Goal: Task Accomplishment & Management: Complete application form

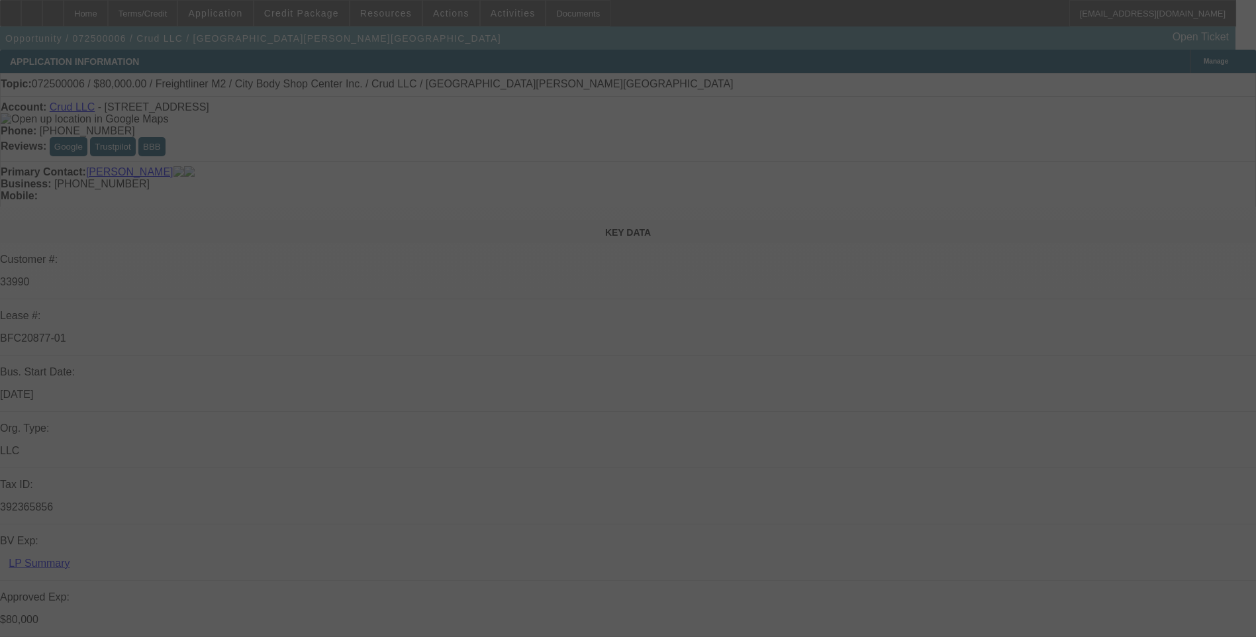
select select "0"
select select "2"
select select "0"
select select "2"
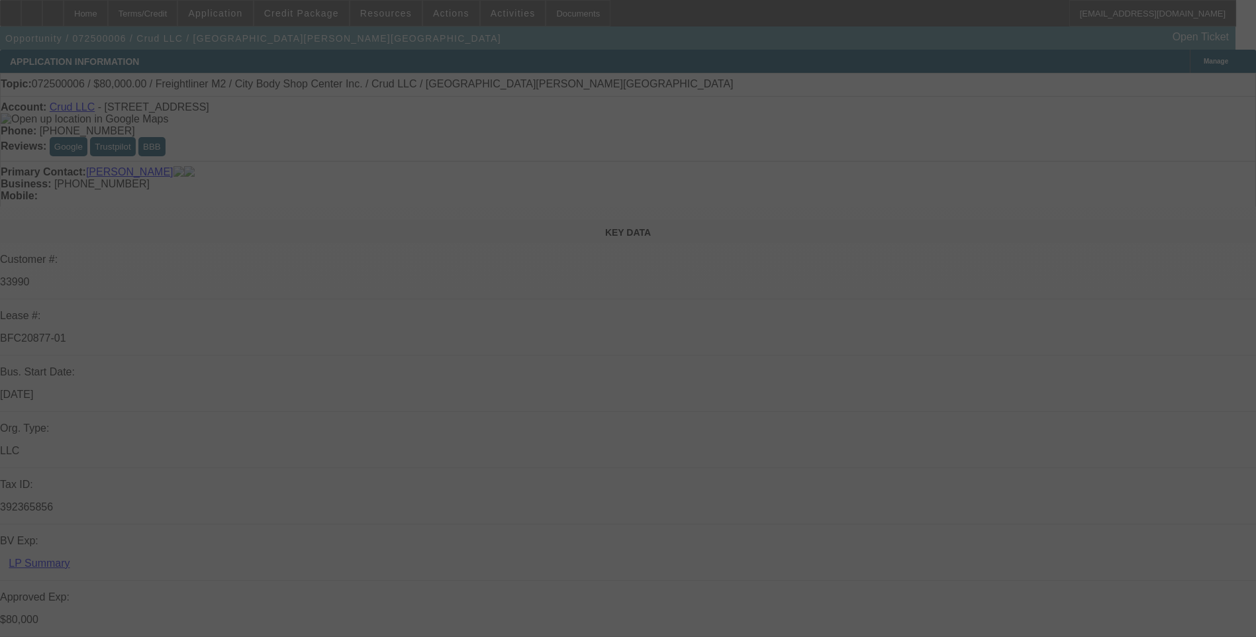
select select "0"
select select "2"
select select "0"
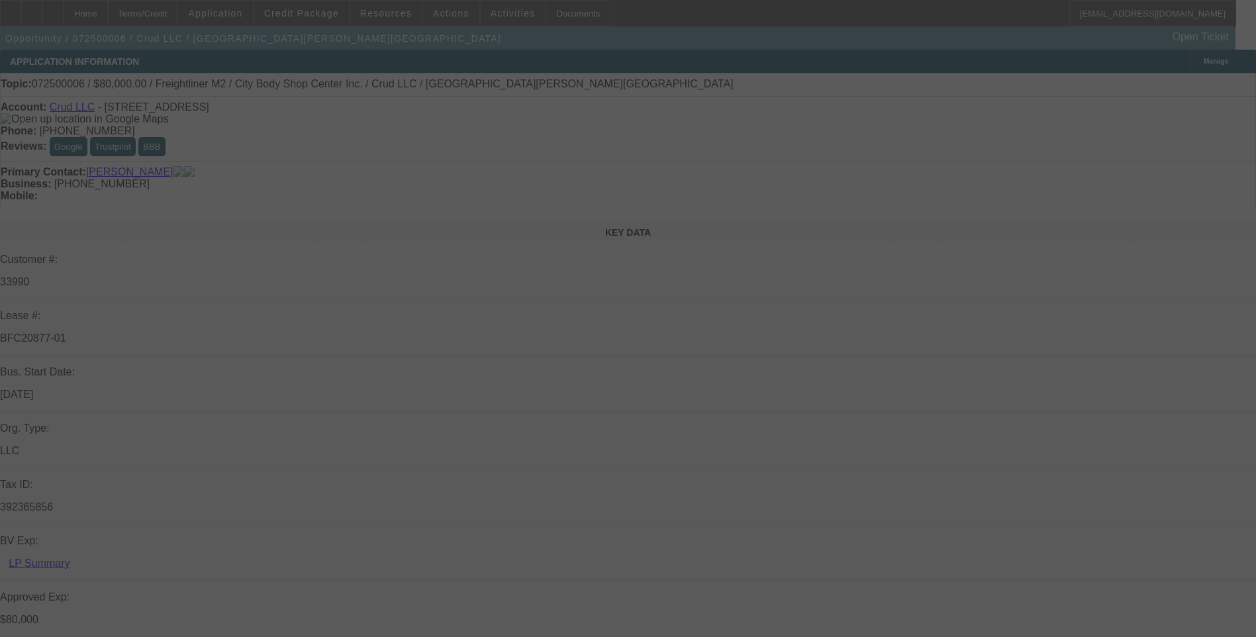
select select "2"
select select "0"
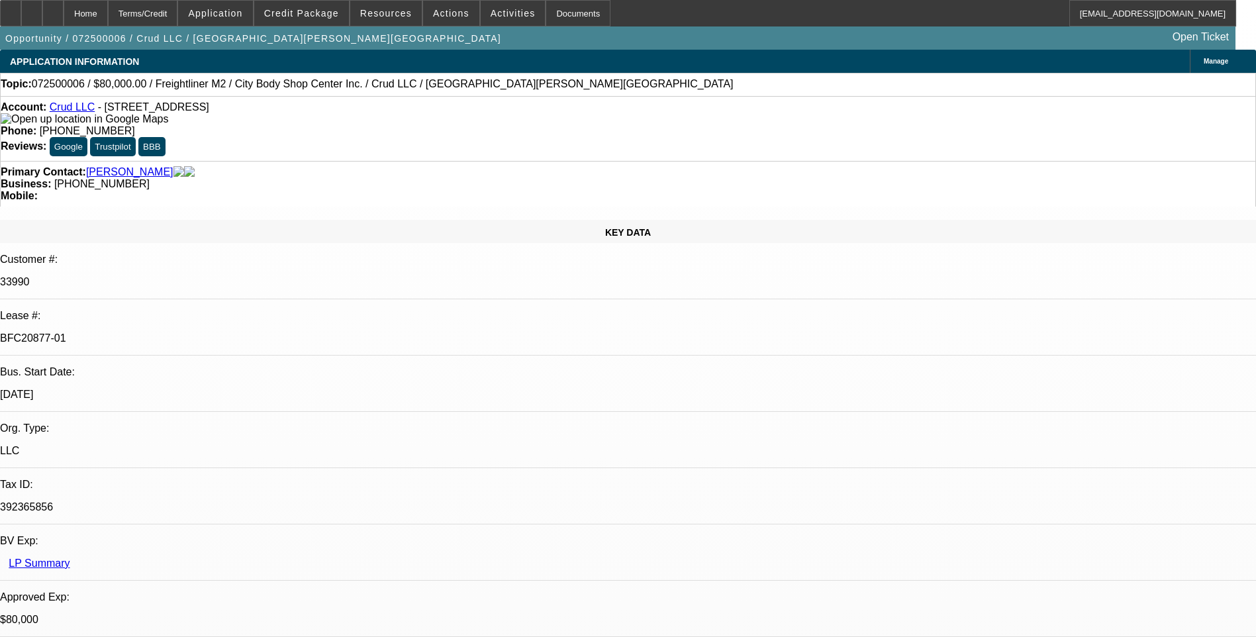
select select "1"
select select "2"
select select "6"
select select "1"
select select "2"
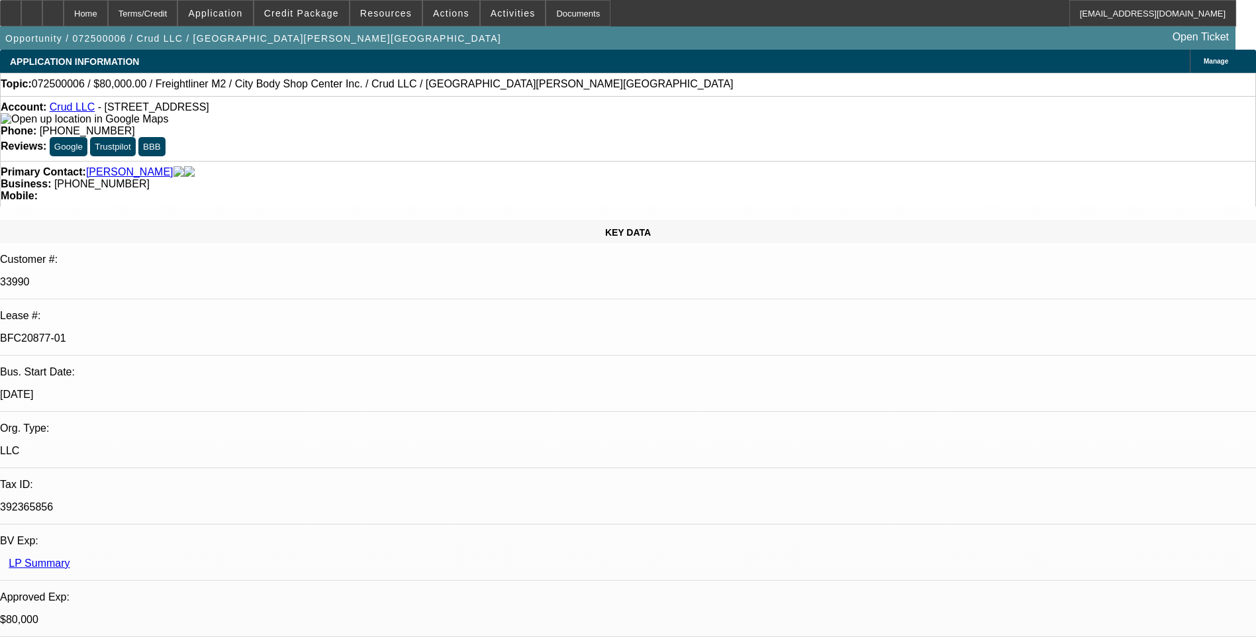
select select "6"
select select "1"
select select "2"
select select "6"
select select "1"
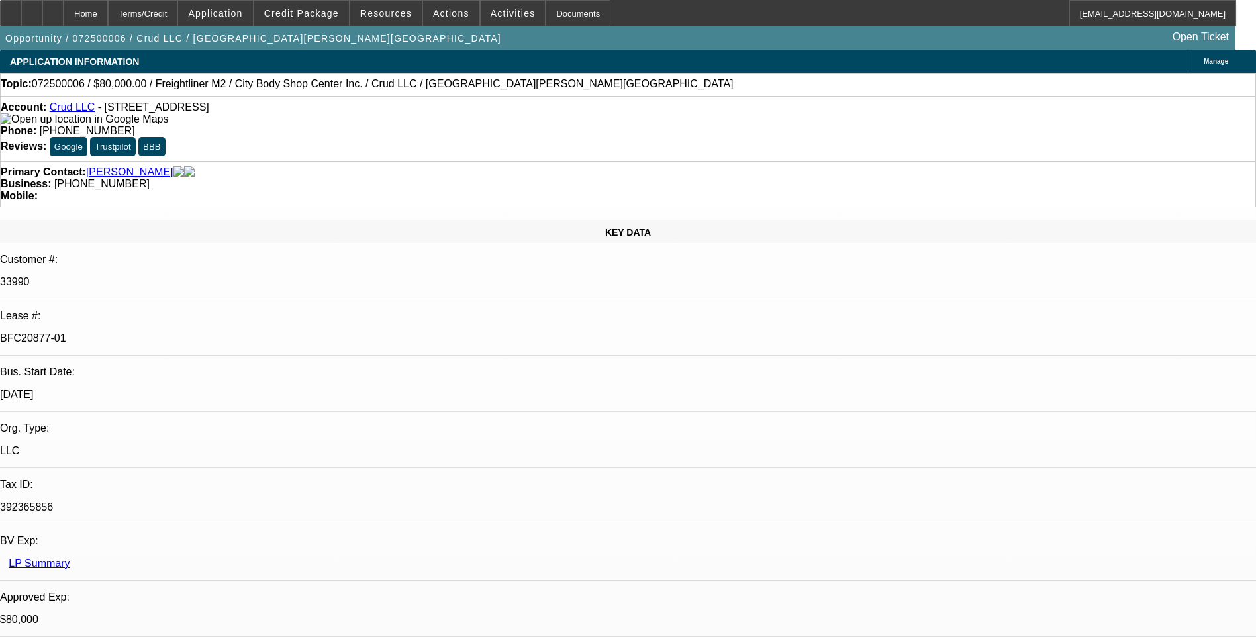
select select "2"
select select "6"
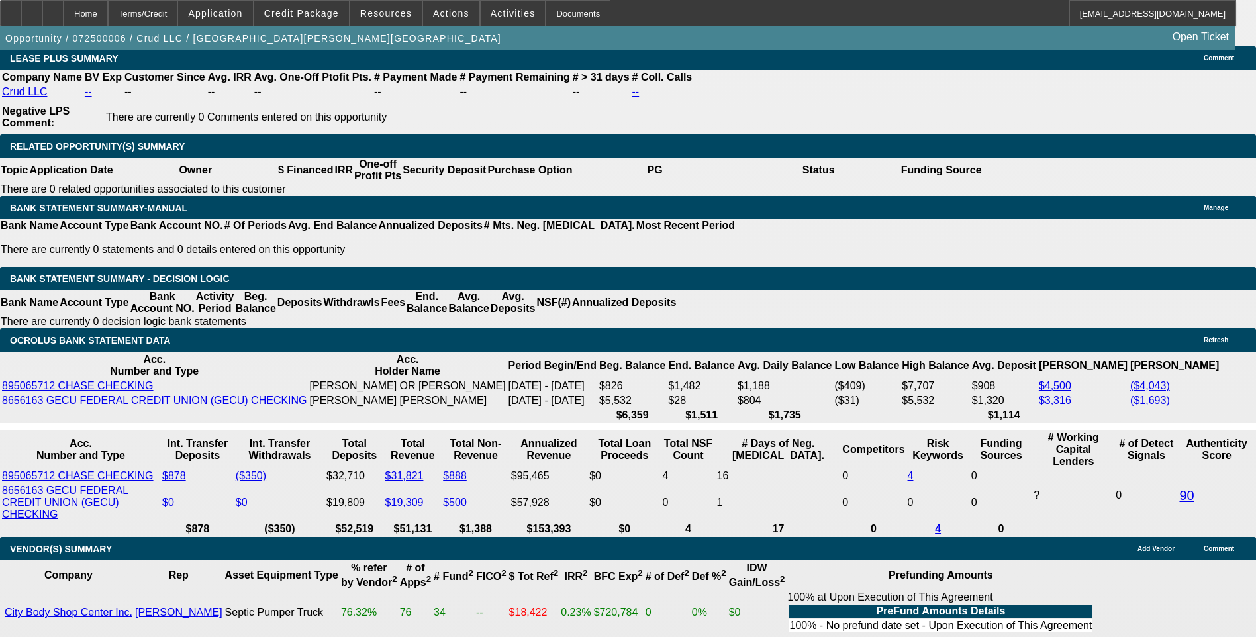
scroll to position [2186, 0]
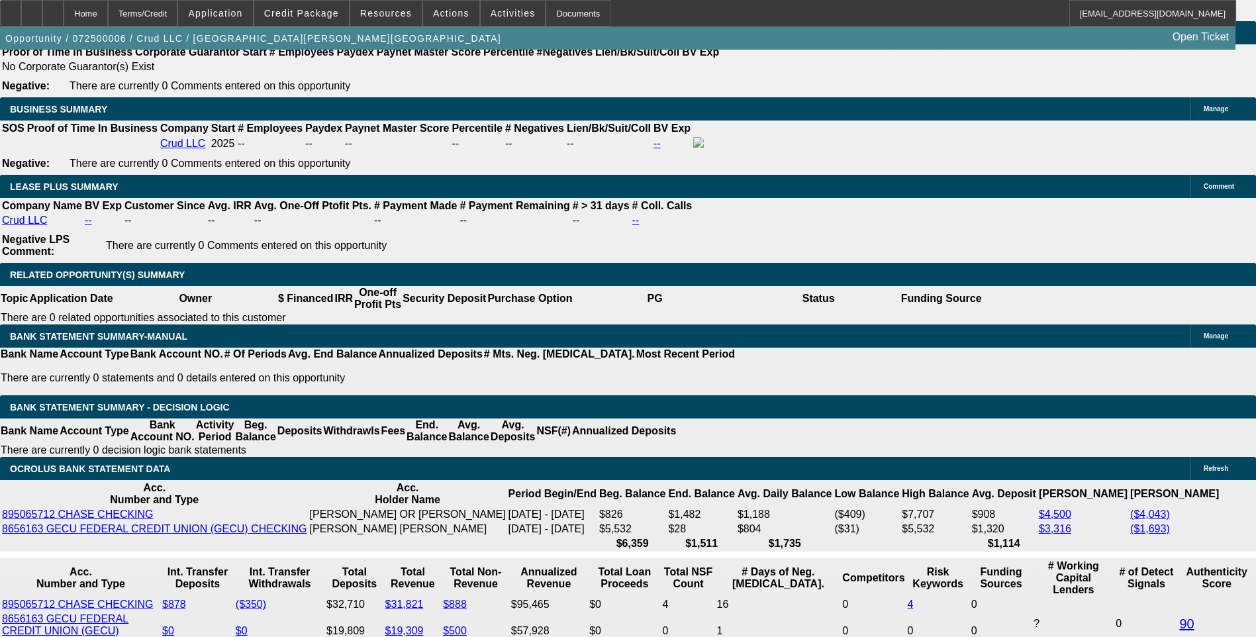
drag, startPoint x: 343, startPoint y: 145, endPoint x: 317, endPoint y: 153, distance: 27.0
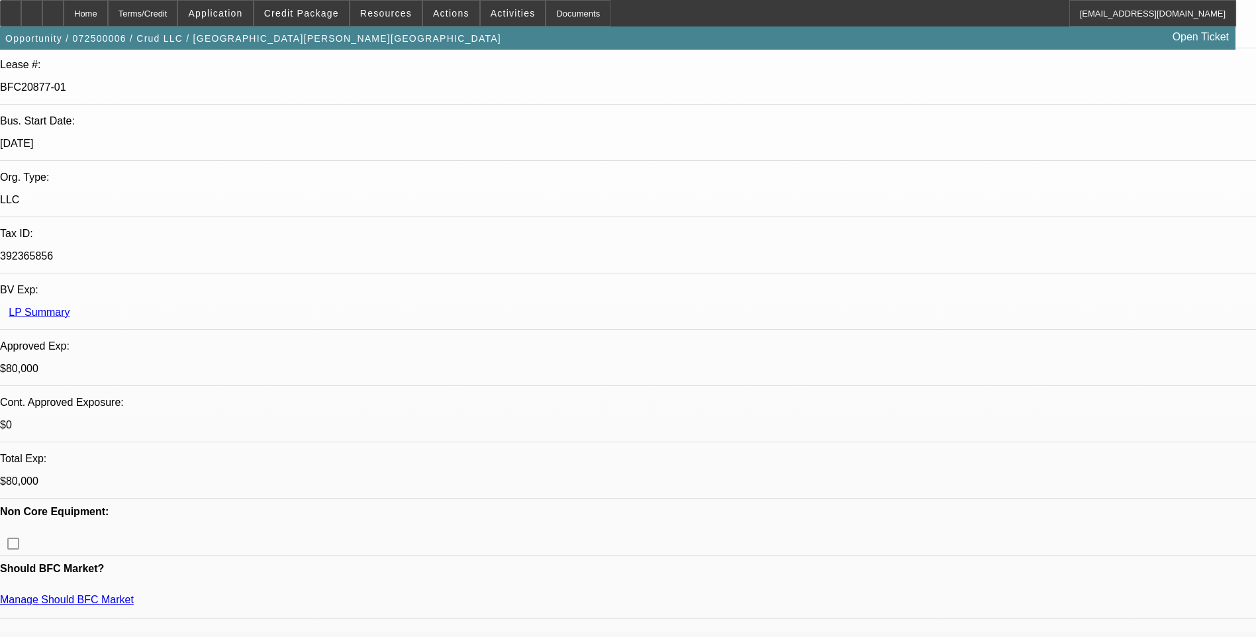
scroll to position [0, 0]
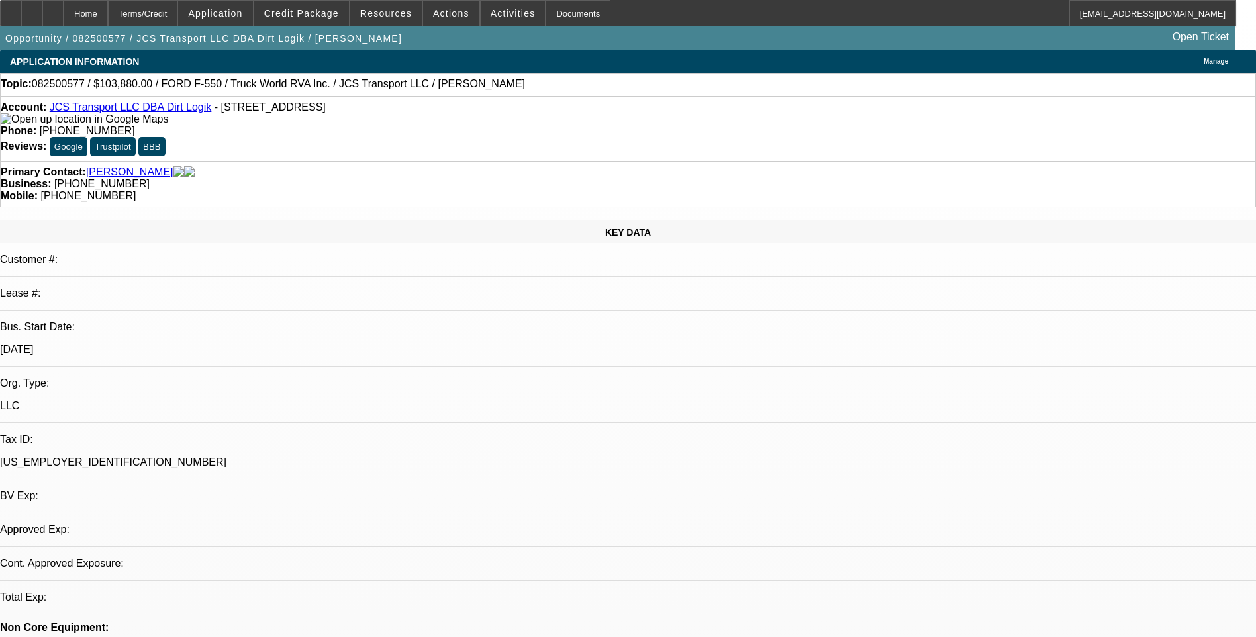
select select "0"
select select "1"
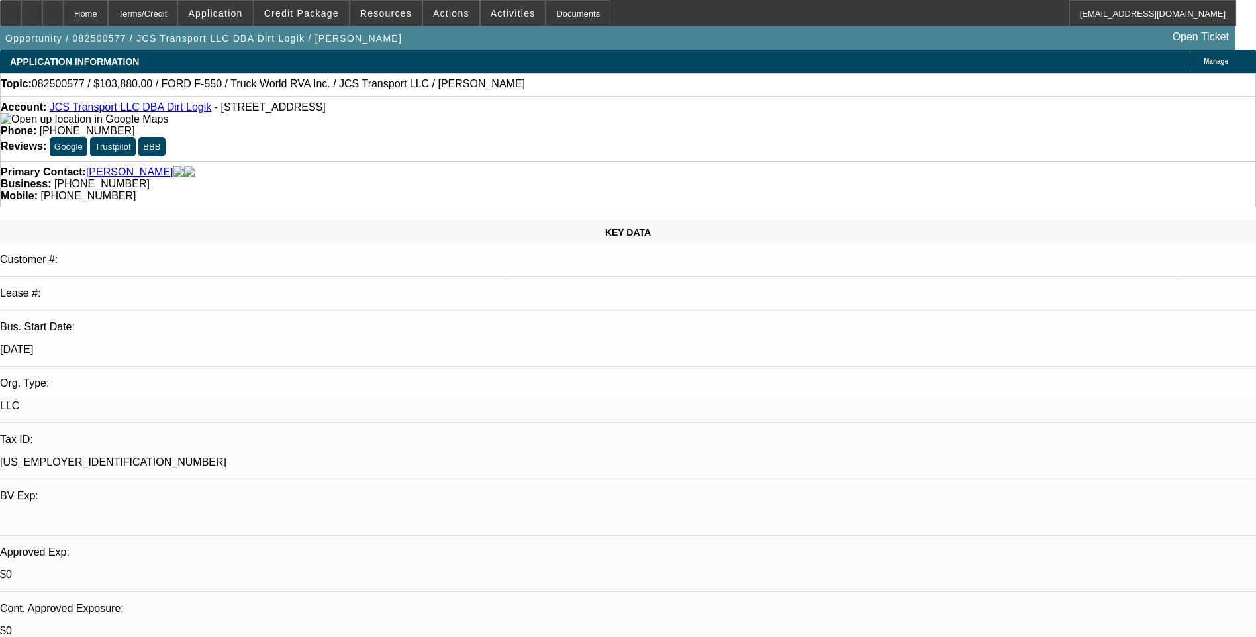
select select "6"
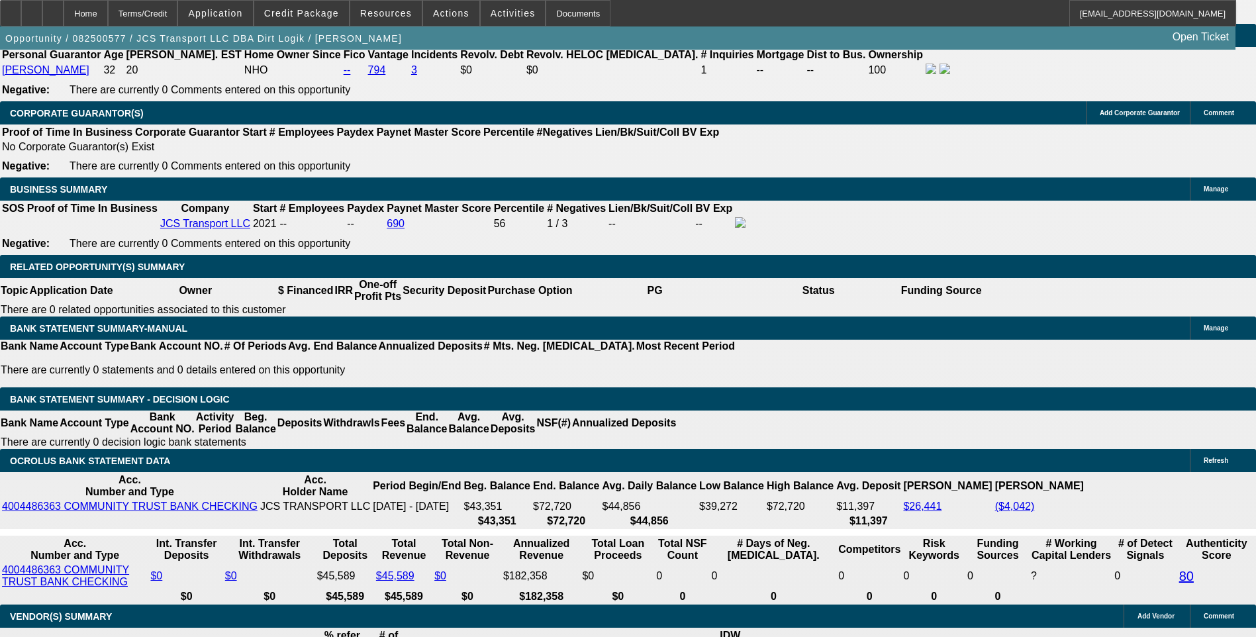
scroll to position [1921, 0]
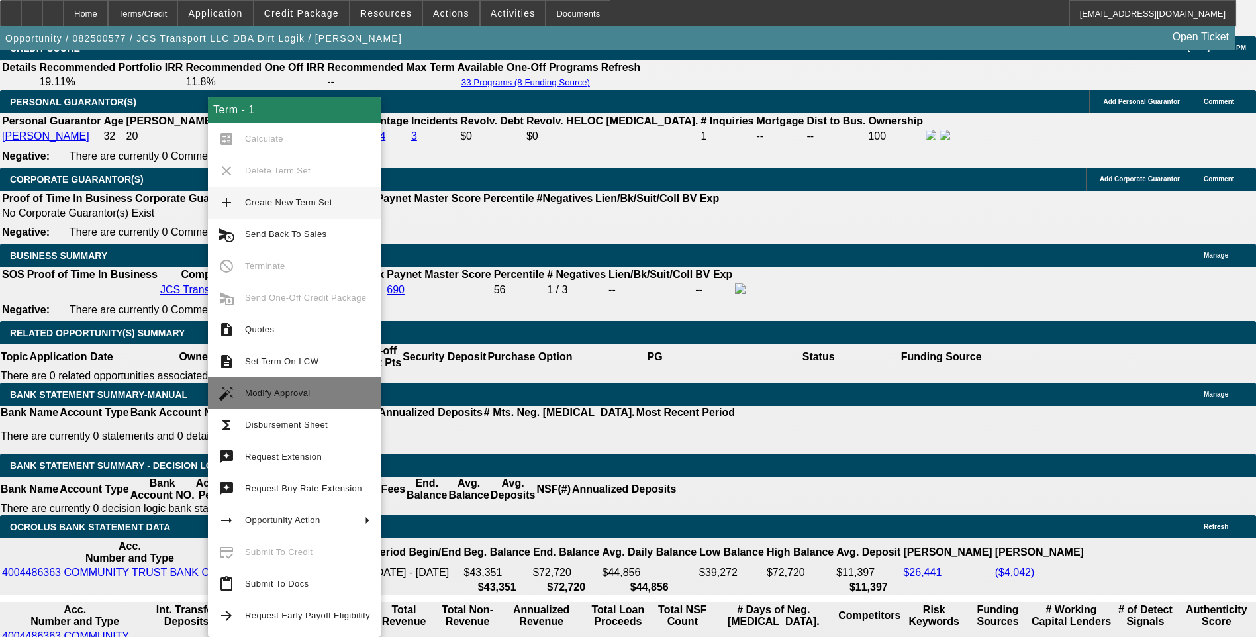
click at [288, 399] on span "Modify Approval" at bounding box center [307, 393] width 125 height 16
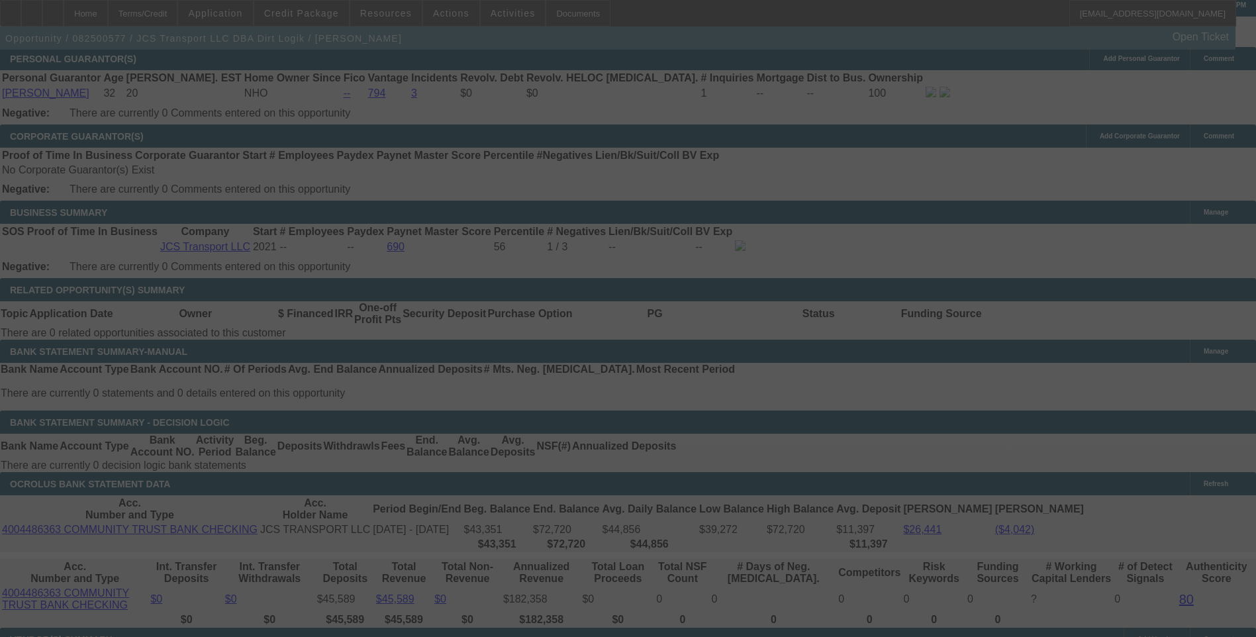
scroll to position [1987, 0]
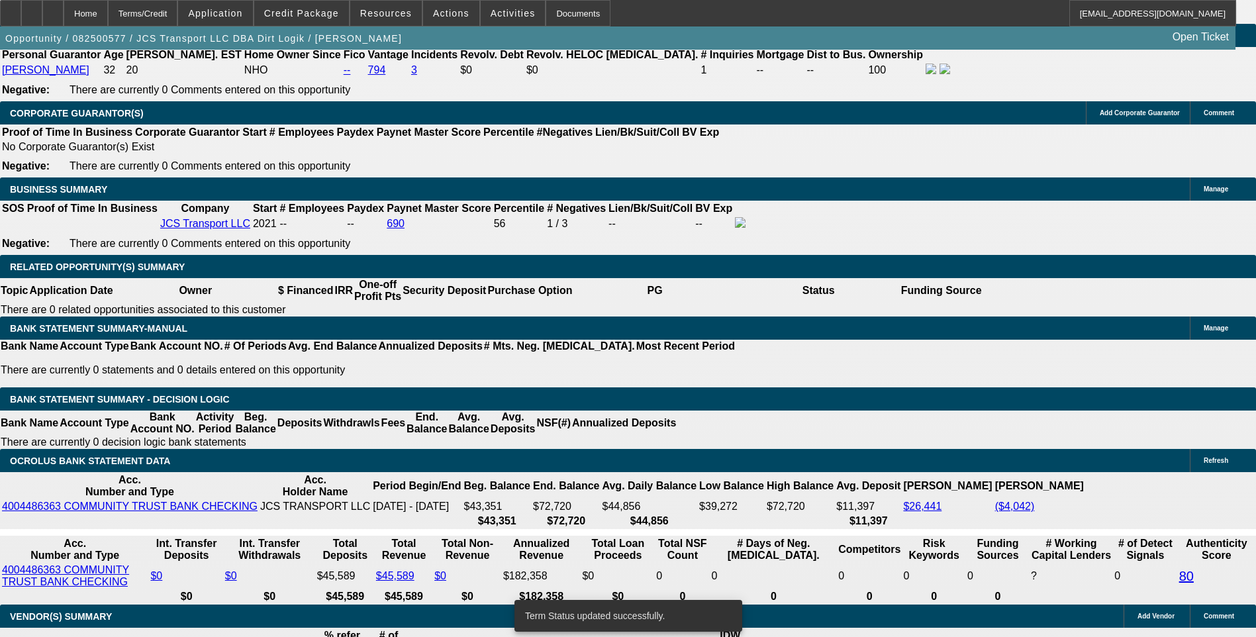
select select "0"
select select "6"
select select "0"
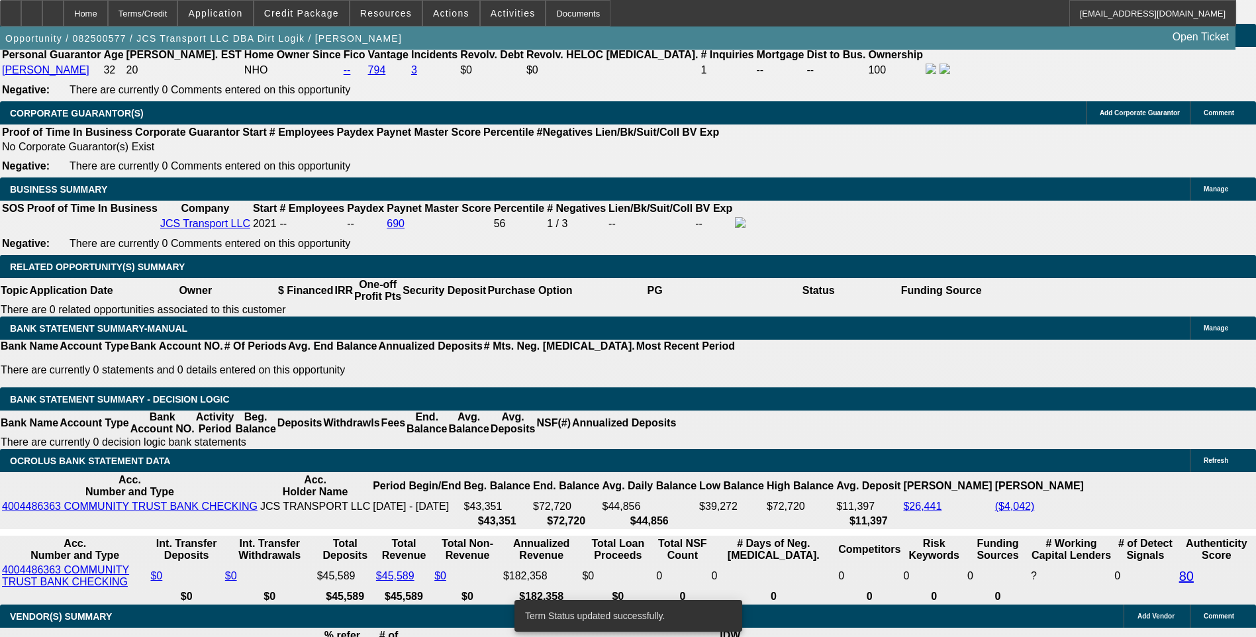
select select "0"
select select "6"
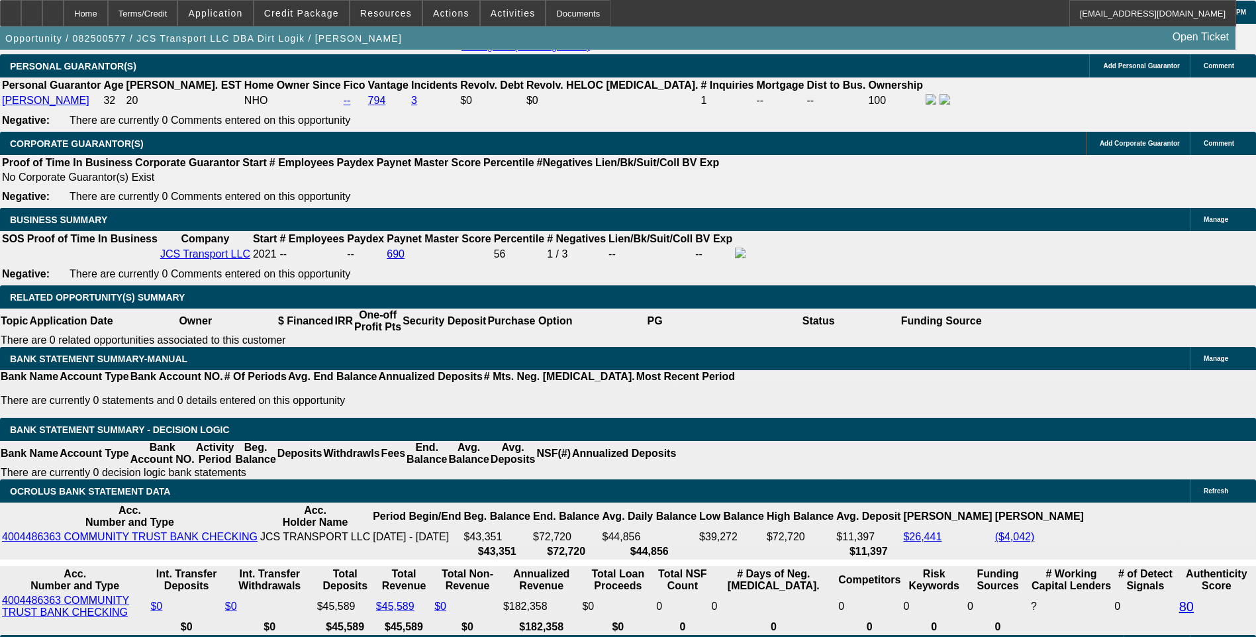
type input "UNKNOWN"
type input "1"
type input "$1,775.70"
type input "91"
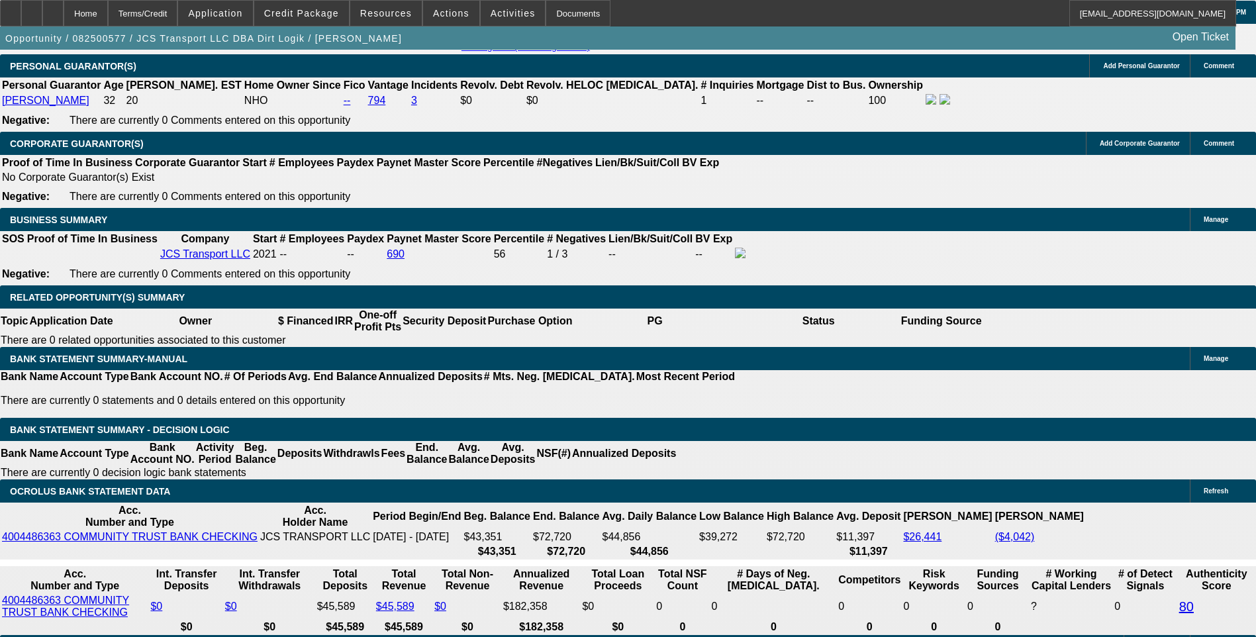
type input "$7,976.91"
type input "9.1"
type input "$2,161.42"
type input "9.81"
type input "$2,197.44"
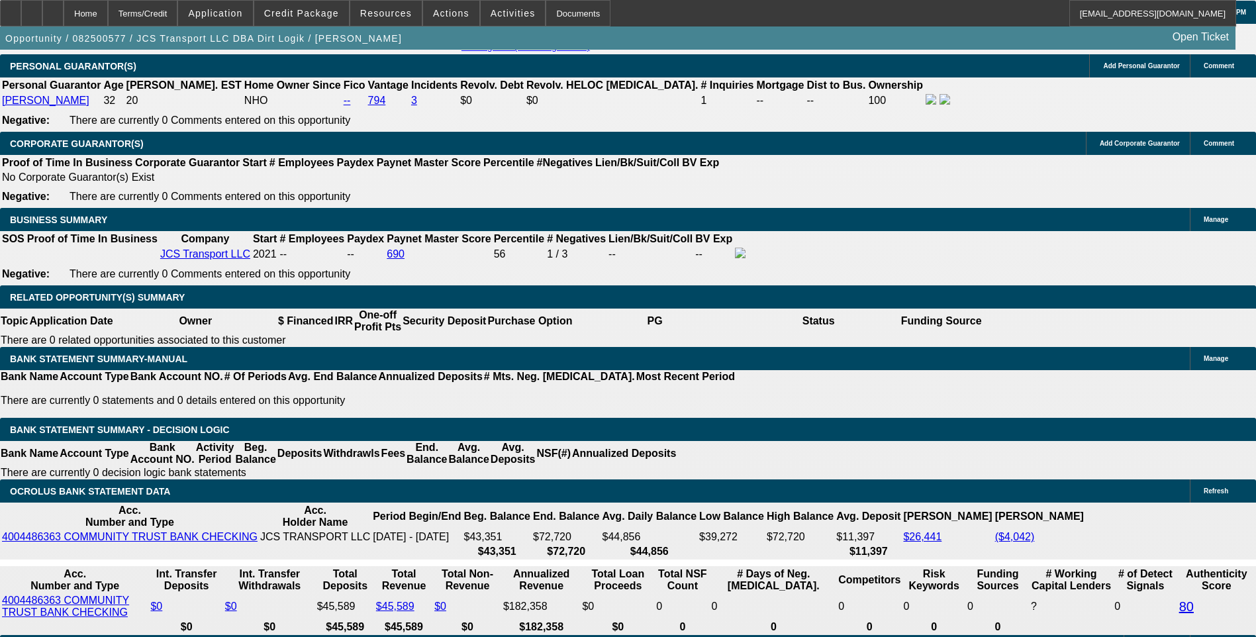
type input "9.8"
type input "219"
type input "2195"
type input "9.8"
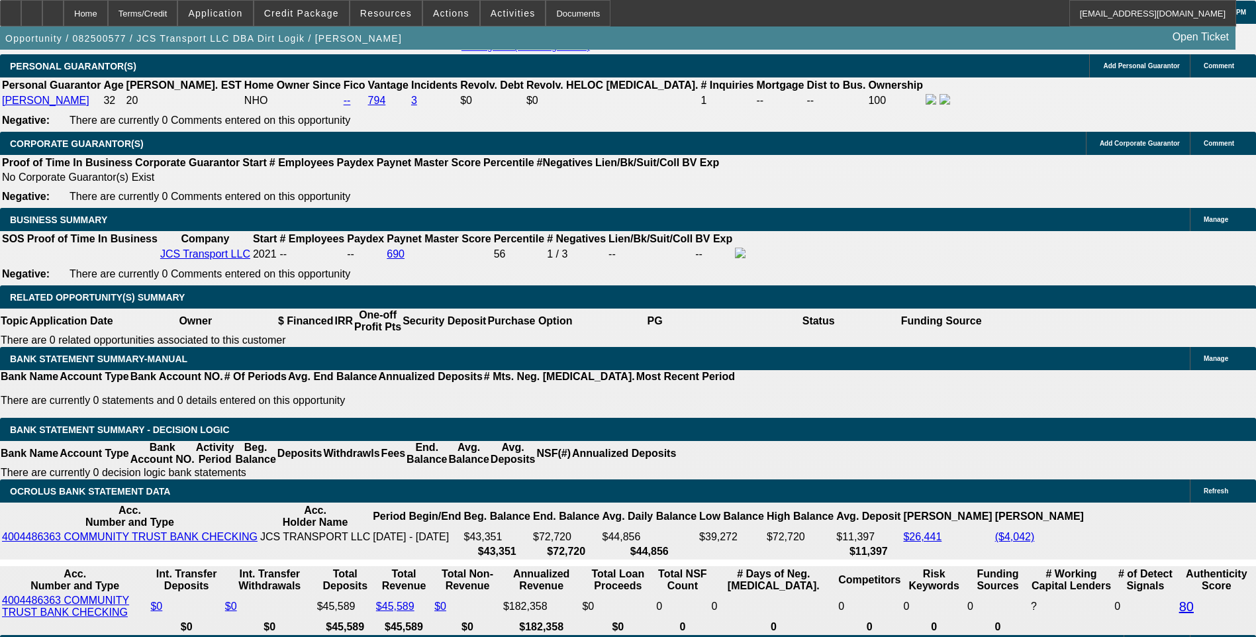
type input "$2,195.00"
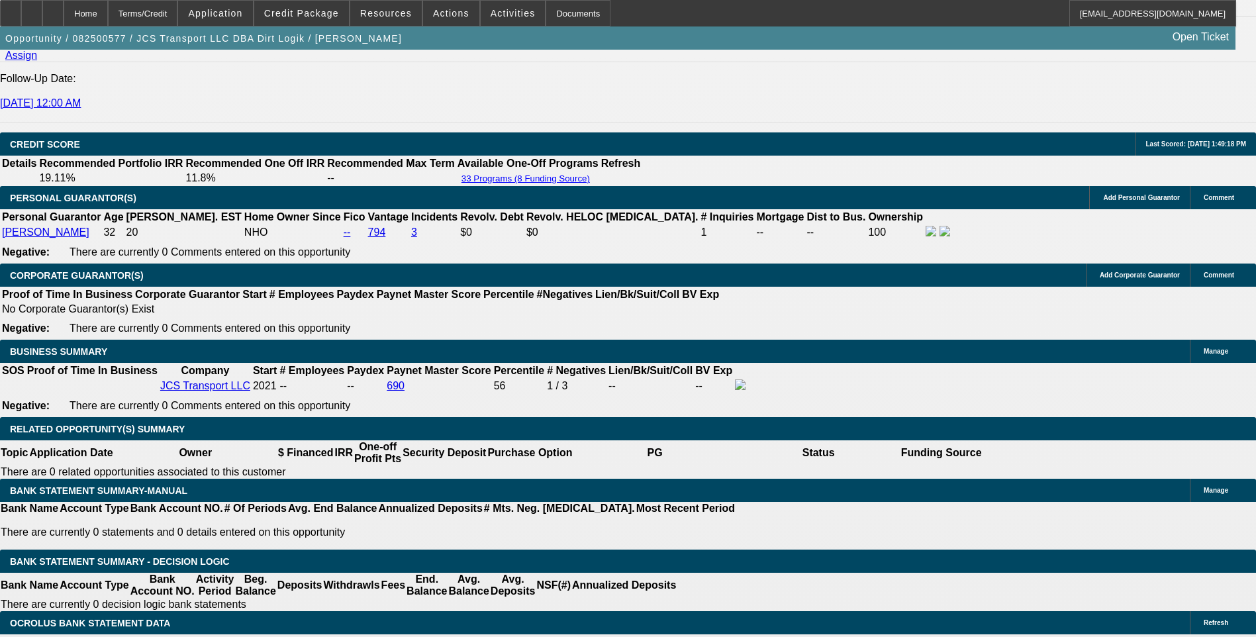
scroll to position [1824, 0]
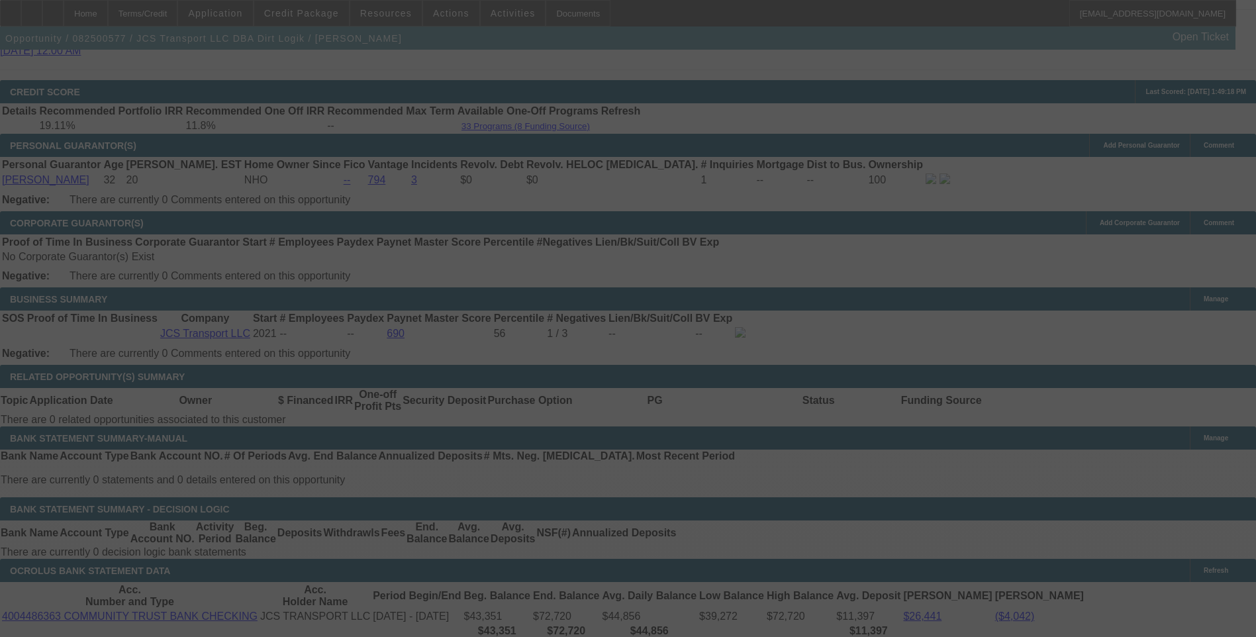
scroll to position [1956, 0]
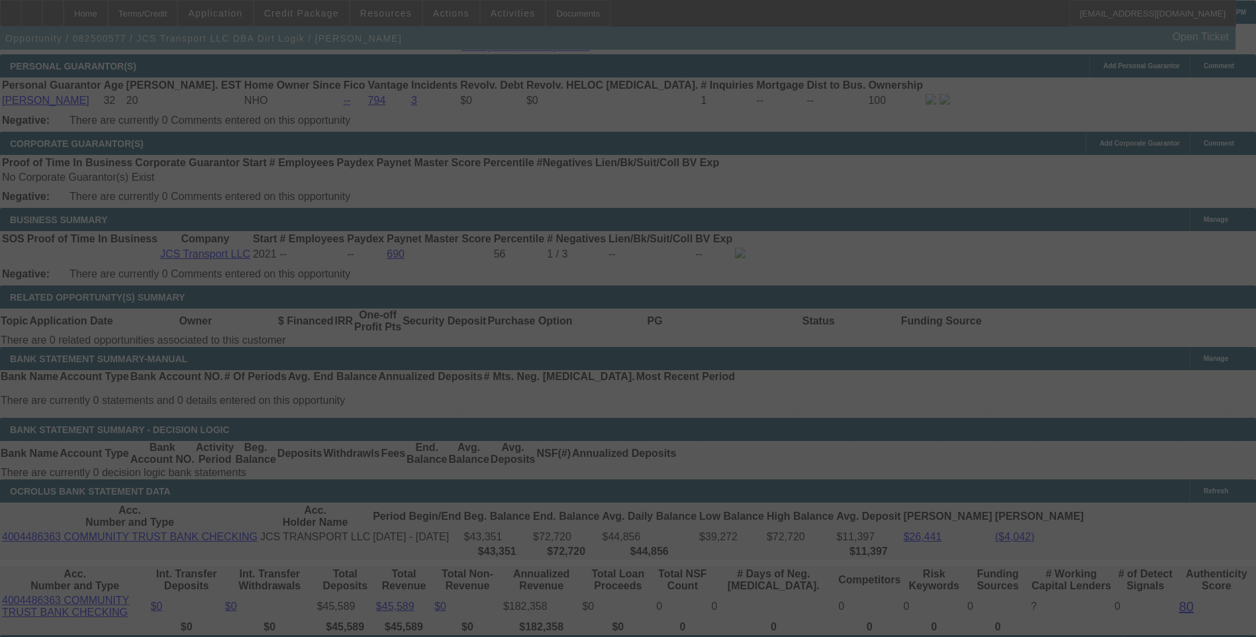
select select "0"
select select "6"
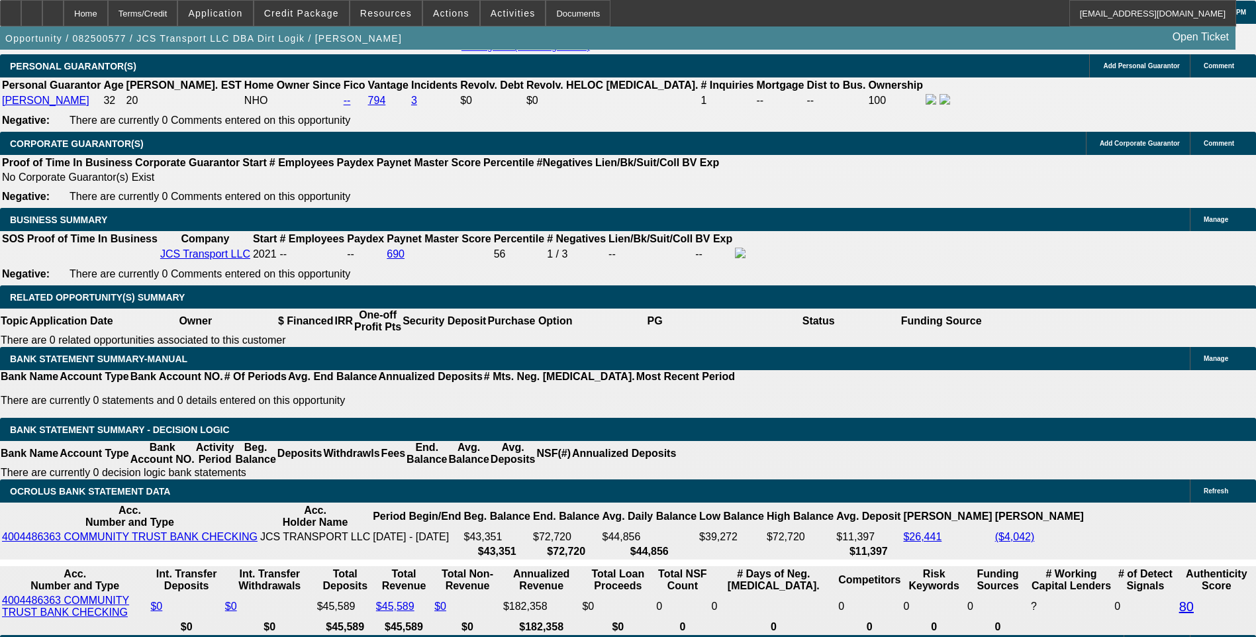
type input "$2,195.00"
type input "UNKNOWN"
type input "9."
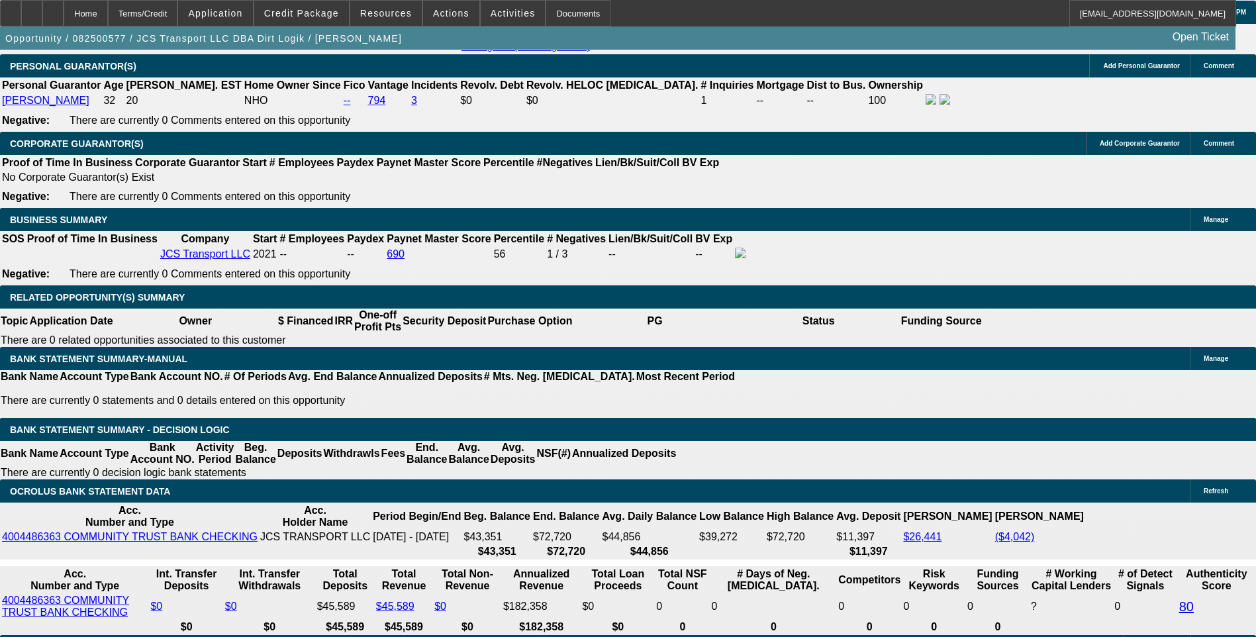
type input "$2,156.38"
type input "9.9"
type input "$2,202.04"
type input "9.9"
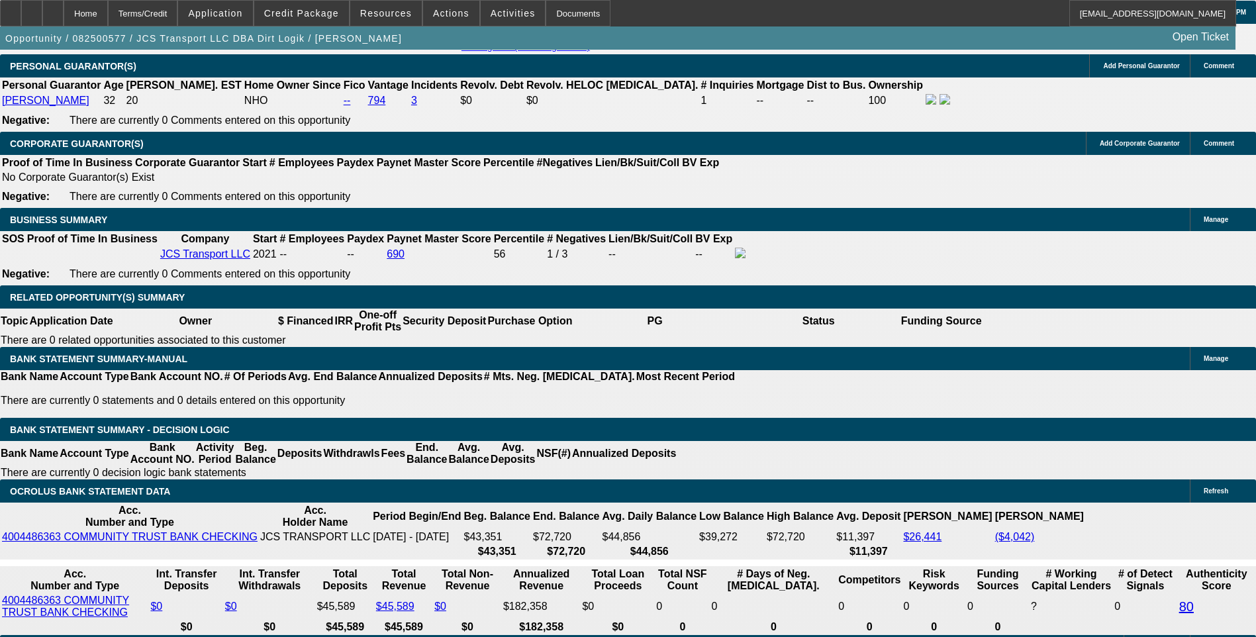
type input "$2,202.00"
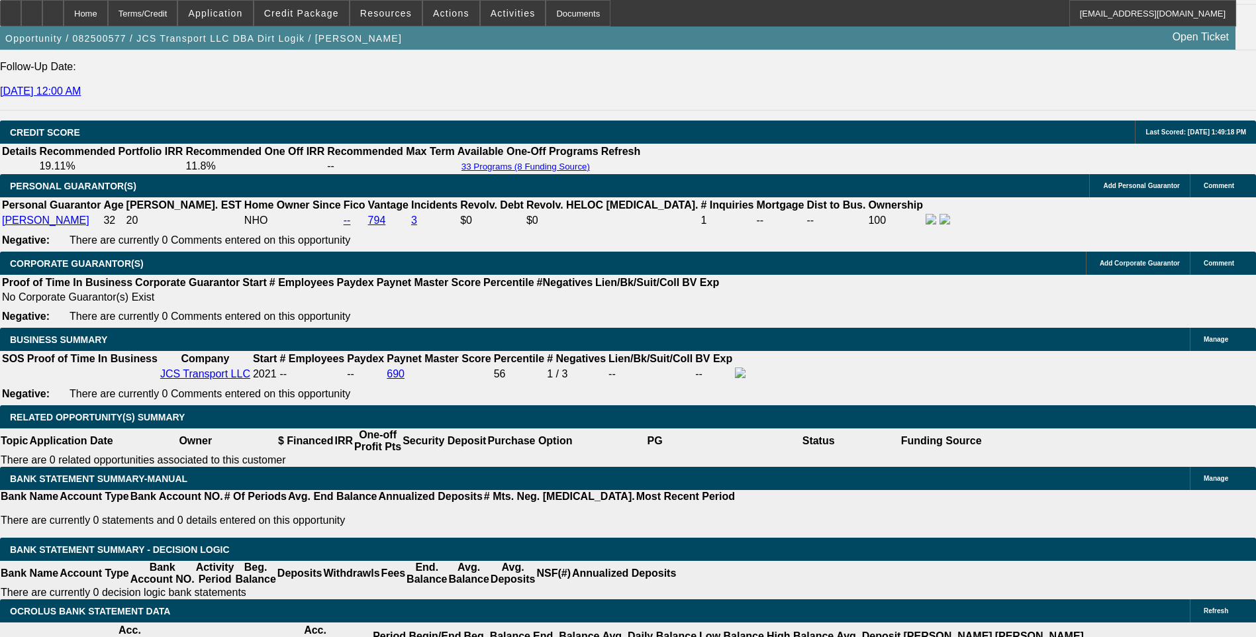
scroll to position [1824, 0]
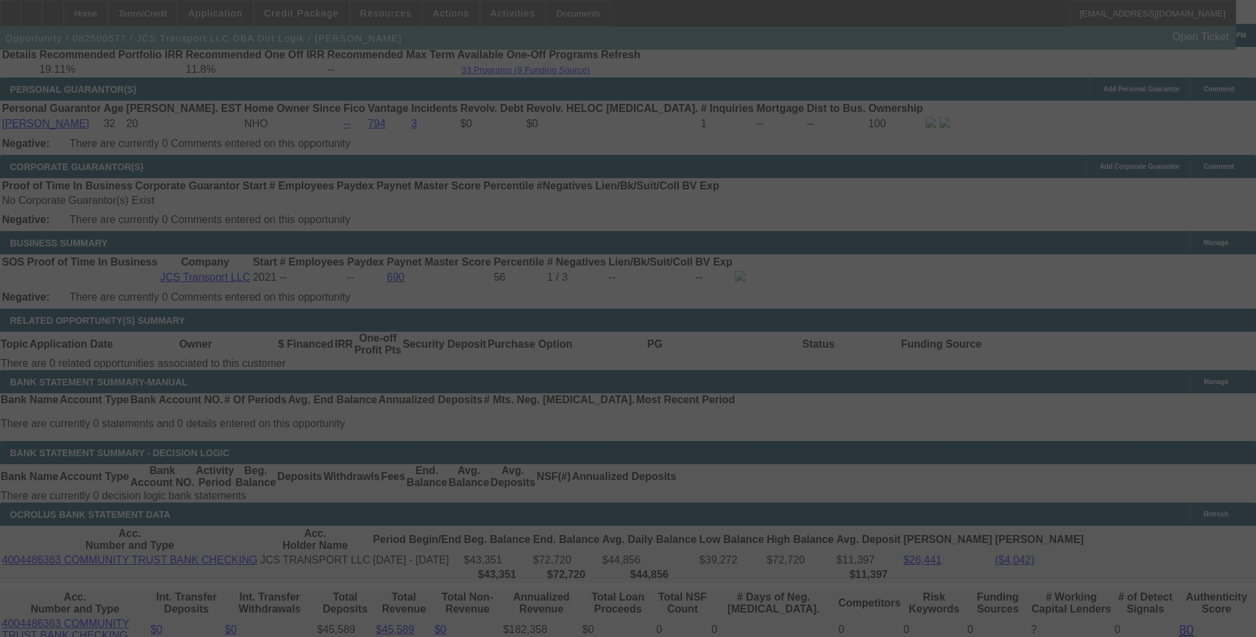
scroll to position [1956, 0]
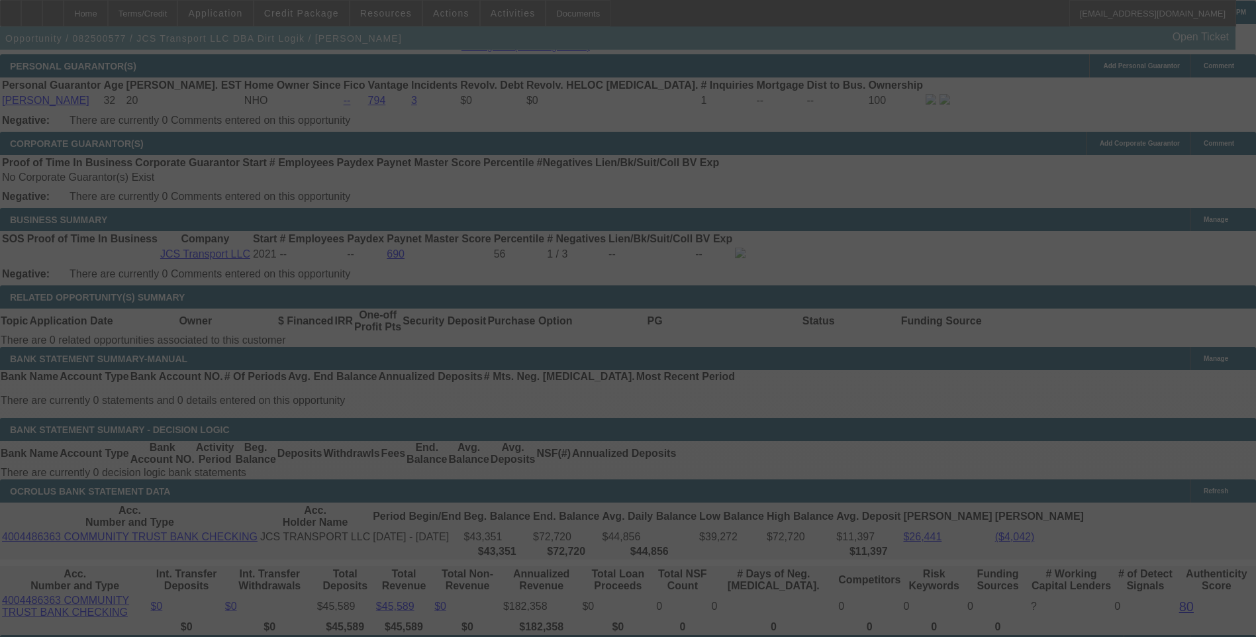
select select "0"
select select "6"
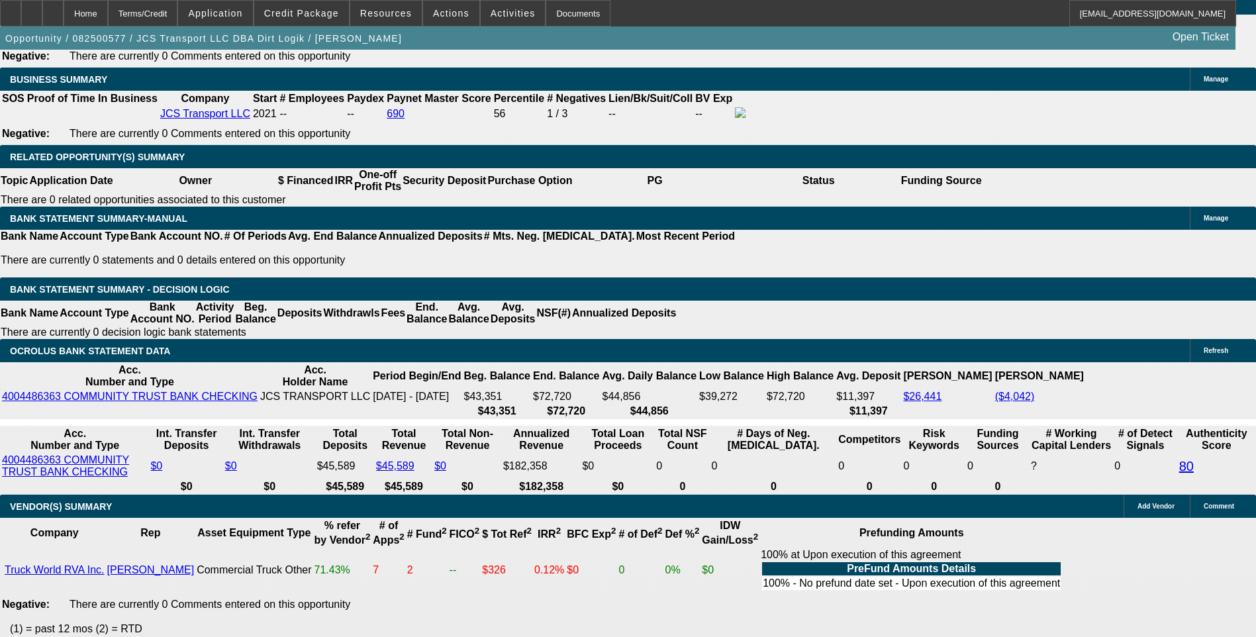
scroll to position [2288, 0]
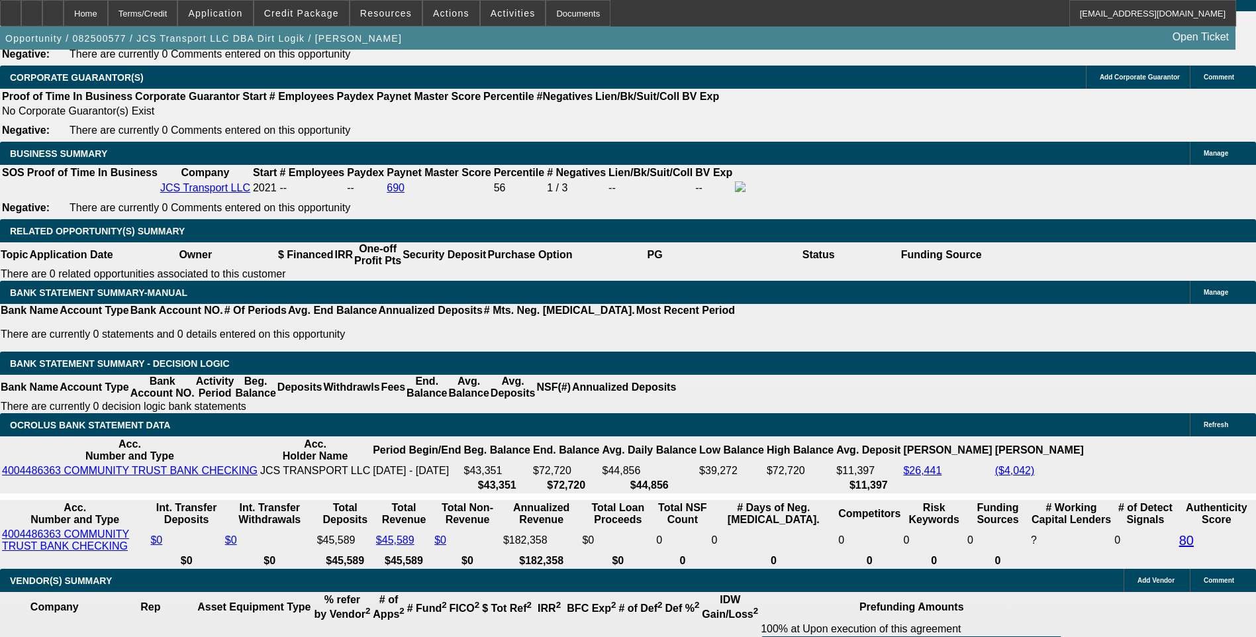
scroll to position [124, 0]
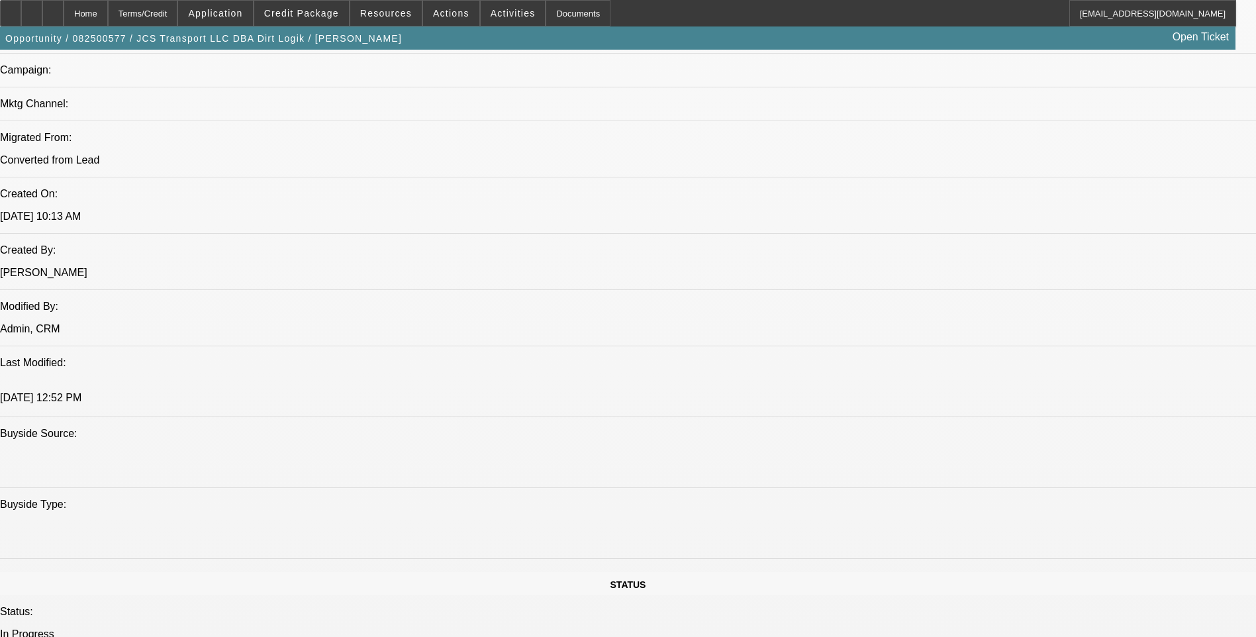
scroll to position [764, 0]
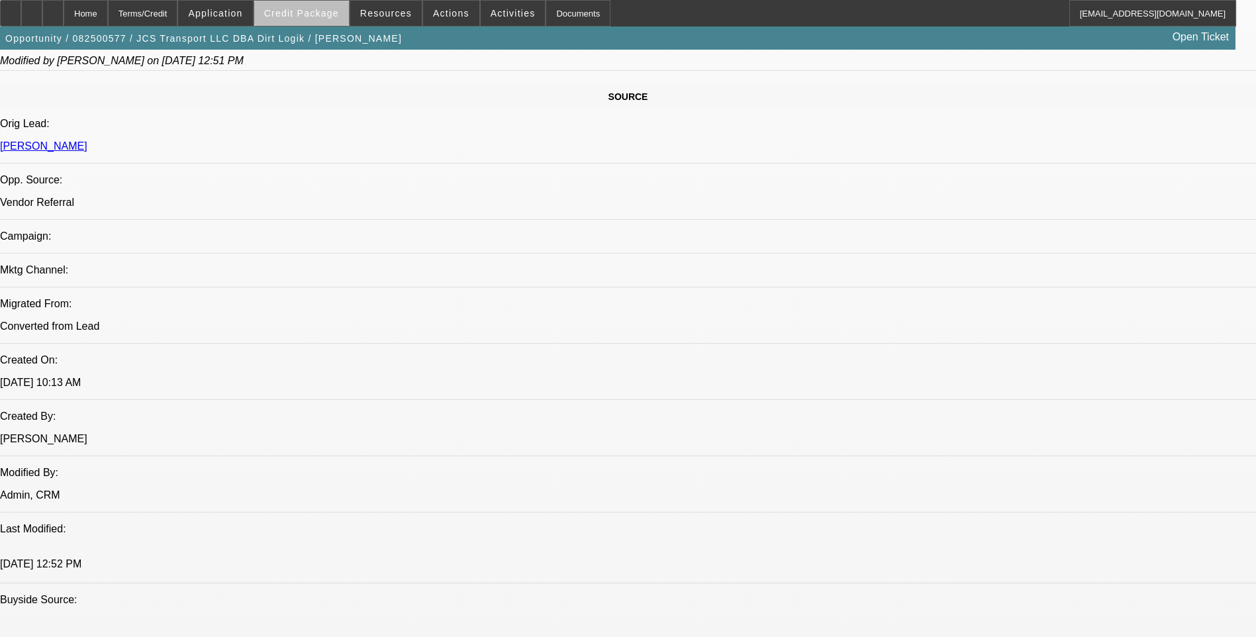
click at [327, 15] on span "Credit Package" at bounding box center [301, 13] width 75 height 11
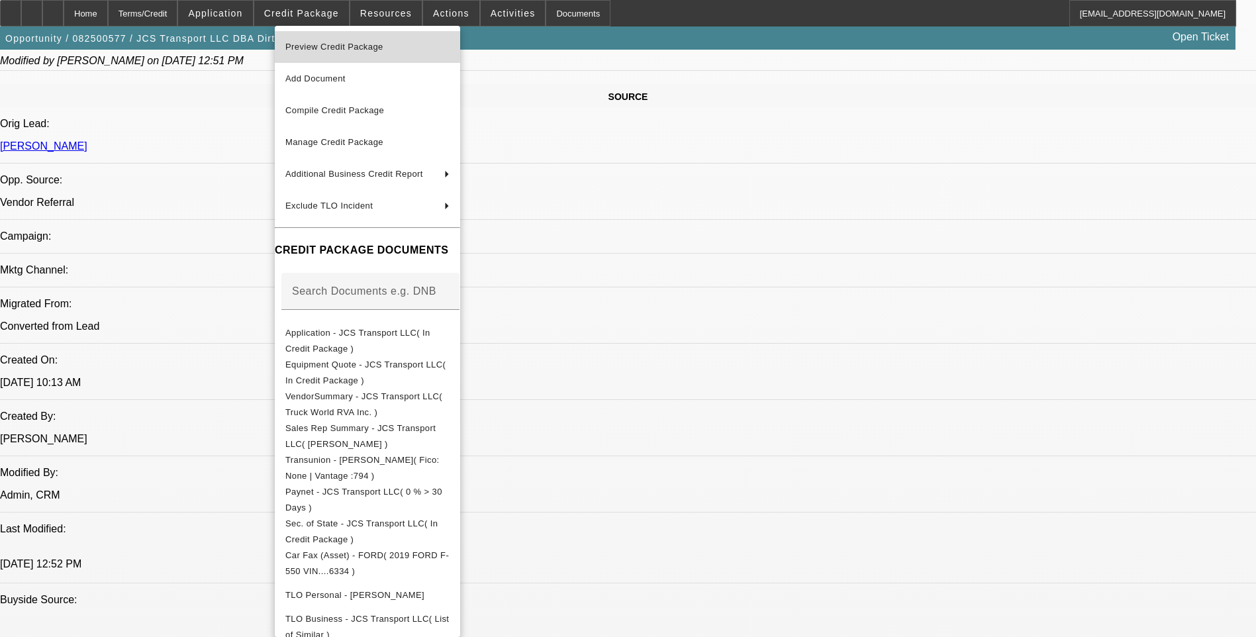
click at [403, 48] on span "Preview Credit Package" at bounding box center [367, 47] width 164 height 16
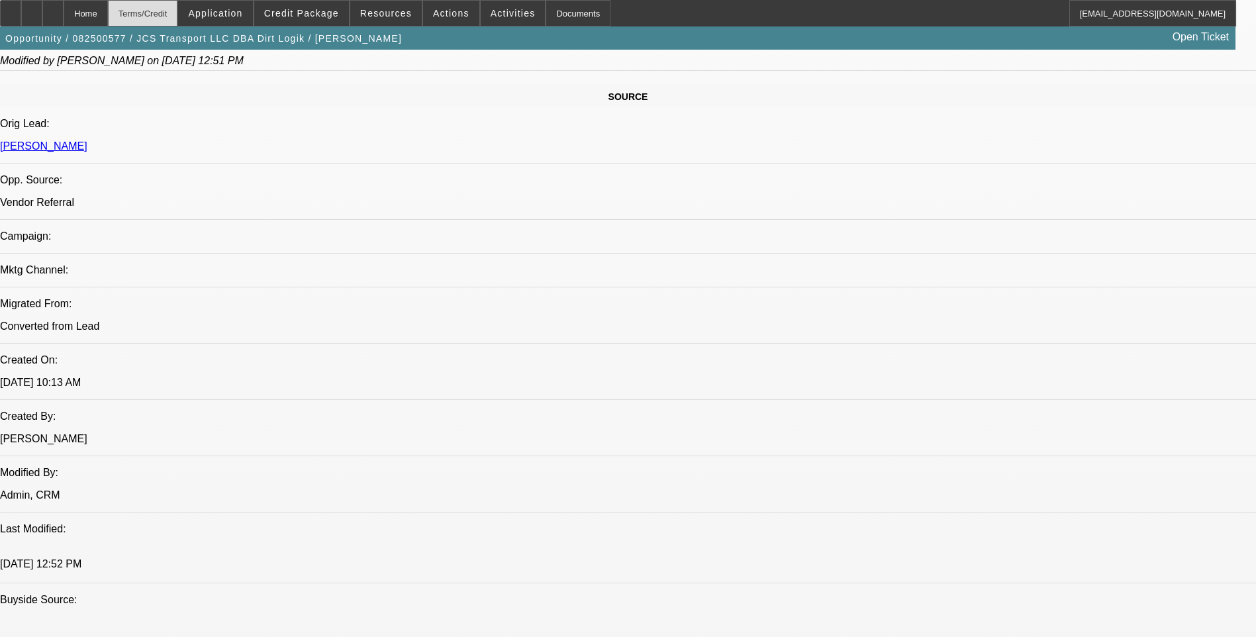
click at [177, 16] on div "Terms/Credit" at bounding box center [143, 13] width 70 height 26
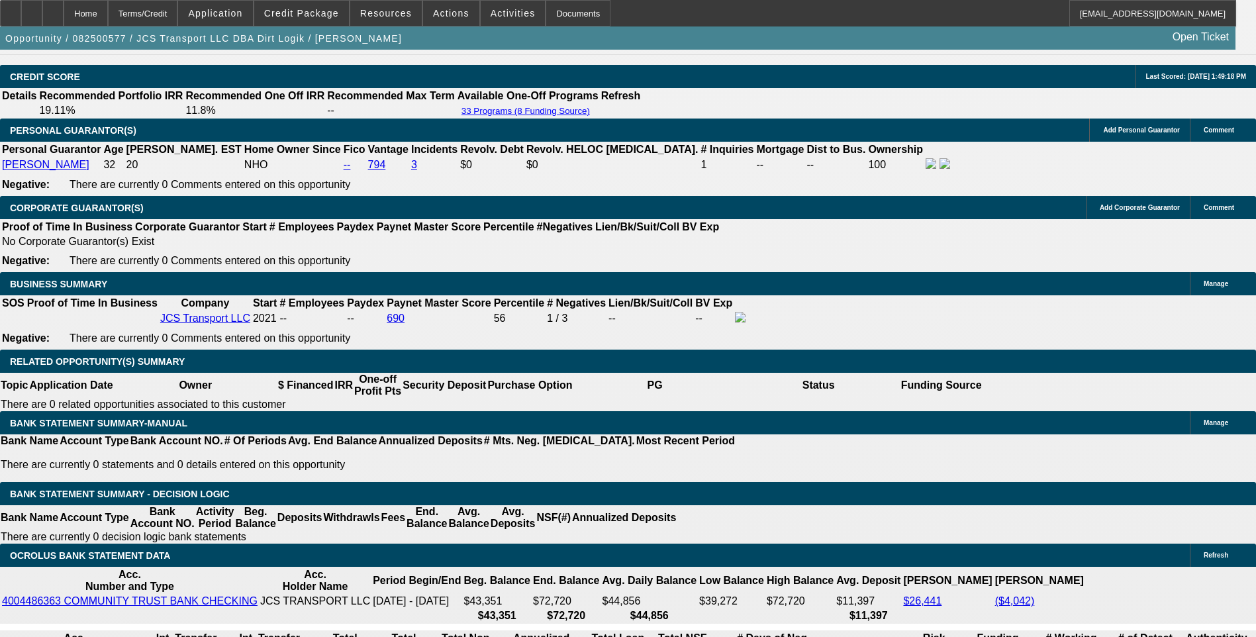
scroll to position [1898, 0]
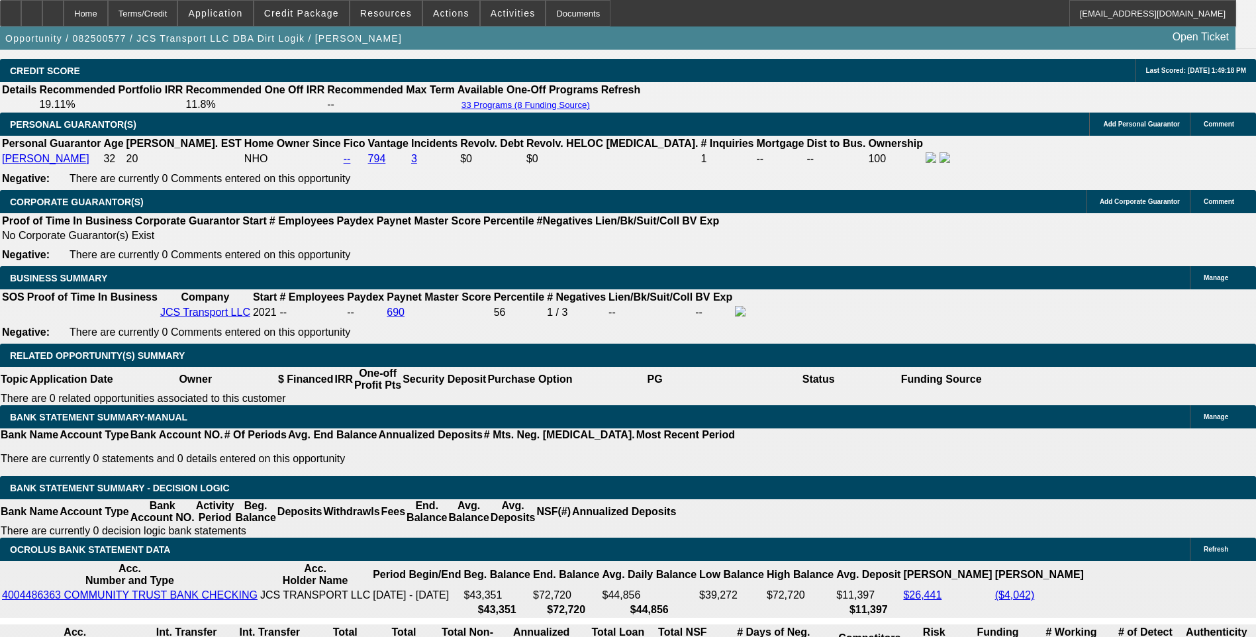
select select "0.1"
type input "$10,388.00"
type input "UNKNOWN"
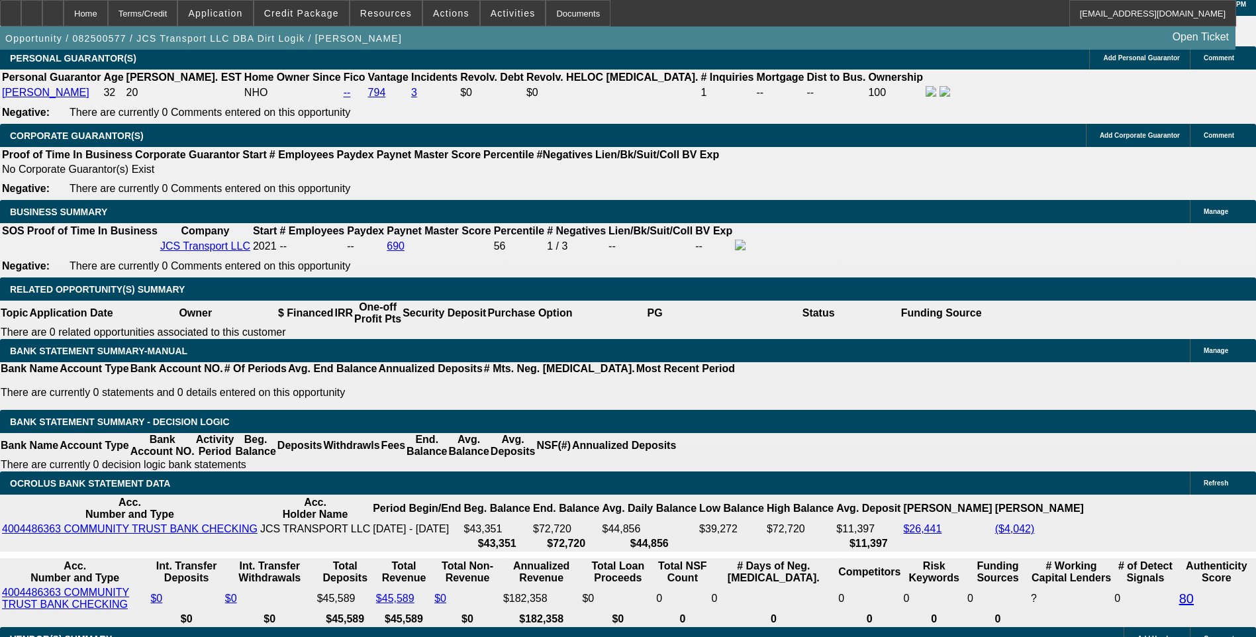
type input "198"
type input "1980"
type input "9.9"
type input "$1,980.00"
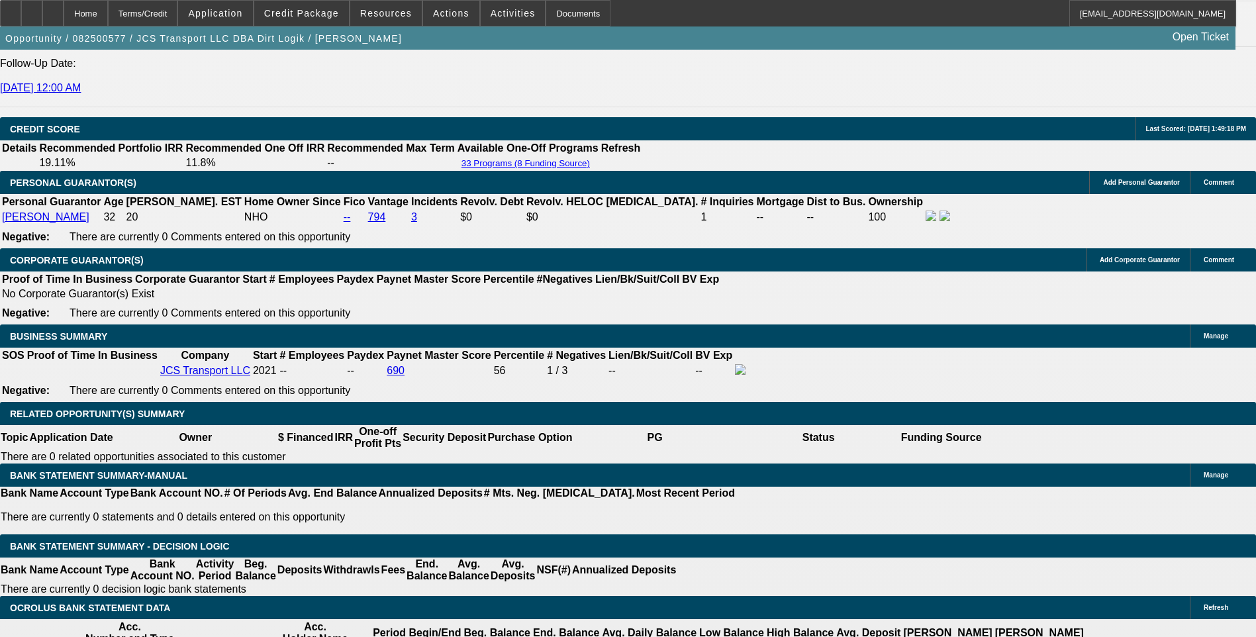
scroll to position [1832, 0]
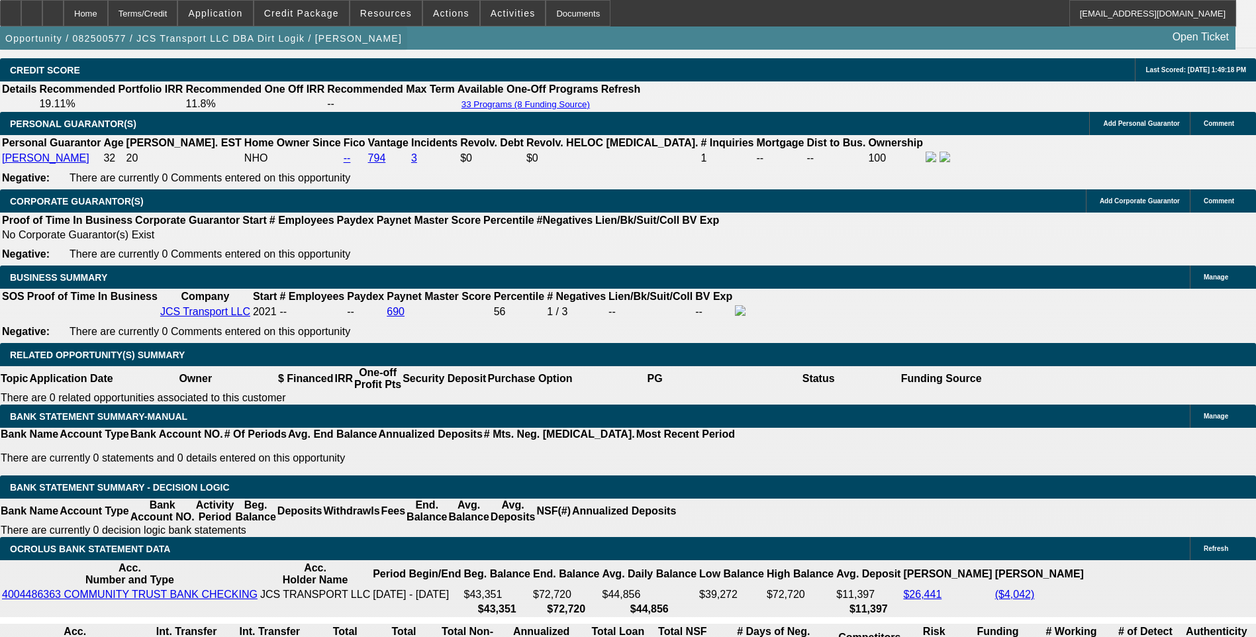
scroll to position [1898, 0]
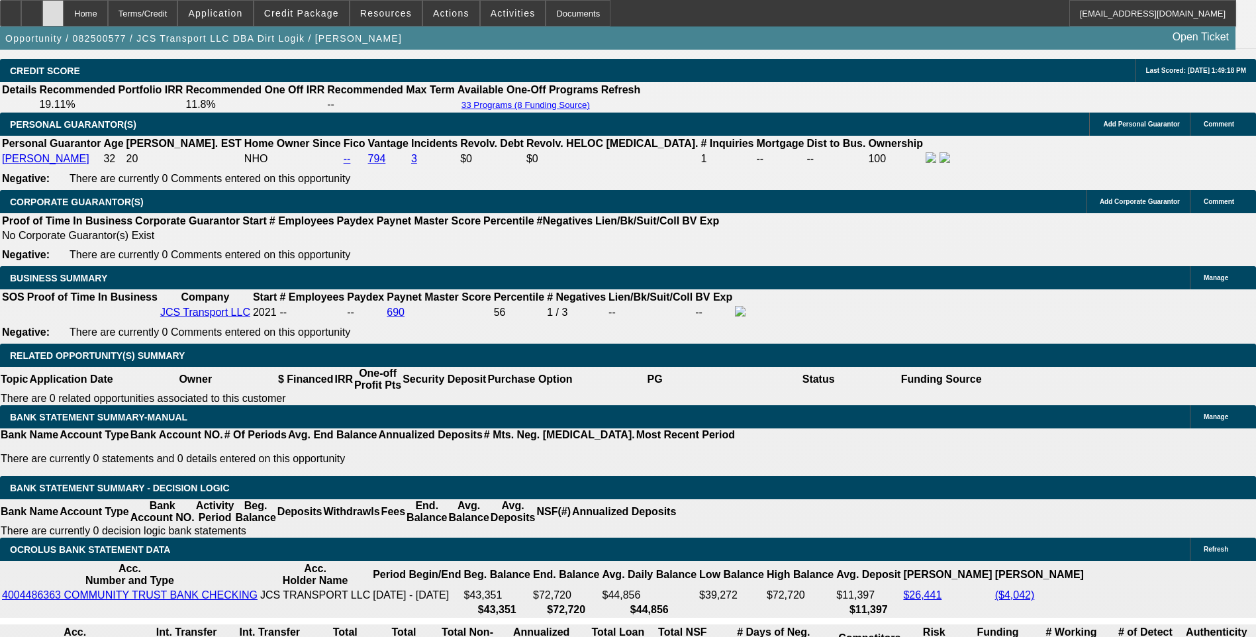
click at [53, 9] on icon at bounding box center [53, 9] width 0 height 0
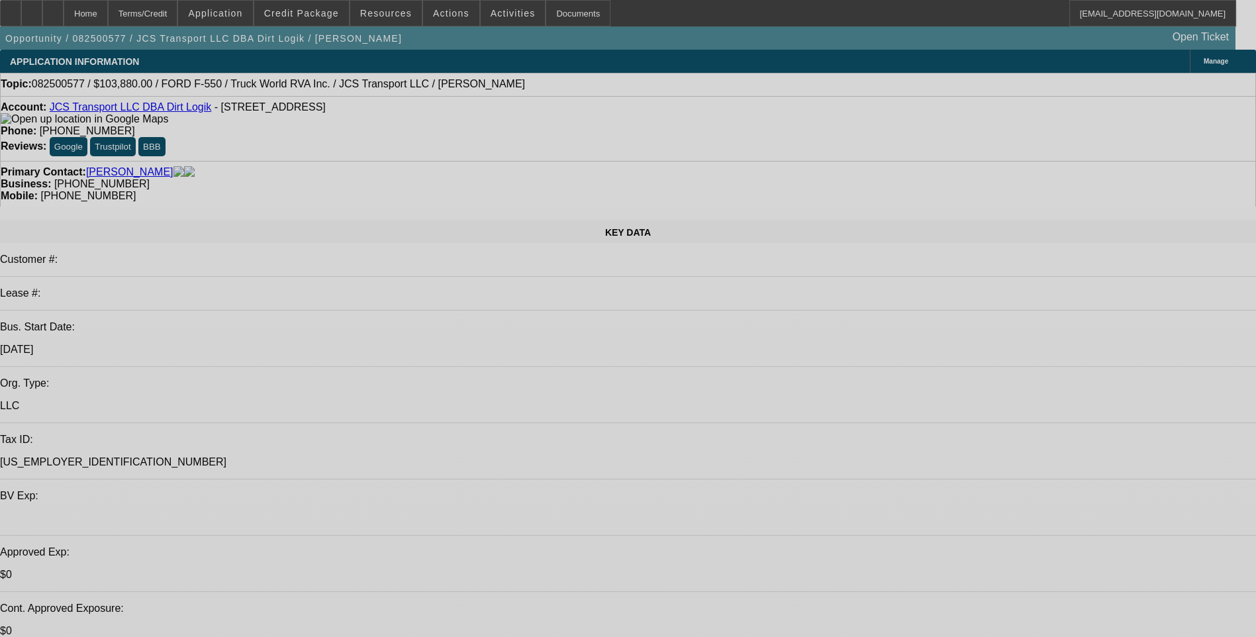
select select "0"
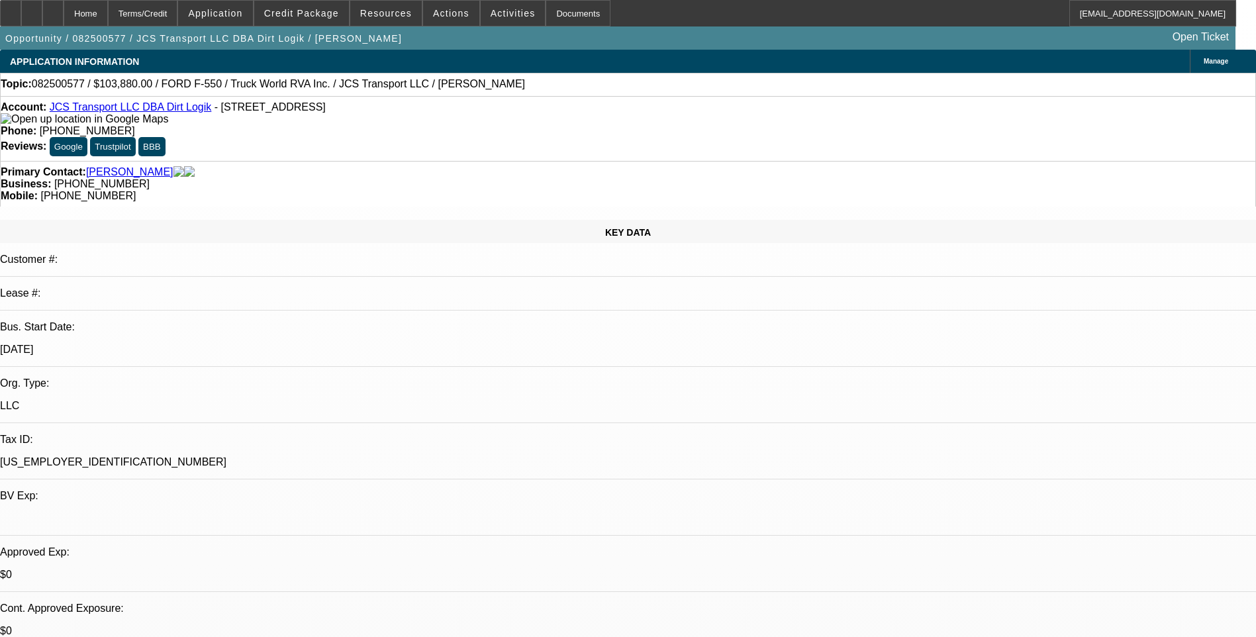
select select "0"
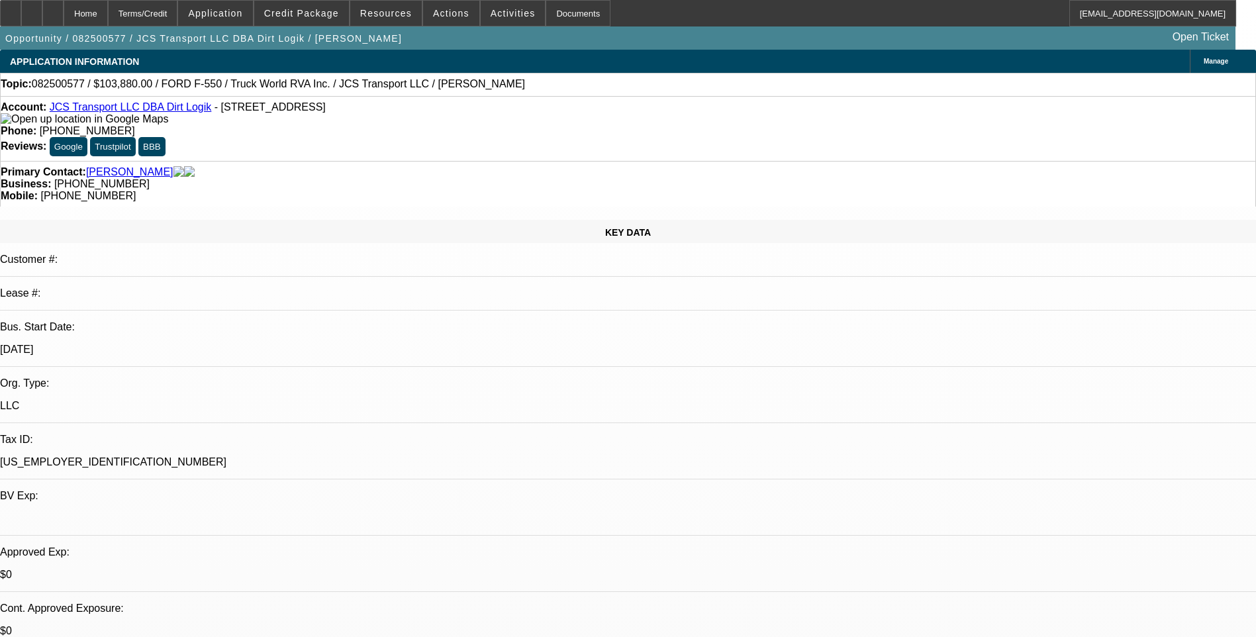
select select "1"
select select "6"
select select "1"
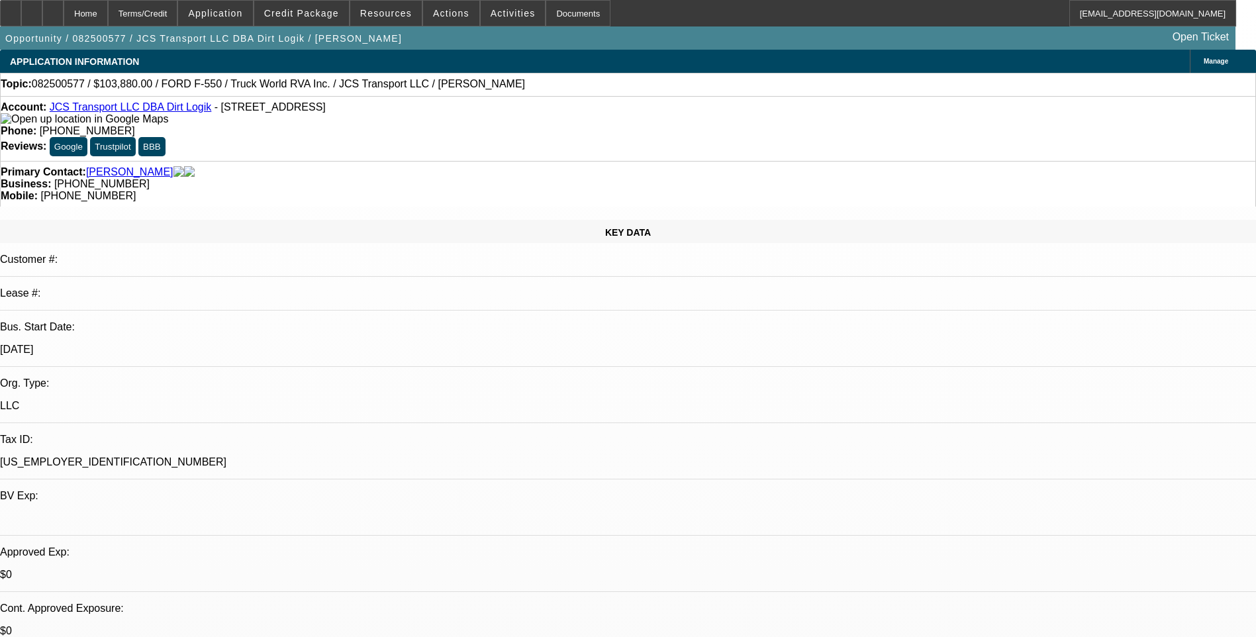
select select "6"
click at [171, 15] on div "Terms/Credit" at bounding box center [143, 13] width 70 height 26
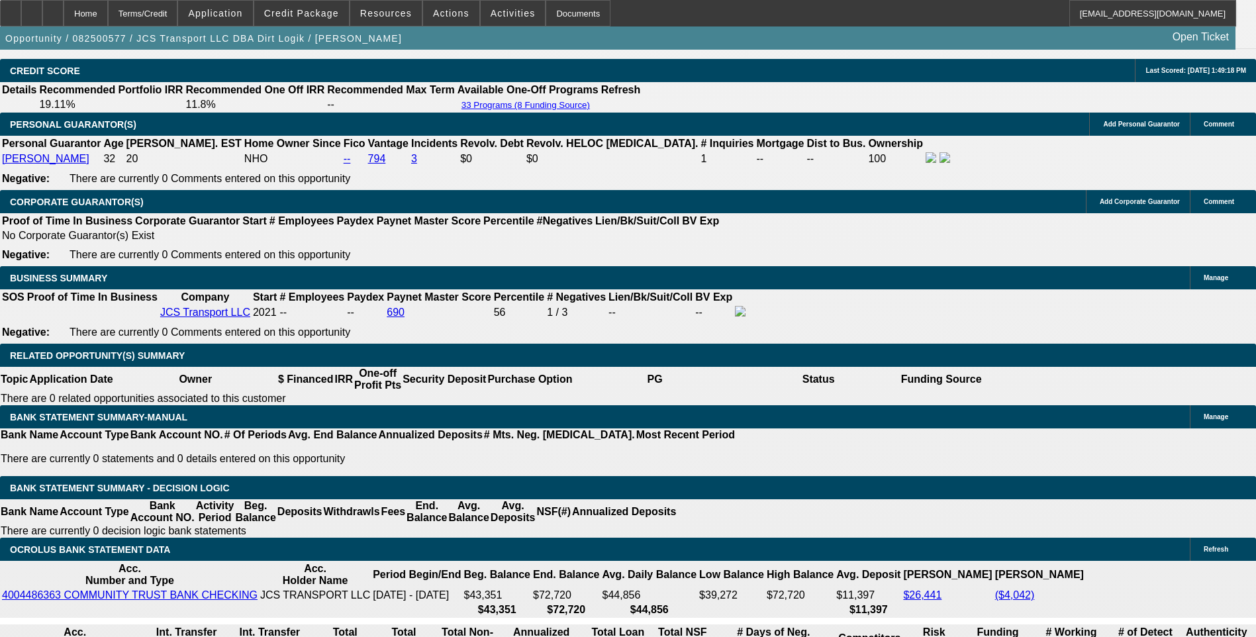
select select "0.1"
type input "$10,388.00"
type input "UNKNOWN"
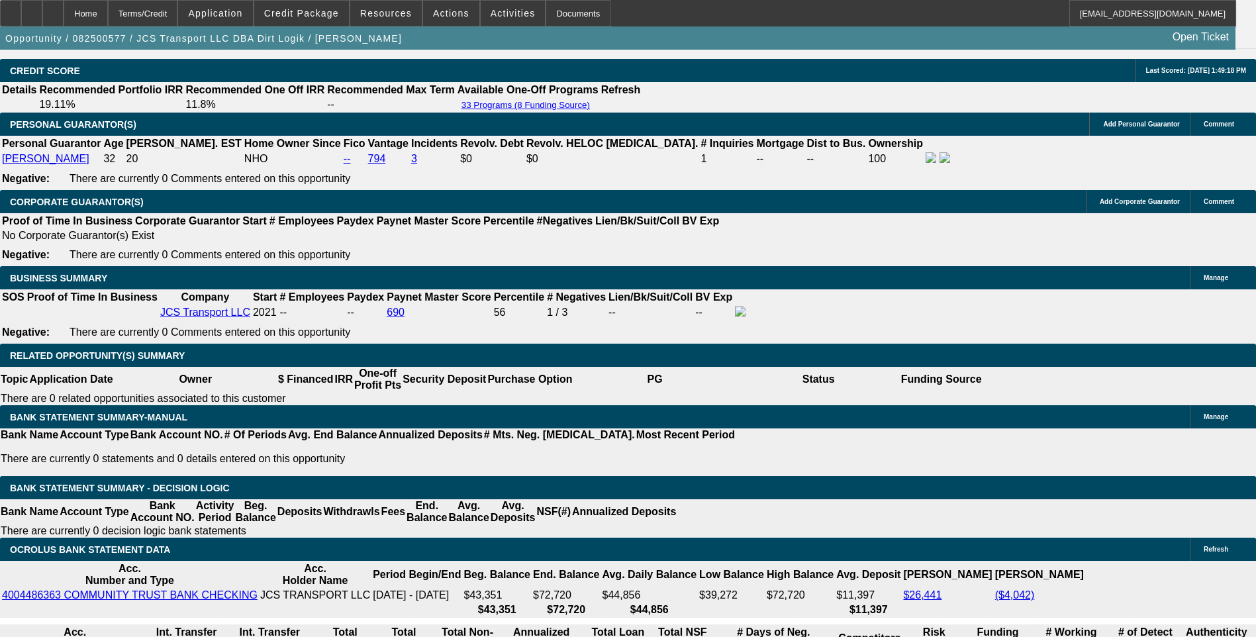
type input "$1,981.79"
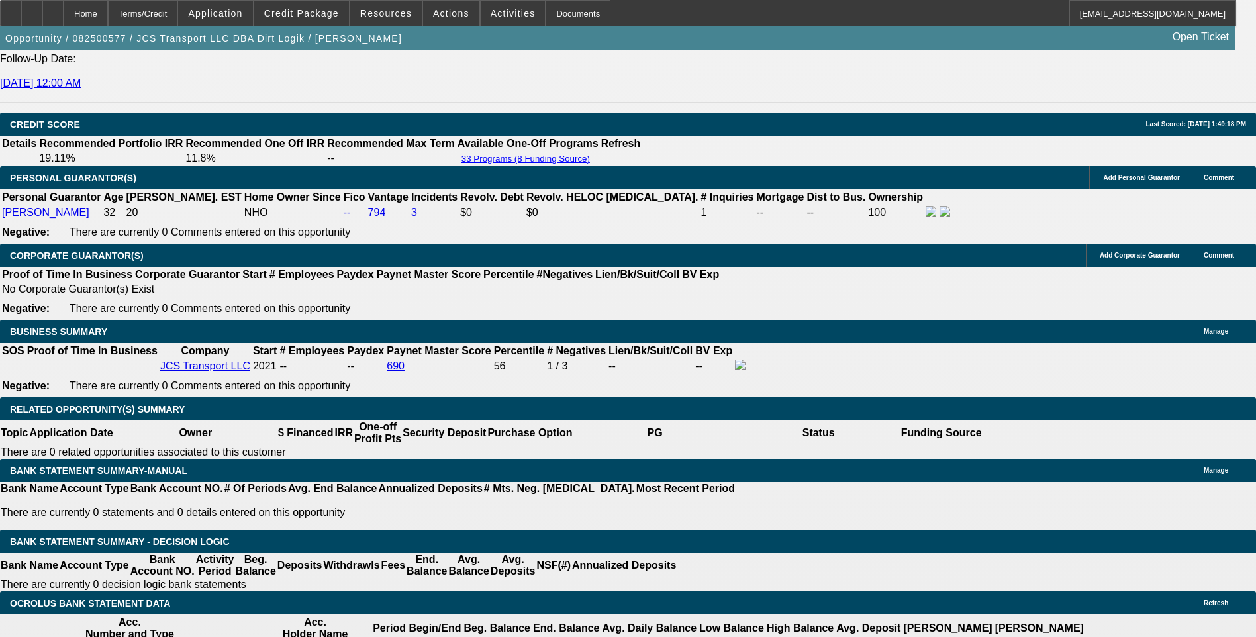
scroll to position [1766, 0]
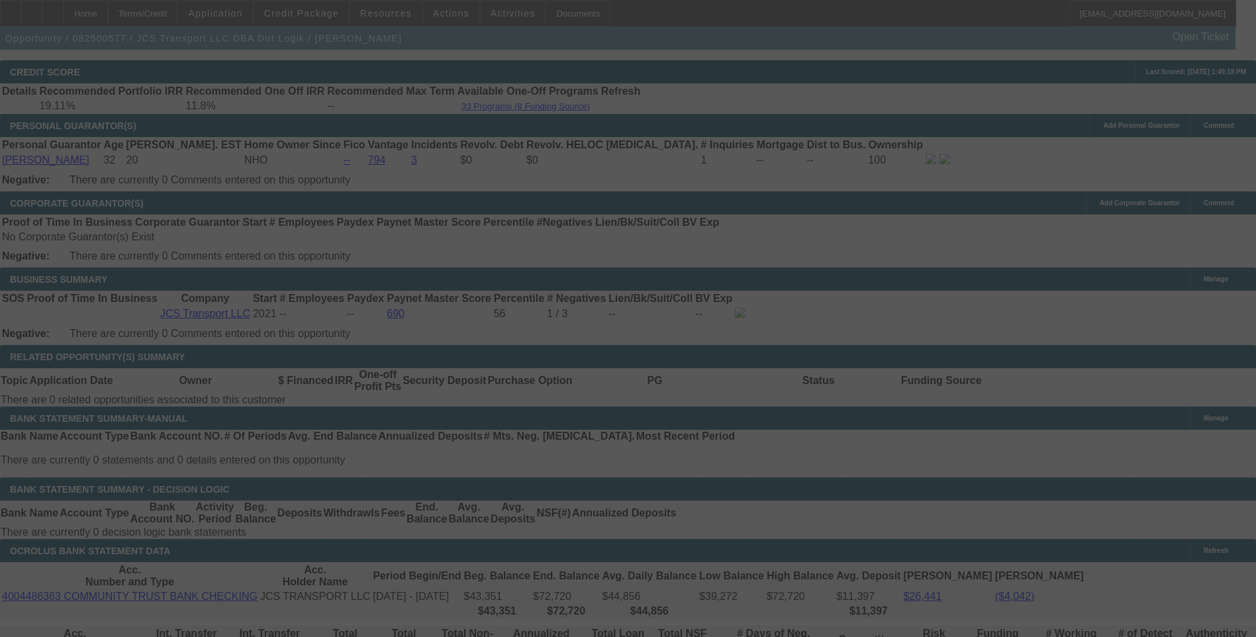
scroll to position [1898, 0]
select select "0.1"
select select "0"
select select "6"
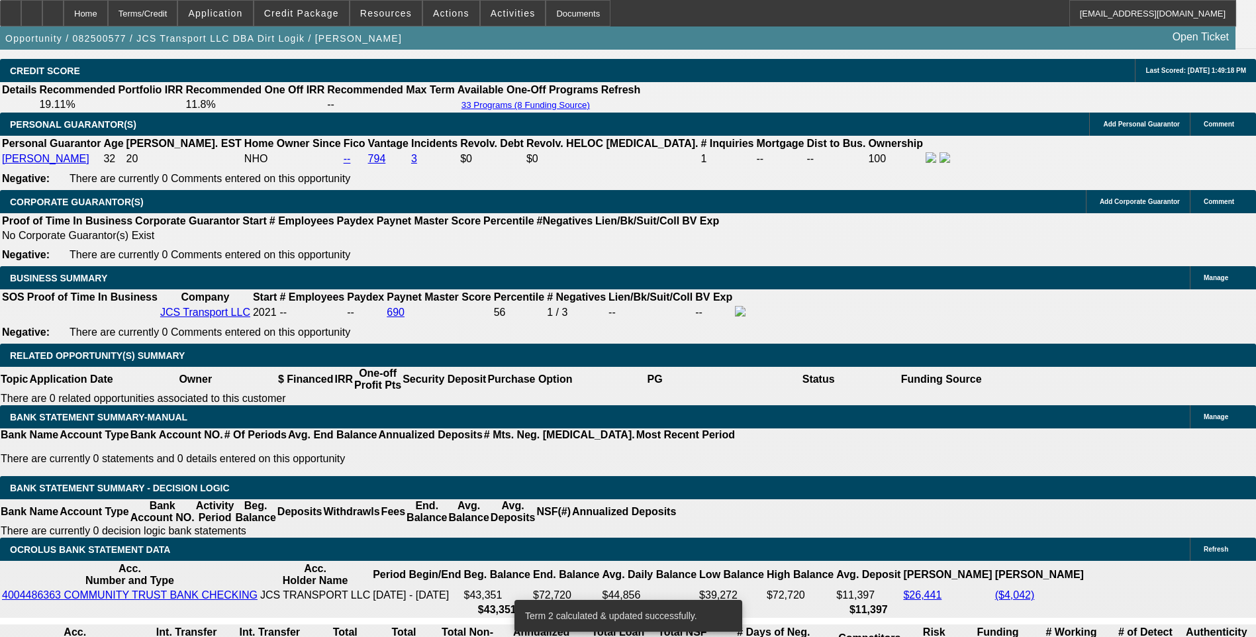
scroll to position [1964, 0]
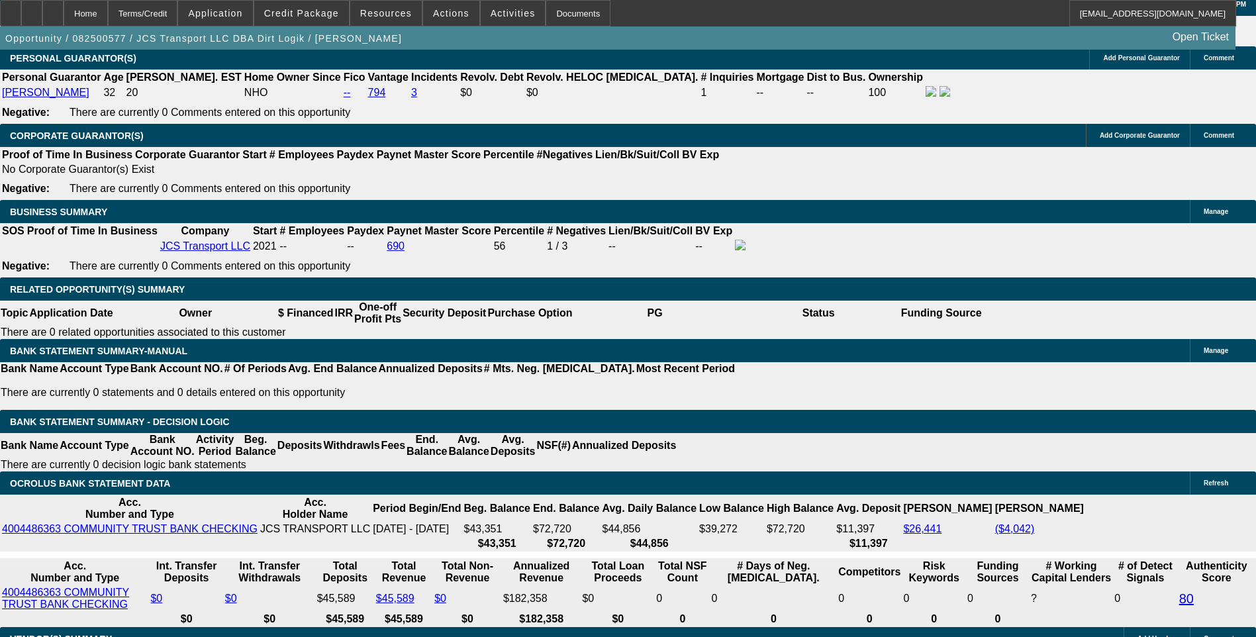
type input "1981.7"
type input "UNKNOWN"
type input "198"
type input "9.9"
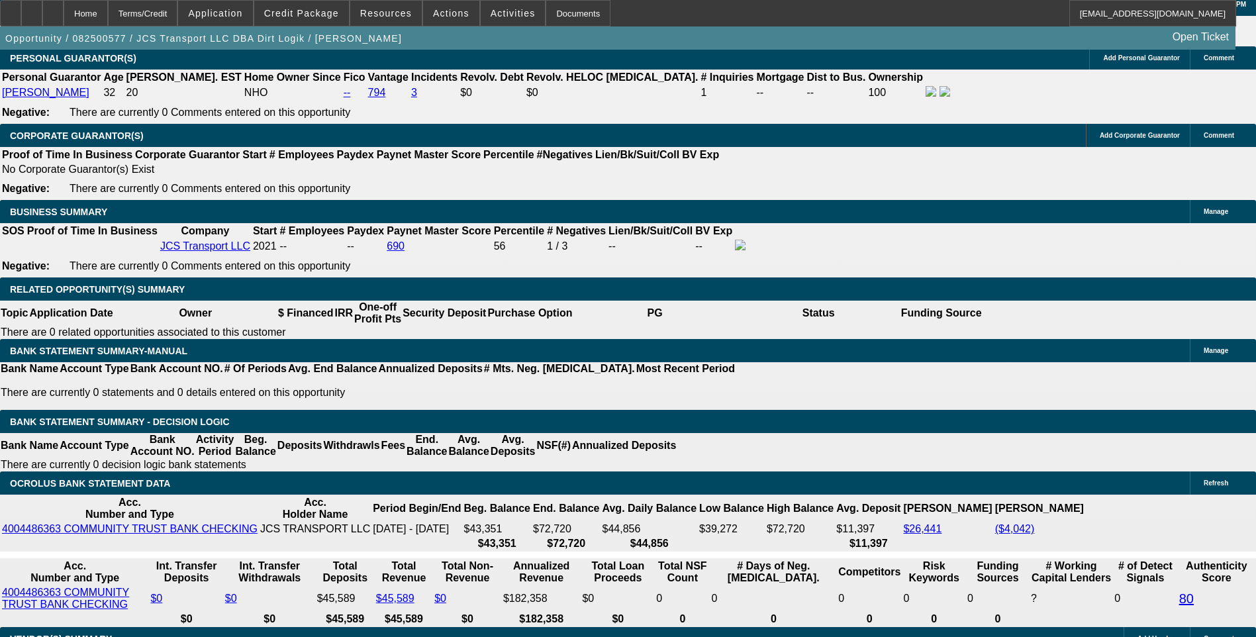
type input "$1,980.00"
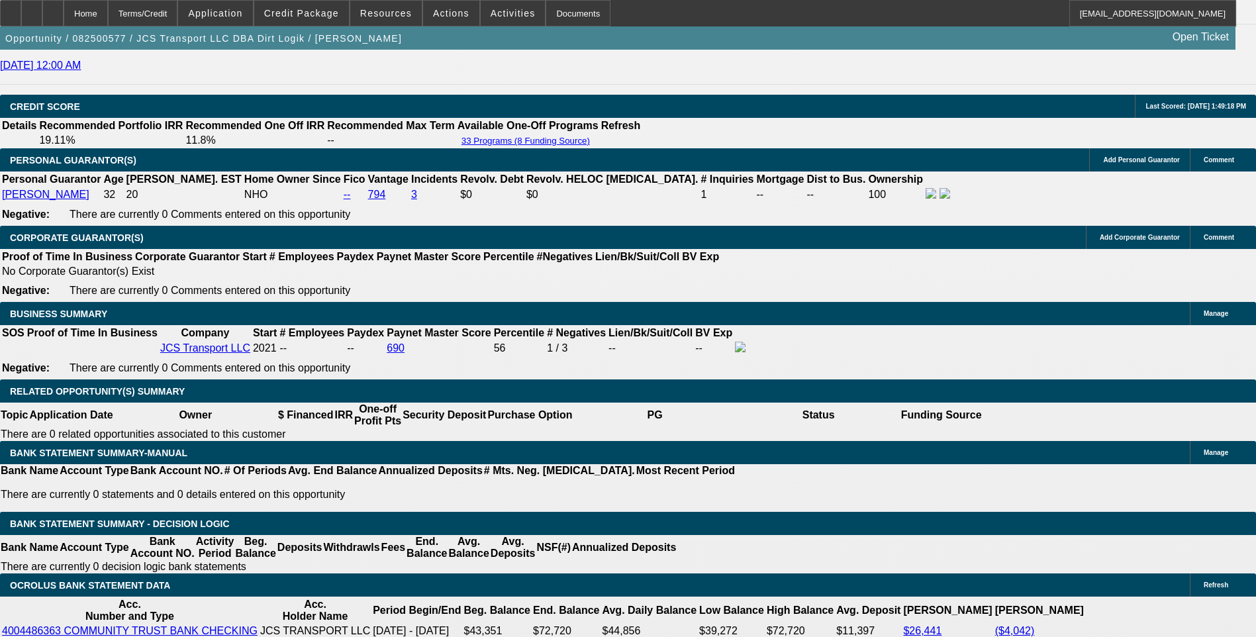
scroll to position [1832, 0]
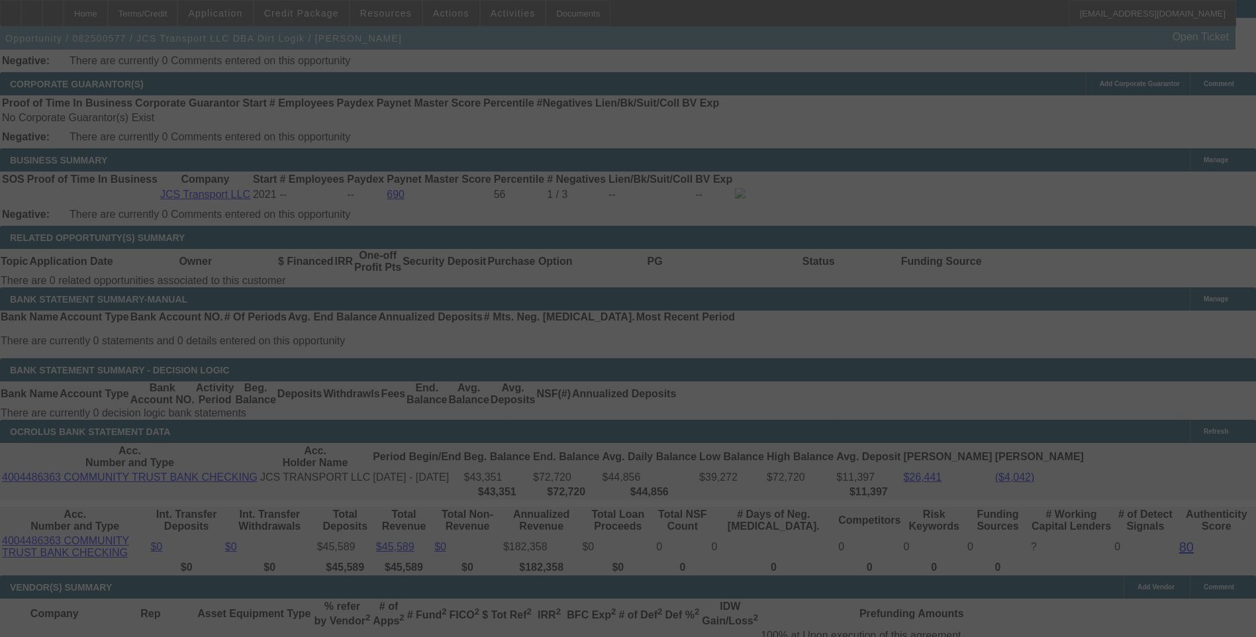
scroll to position [2031, 0]
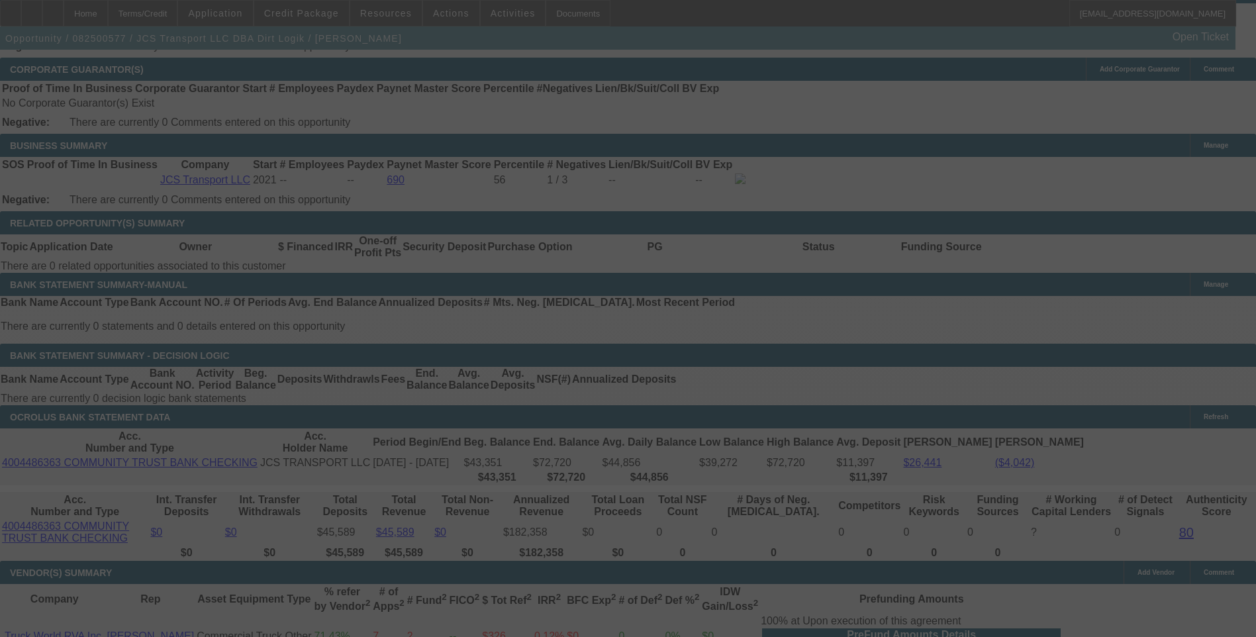
select select "0.1"
select select "0"
select select "6"
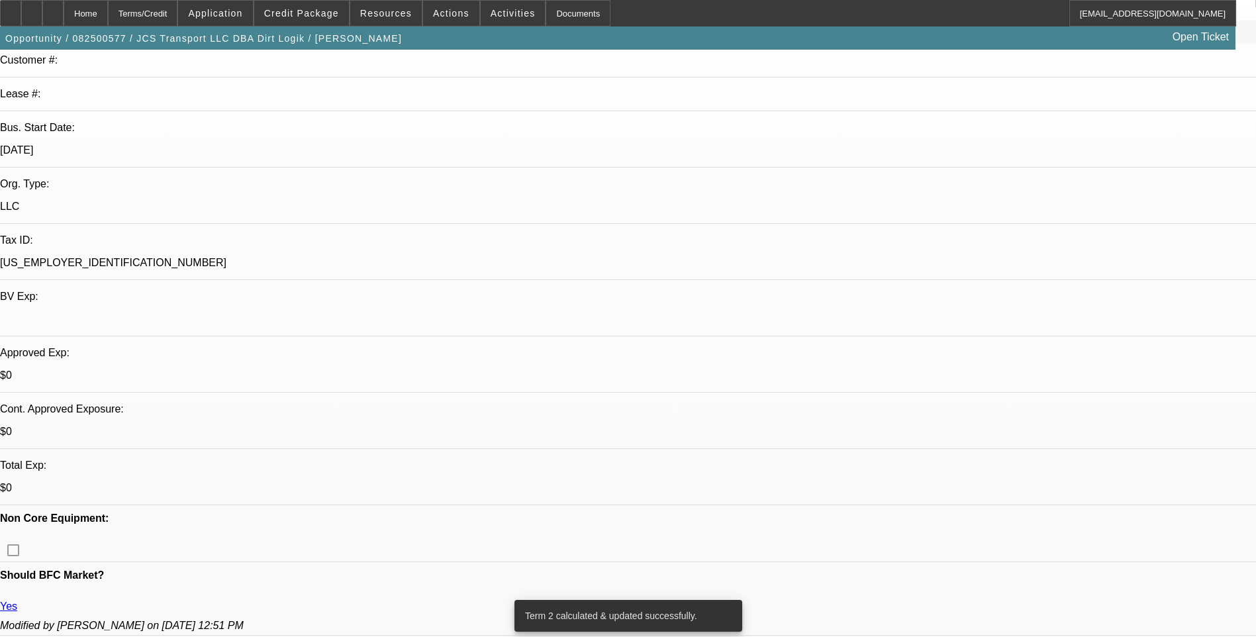
scroll to position [0, 0]
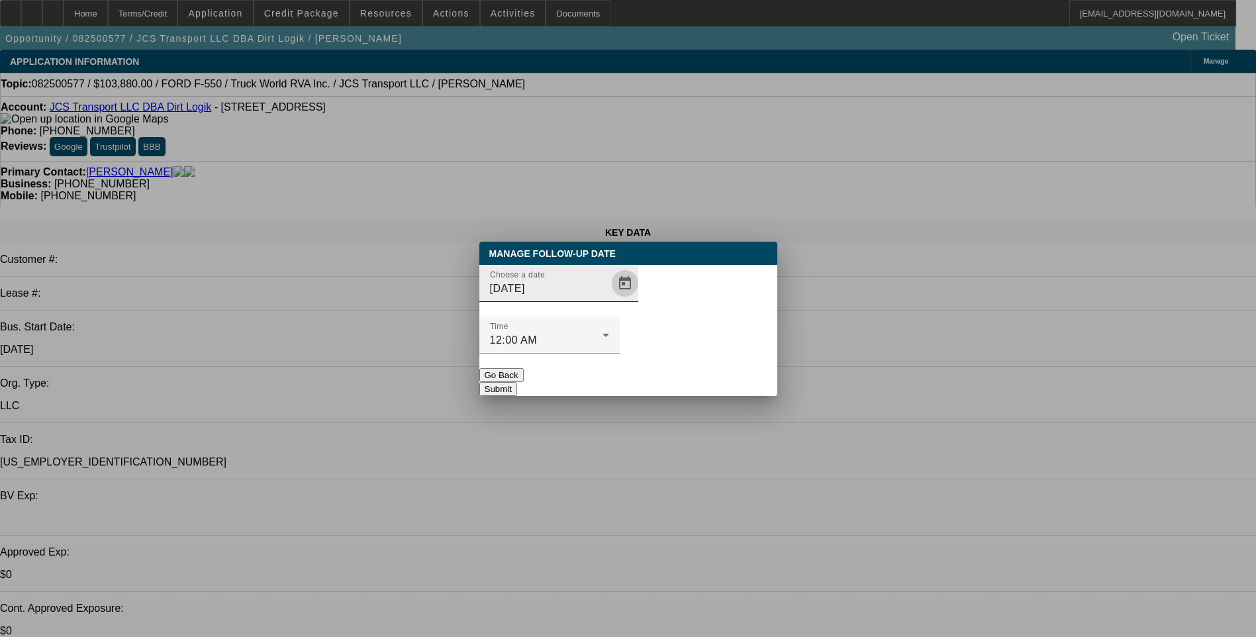
click at [609, 299] on span "Open calendar" at bounding box center [625, 284] width 32 height 32
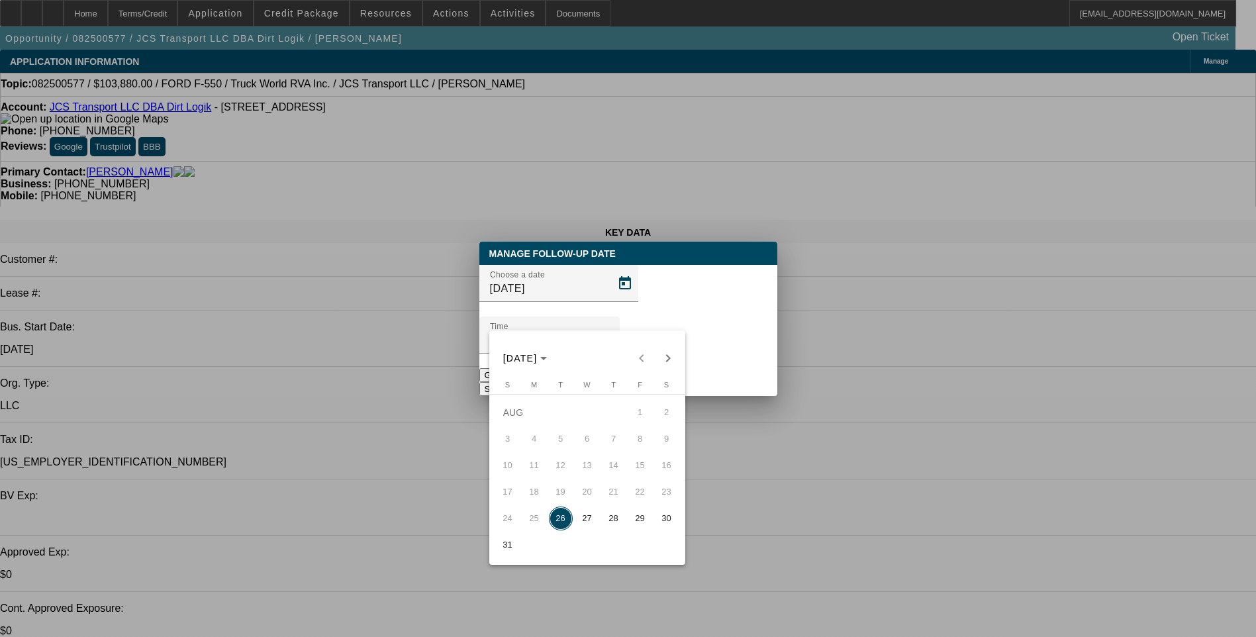
click at [584, 522] on span "27" at bounding box center [588, 519] width 24 height 24
type input "8/27/2025"
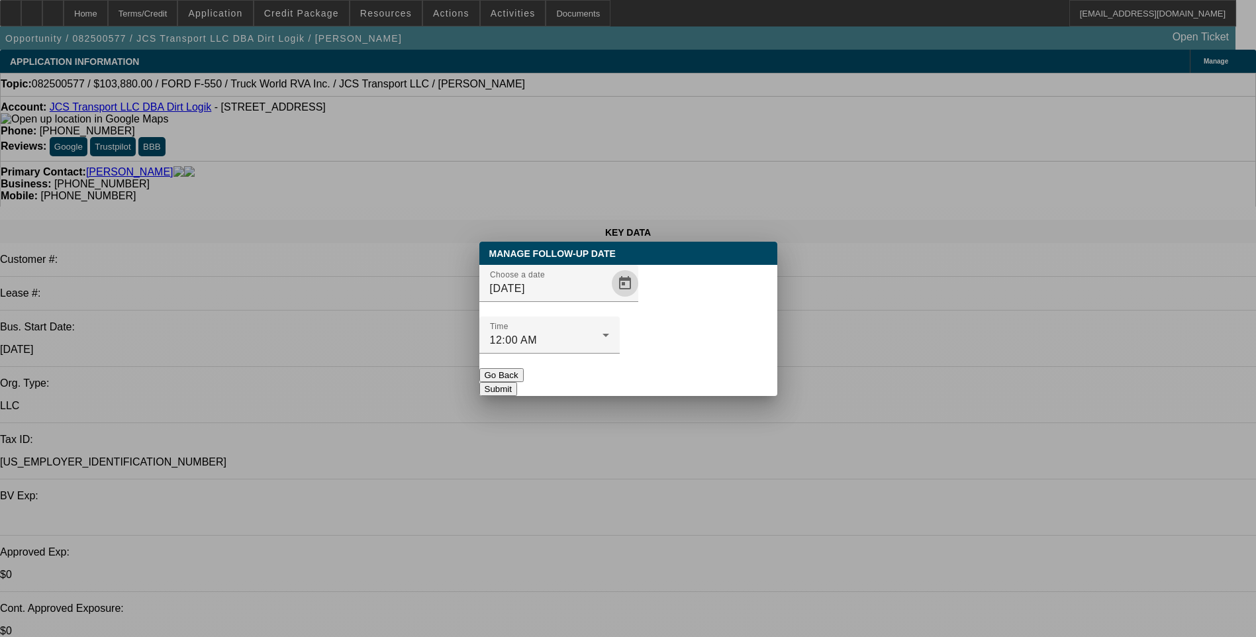
click at [517, 382] on button "Submit" at bounding box center [498, 389] width 38 height 14
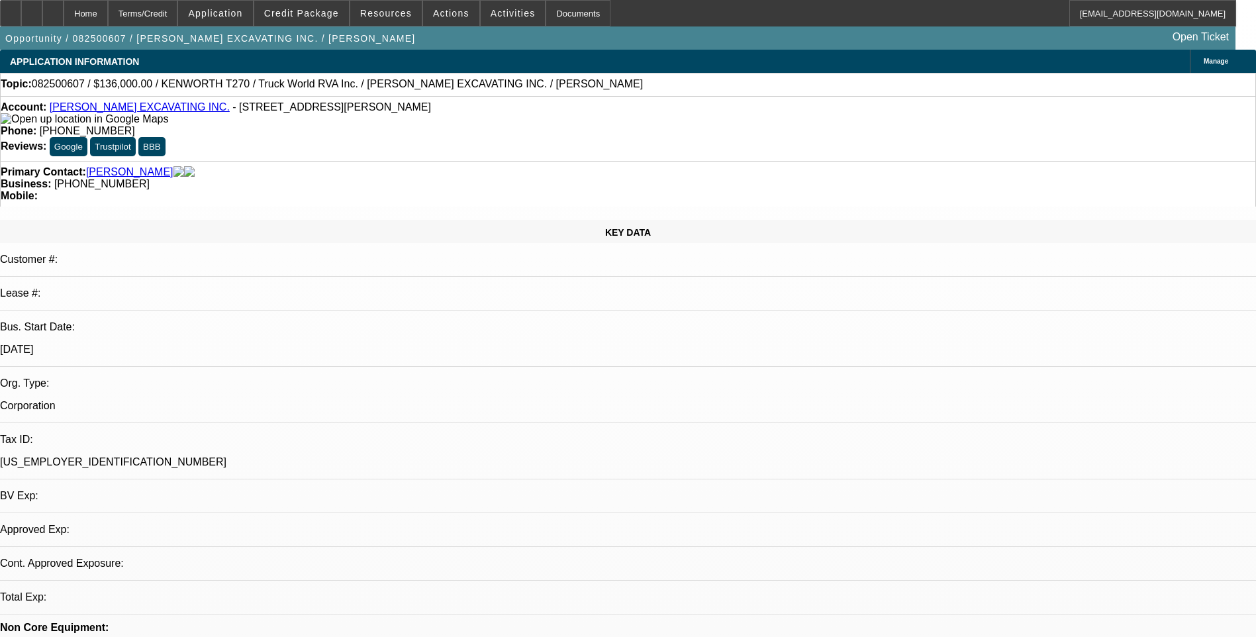
select select "0"
select select "1"
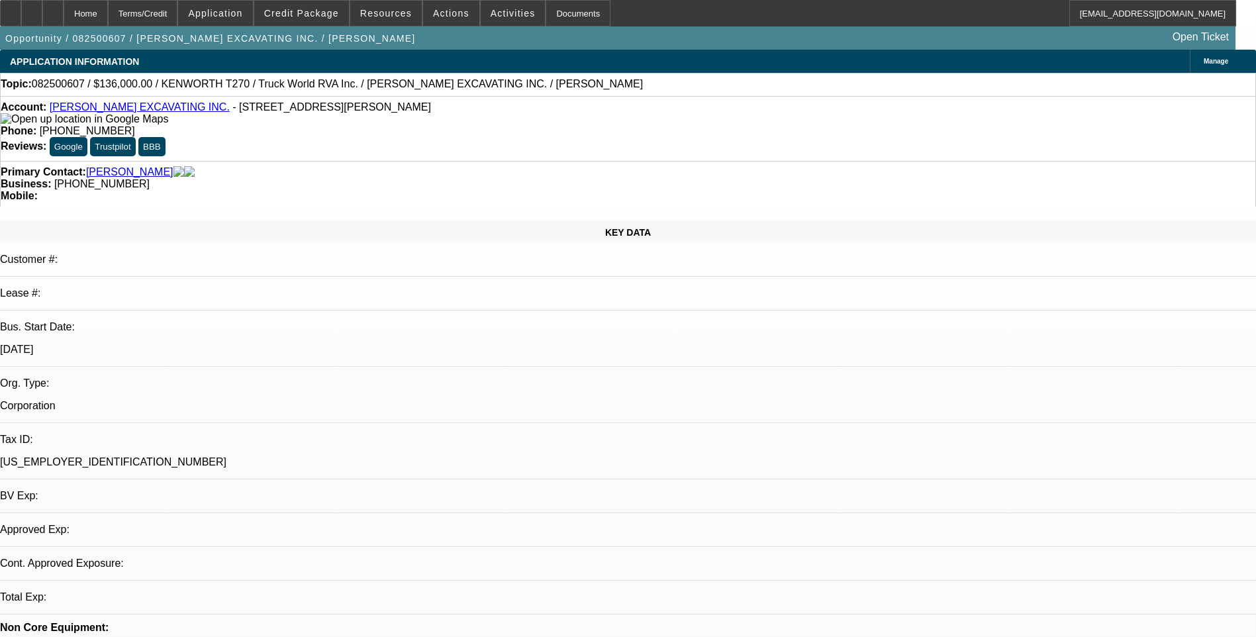
select select "6"
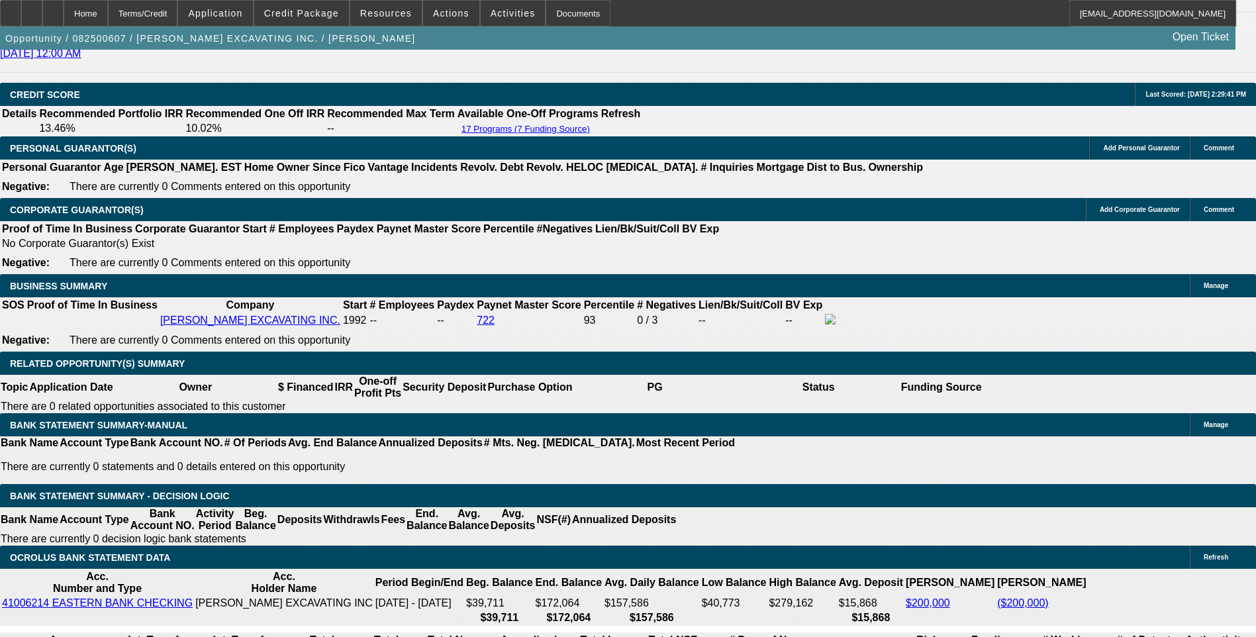
scroll to position [1987, 0]
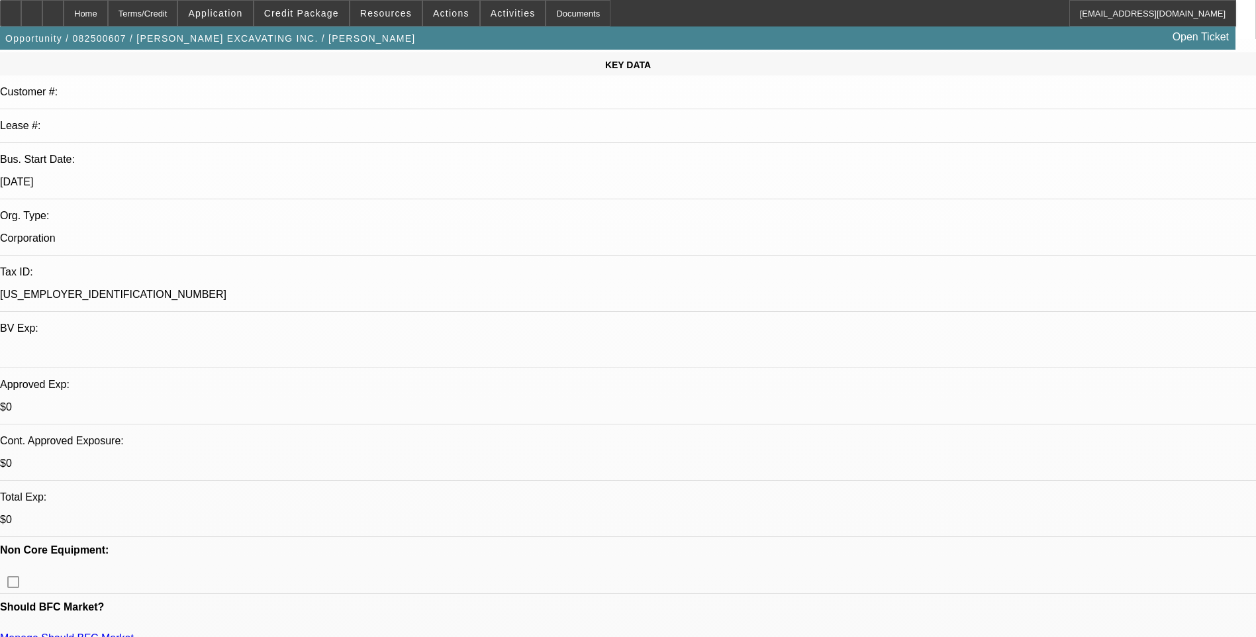
scroll to position [0, 0]
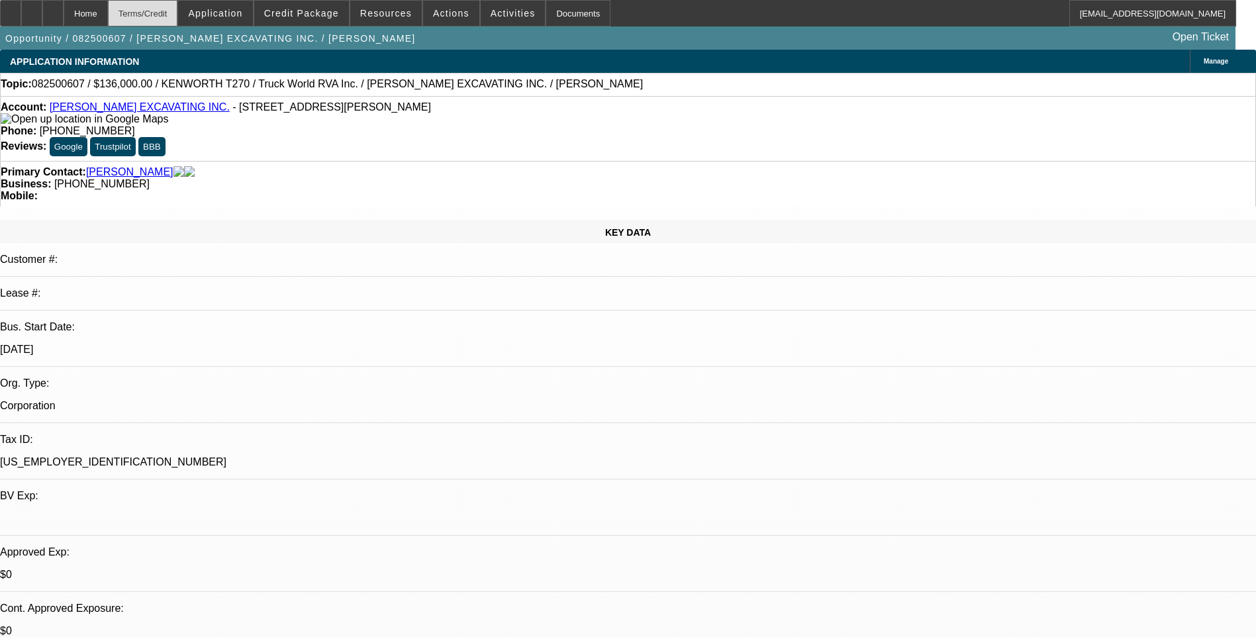
click at [155, 15] on div "Terms/Credit" at bounding box center [143, 13] width 70 height 26
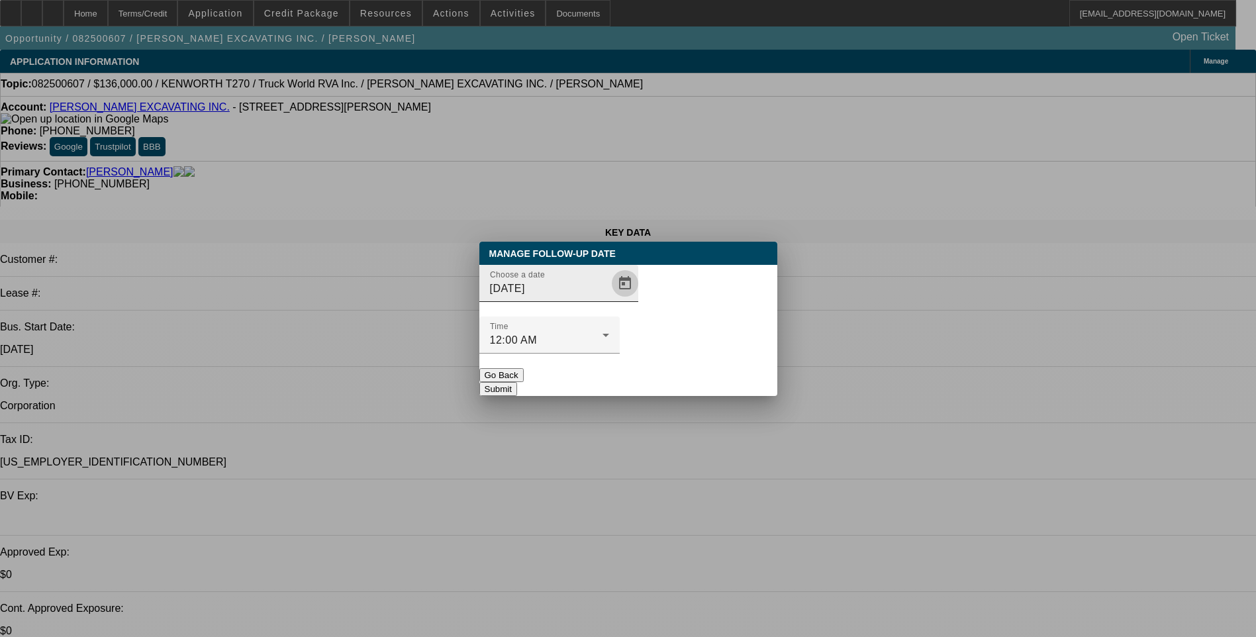
click at [609, 299] on span "Open calendar" at bounding box center [625, 284] width 32 height 32
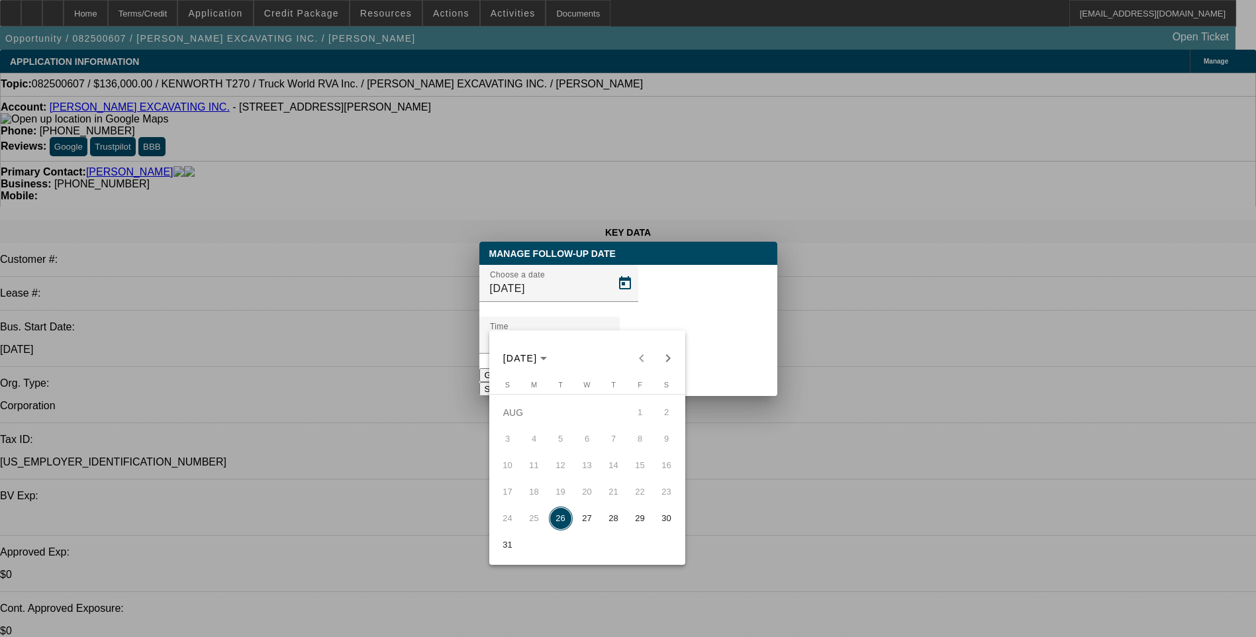
click at [585, 522] on span "27" at bounding box center [588, 519] width 24 height 24
type input "8/27/2025"
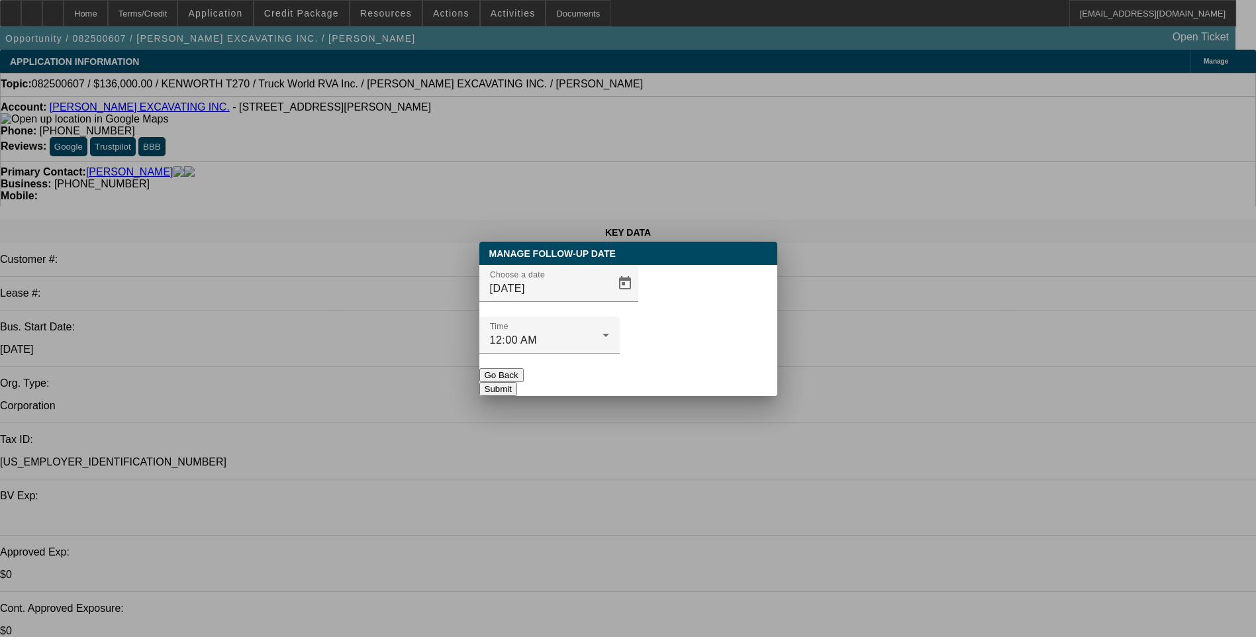
click at [517, 382] on button "Submit" at bounding box center [498, 389] width 38 height 14
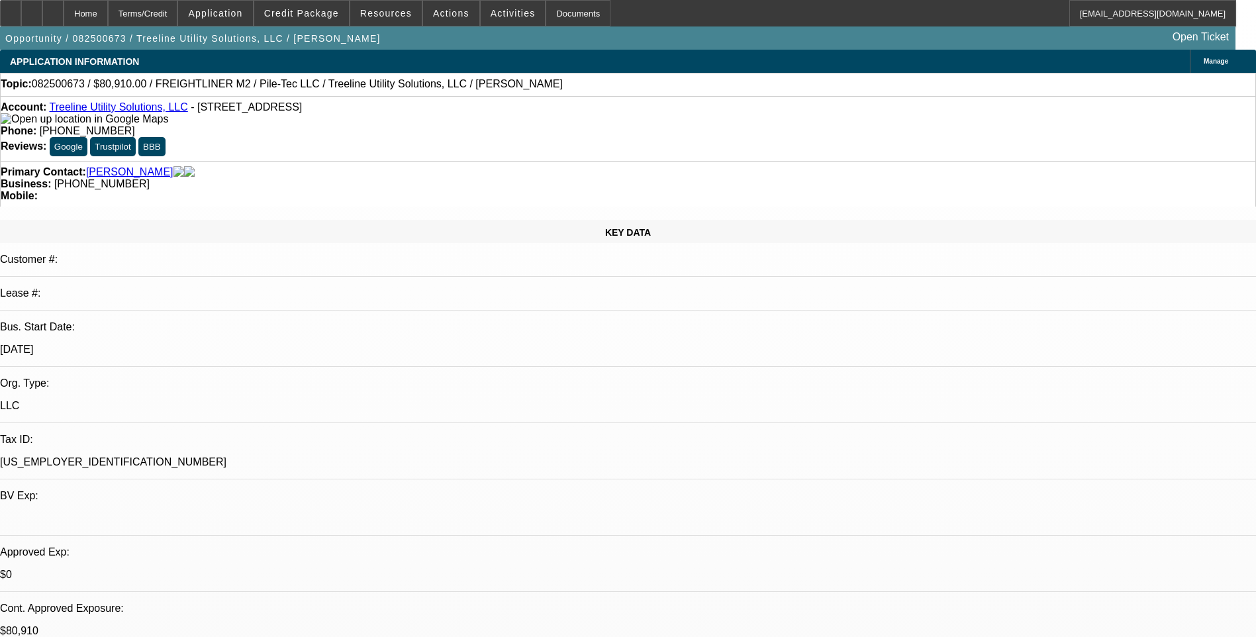
select select "0.1"
select select "2"
select select "0"
select select "0.1"
select select "2"
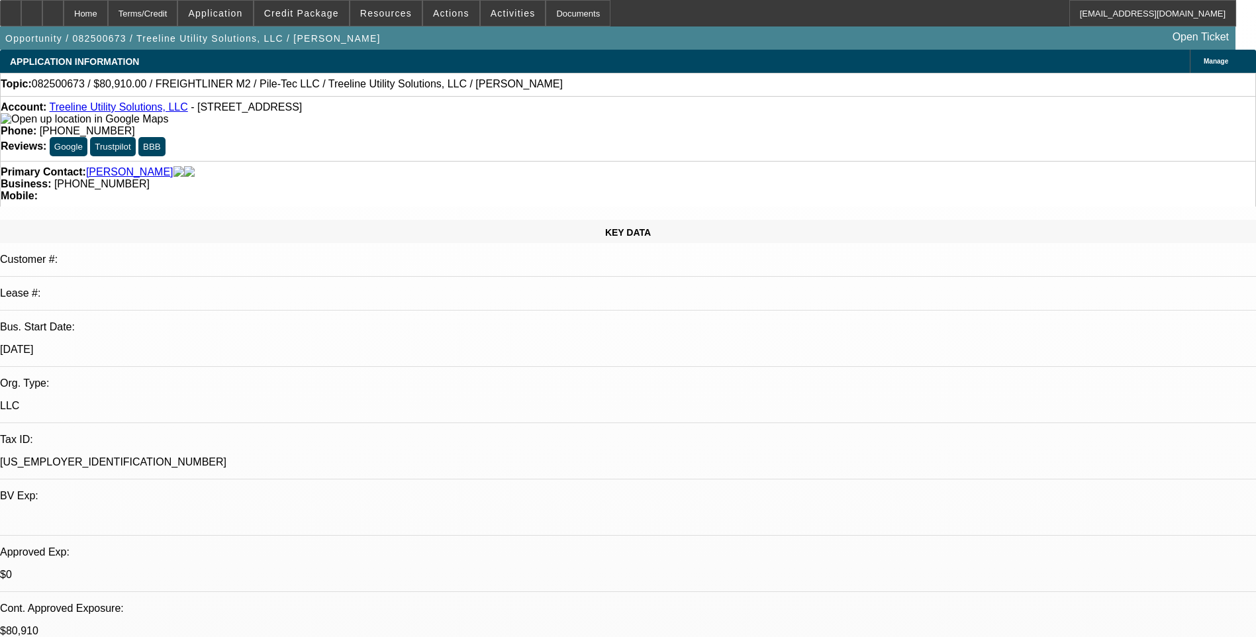
select select "0"
select select "0.1"
select select "2"
select select "0"
select select "1"
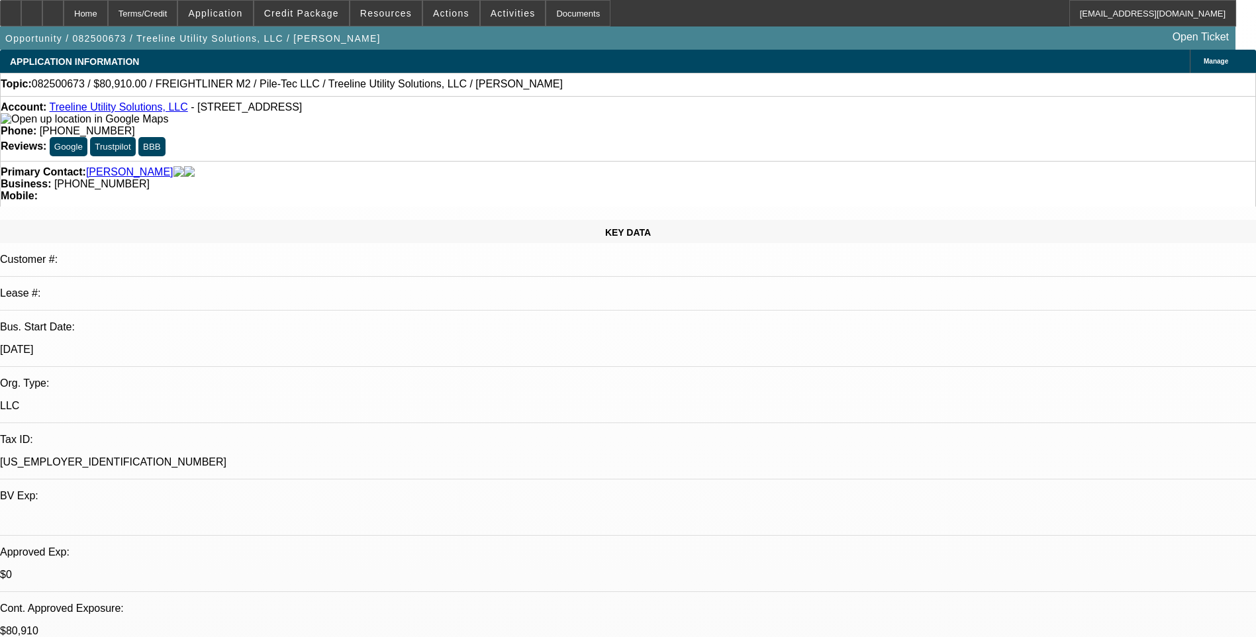
select select "2"
select select "6"
select select "1"
select select "2"
select select "6"
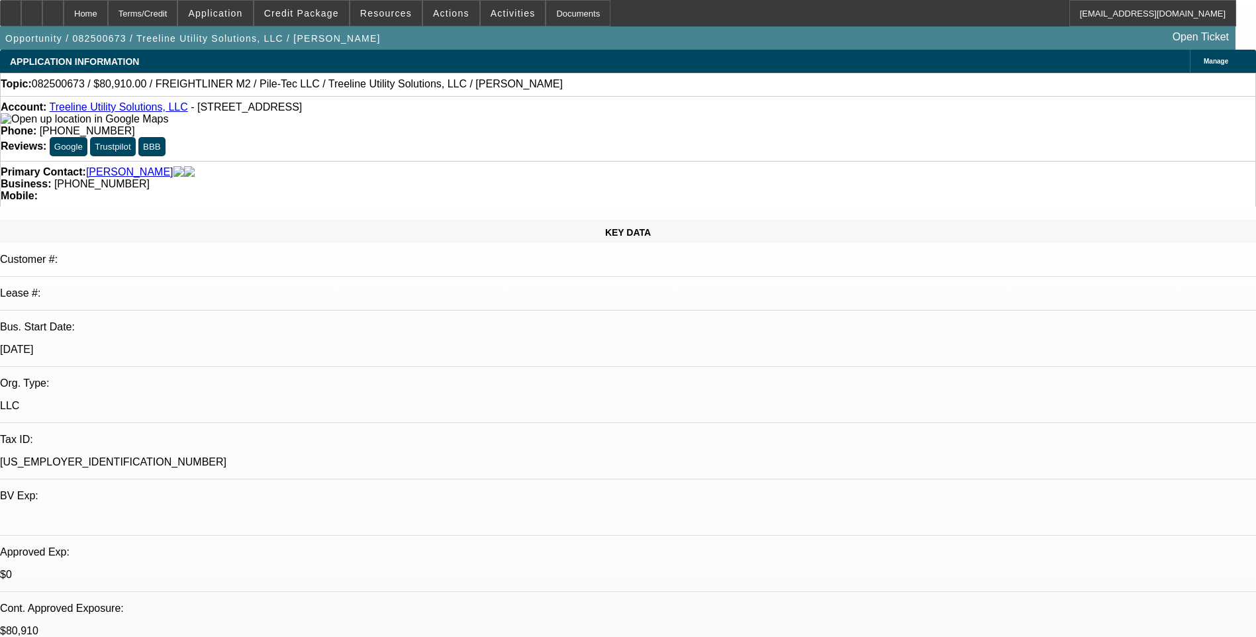
select select "1"
select select "2"
select select "6"
click at [174, 13] on div "Terms/Credit" at bounding box center [143, 13] width 70 height 26
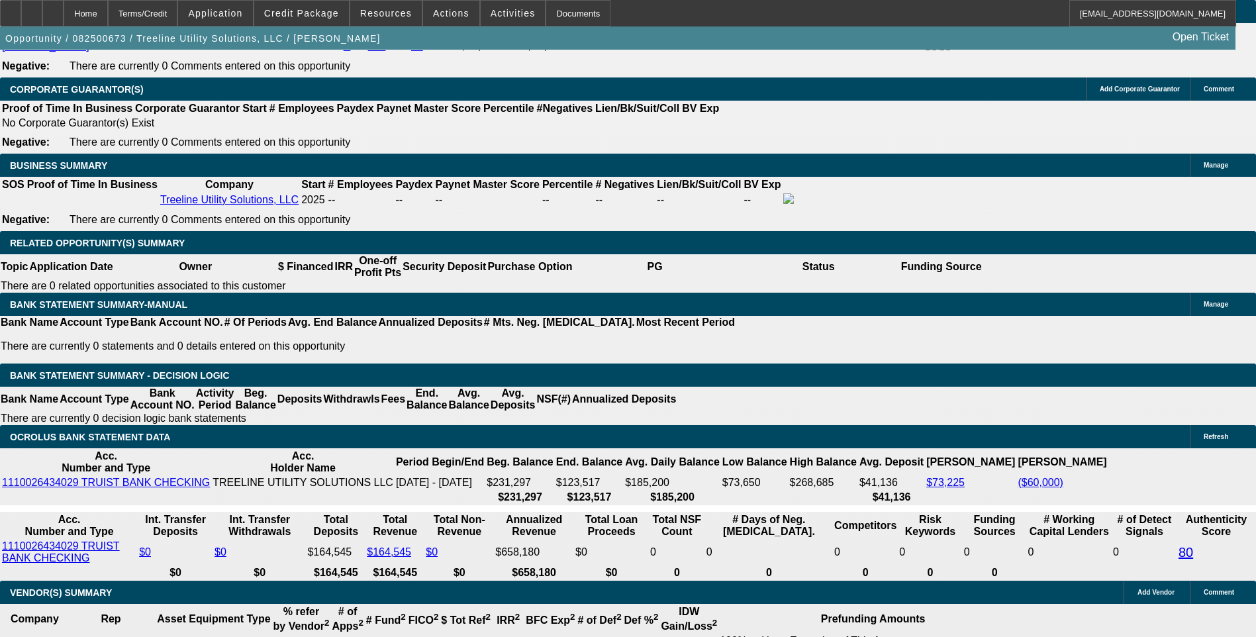
scroll to position [2035, 0]
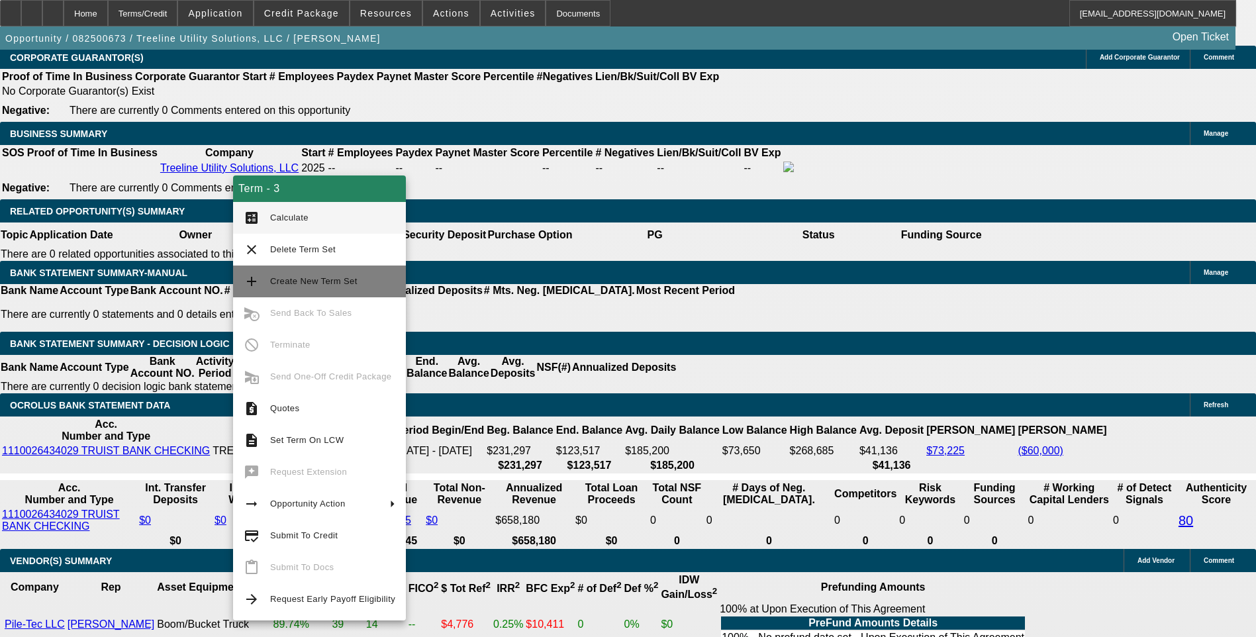
click at [252, 280] on mat-icon "add" at bounding box center [252, 282] width 16 height 16
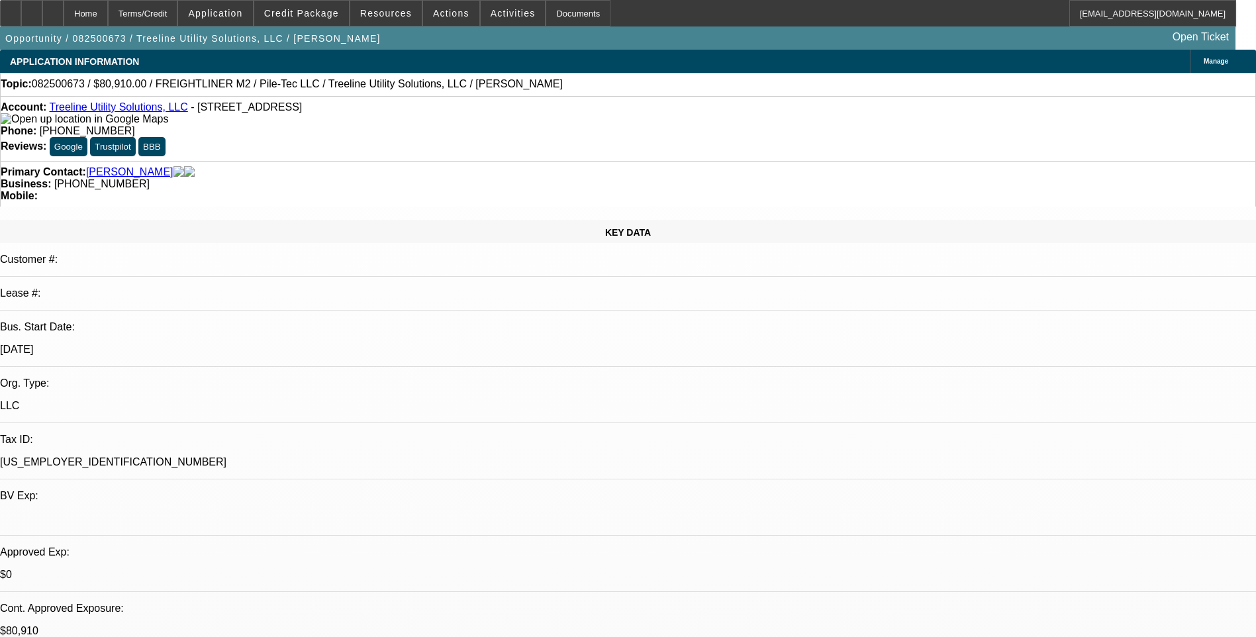
select select "0.1"
select select "2"
select select "0"
select select "0.1"
select select "2"
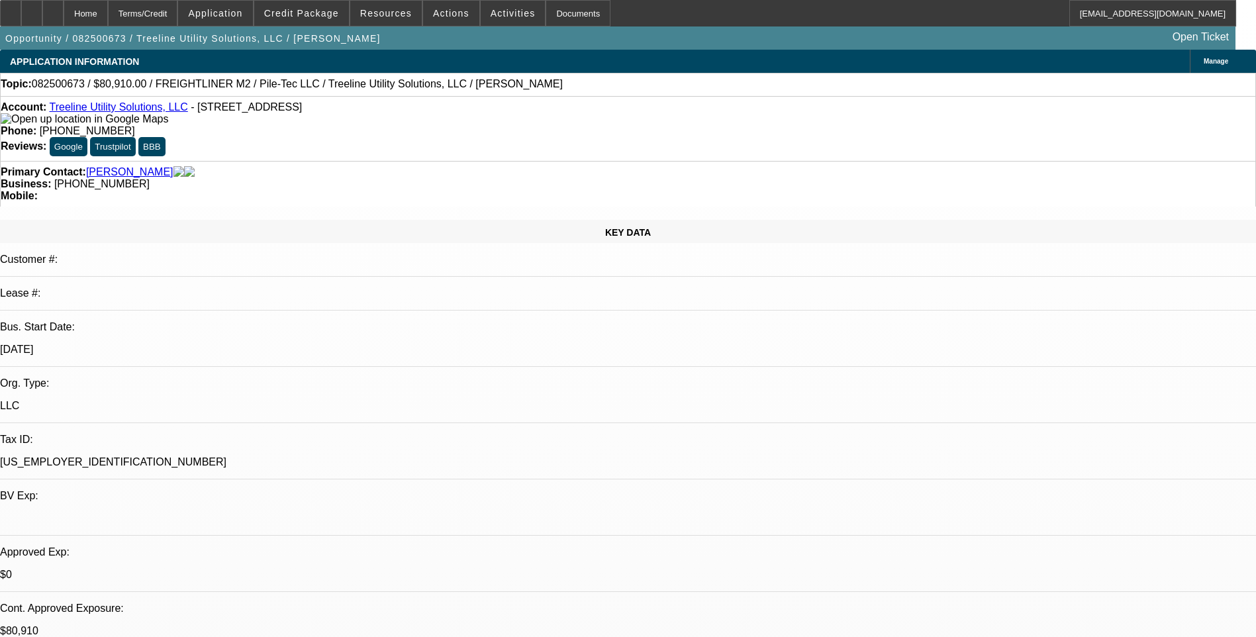
select select "0"
select select "0.1"
select select "2"
select select "0"
select select "0.1"
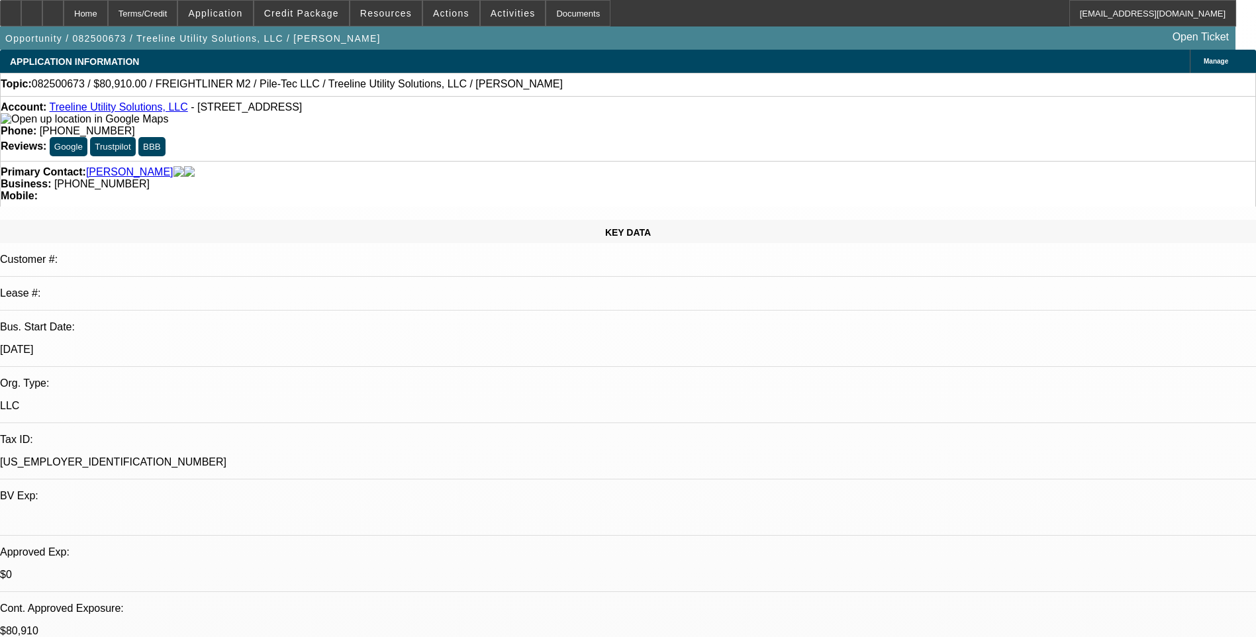
select select "2"
select select "0"
select select "1"
select select "2"
select select "6"
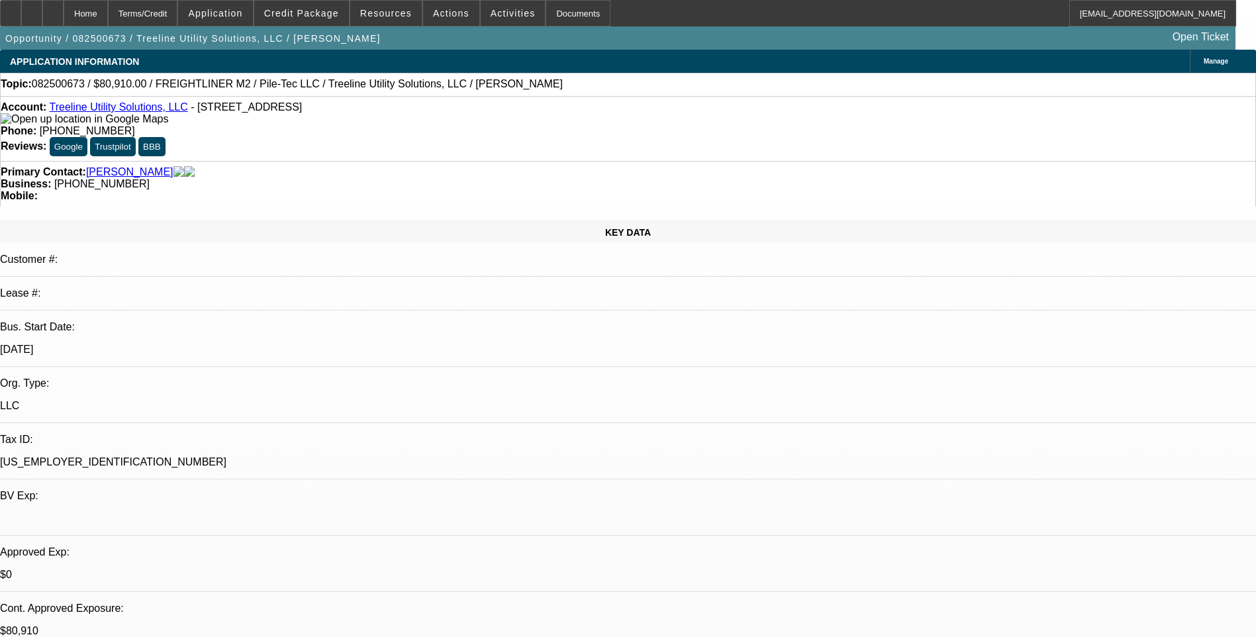
select select "1"
select select "2"
select select "6"
select select "1"
select select "2"
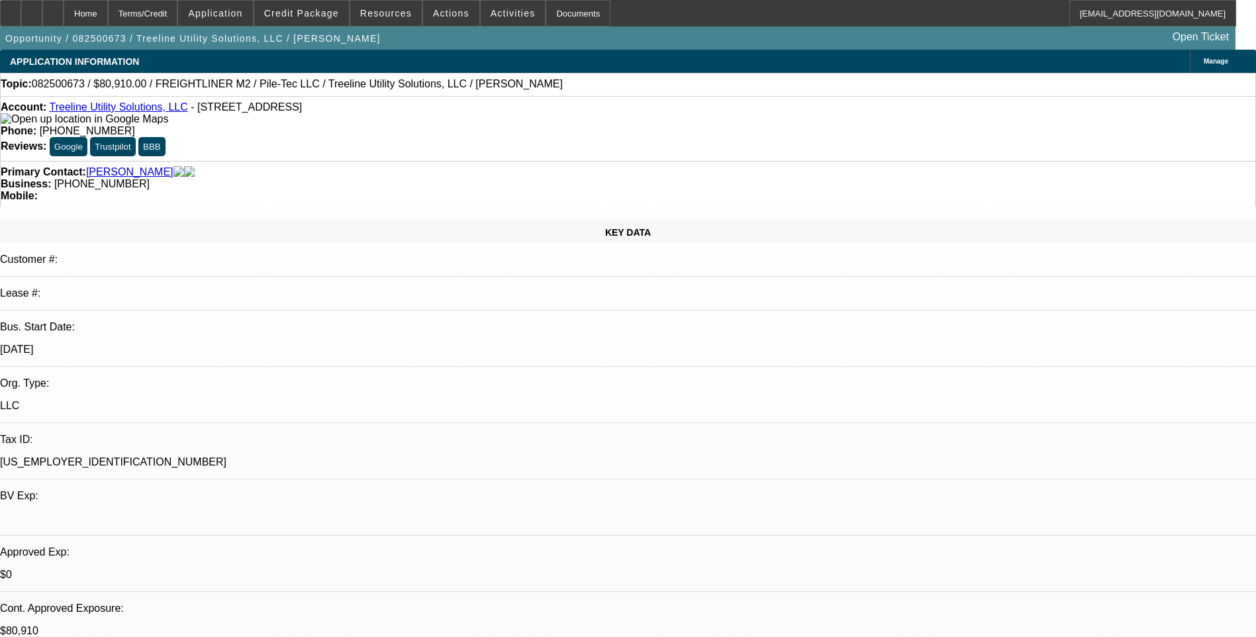
select select "6"
select select "1"
select select "2"
select select "6"
click at [176, 15] on div "Terms/Credit" at bounding box center [143, 13] width 70 height 26
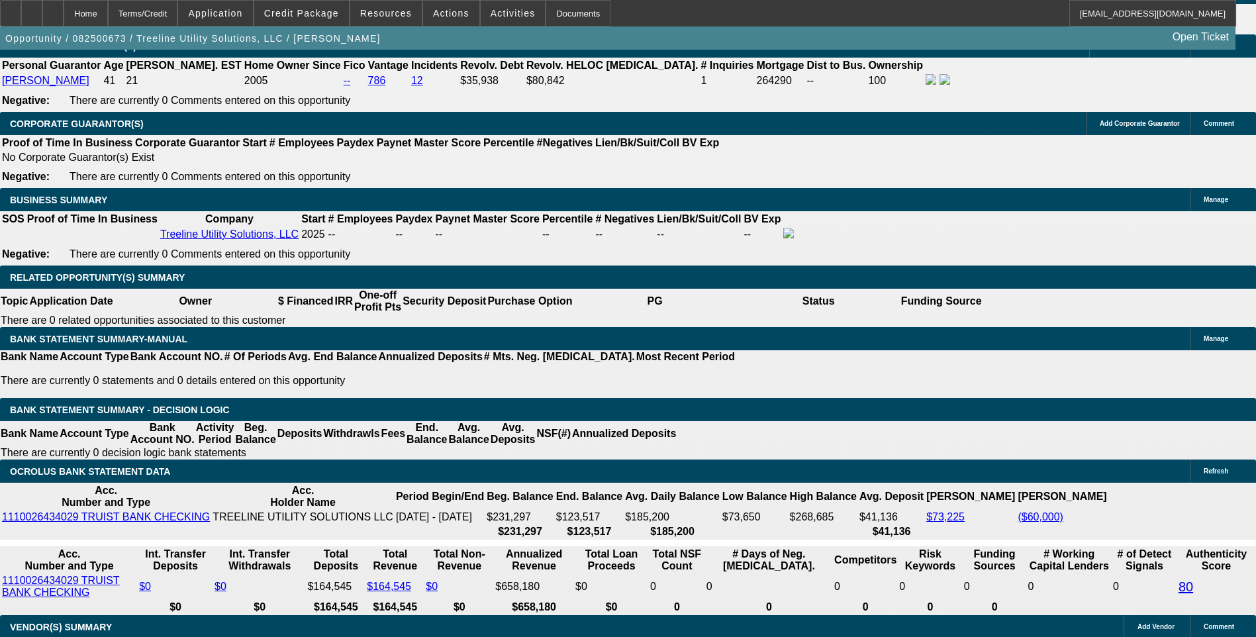
scroll to position [2035, 0]
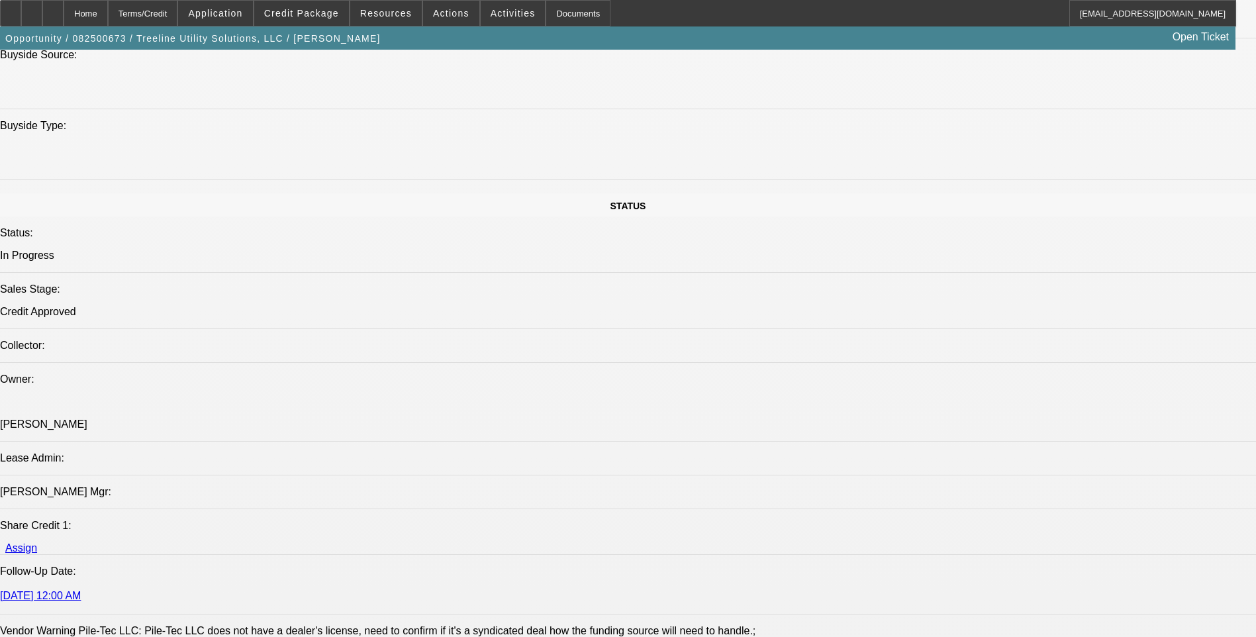
scroll to position [1041, 0]
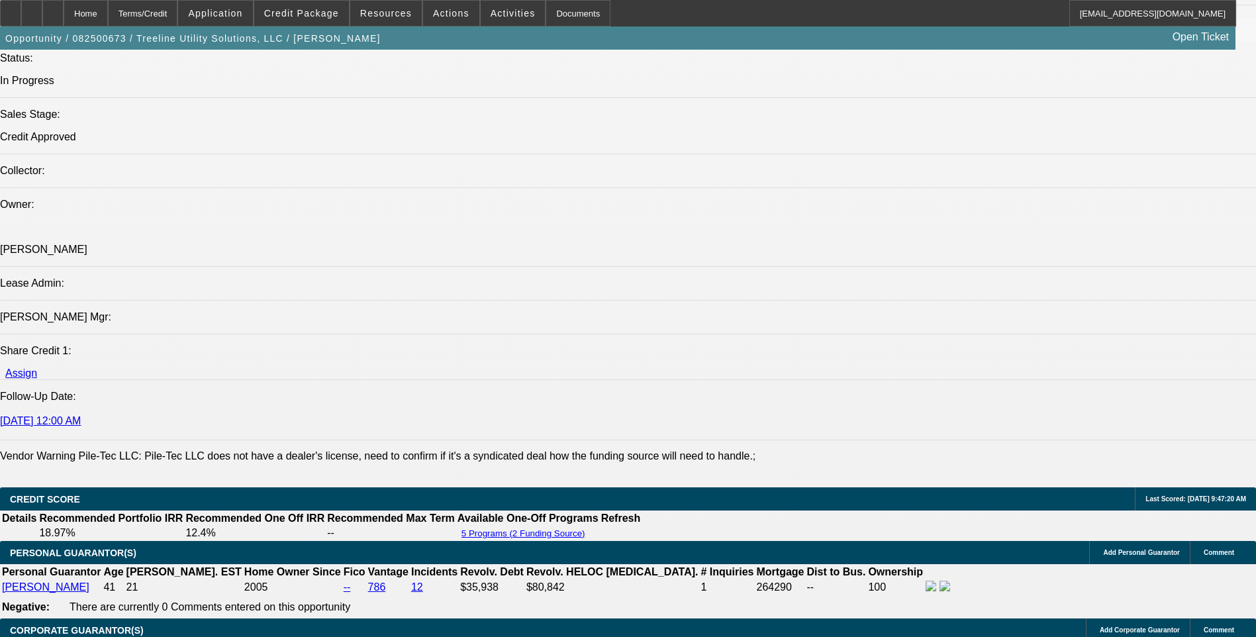
scroll to position [1438, 0]
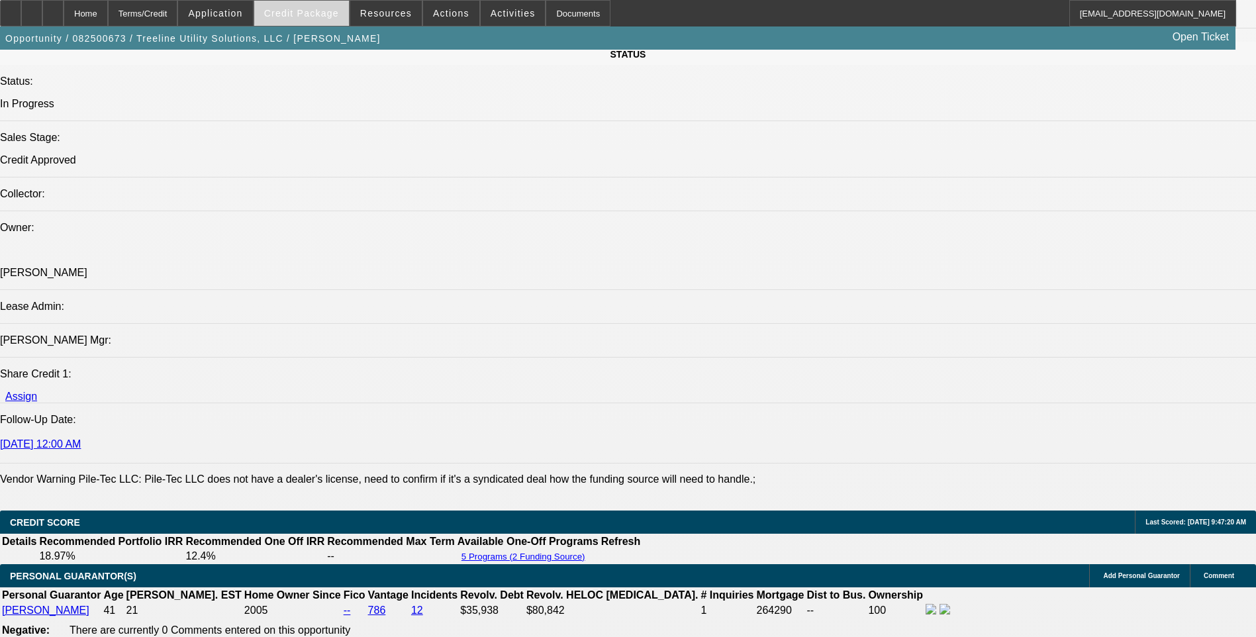
click at [311, 11] on span "Credit Package" at bounding box center [301, 13] width 75 height 11
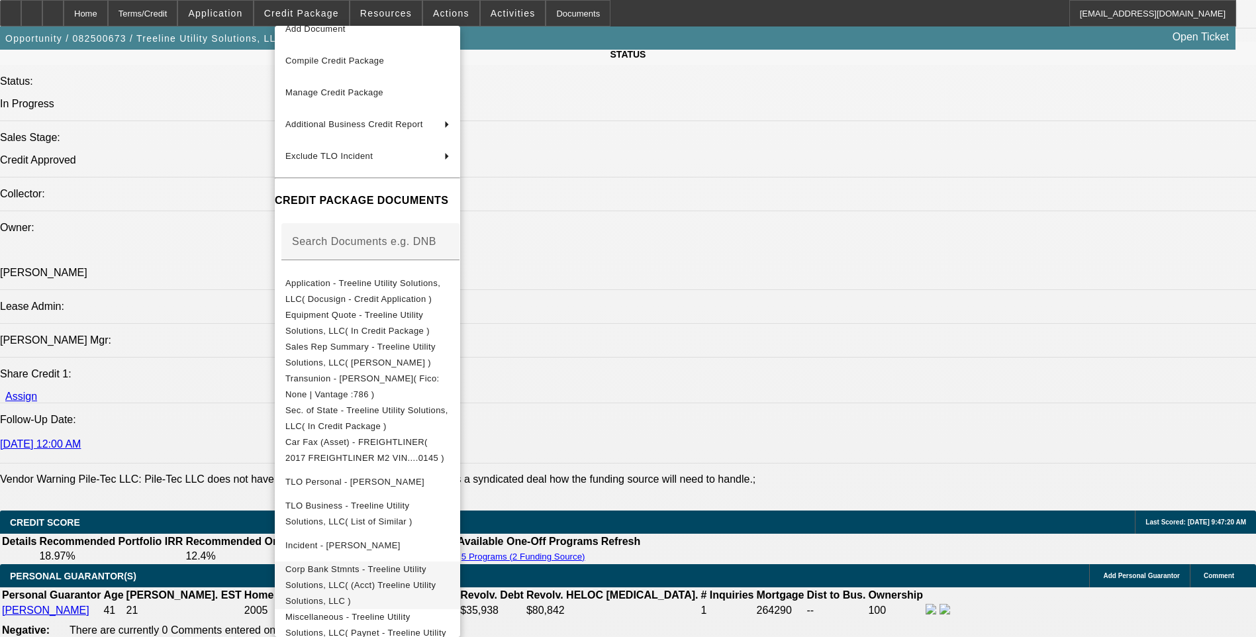
scroll to position [52, 0]
click at [445, 292] on span "Application - Treeline Utility Solutions, LLC( Docusign - Credit Application )" at bounding box center [367, 290] width 164 height 32
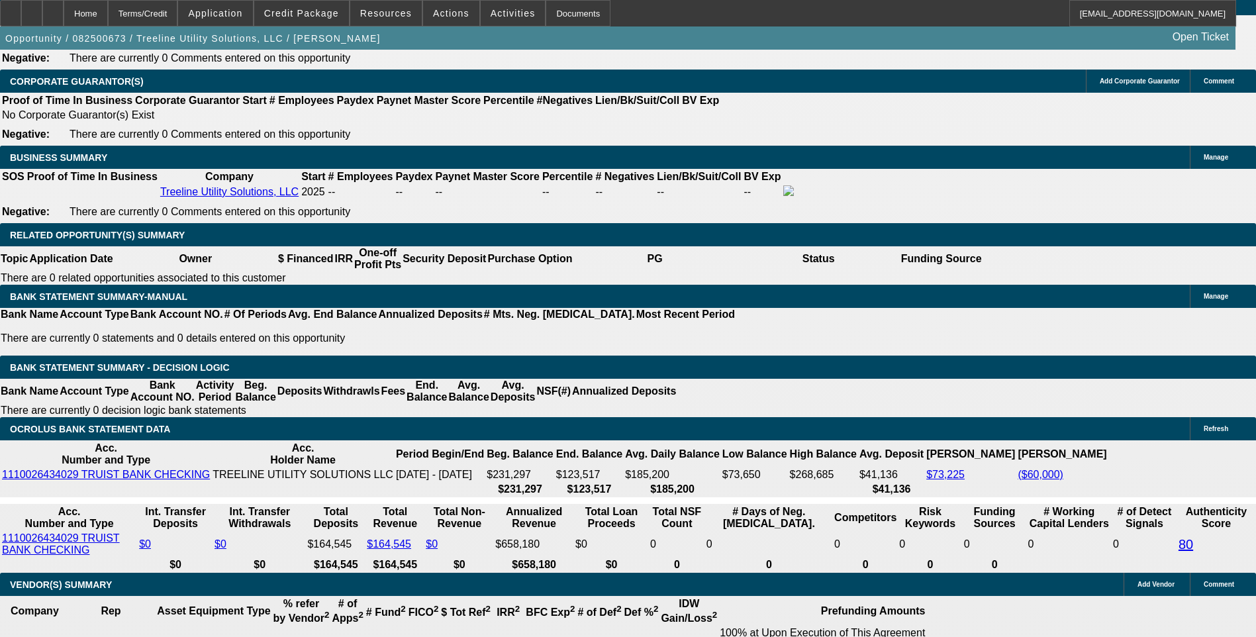
scroll to position [2035, 0]
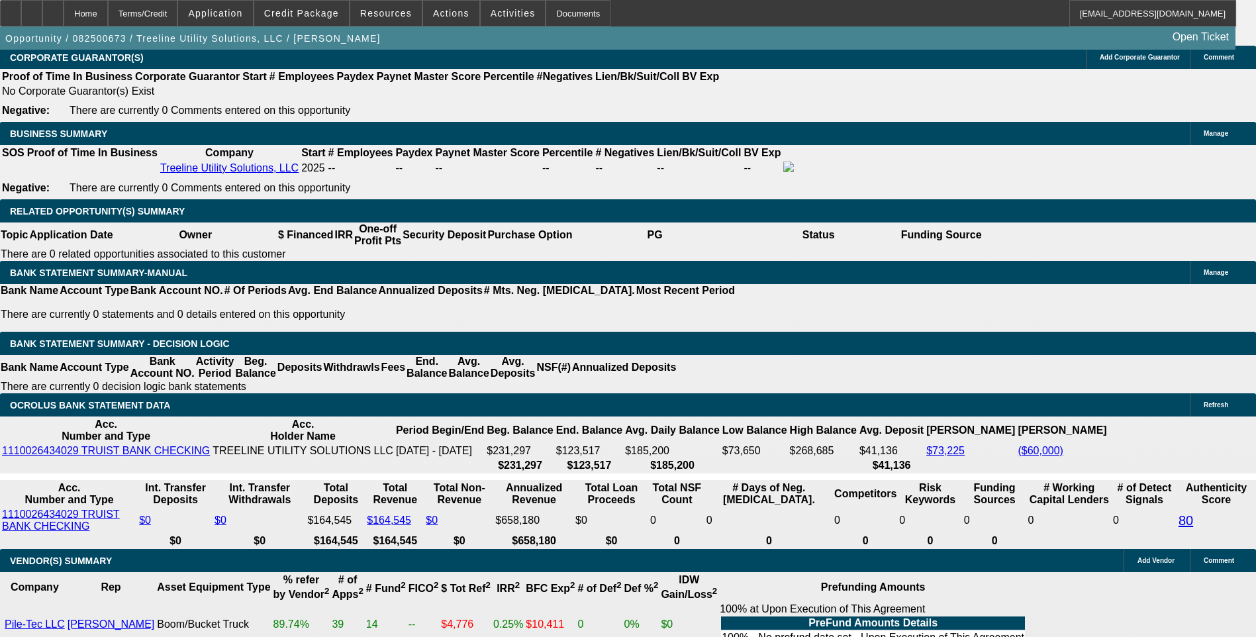
select select "0.15"
type input "$13,485.00"
type input "UNKNOWN"
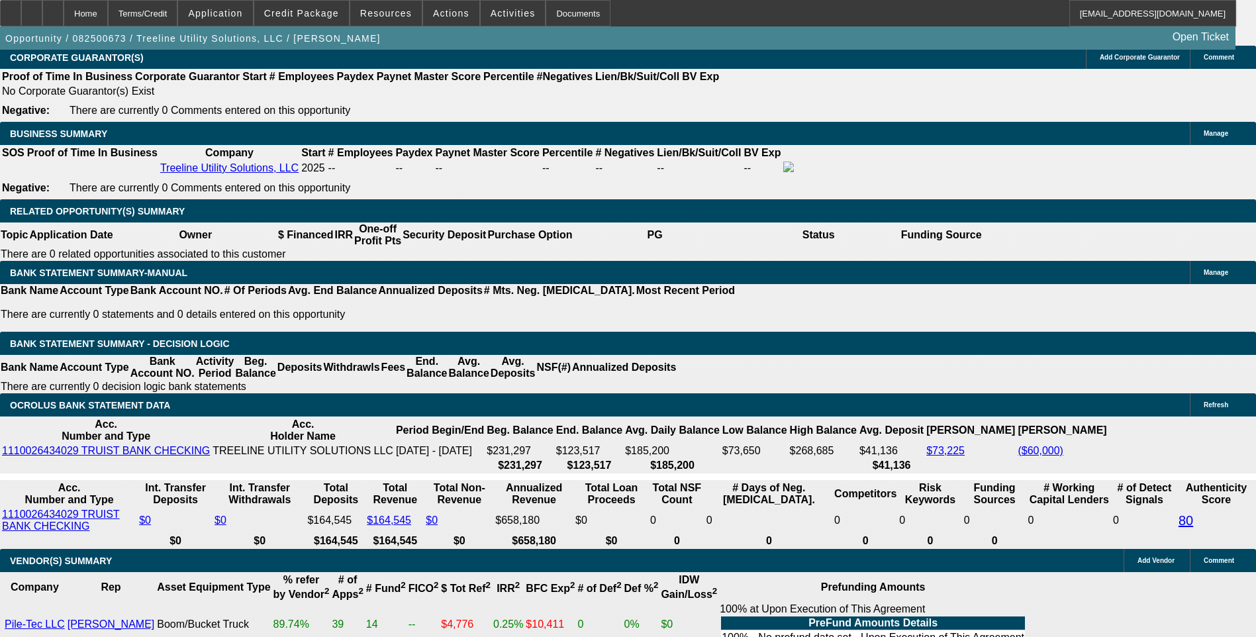
type input "$3,768.38"
type input "$1,884.19"
type input "1.6"
type input "$2,652.10"
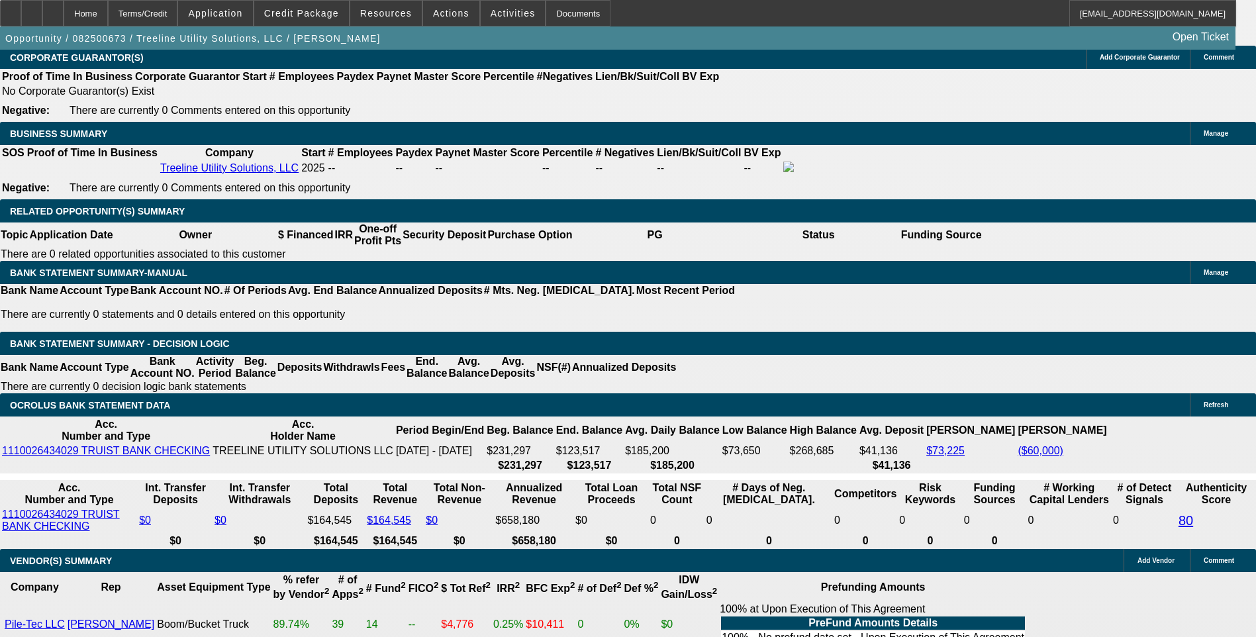
type input "$1,326.05"
type input "14.6"
type input "$3,603.80"
type input "$1,801.90"
type input "14.6"
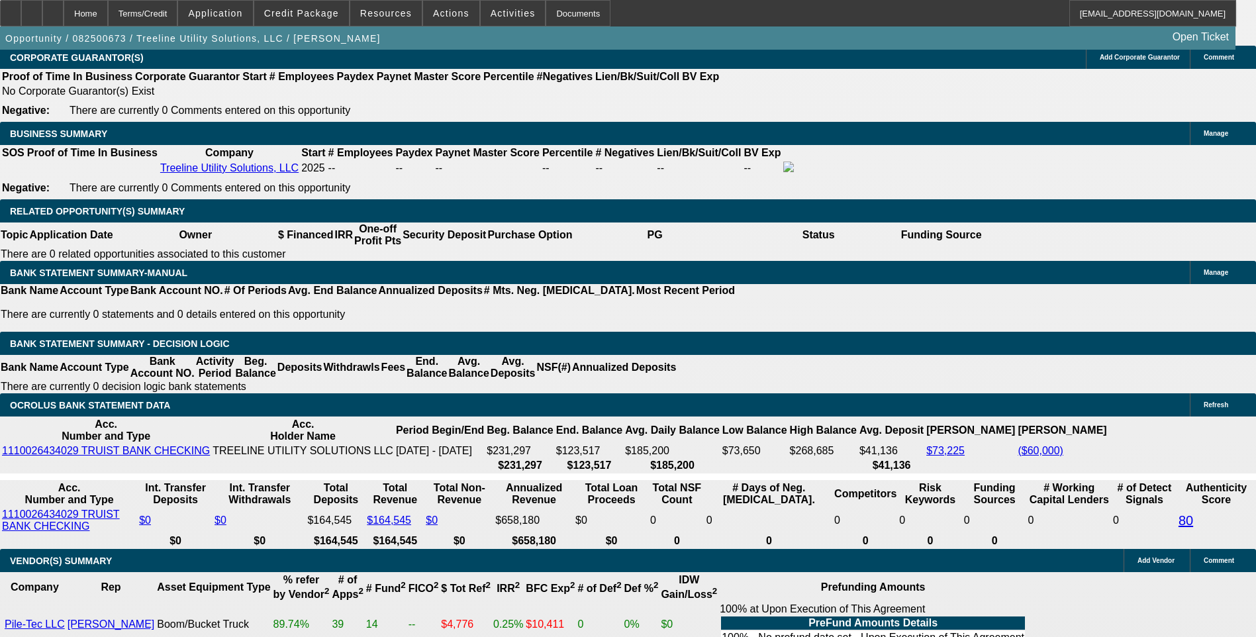
type input "1801"
type input "$3,602.00"
type input "180"
type input "$360.00"
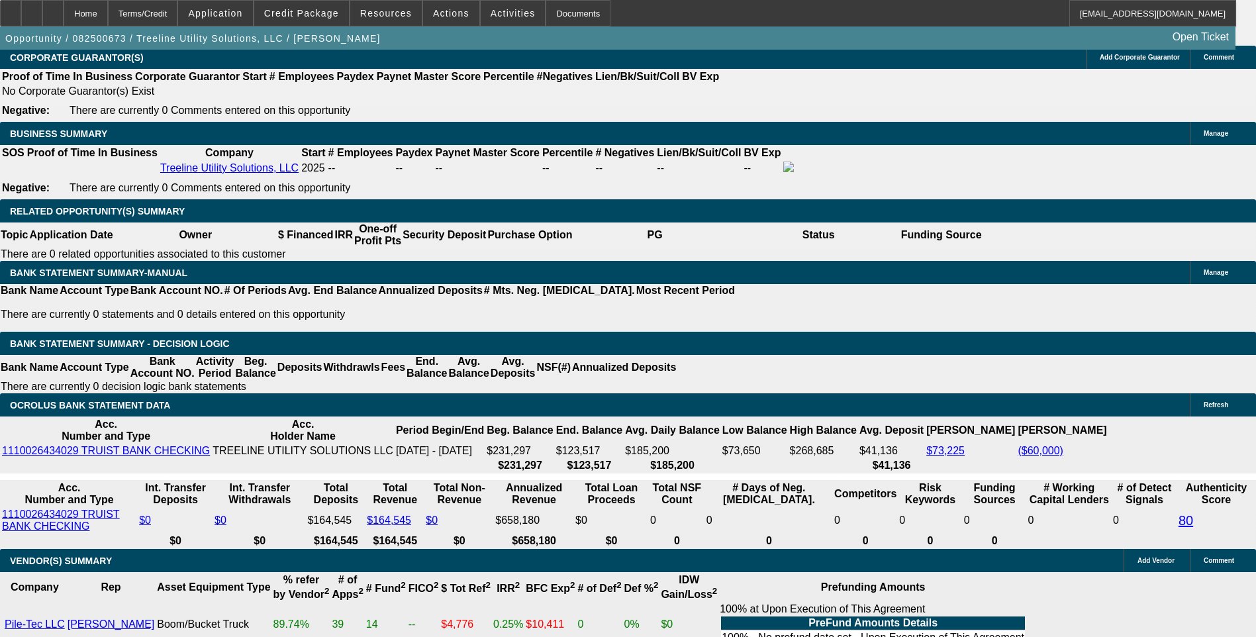
type input "1800"
type input "$3,600.00"
type input "14.6"
type input "$1,800.00"
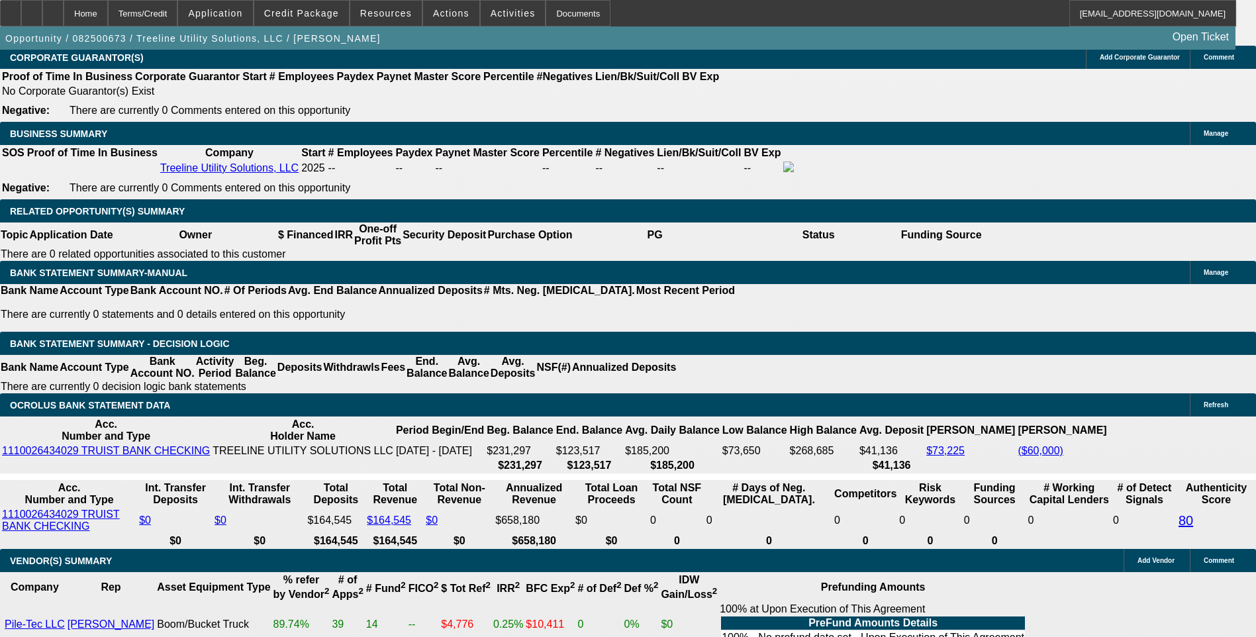
drag, startPoint x: 294, startPoint y: 350, endPoint x: 317, endPoint y: 362, distance: 25.8
type input "1.6"
type input "$2,652.10"
type input "$1,326.05"
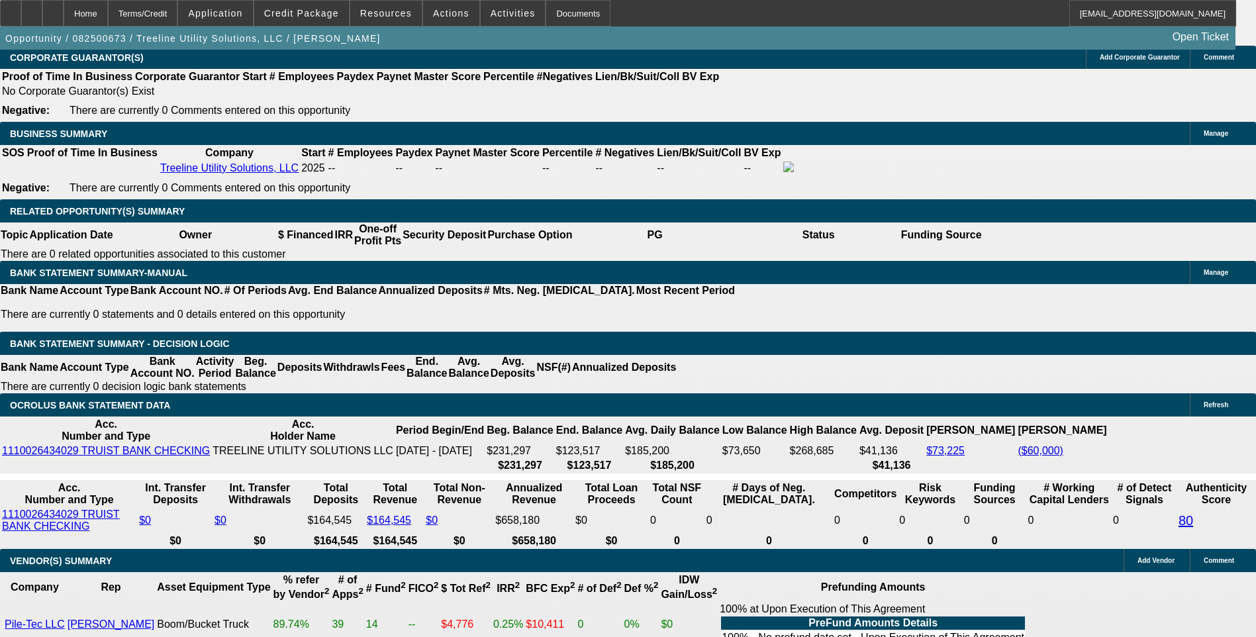
type input "13.6"
type input "$3,524.48"
type input "$1,762.24"
type input "13.6"
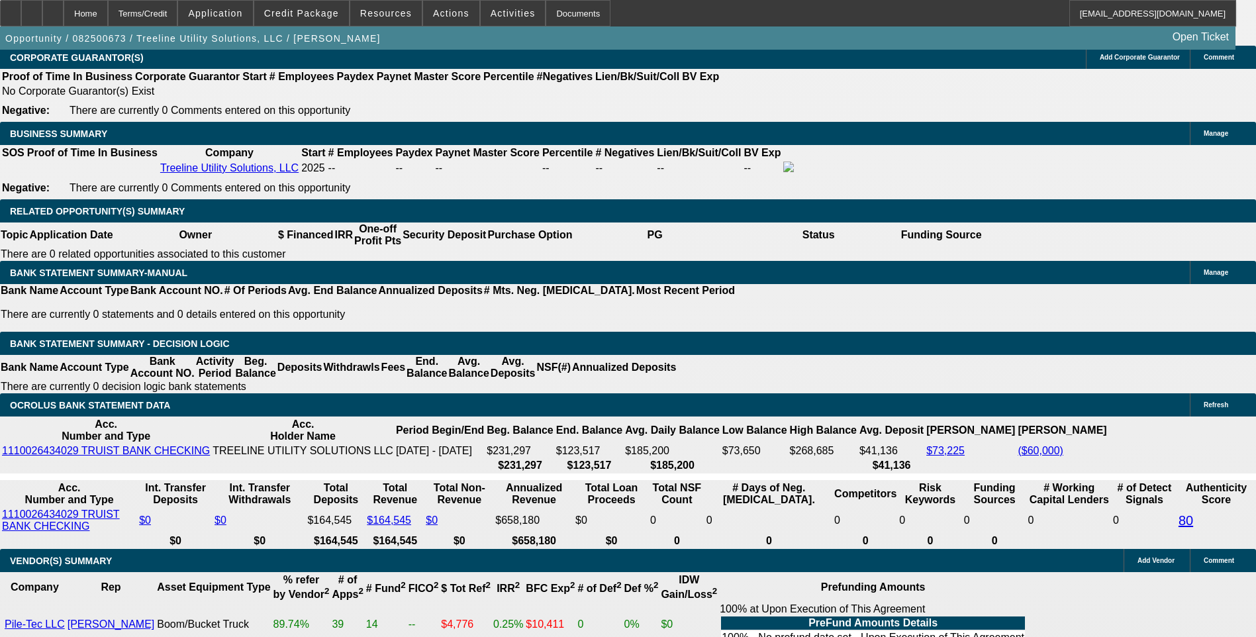
type input "1762."
type input "$3,524.00"
type input "176"
type input "$352.00"
type input "1765"
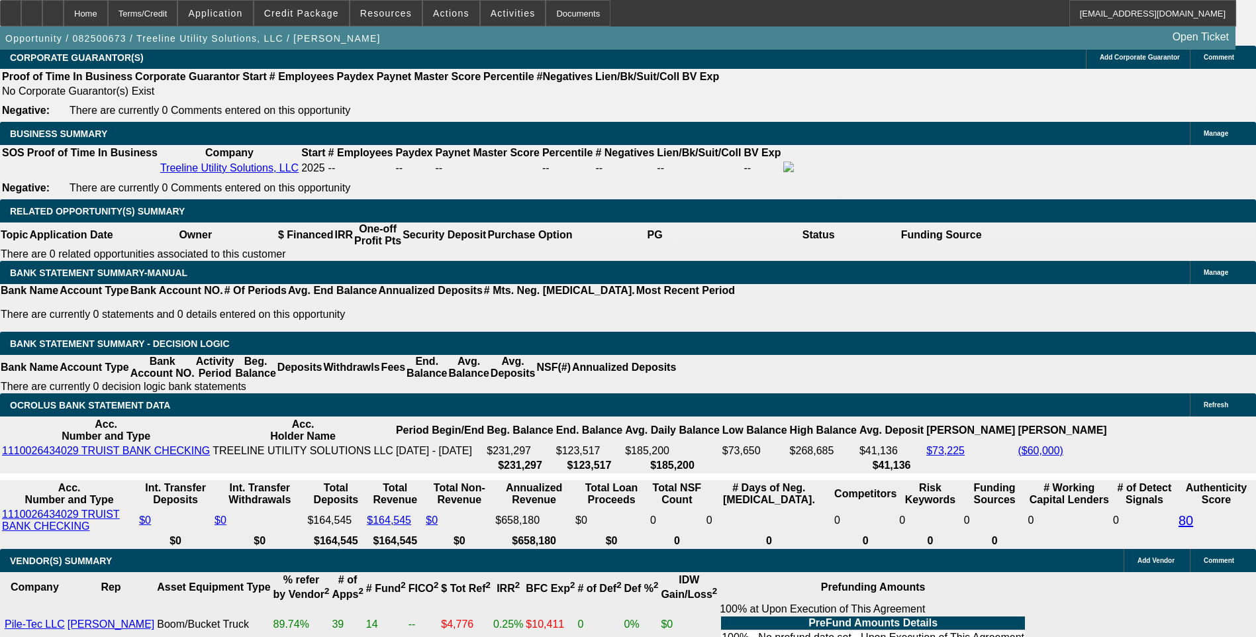
type input "$3,530.00"
type input "13.7"
type input "$1,765.00"
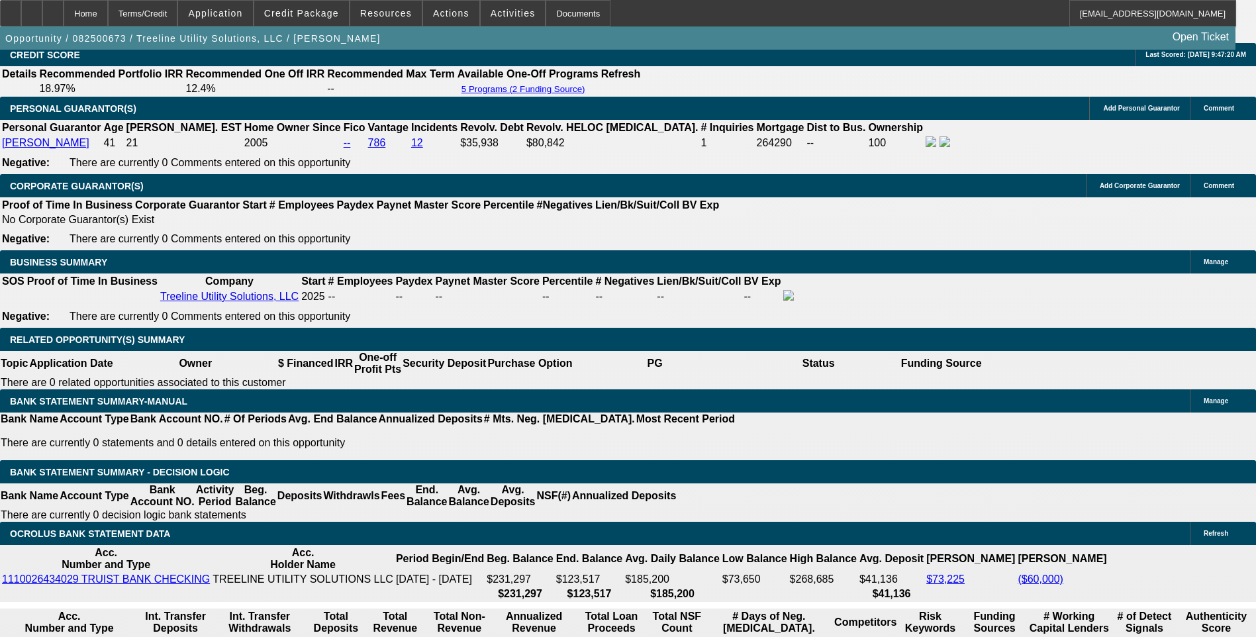
scroll to position [1902, 0]
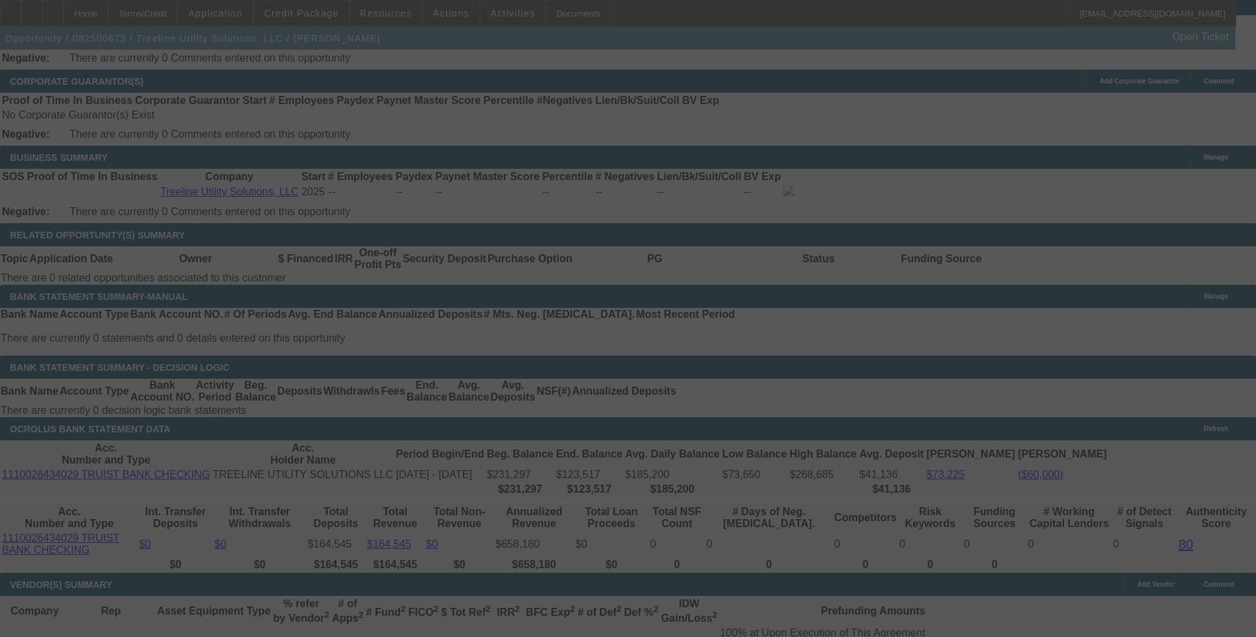
scroll to position [2035, 0]
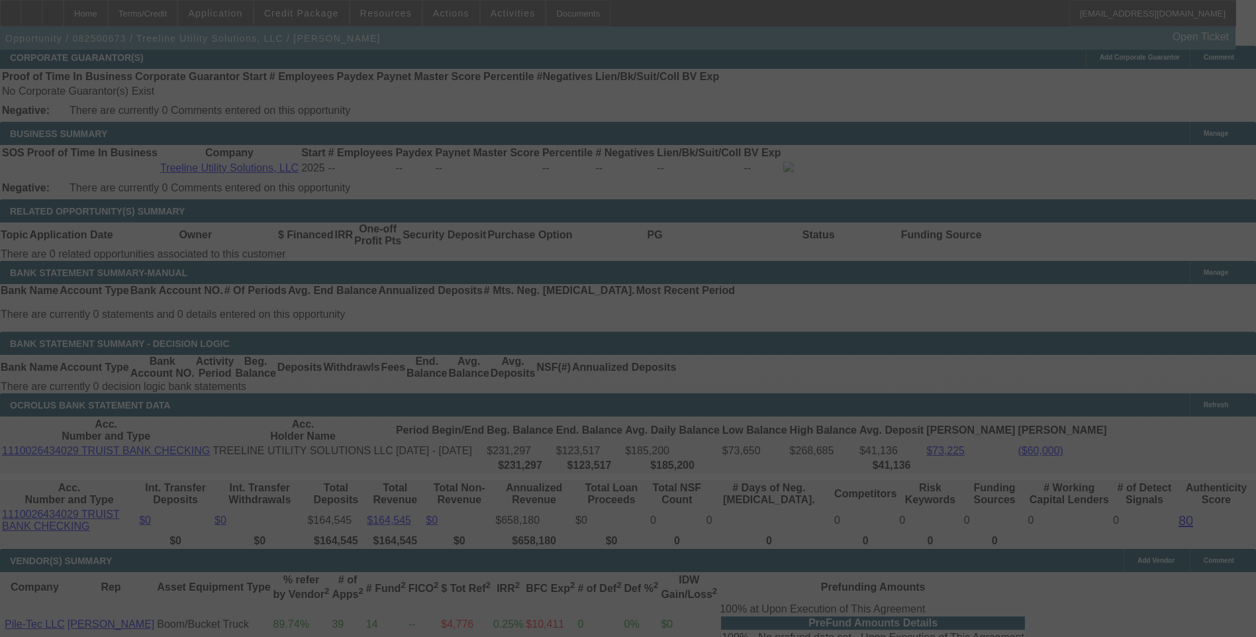
select select "0.15"
select select "2"
select select "0"
select select "6"
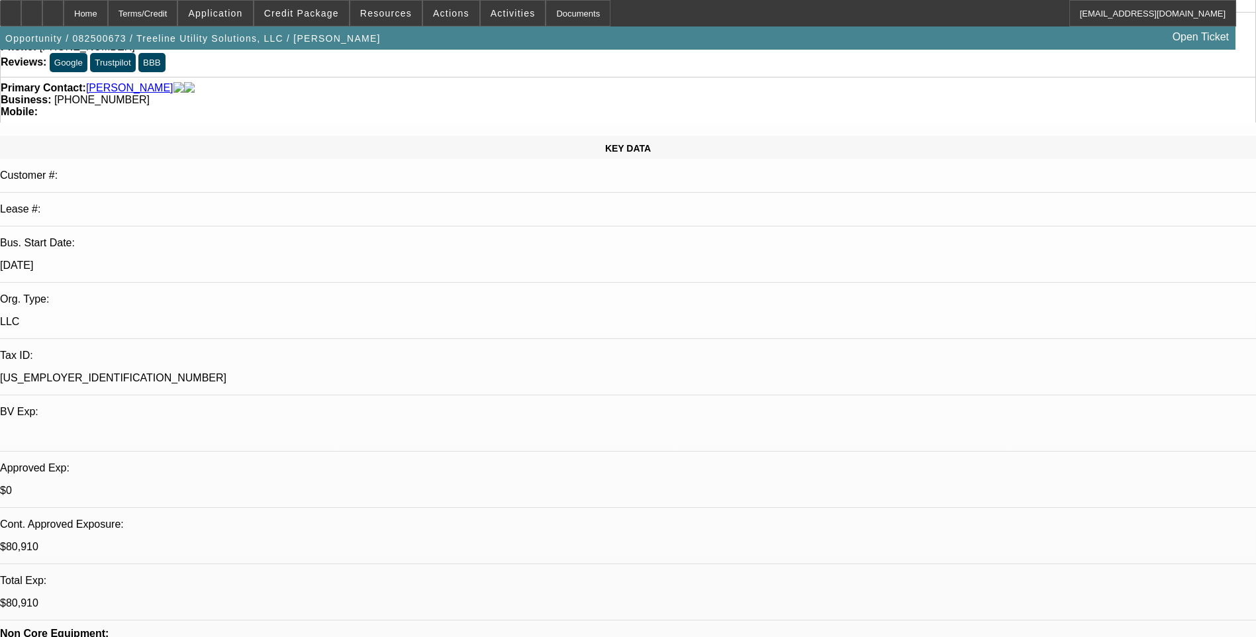
scroll to position [0, 0]
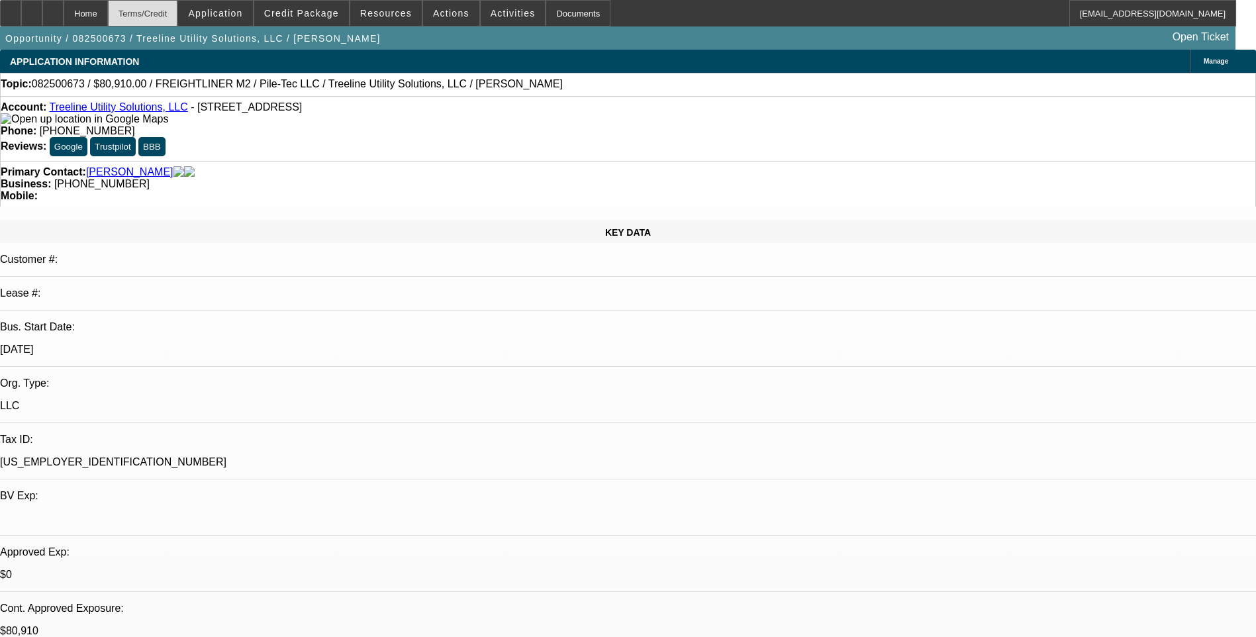
click at [178, 3] on div "Terms/Credit" at bounding box center [143, 13] width 70 height 26
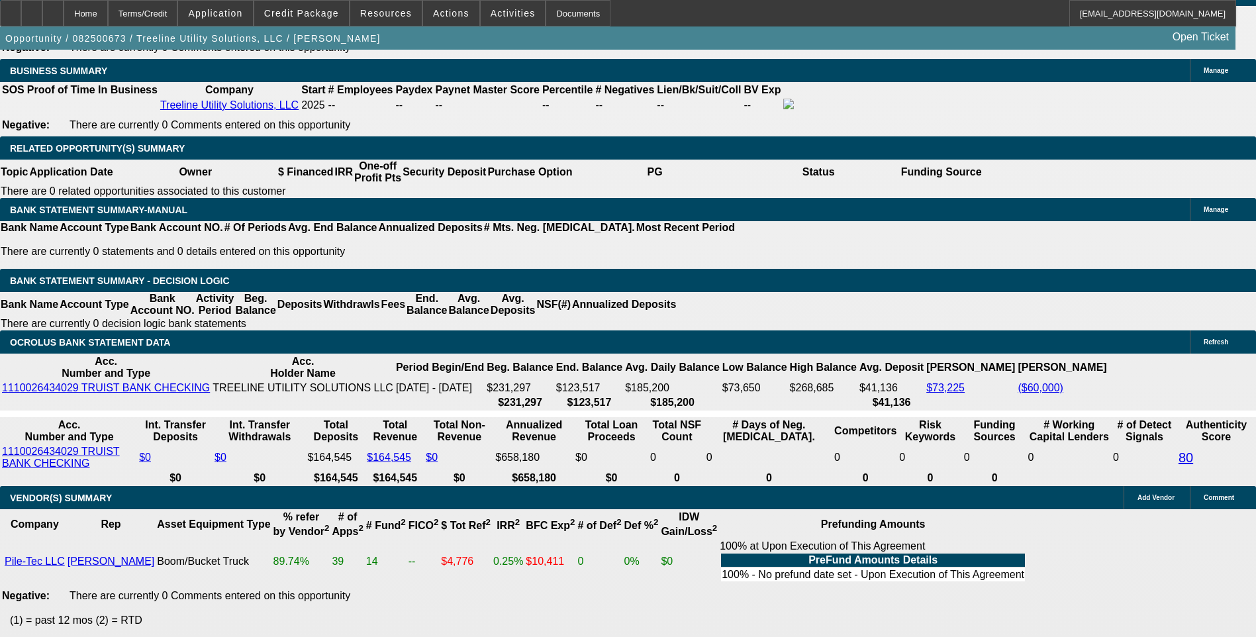
scroll to position [2101, 0]
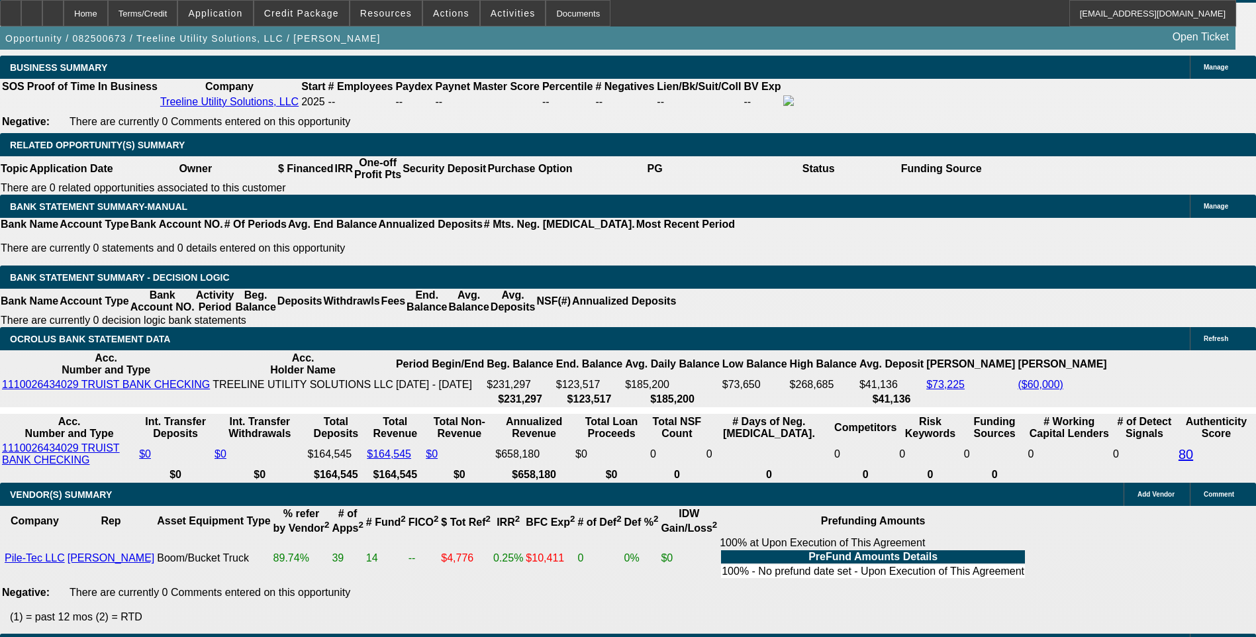
type input "1.7"
type input "UNKNOWN"
type input "$1,329.38"
type input "$2,658.76"
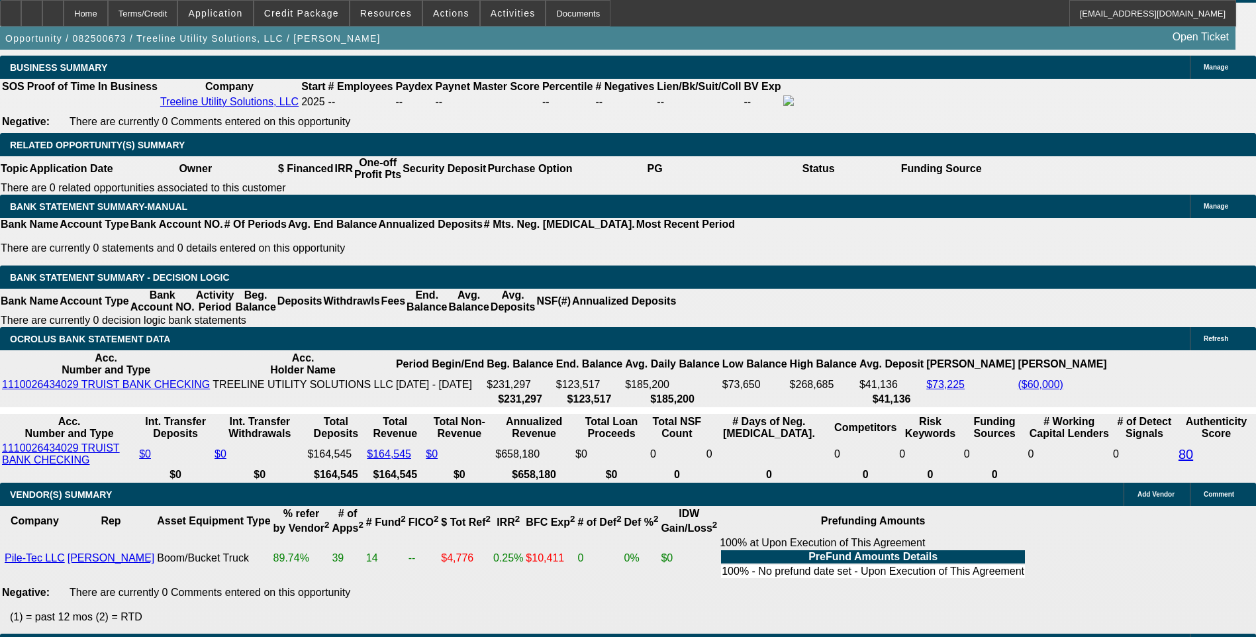
type input "14.7"
type input "$1,805.90"
type input "$3,611.80"
type input "14."
type input "$1,778.04"
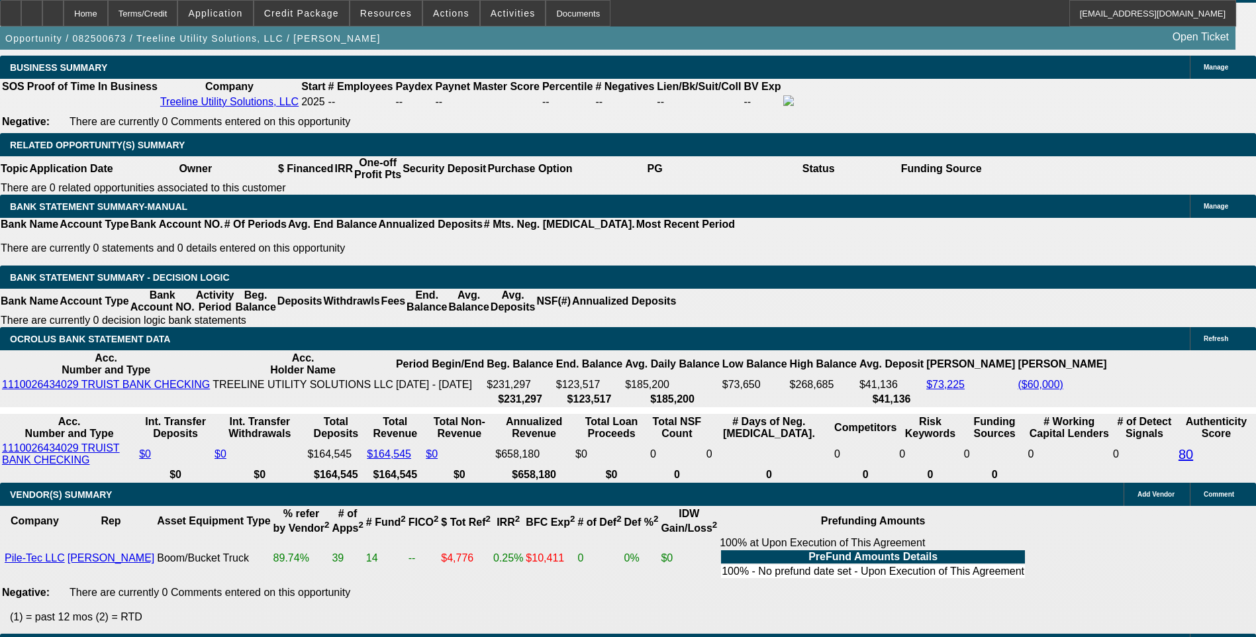
type input "$3,556.08"
type input "14.5"
type input "$1,797.91"
type input "$3,595.82"
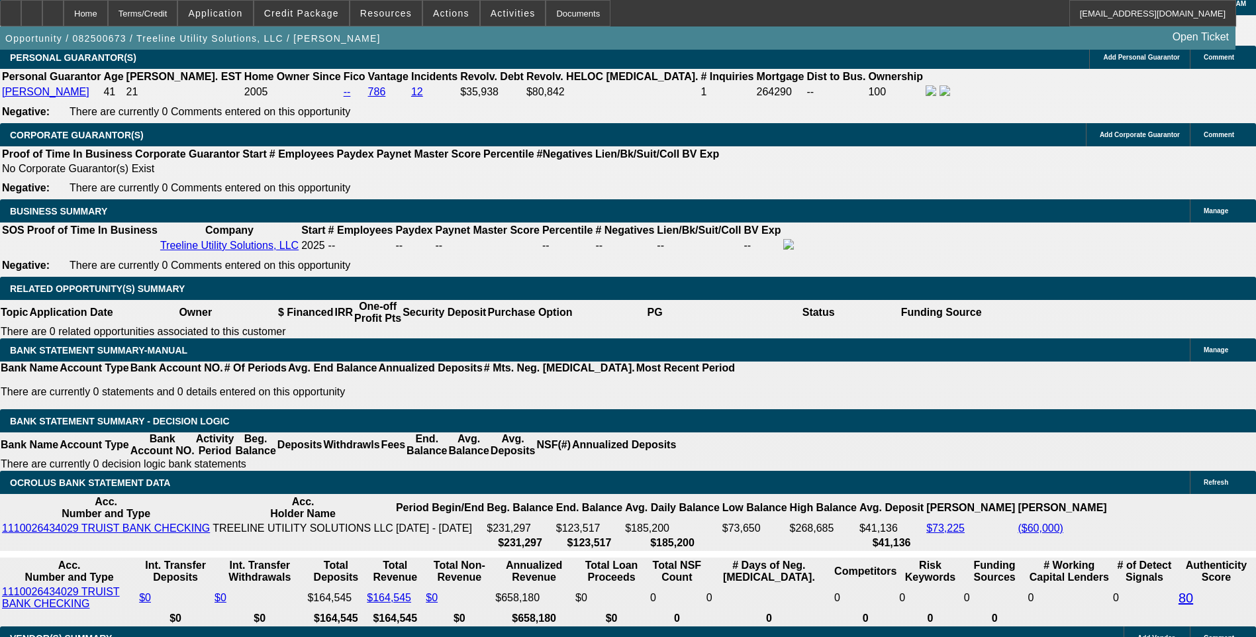
scroll to position [1902, 0]
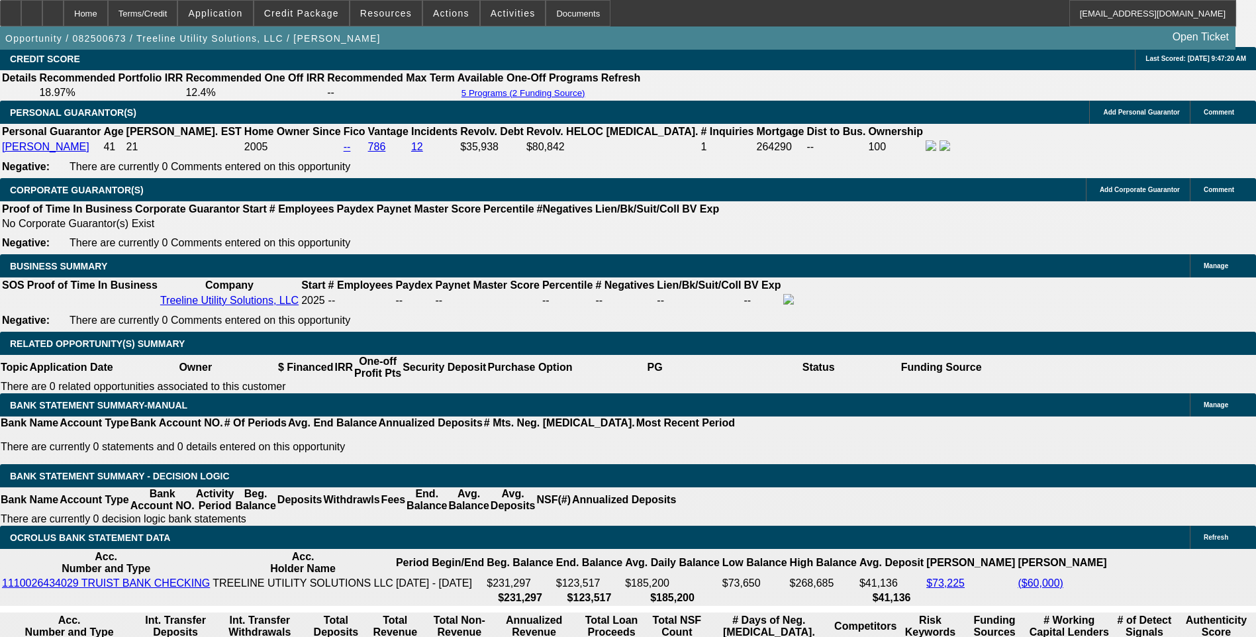
type input "14.5"
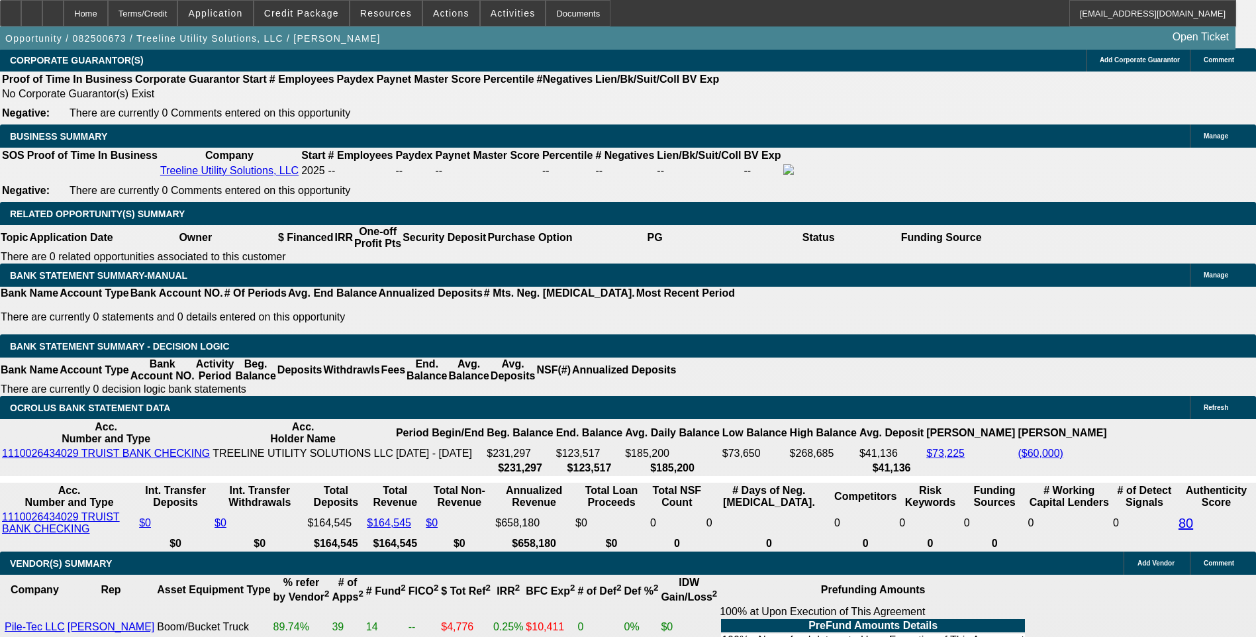
scroll to position [2035, 0]
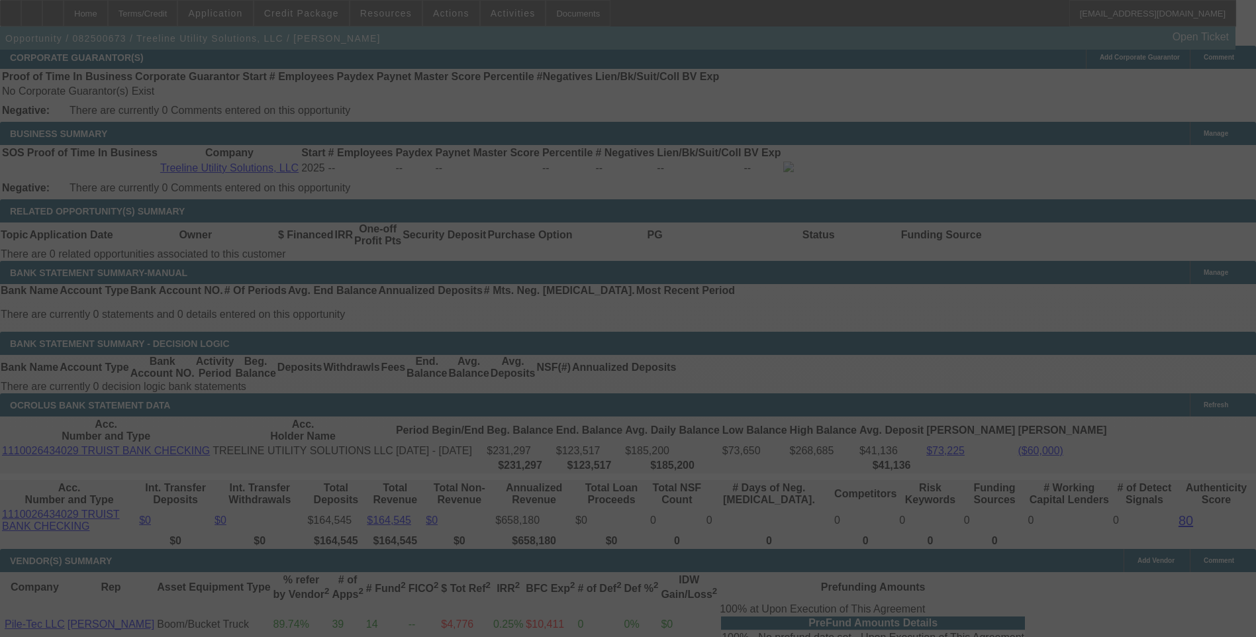
select select "0.15"
select select "2"
select select "0"
select select "6"
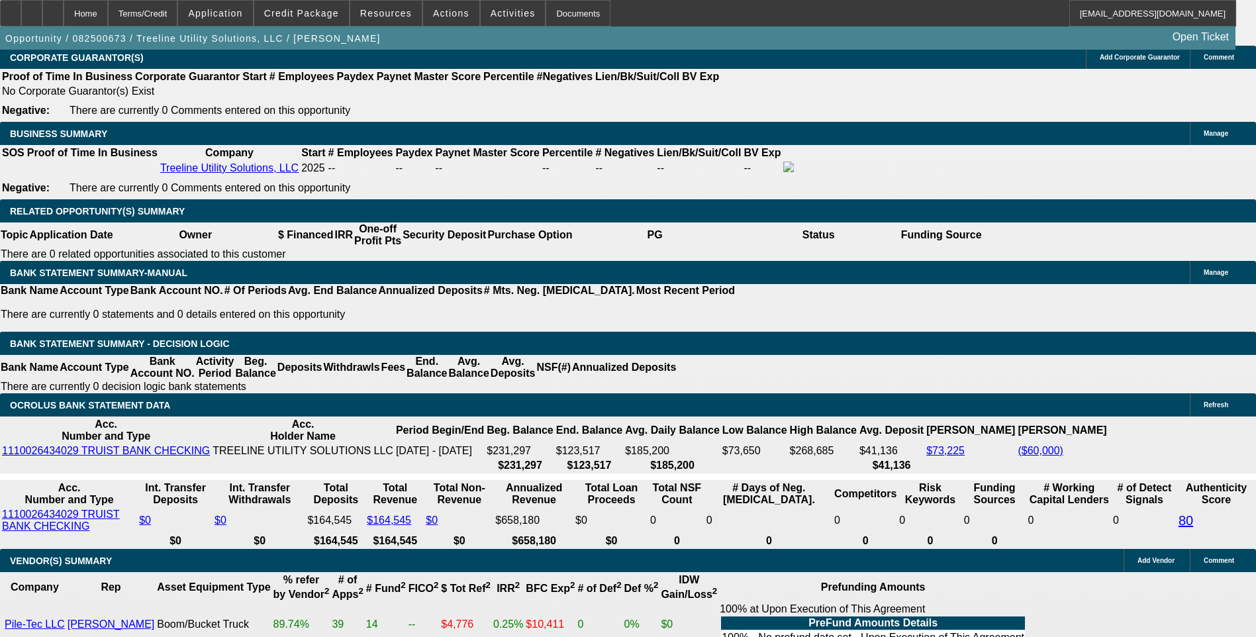
type input "1797"
type input "$3,594.00"
type input "UNKNOWN"
type input "179"
type input "$358.00"
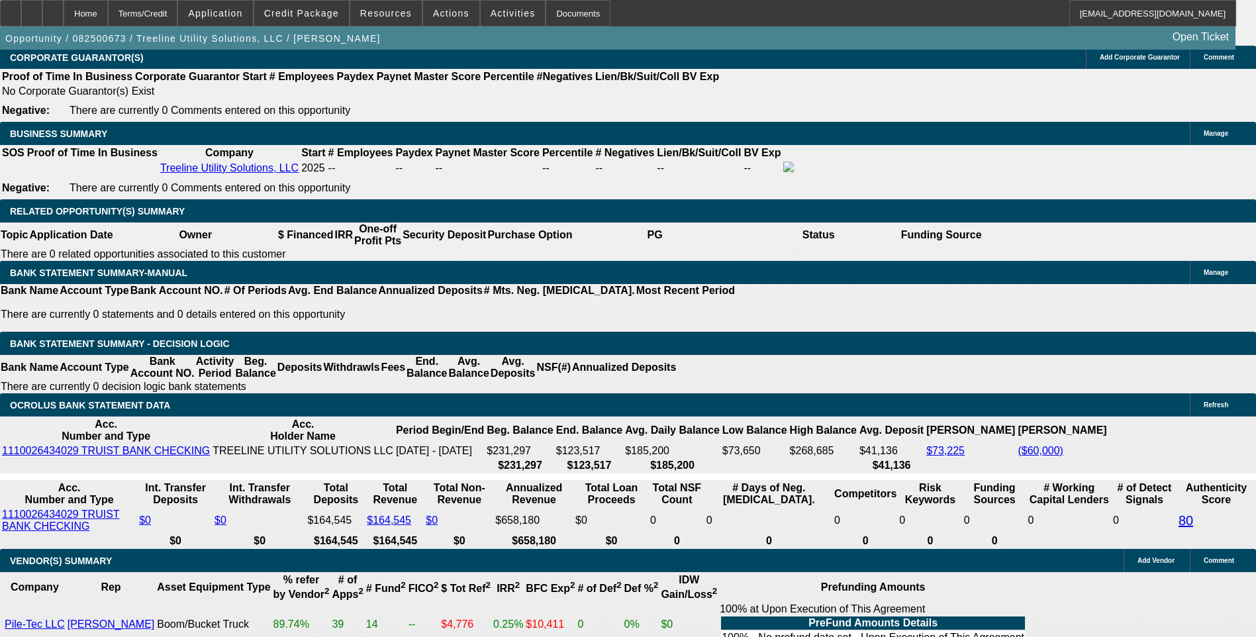
type input "1795"
type input "14.4"
type input "$3,590.00"
type input "$1,795.00"
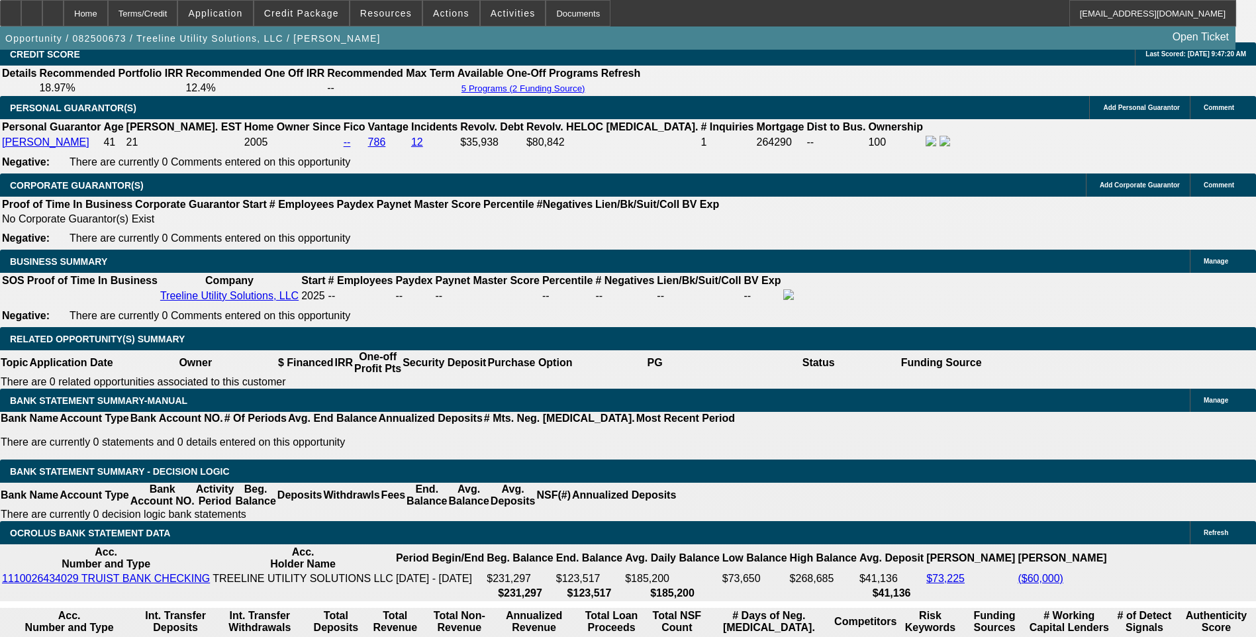
scroll to position [1902, 0]
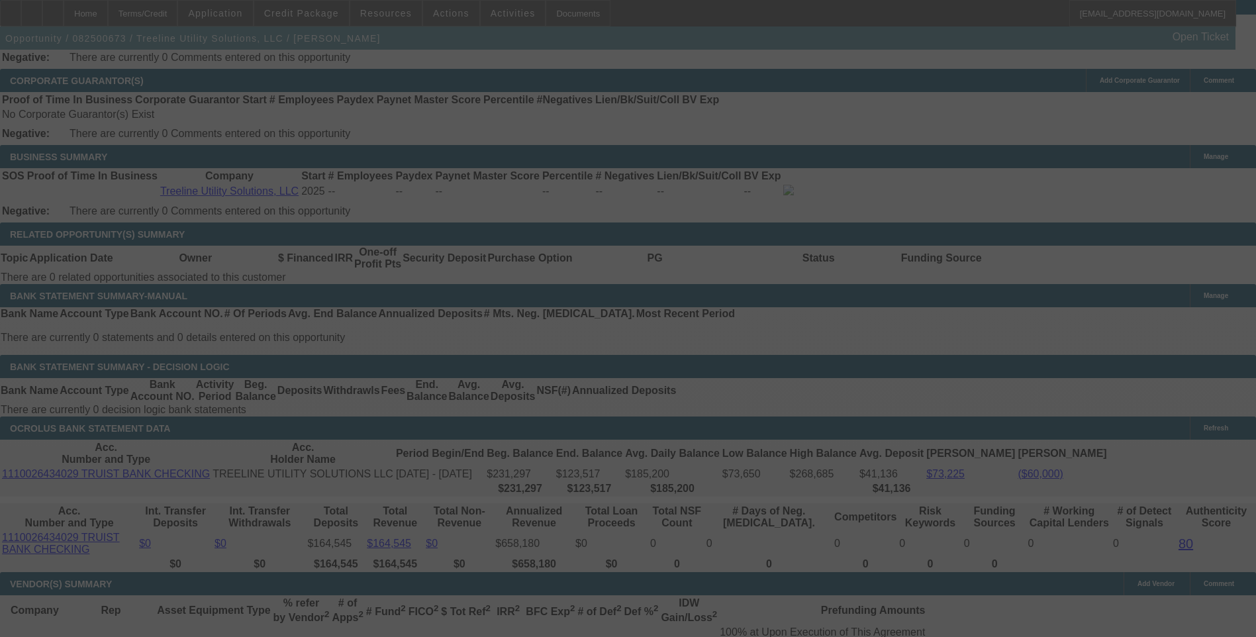
scroll to position [2035, 0]
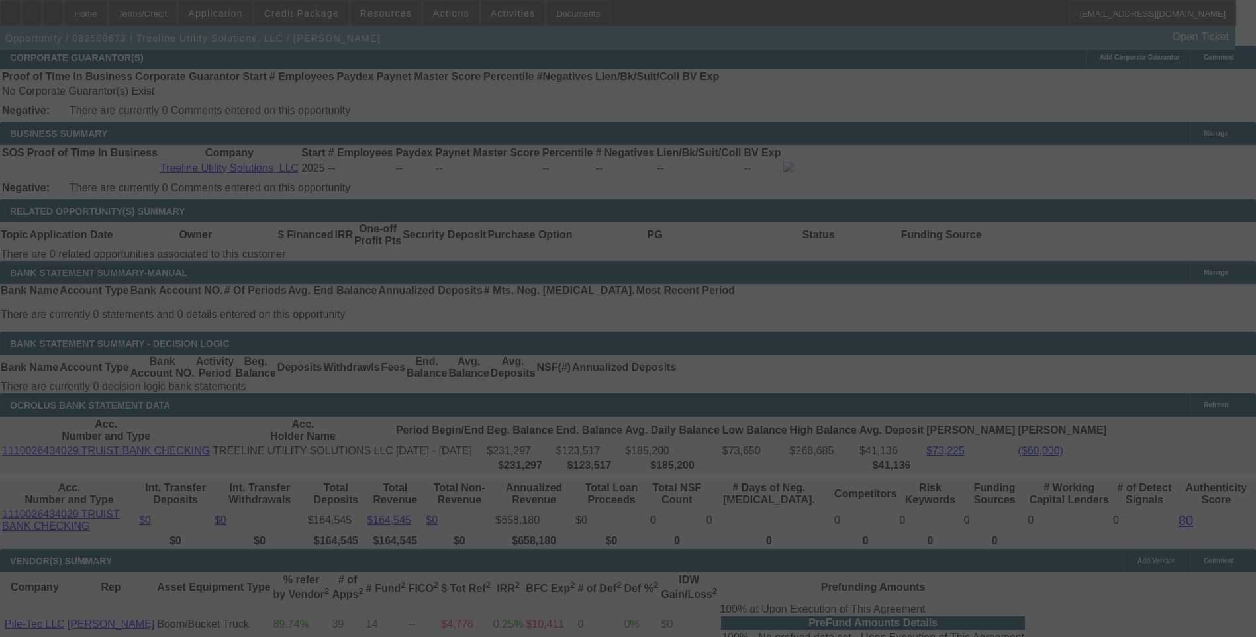
select select "0.15"
select select "2"
select select "0"
select select "6"
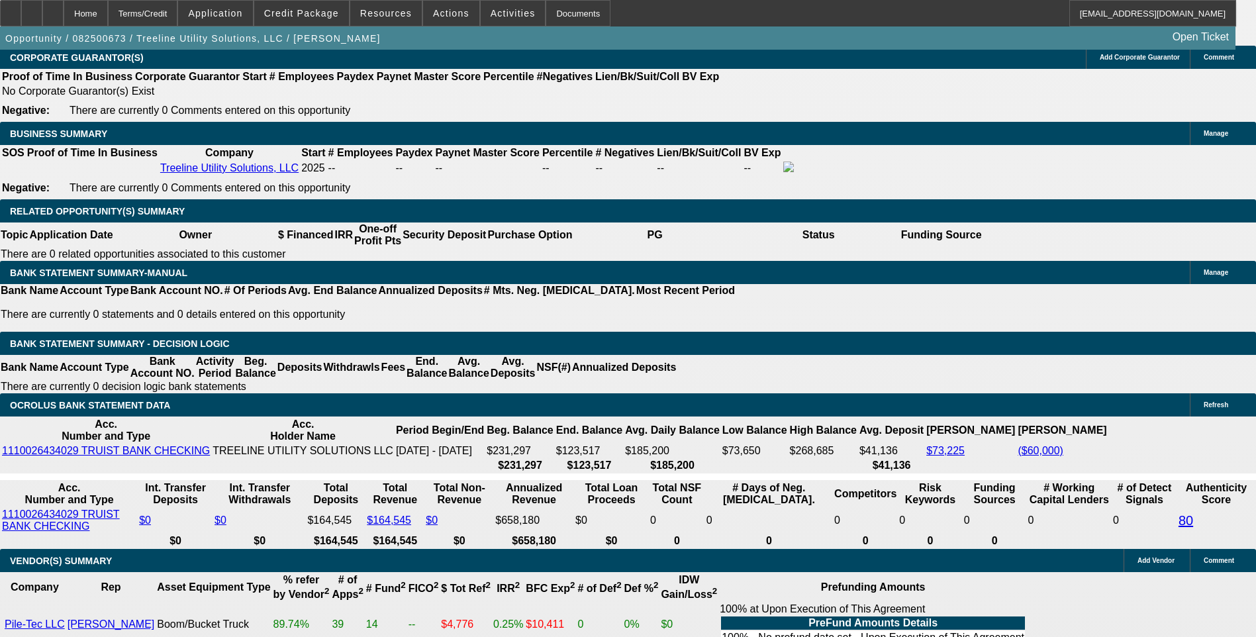
type input "13485"
type input "$14,900.00"
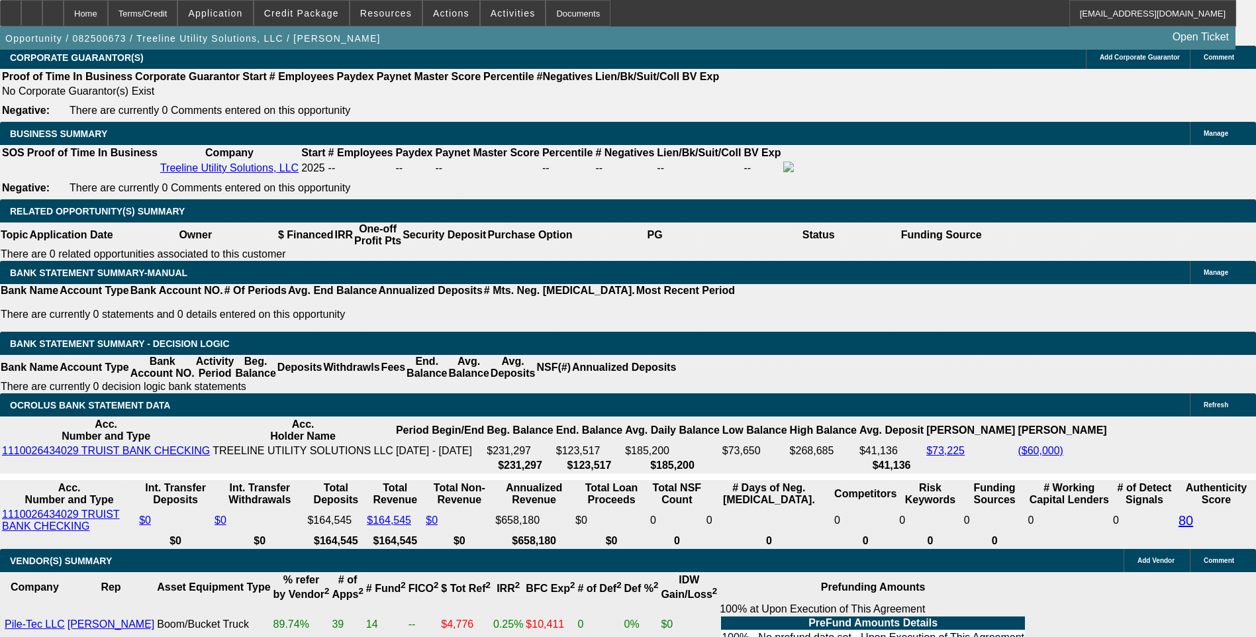
click at [237, 200] on body "Home Terms/Credit Application Credit Package Resources Actions Activities Docum…" at bounding box center [628, 501] width 1256 height 5072
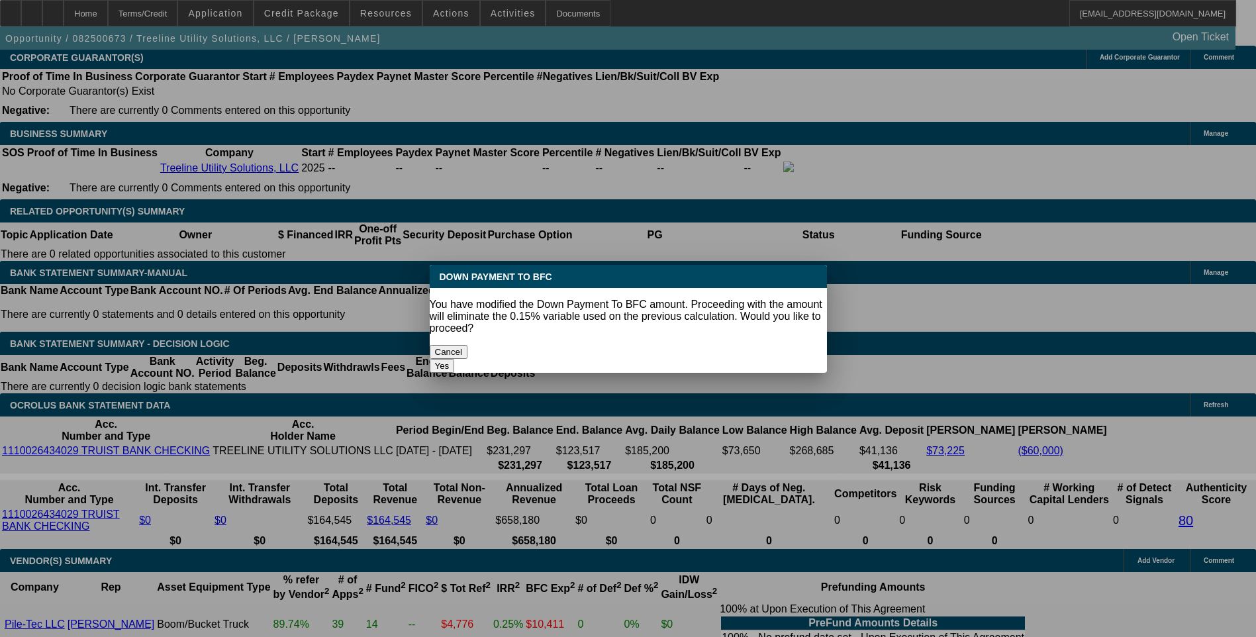
scroll to position [0, 0]
click at [455, 359] on button "Yes" at bounding box center [442, 366] width 25 height 14
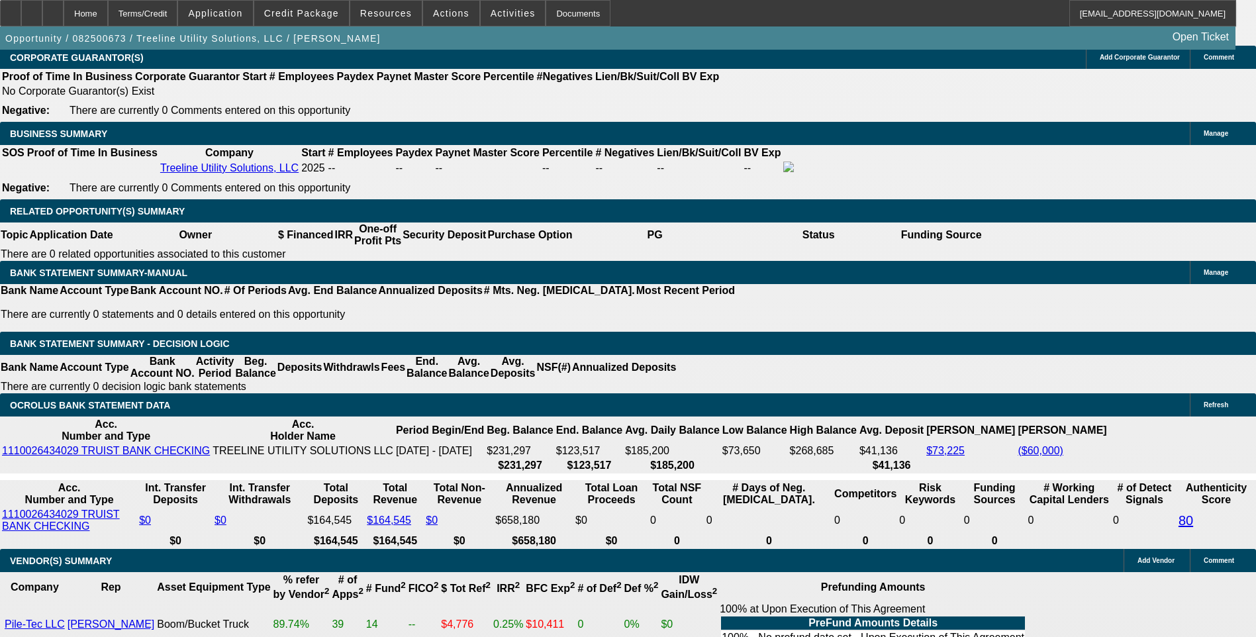
select select "0"
type input "UNKNOWN"
type input "$3,523.54"
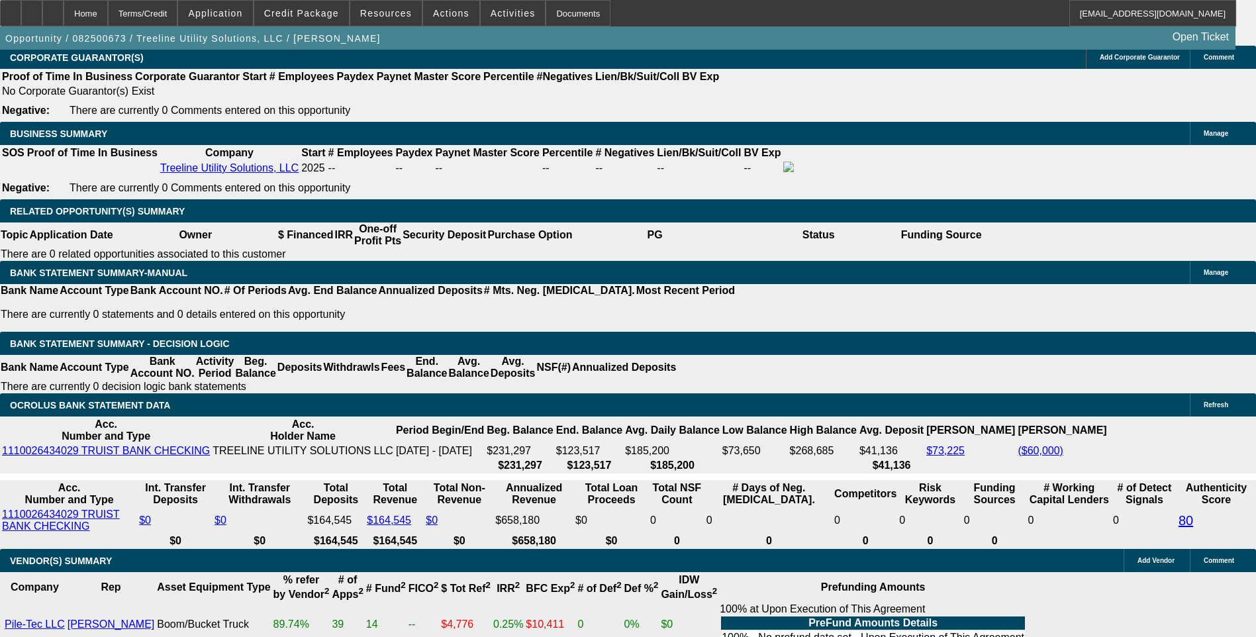
scroll to position [1836, 0]
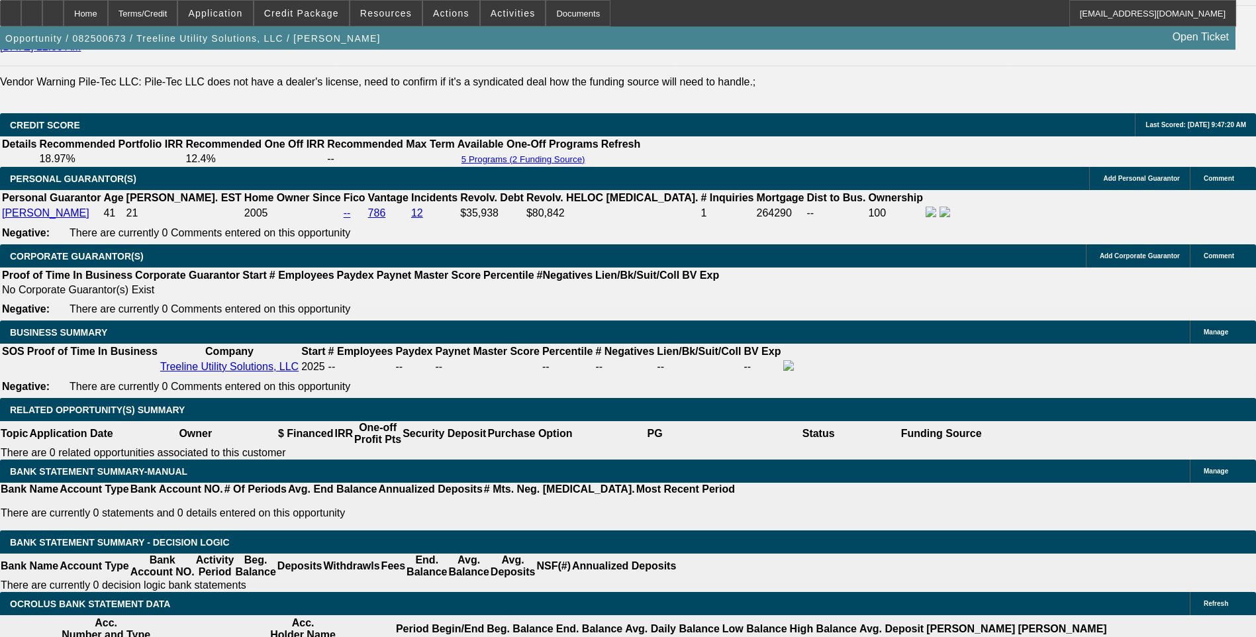
type input "$1,761.77"
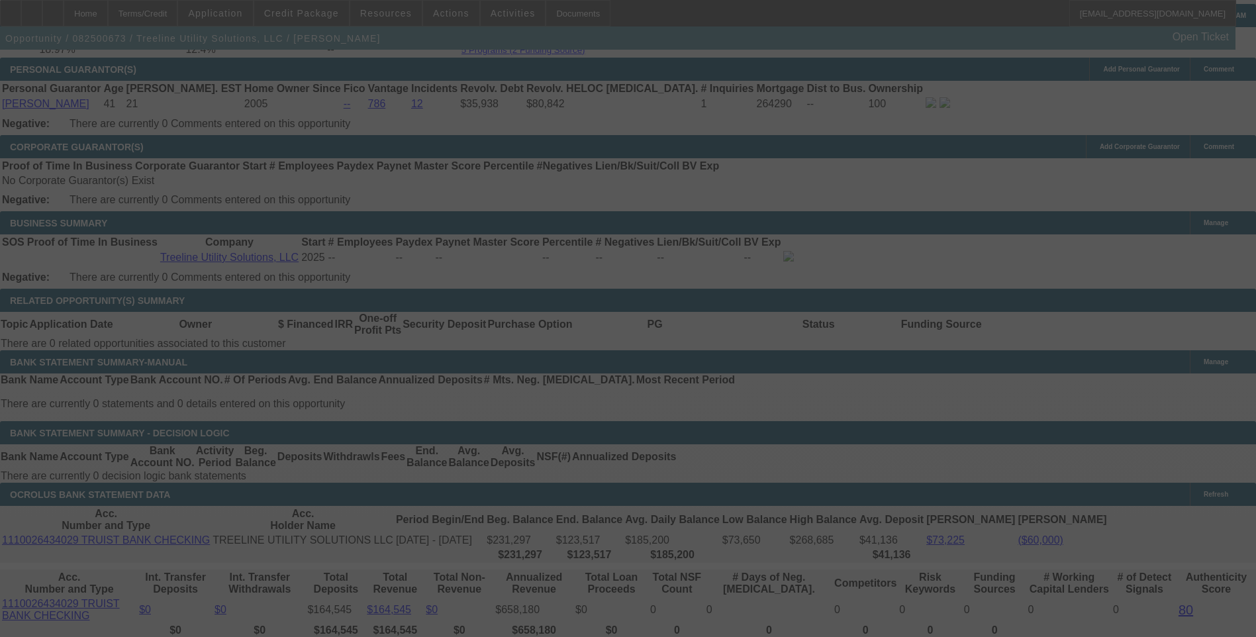
scroll to position [1968, 0]
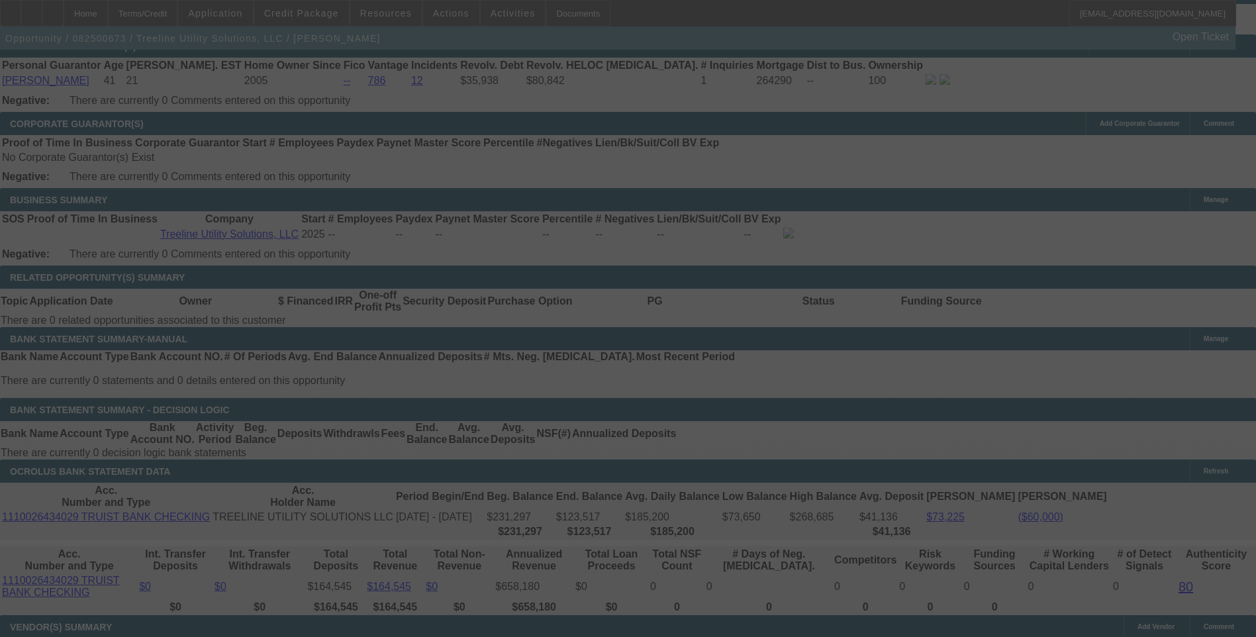
select select "0"
select select "2"
select select "0"
select select "6"
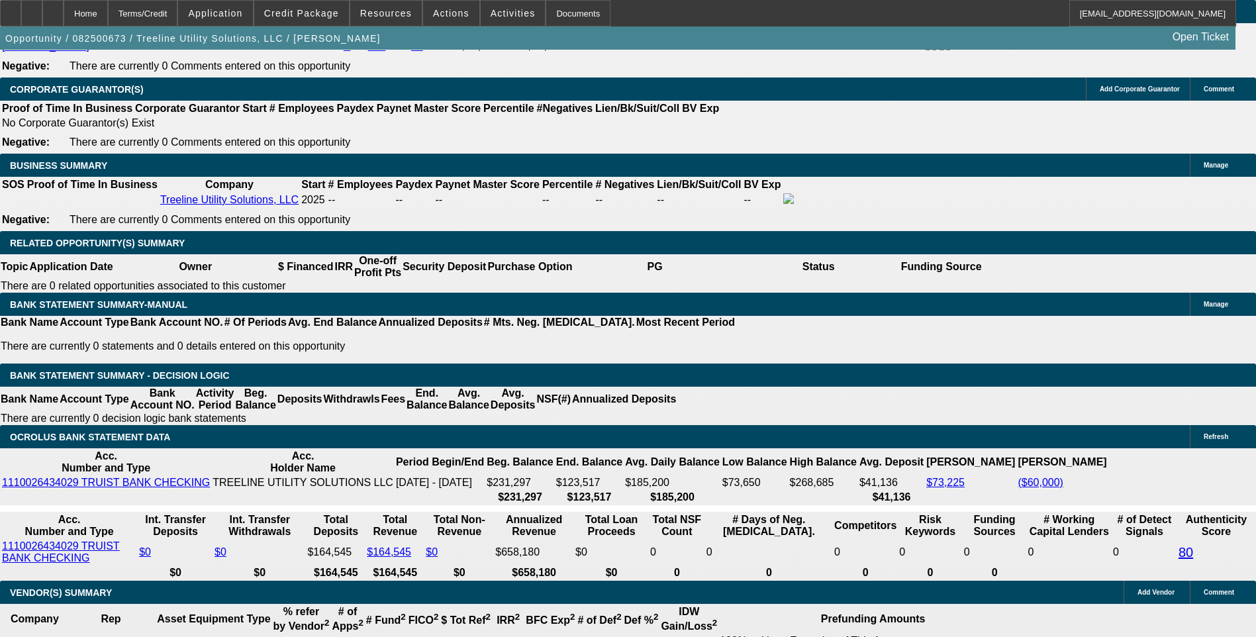
scroll to position [2035, 0]
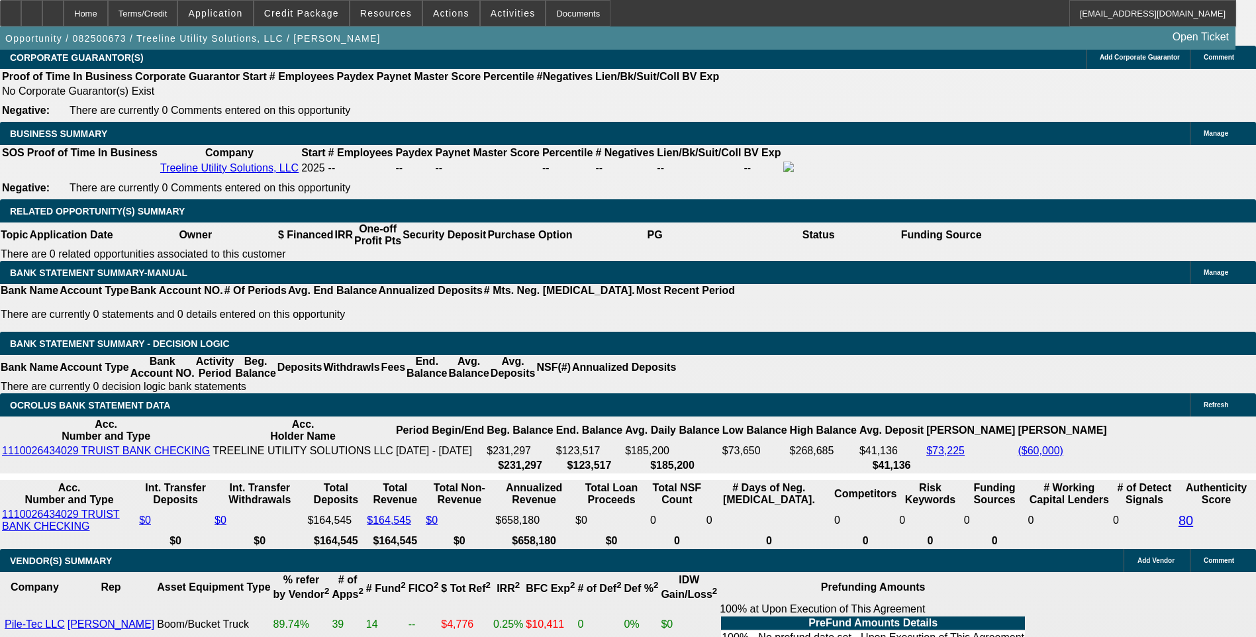
type input "1761"
type input "$3,522.00"
type input "UNKNOWN"
type input "176"
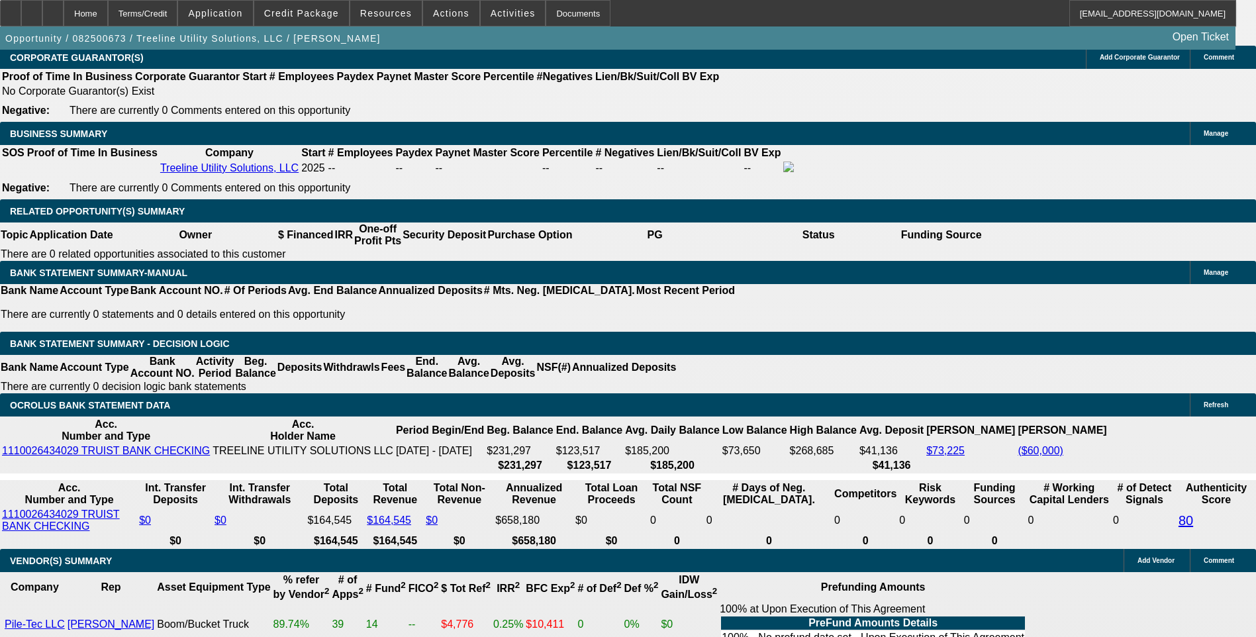
type input "$352.00"
type input "1770"
type input "$3,540.00"
type input "14.6"
type input "$1,770.00"
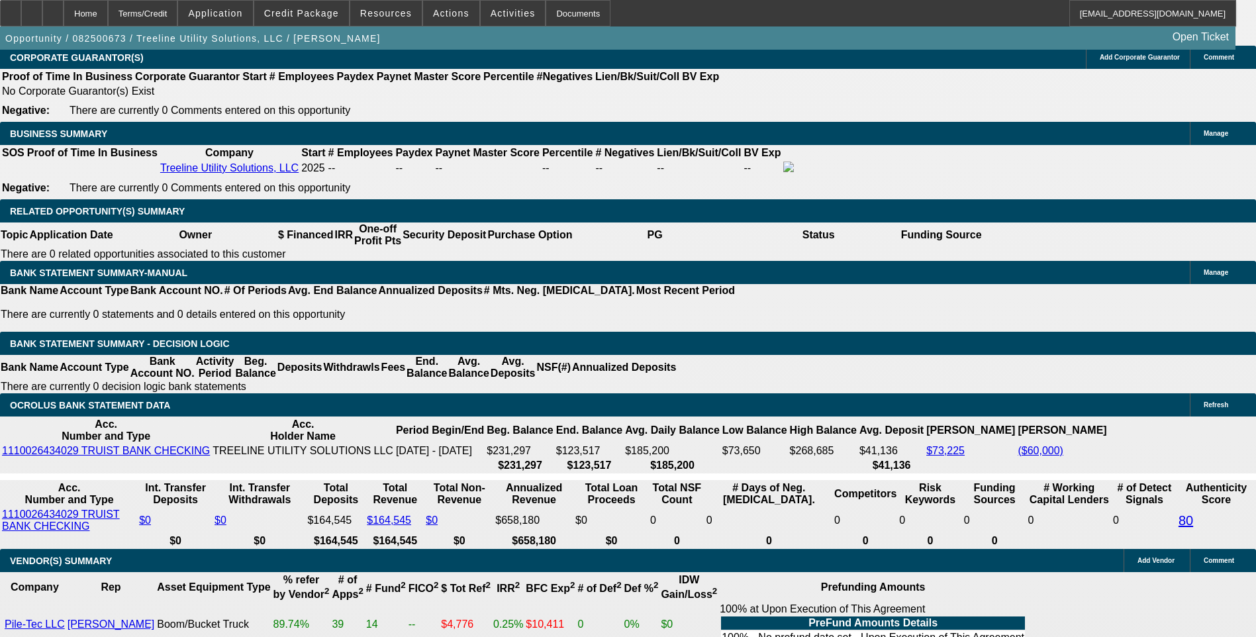
drag, startPoint x: 252, startPoint y: 201, endPoint x: 234, endPoint y: 232, distance: 36.5
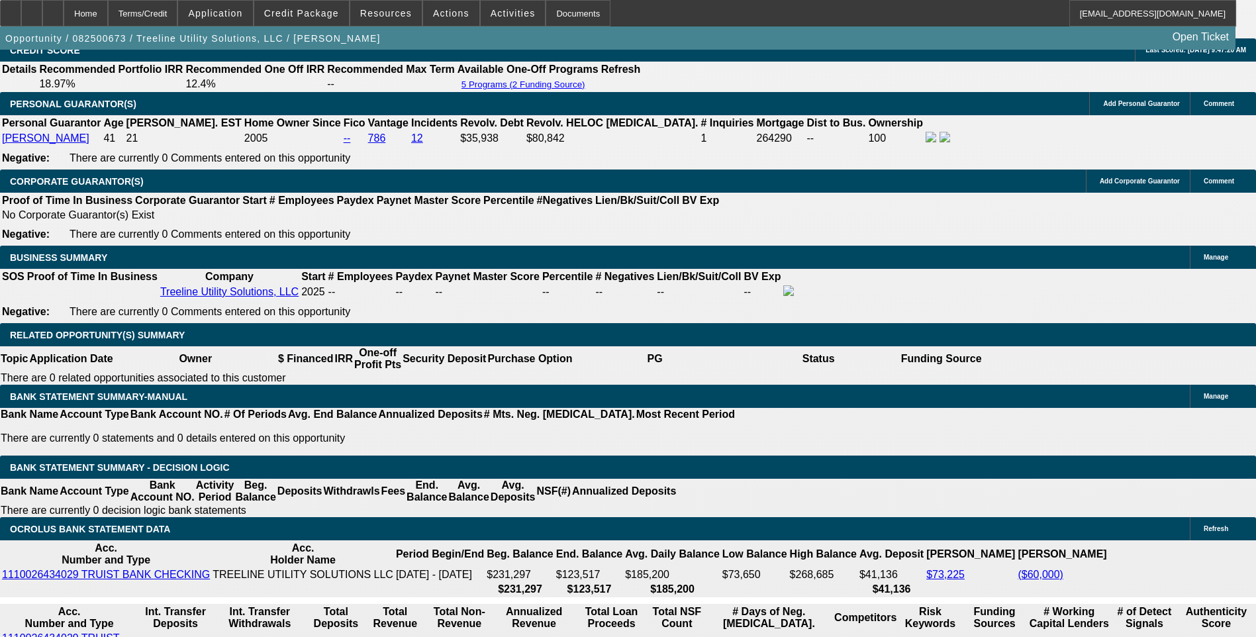
scroll to position [1902, 0]
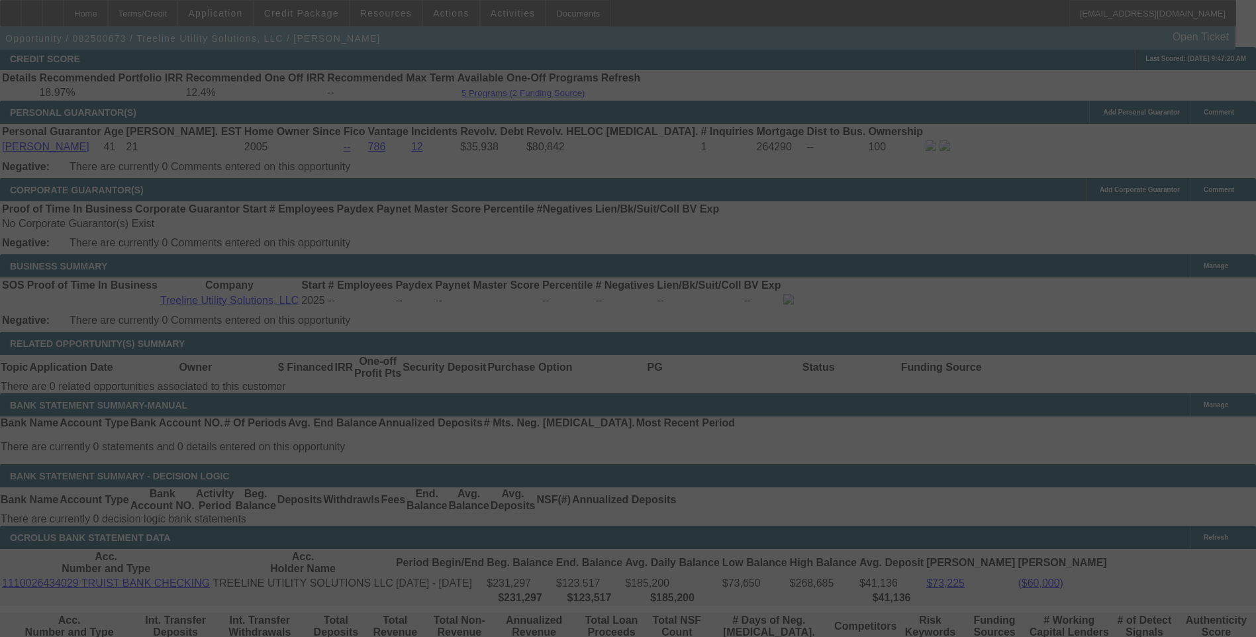
scroll to position [1968, 0]
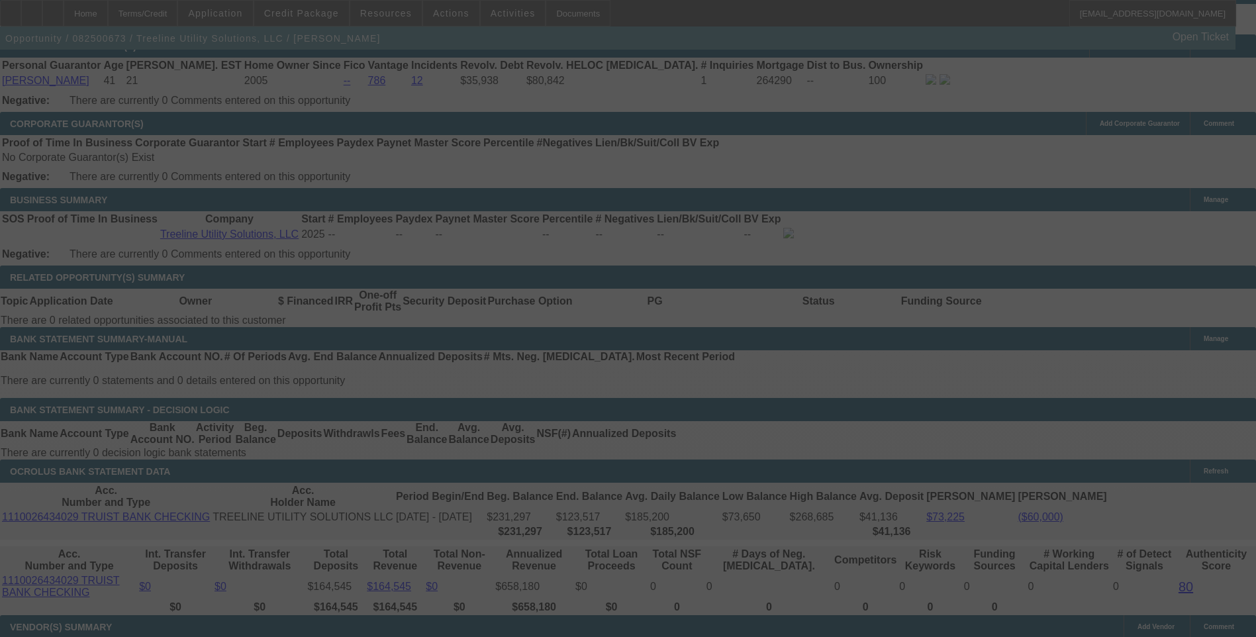
select select "0"
select select "2"
select select "0"
select select "6"
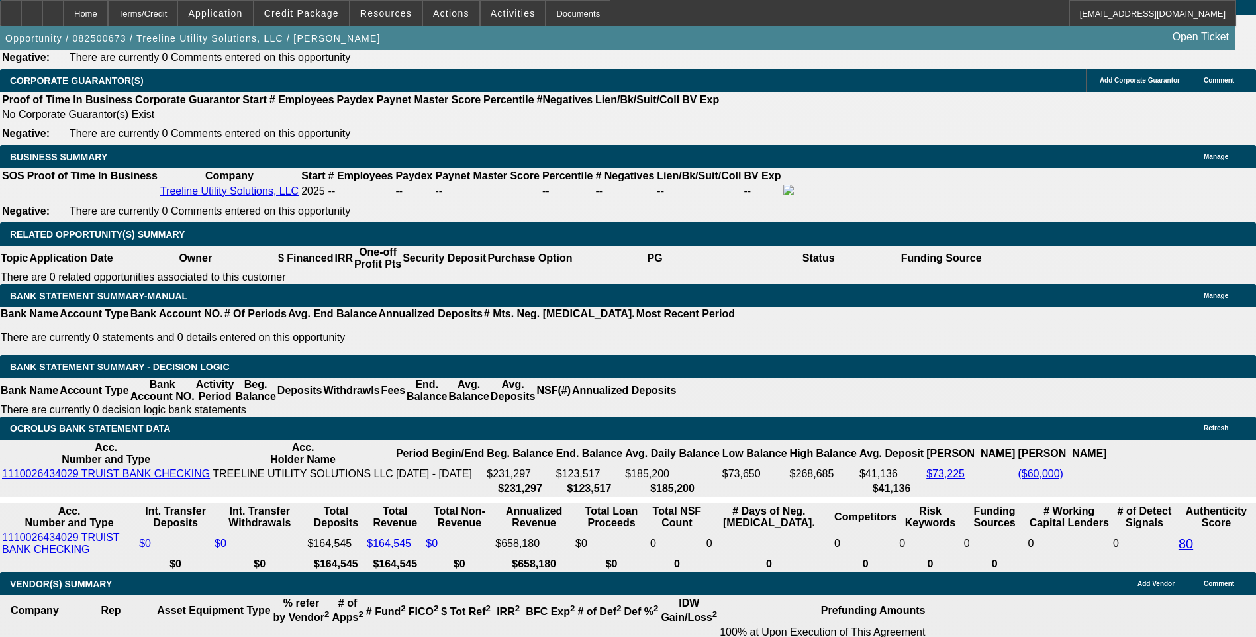
scroll to position [2035, 0]
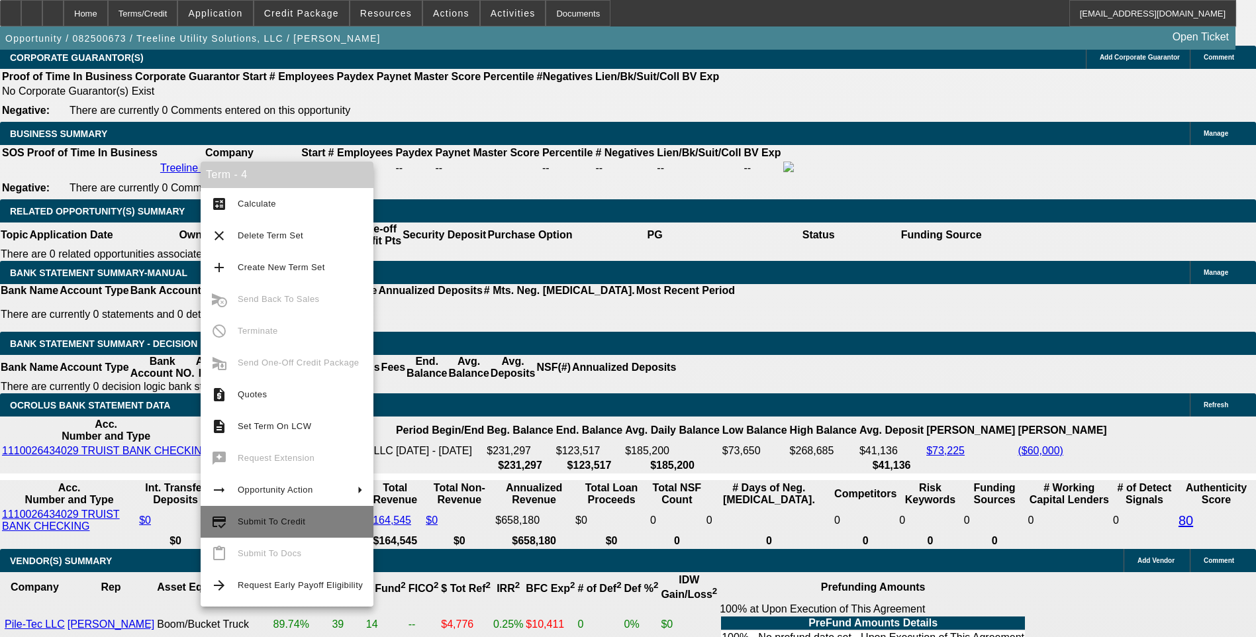
click at [264, 526] on span "Submit To Credit" at bounding box center [272, 522] width 68 height 10
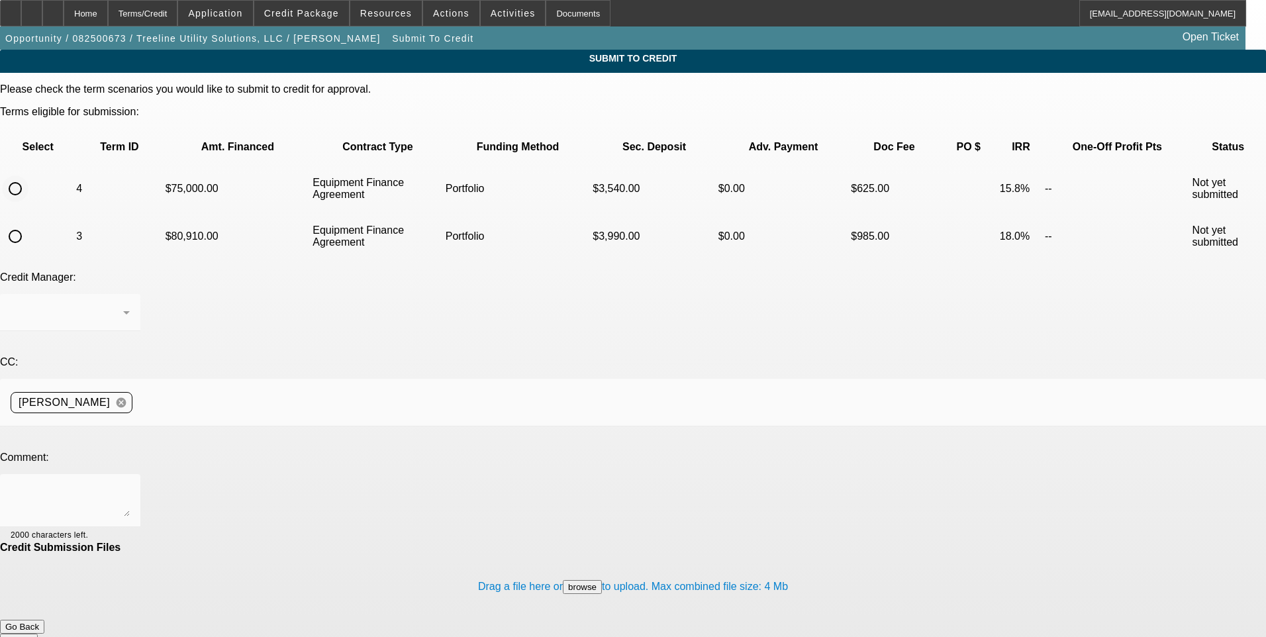
click at [28, 176] on input "radio" at bounding box center [15, 189] width 26 height 26
radio input "true"
click at [130, 294] on div "Arida, George" at bounding box center [70, 312] width 119 height 37
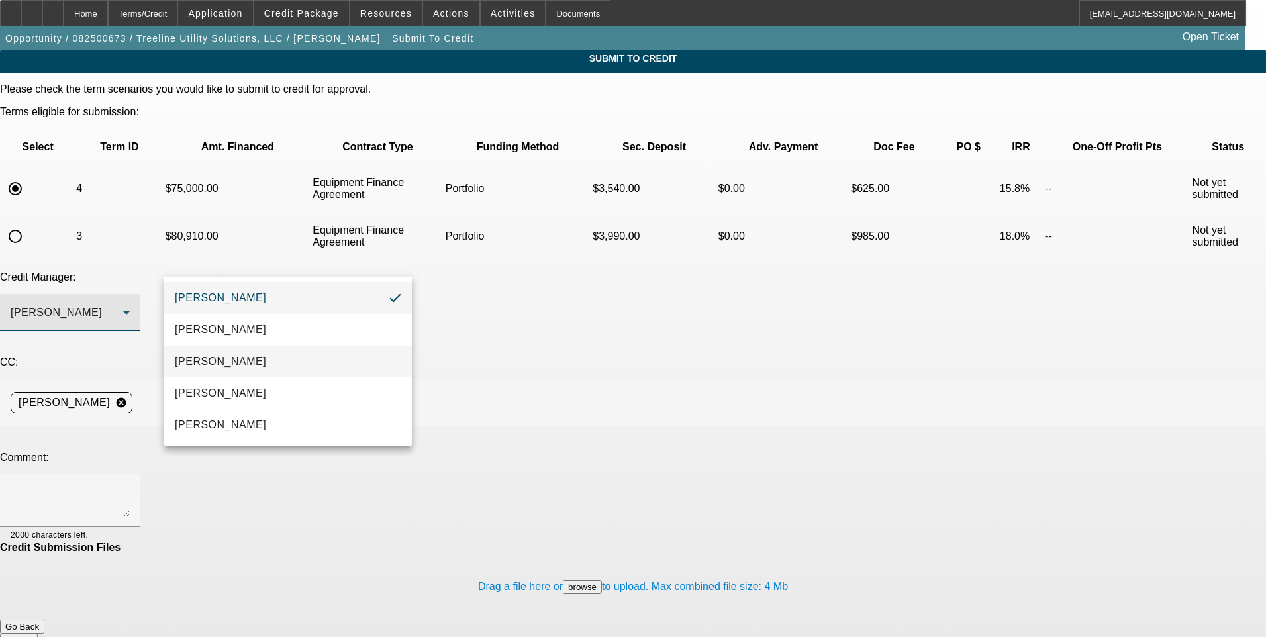
click at [284, 360] on mat-option "[PERSON_NAME]" at bounding box center [288, 362] width 248 height 32
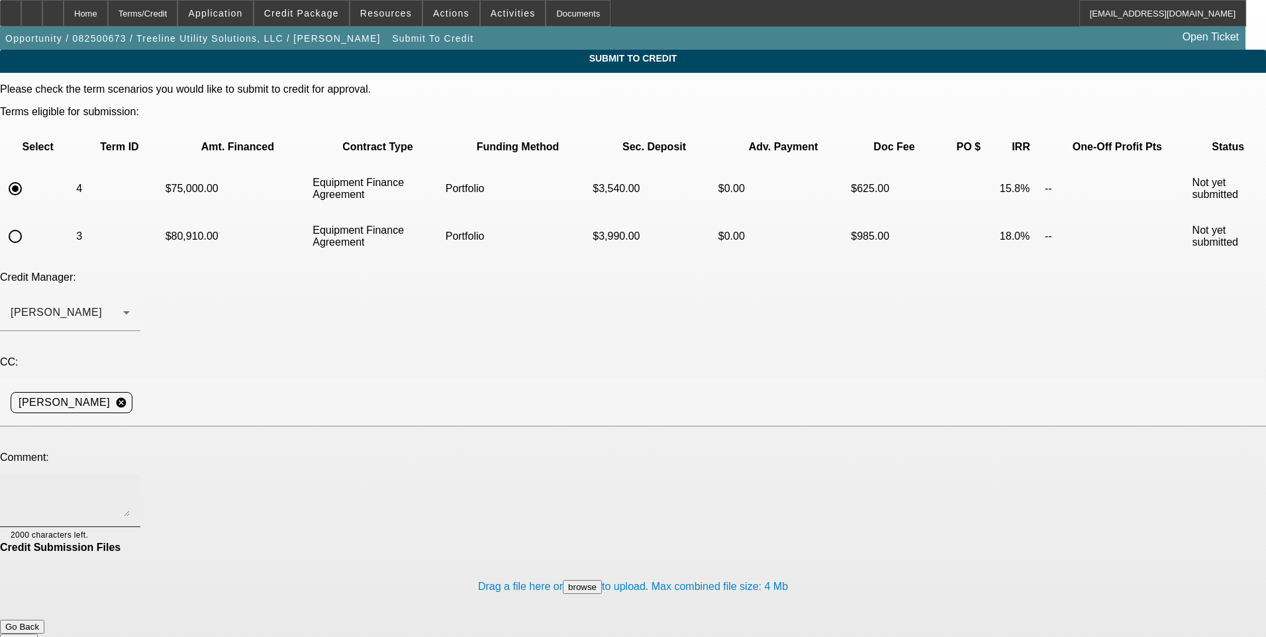
click at [130, 474] on div at bounding box center [70, 500] width 119 height 53
type textarea "Thanks for the approval. Would you be ok with this term with the additional mon…"
click at [38, 634] on button "Submit" at bounding box center [19, 641] width 38 height 14
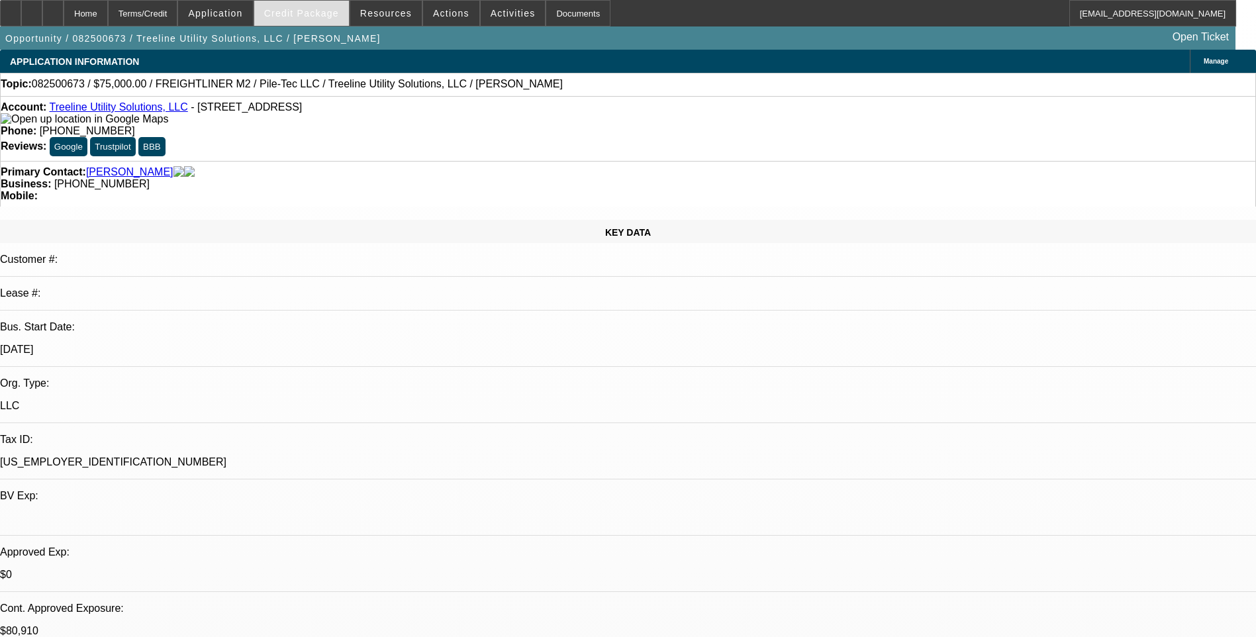
select select "0"
select select "2"
select select "0"
select select "6"
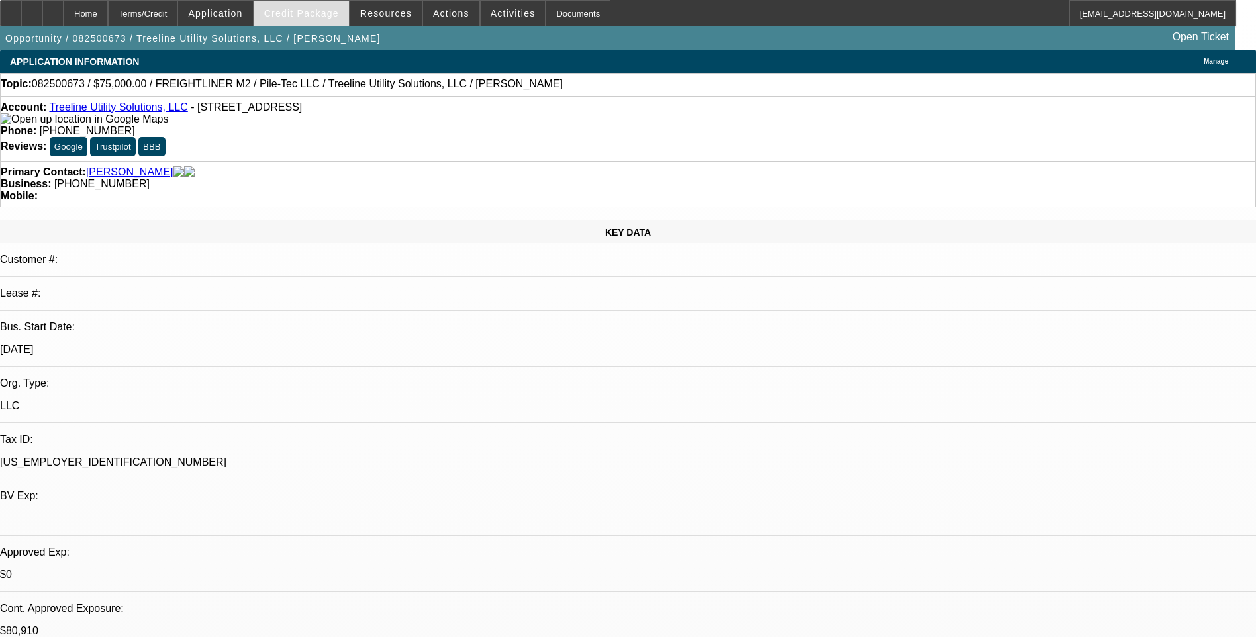
select select "0.1"
select select "2"
select select "0"
select select "6"
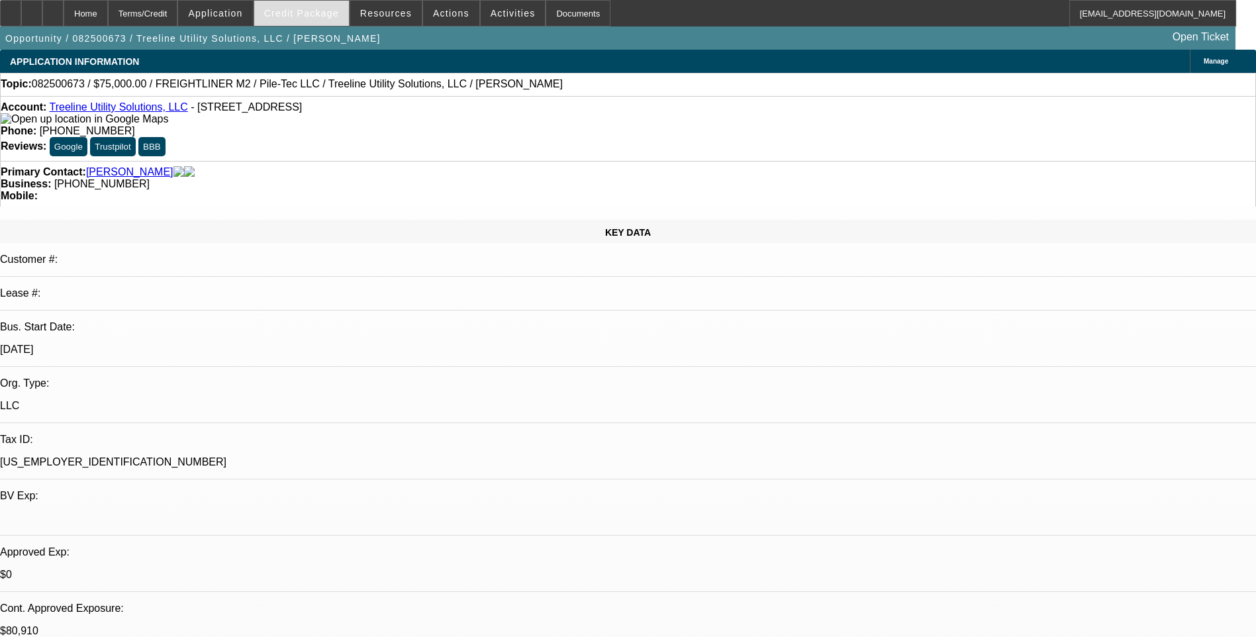
select select "0.1"
select select "2"
select select "0"
select select "6"
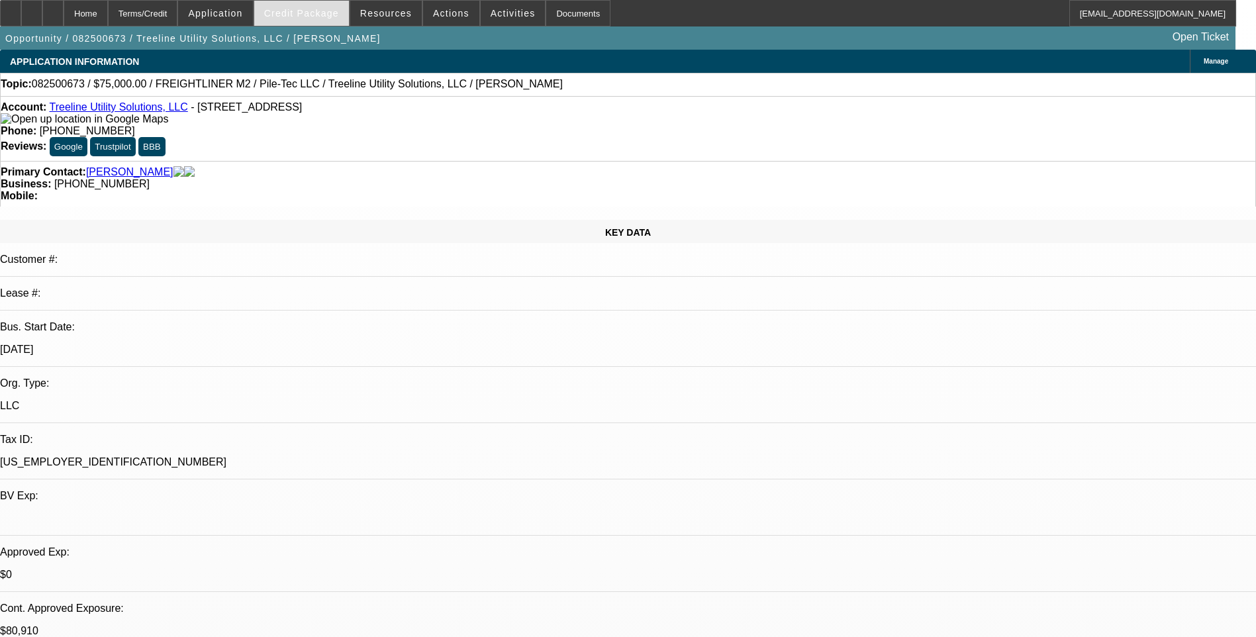
select select "0.1"
select select "2"
select select "0"
select select "6"
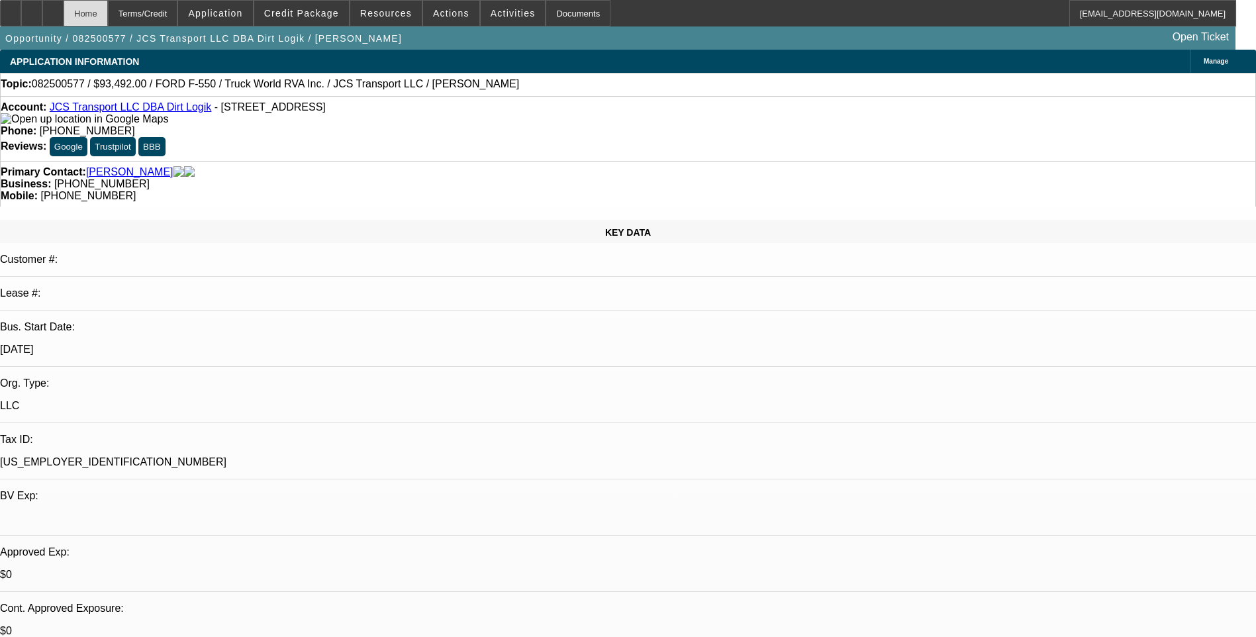
select select "0.1"
select select "0"
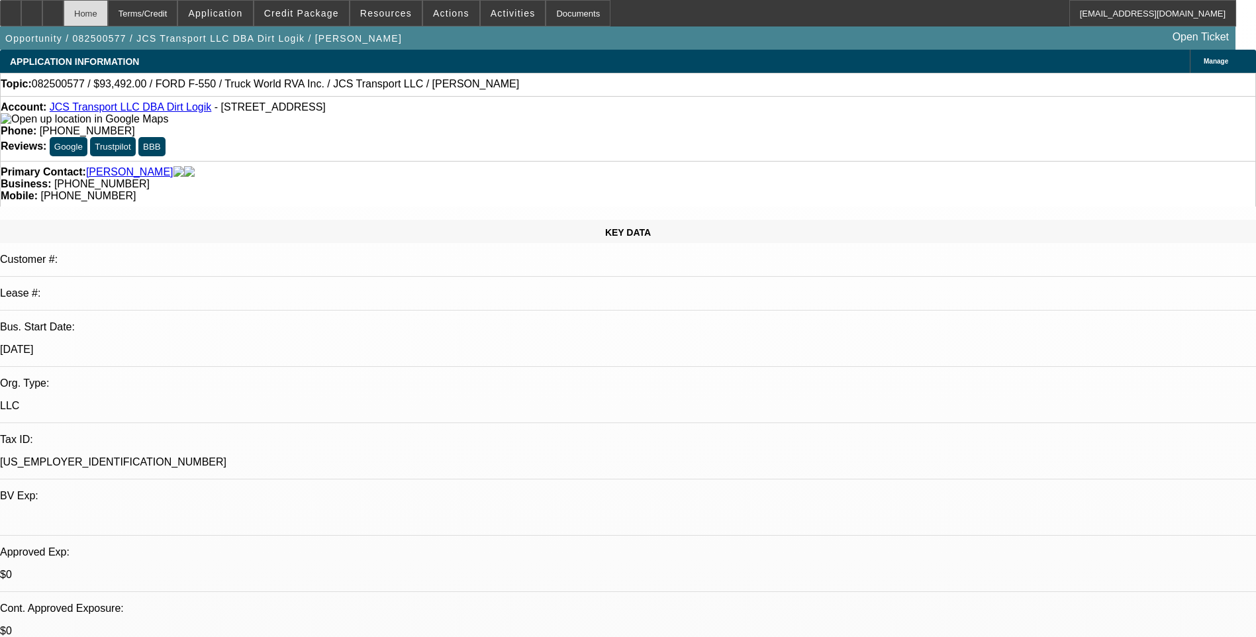
select select "0"
select select "1"
select select "6"
select select "1"
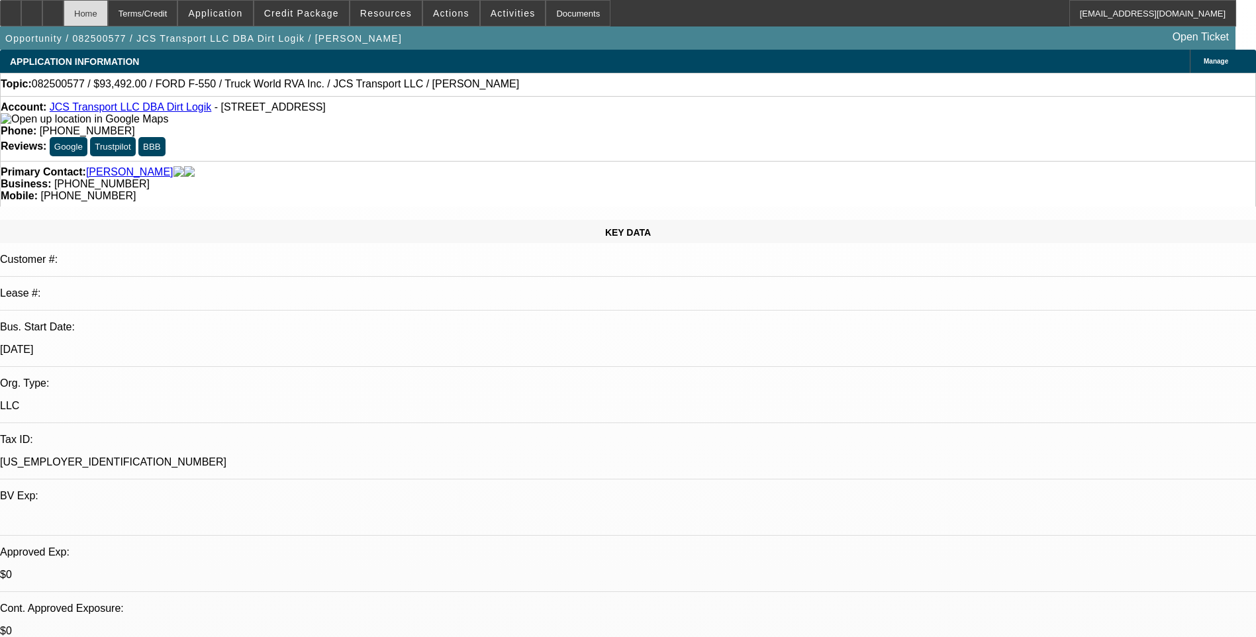
select select "1"
select select "6"
click at [158, 15] on div "Terms/Credit" at bounding box center [143, 13] width 70 height 26
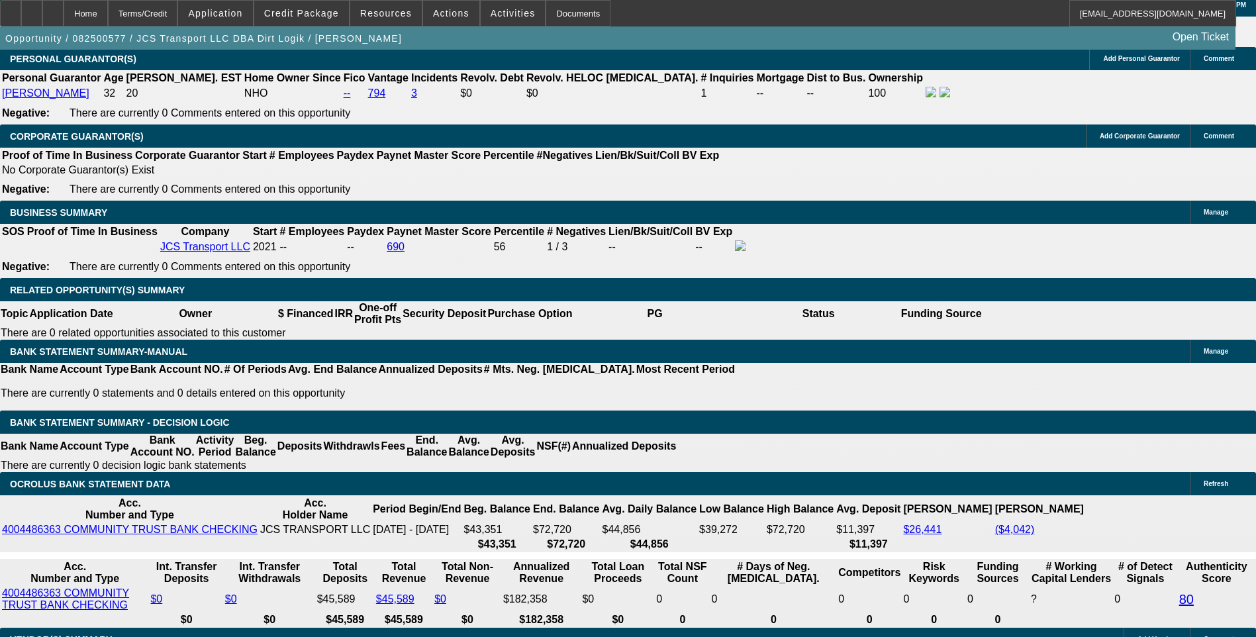
scroll to position [1987, 0]
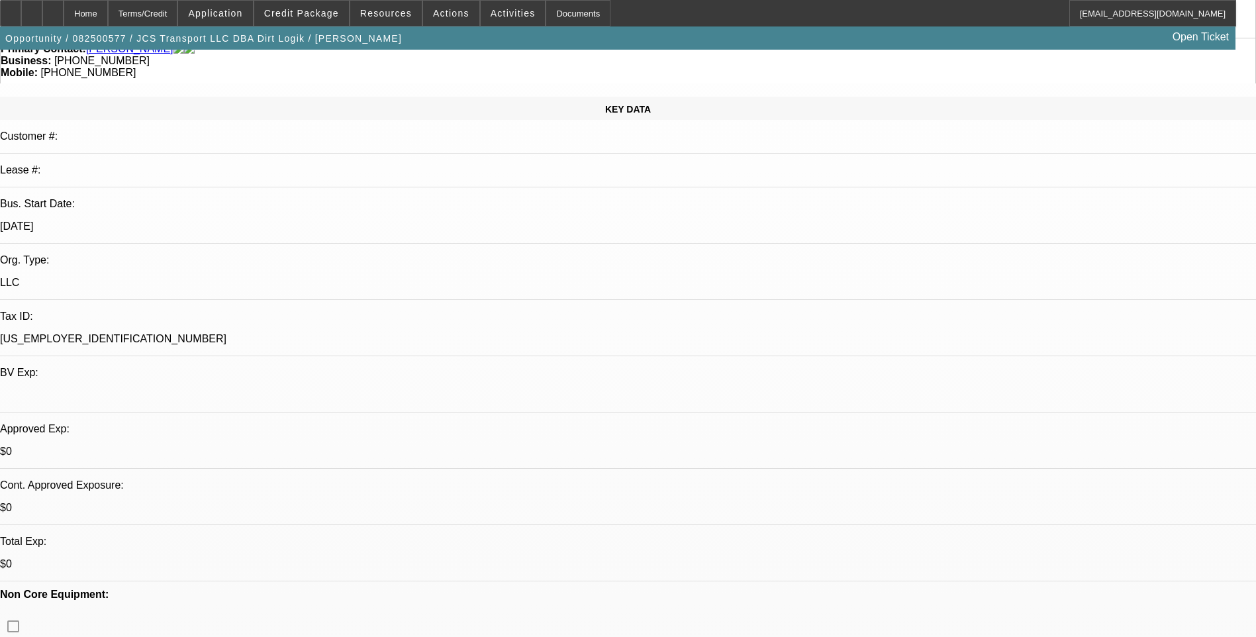
scroll to position [0, 0]
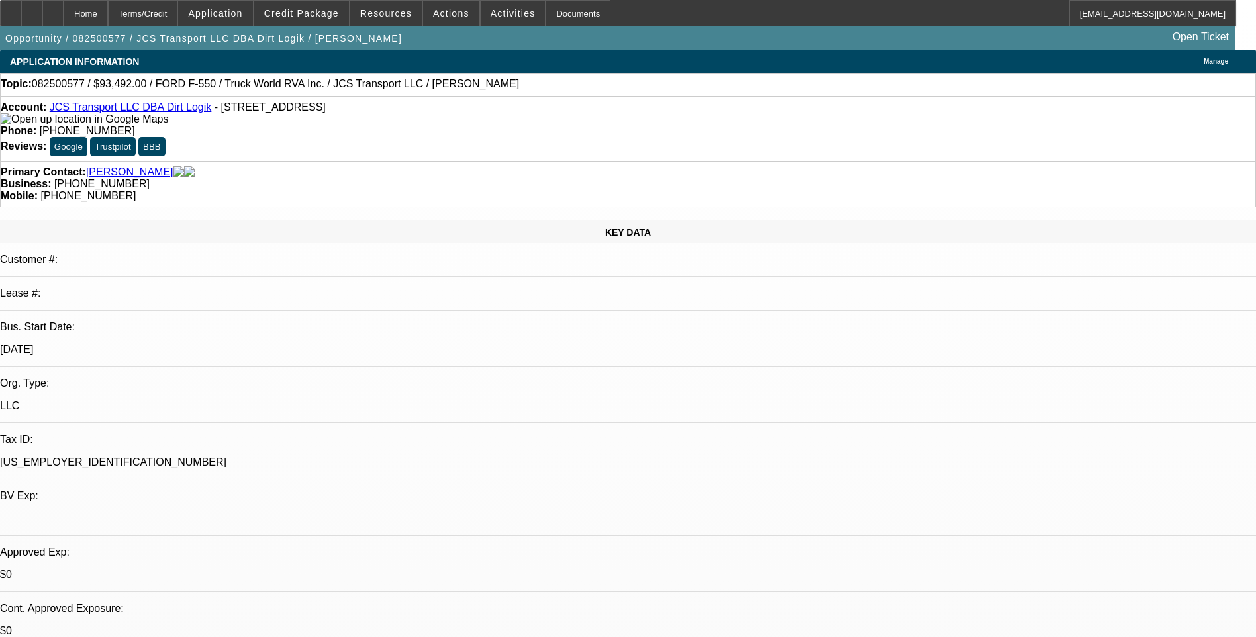
click at [827, 99] on div "Account: JCS Transport LLC DBA Dirt Logik - 39 Mill Pond Rd, Cornettsville, KY …" at bounding box center [628, 128] width 1256 height 65
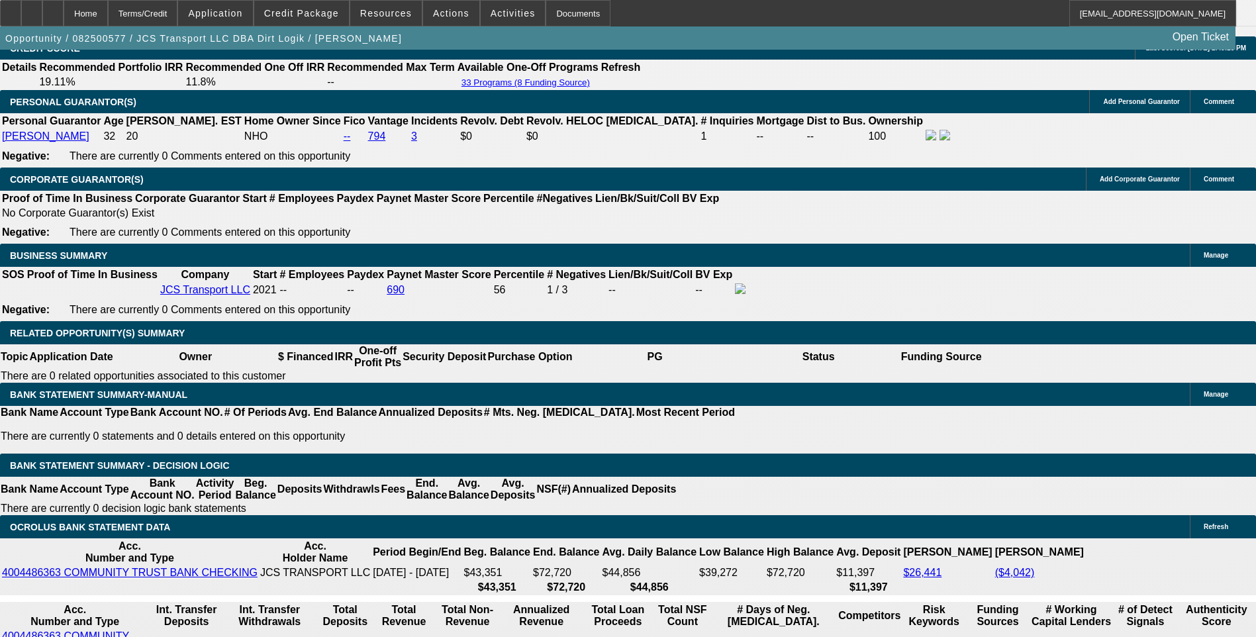
scroll to position [1987, 0]
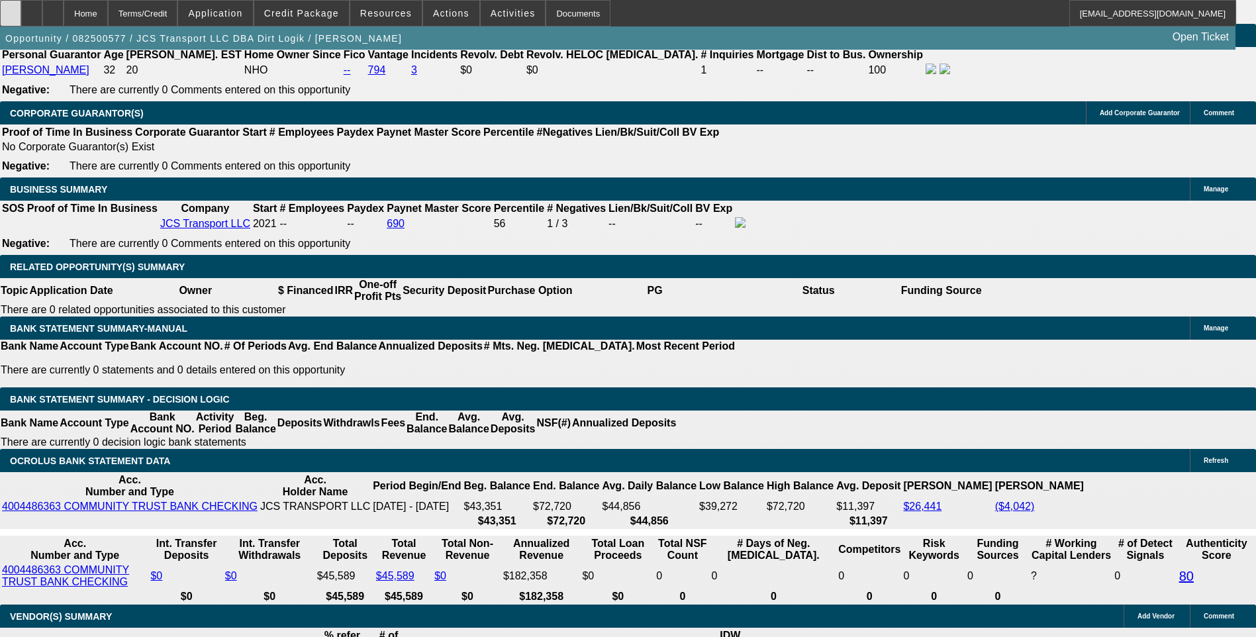
click at [11, 9] on icon at bounding box center [11, 9] width 0 height 0
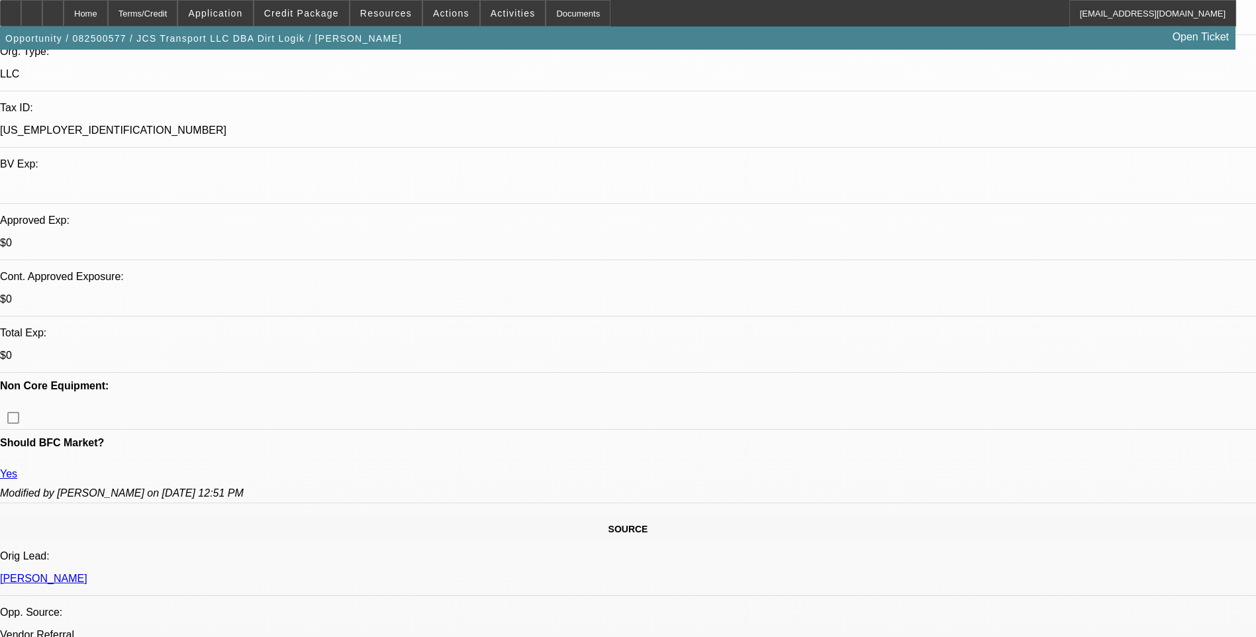
scroll to position [0, 0]
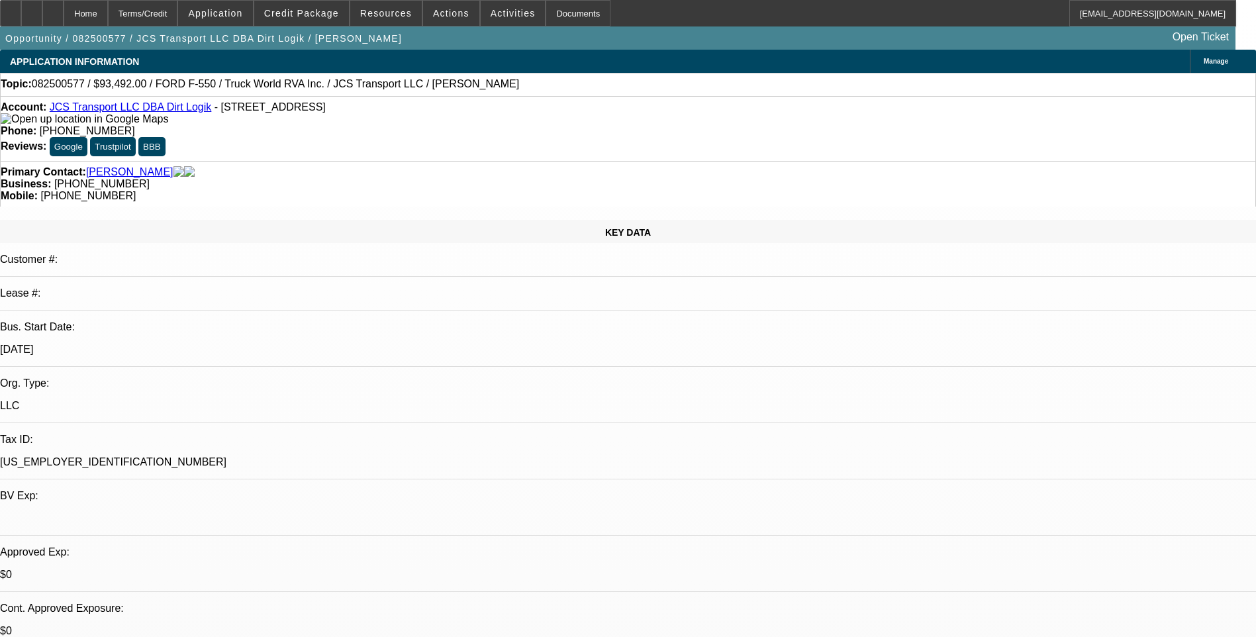
click at [64, 20] on div at bounding box center [52, 13] width 21 height 26
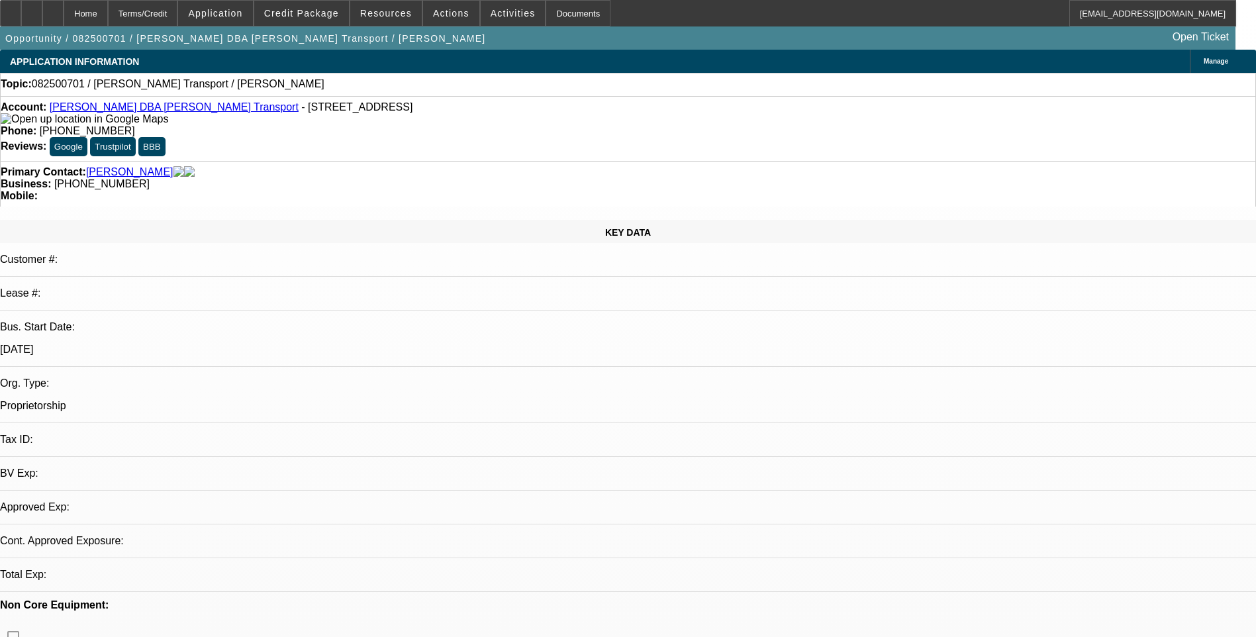
select select "0"
select select "2"
select select "0.1"
select select "1"
select select "2"
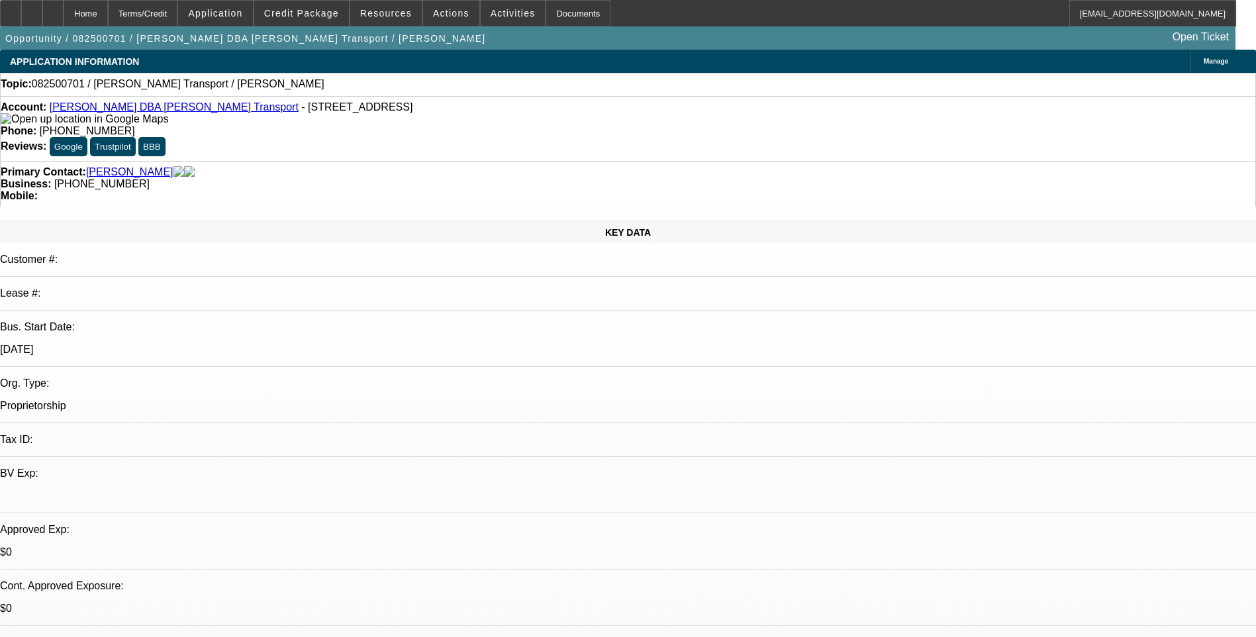
select select "4"
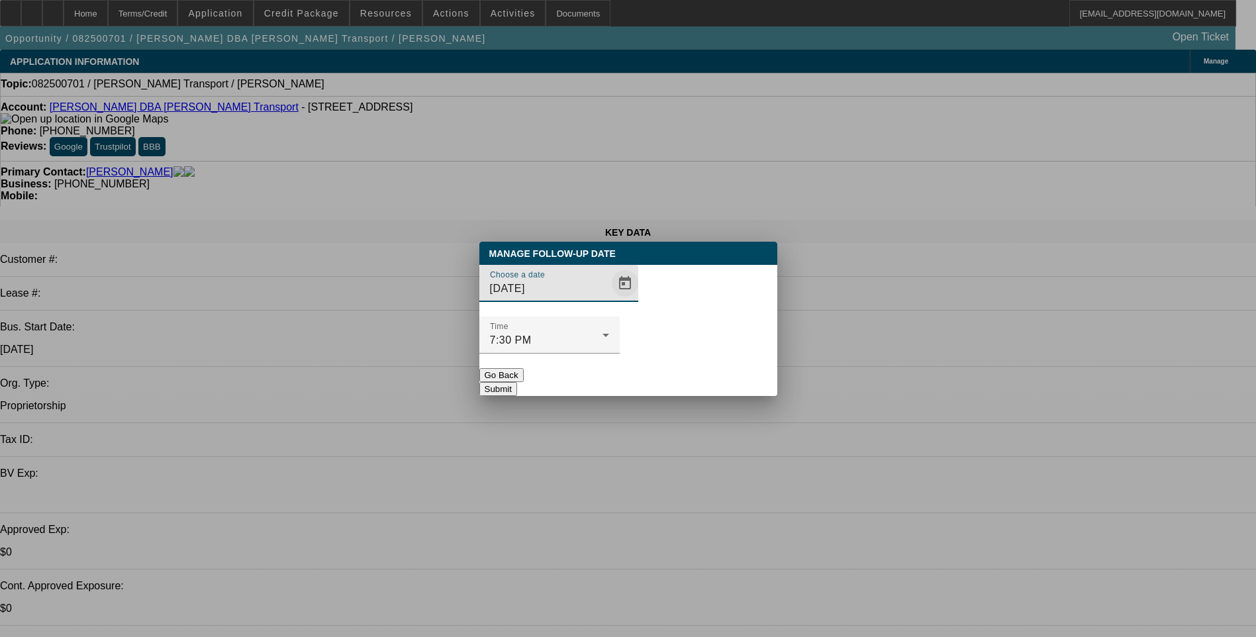
click at [609, 299] on span "Open calendar" at bounding box center [625, 284] width 32 height 32
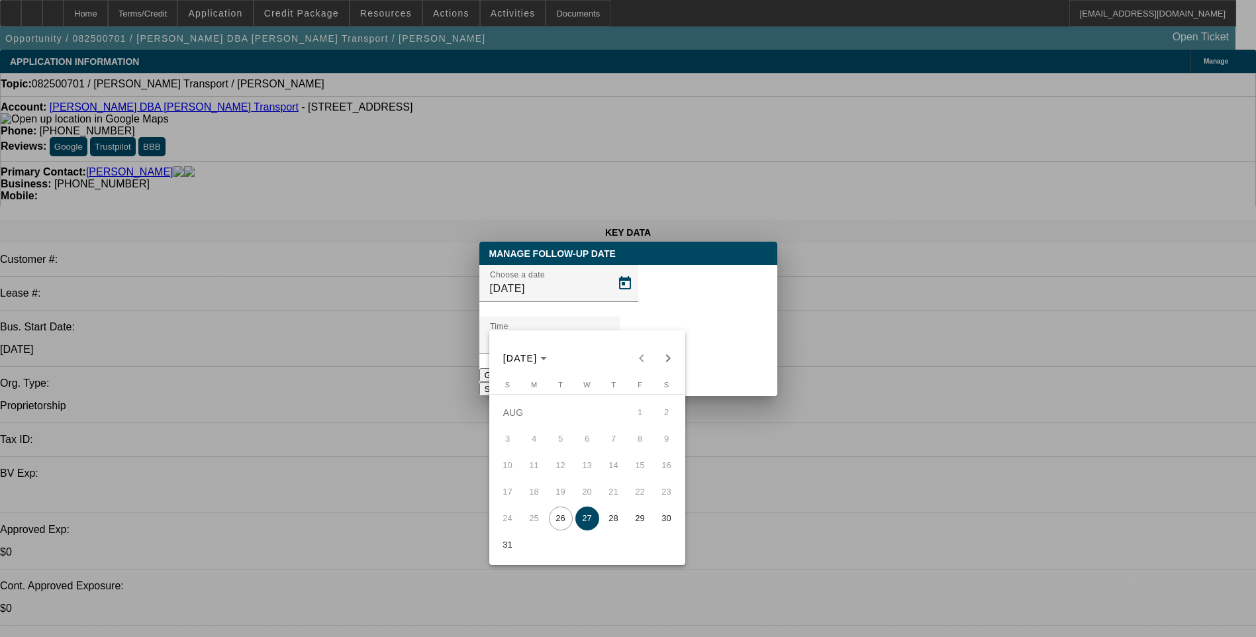
click at [558, 525] on span "26" at bounding box center [561, 519] width 24 height 24
type input "[DATE]"
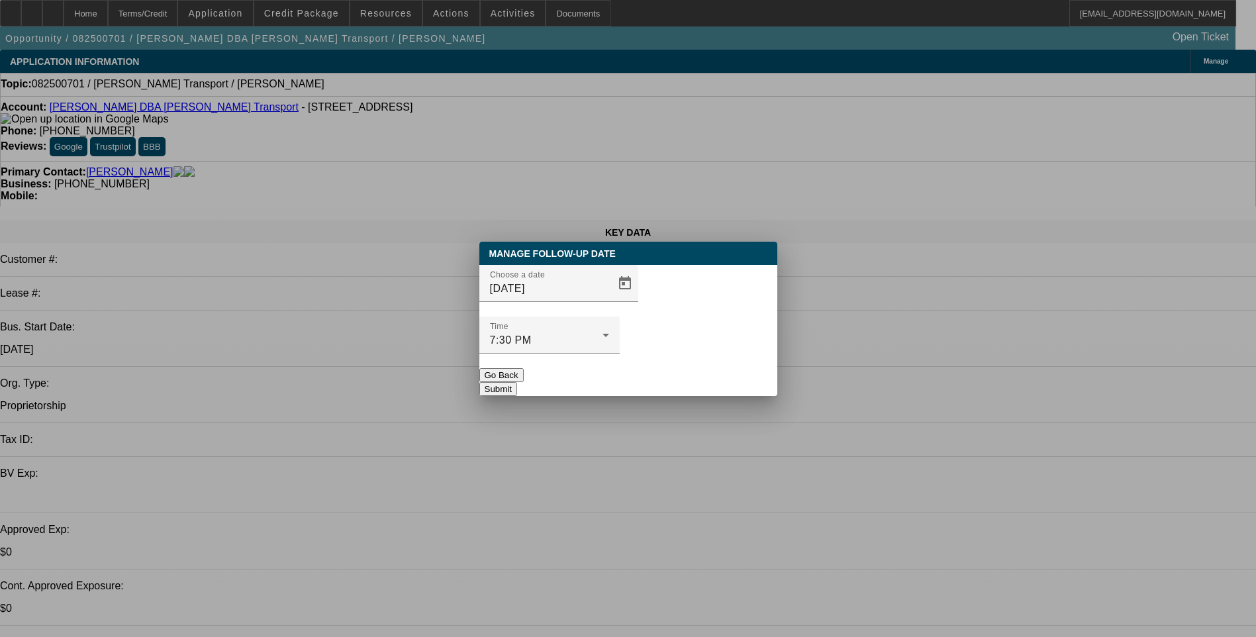
click at [517, 382] on button "Submit" at bounding box center [498, 389] width 38 height 14
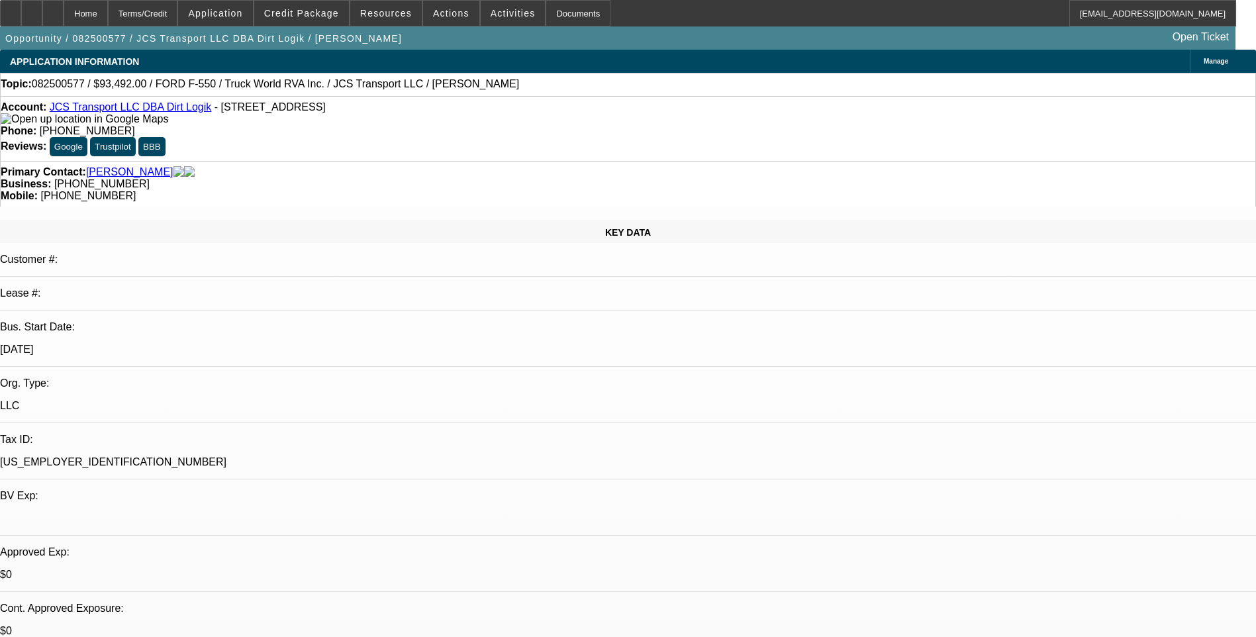
select select "0.1"
select select "0"
select select "6"
select select "0"
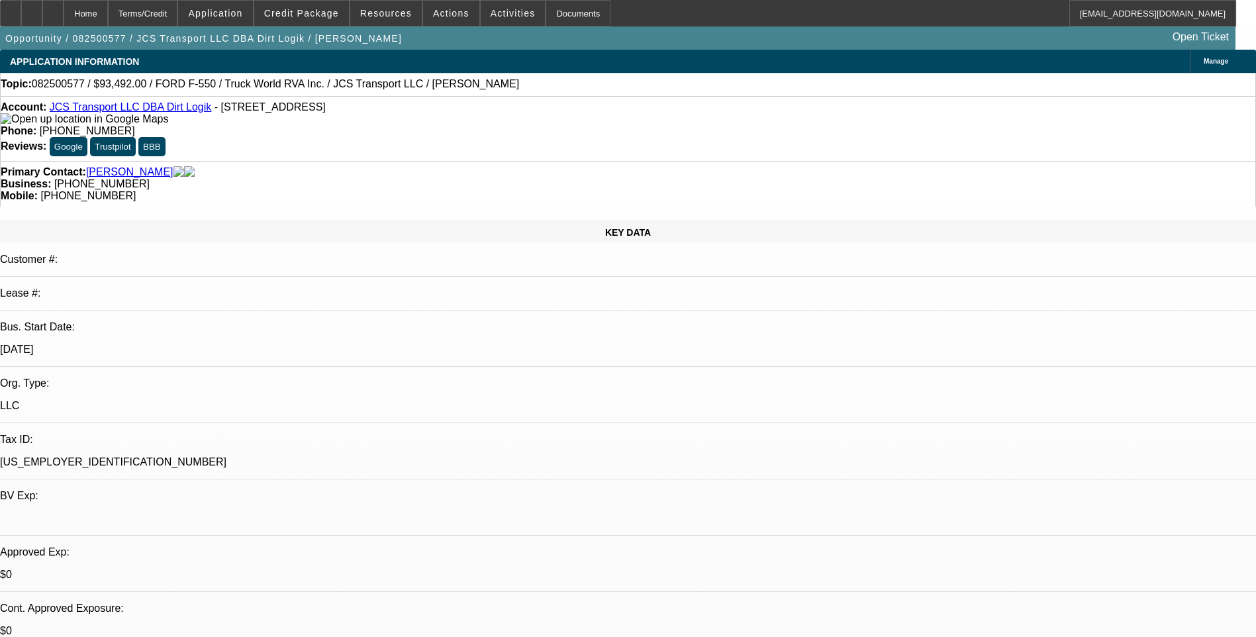
select select "0"
select select "6"
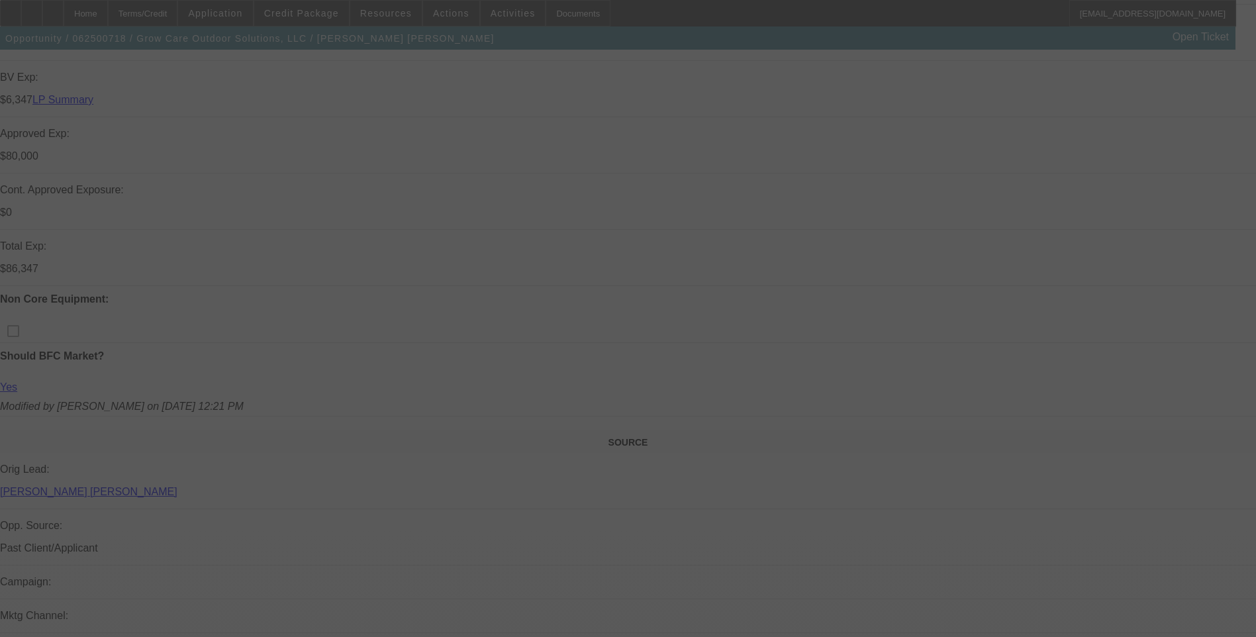
select select "0"
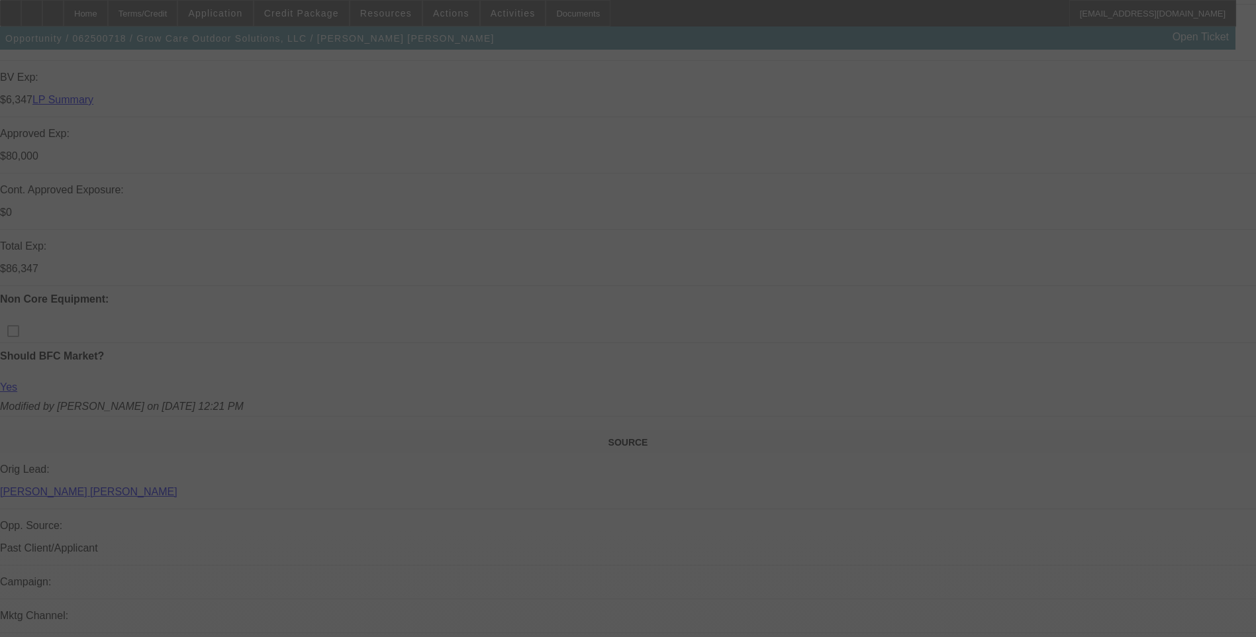
select select "0"
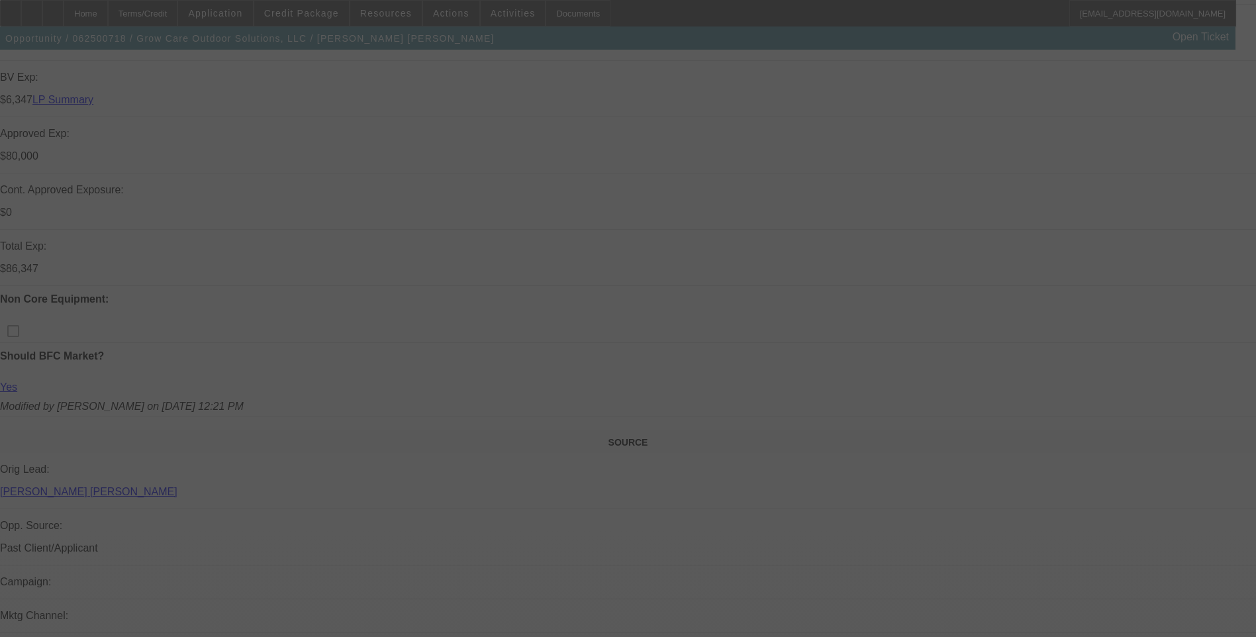
select select "0"
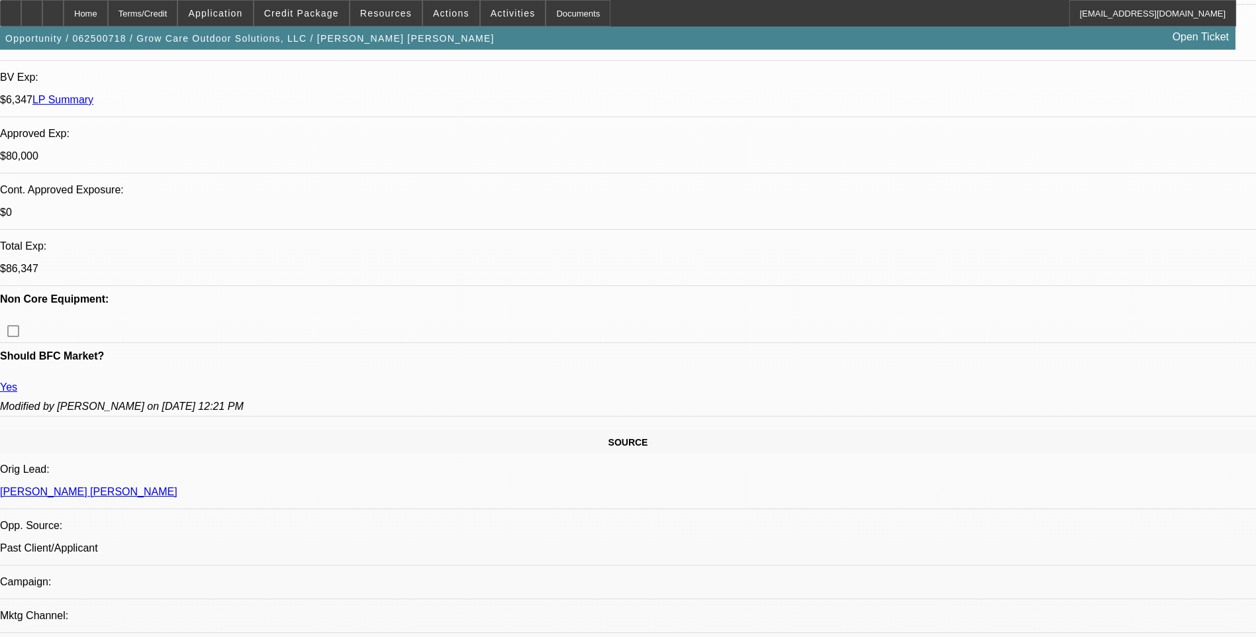
scroll to position [709, 0]
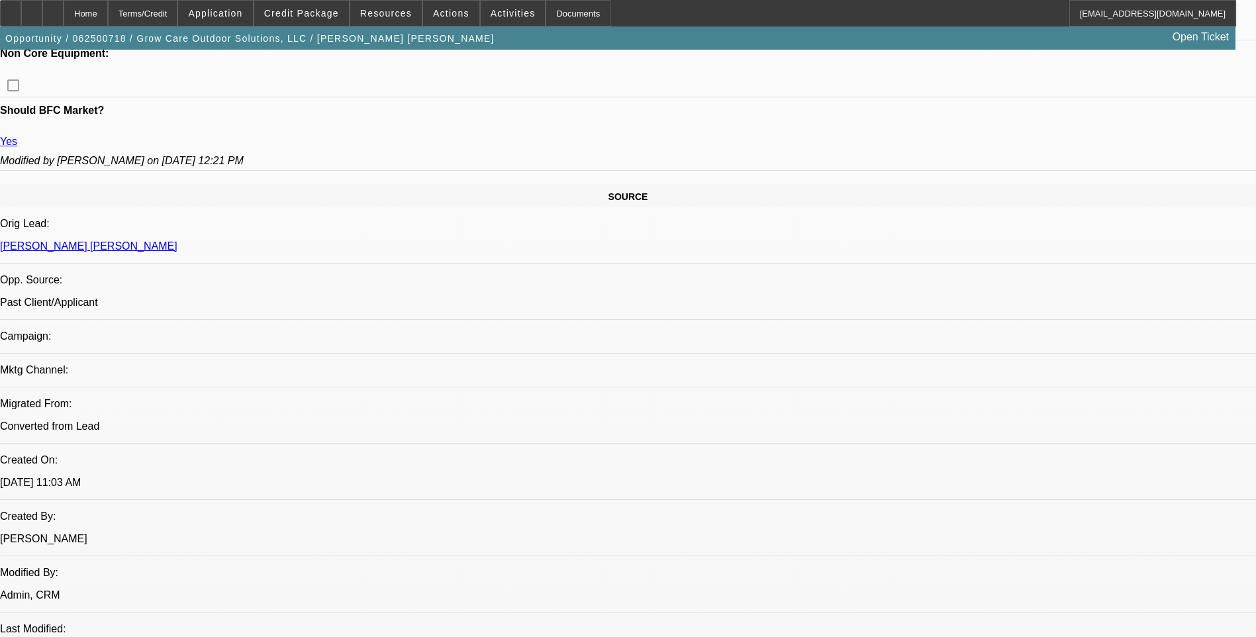
select select "1"
select select "6"
select select "1"
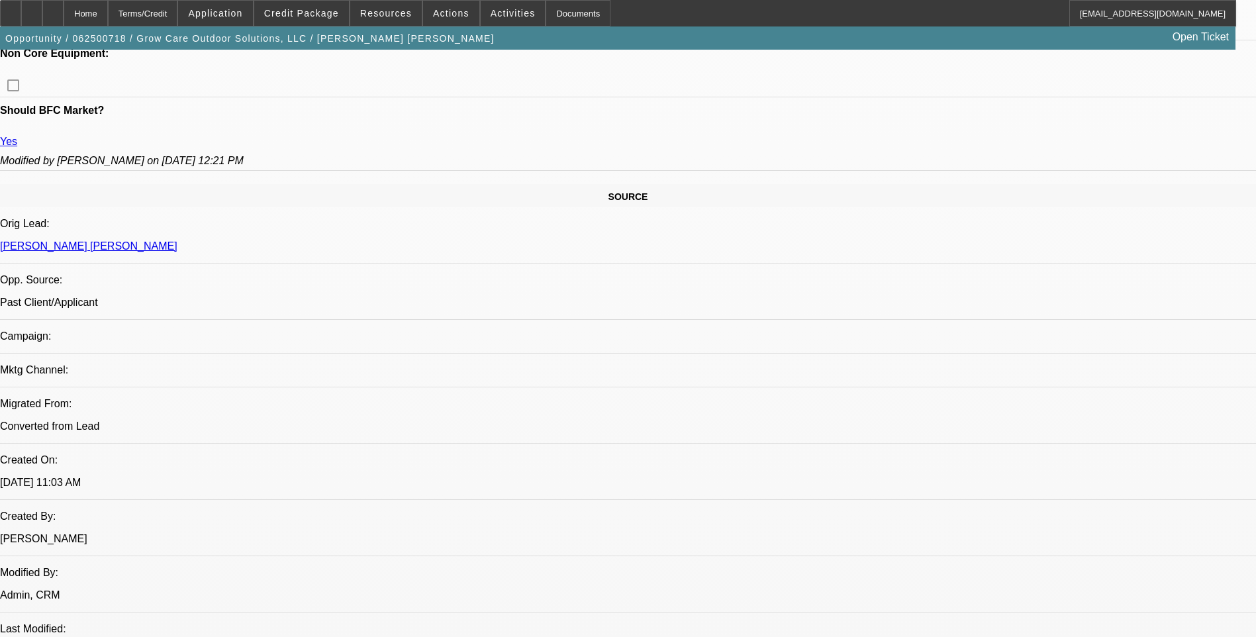
select select "6"
select select "1"
select select "6"
select select "1"
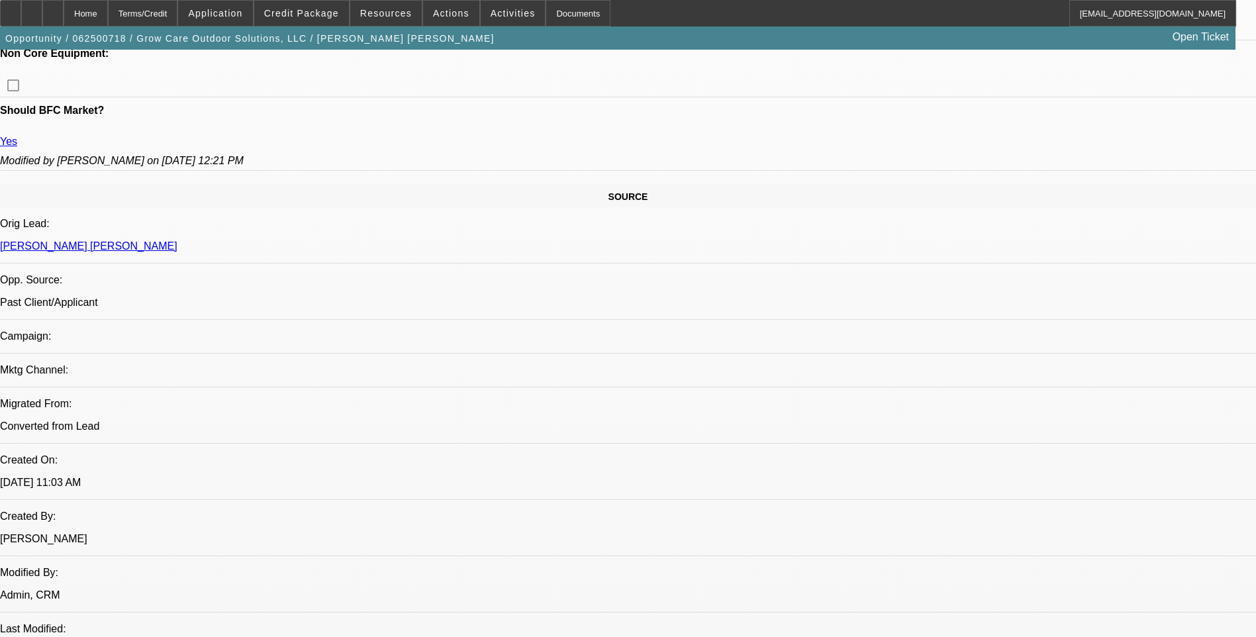
select select "1"
select select "6"
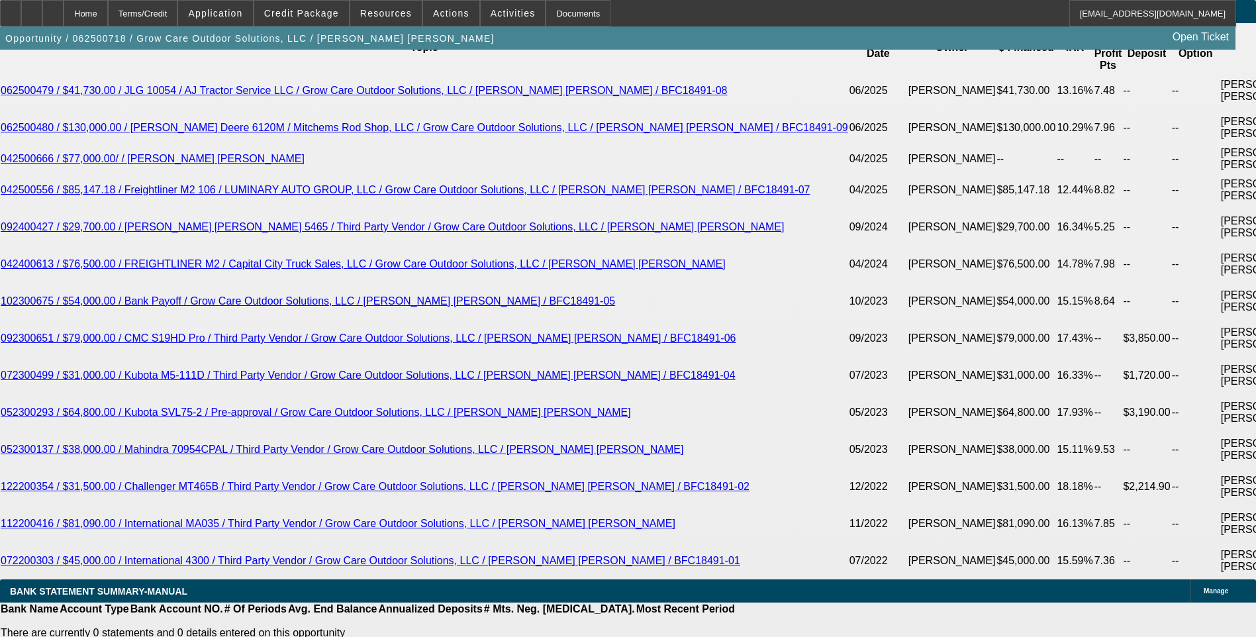
scroll to position [2450, 0]
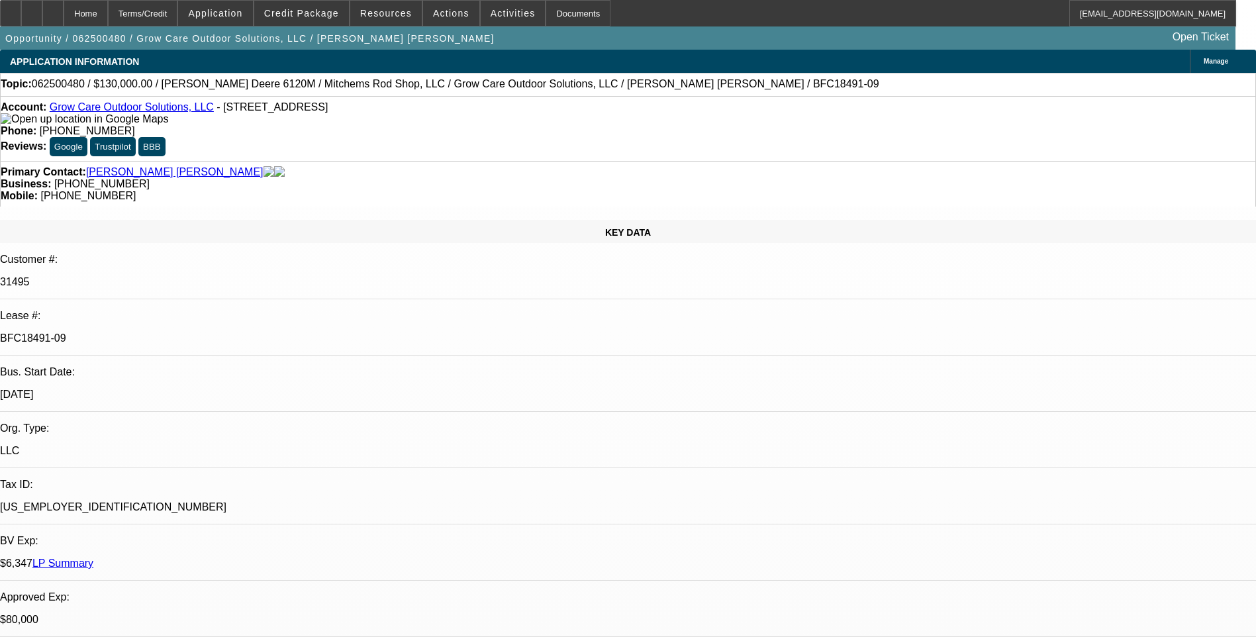
select select "0"
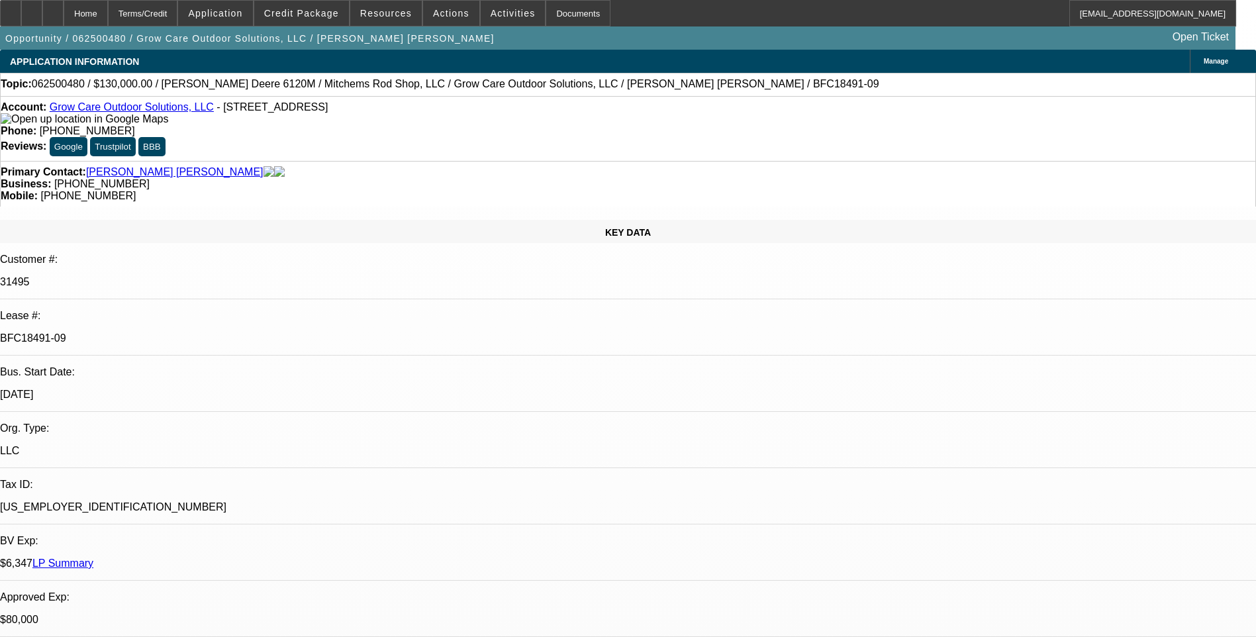
select select "0"
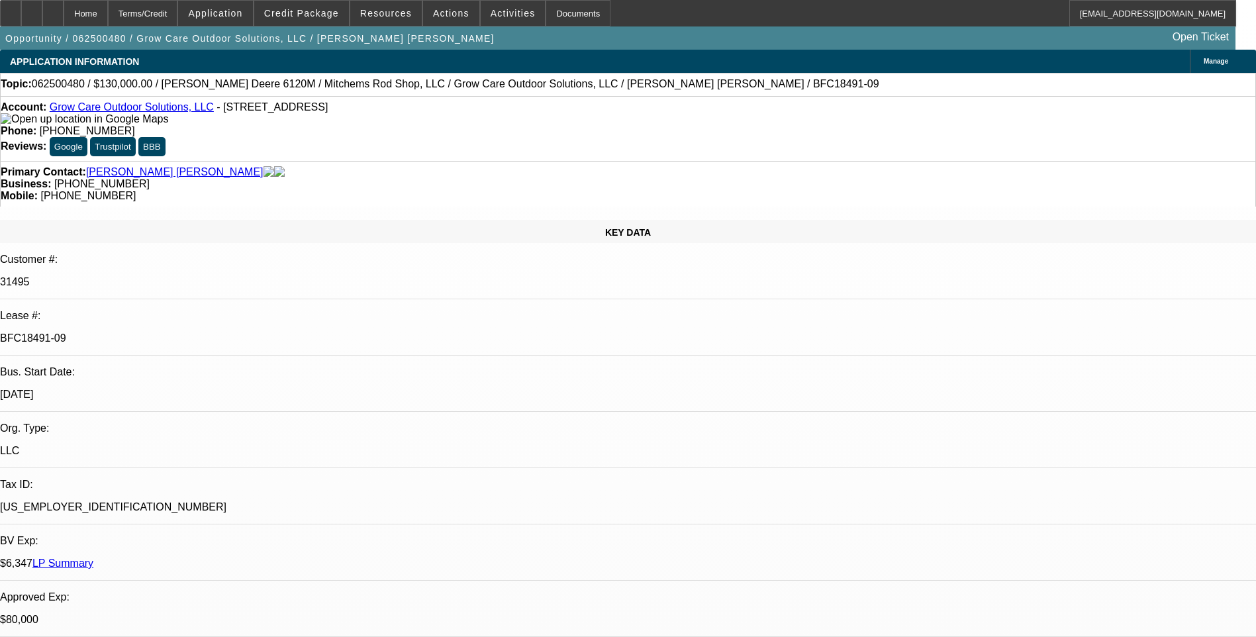
select select "2"
select select "0.1"
select select "1"
select select "6"
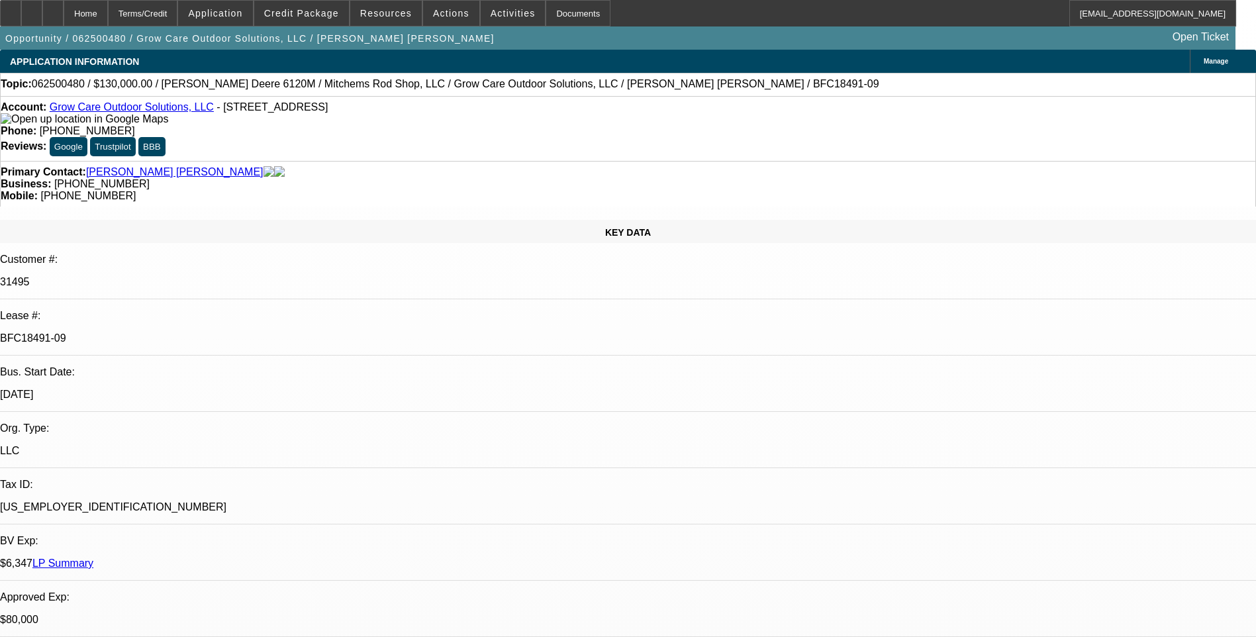
select select "1"
select select "6"
select select "1"
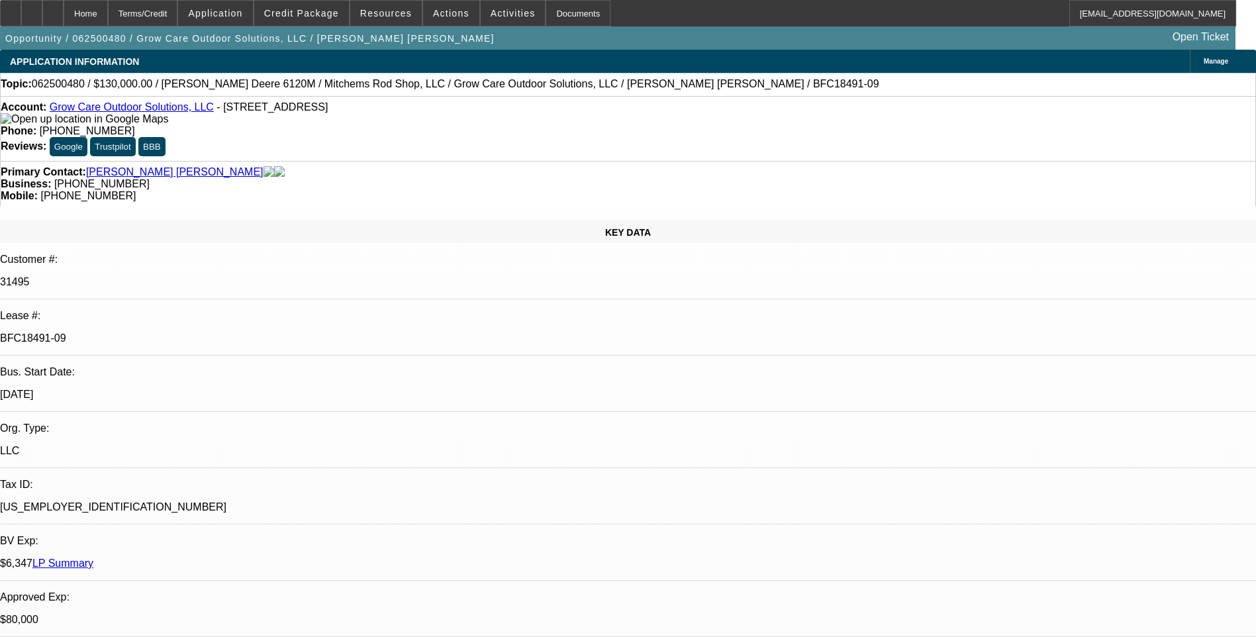
select select "6"
select select "1"
select select "2"
select select "4"
click at [319, 19] on span at bounding box center [301, 13] width 95 height 32
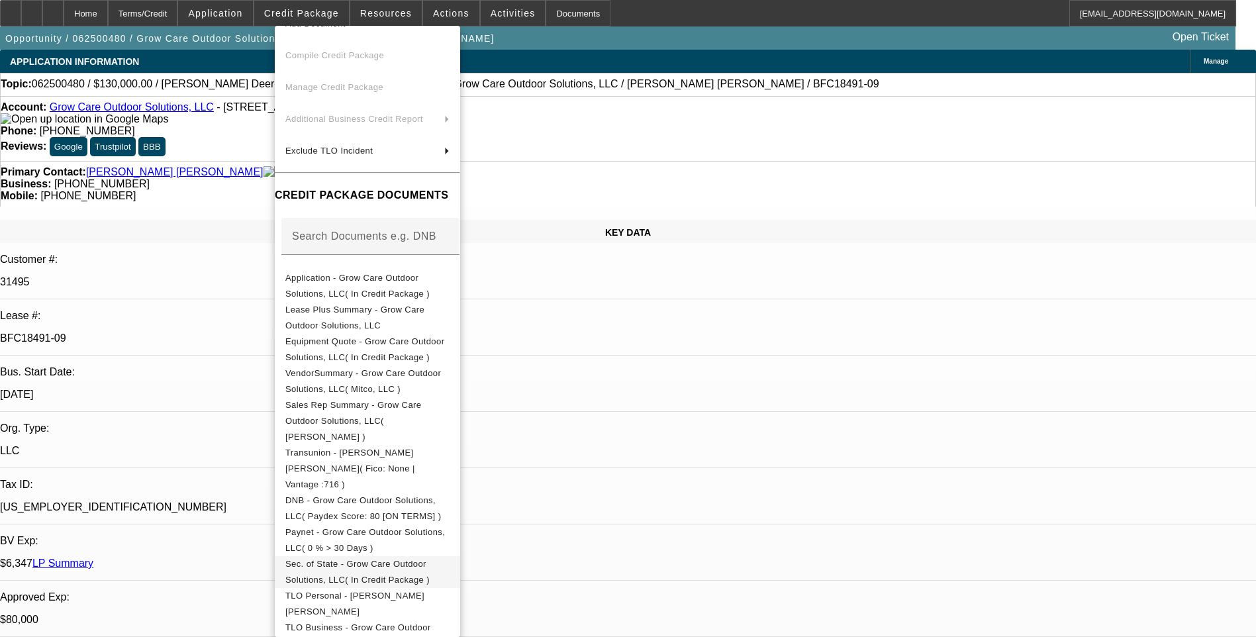
scroll to position [389, 0]
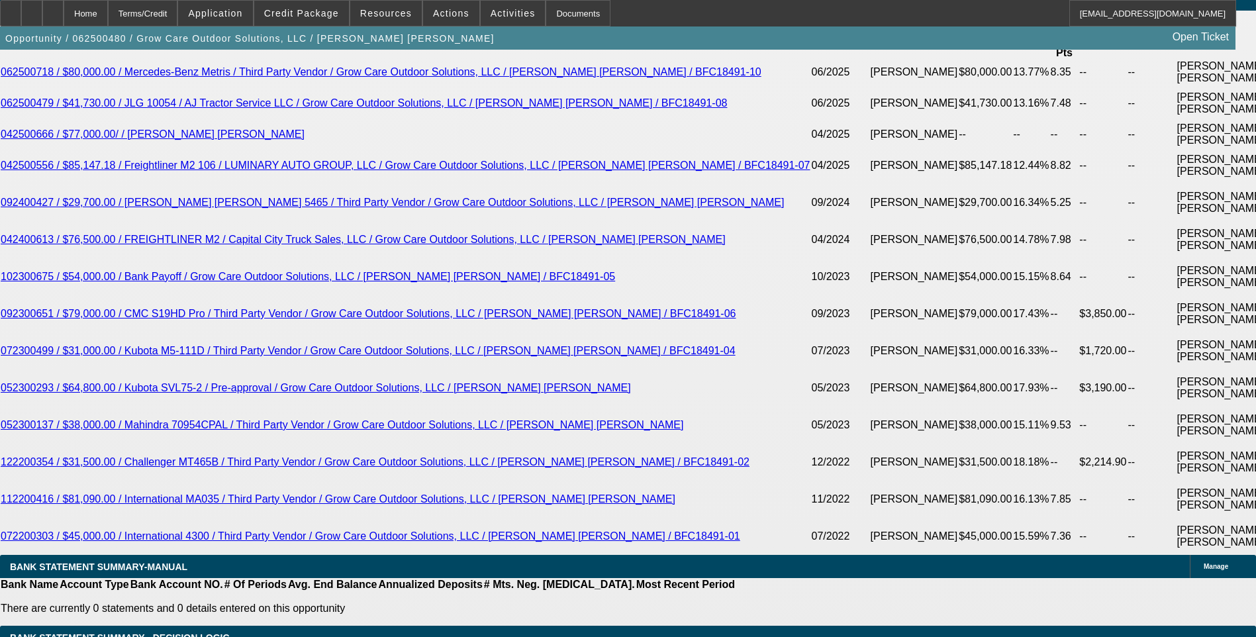
scroll to position [2450, 0]
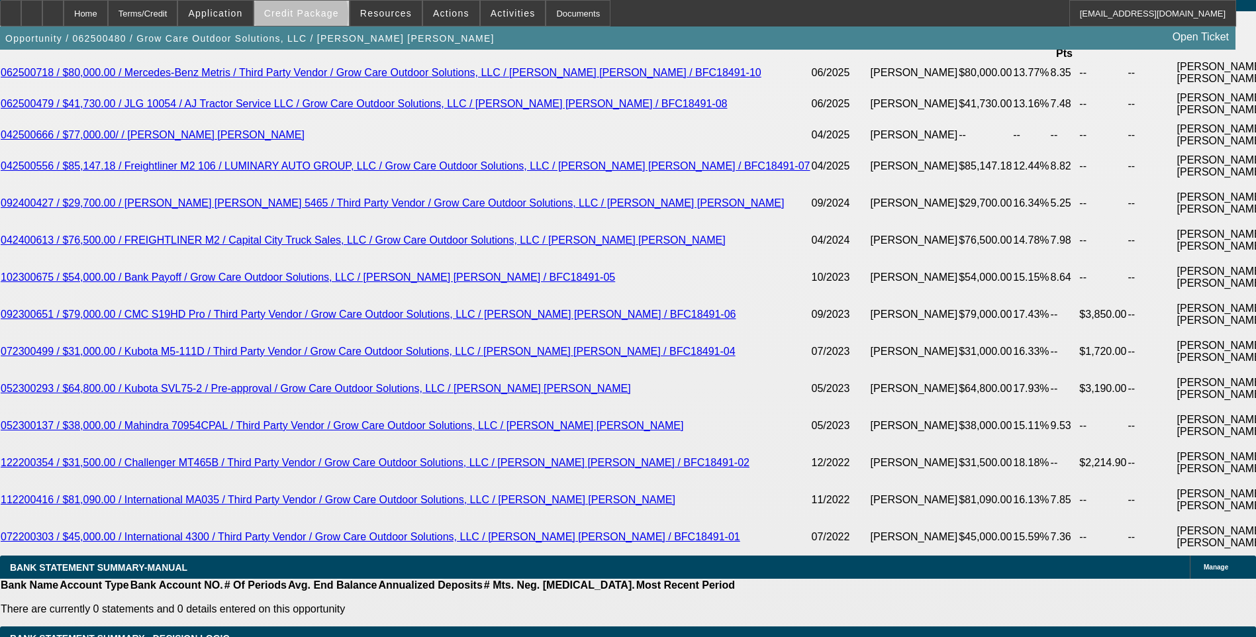
click at [321, 17] on span "Credit Package" at bounding box center [301, 13] width 75 height 11
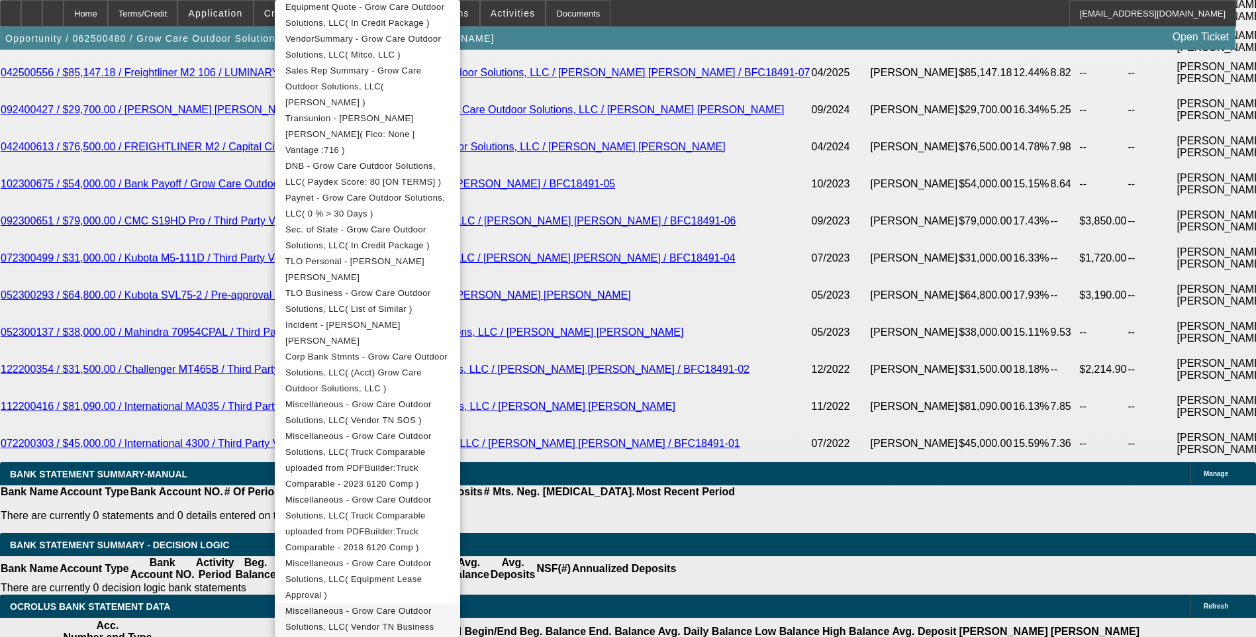
scroll to position [2583, 0]
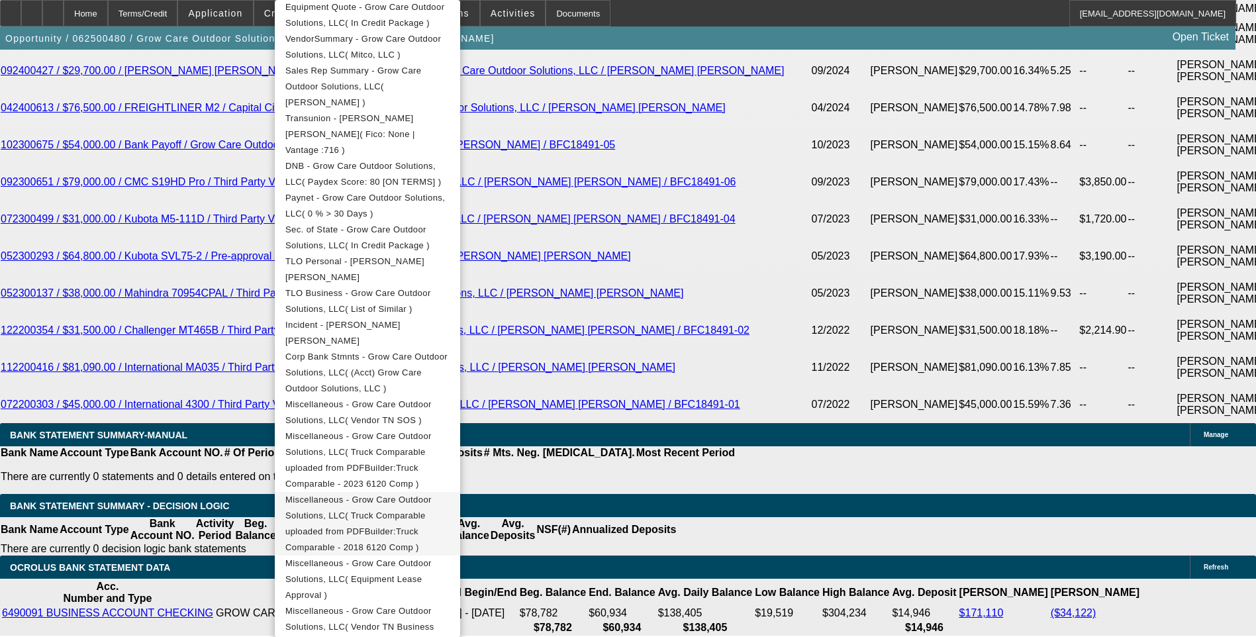
click at [432, 495] on span "Miscellaneous - Grow Care Outdoor Solutions, LLC( Truck Comparable uploaded fro…" at bounding box center [358, 524] width 146 height 58
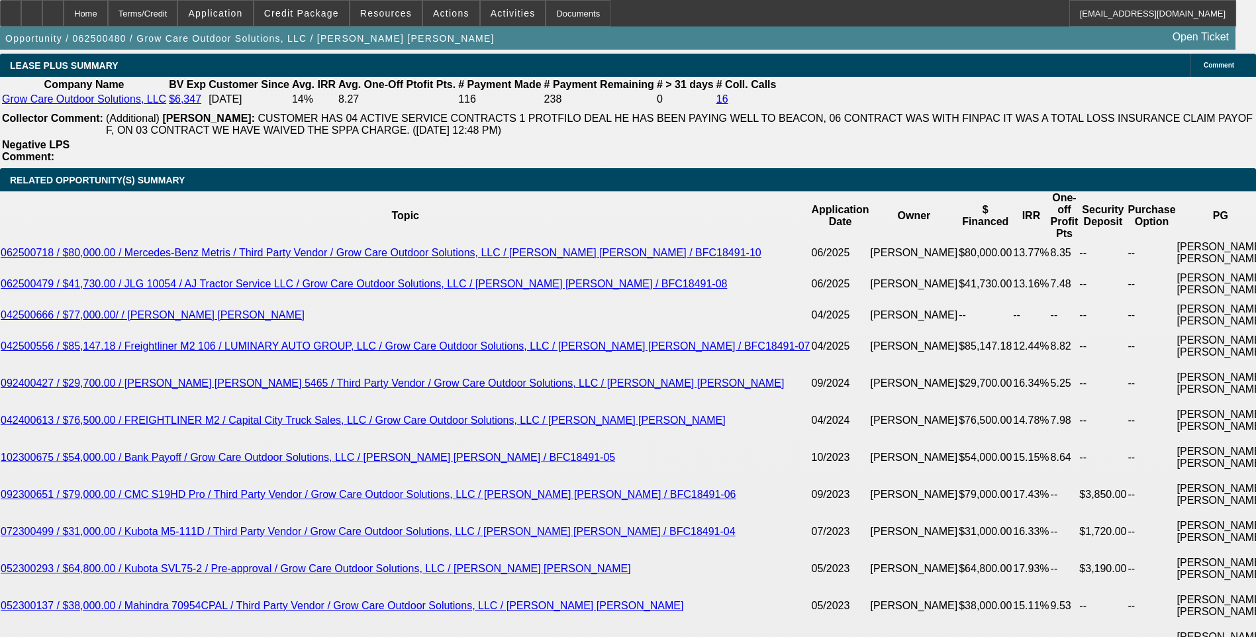
scroll to position [2450, 0]
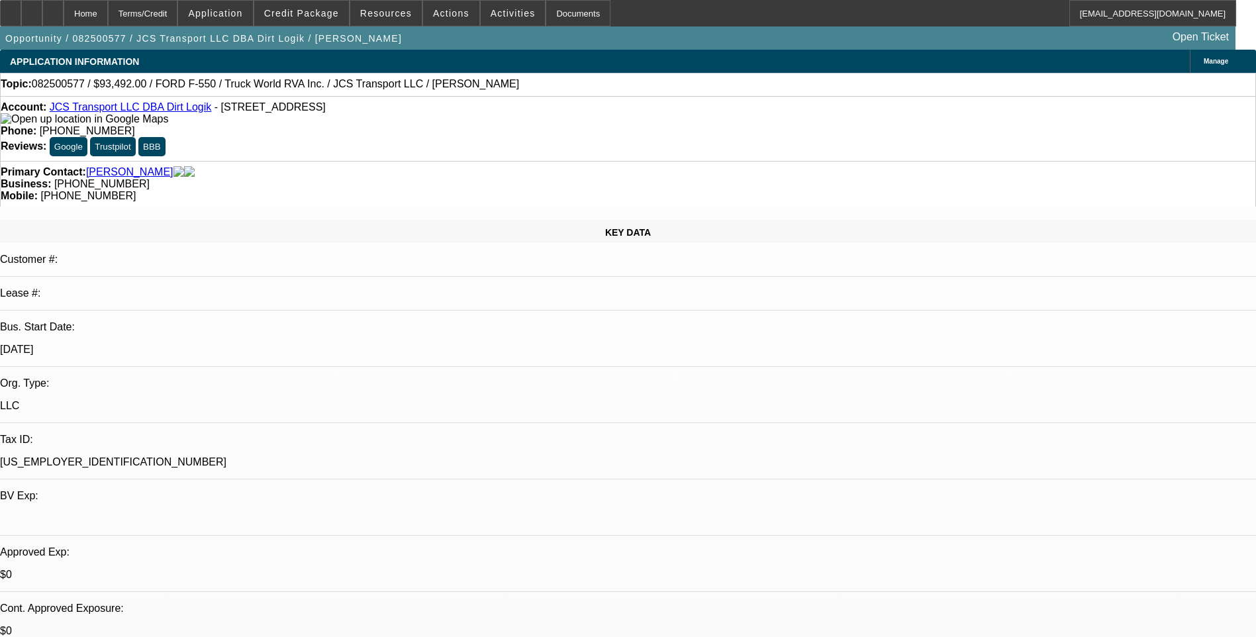
select select "0.1"
select select "0"
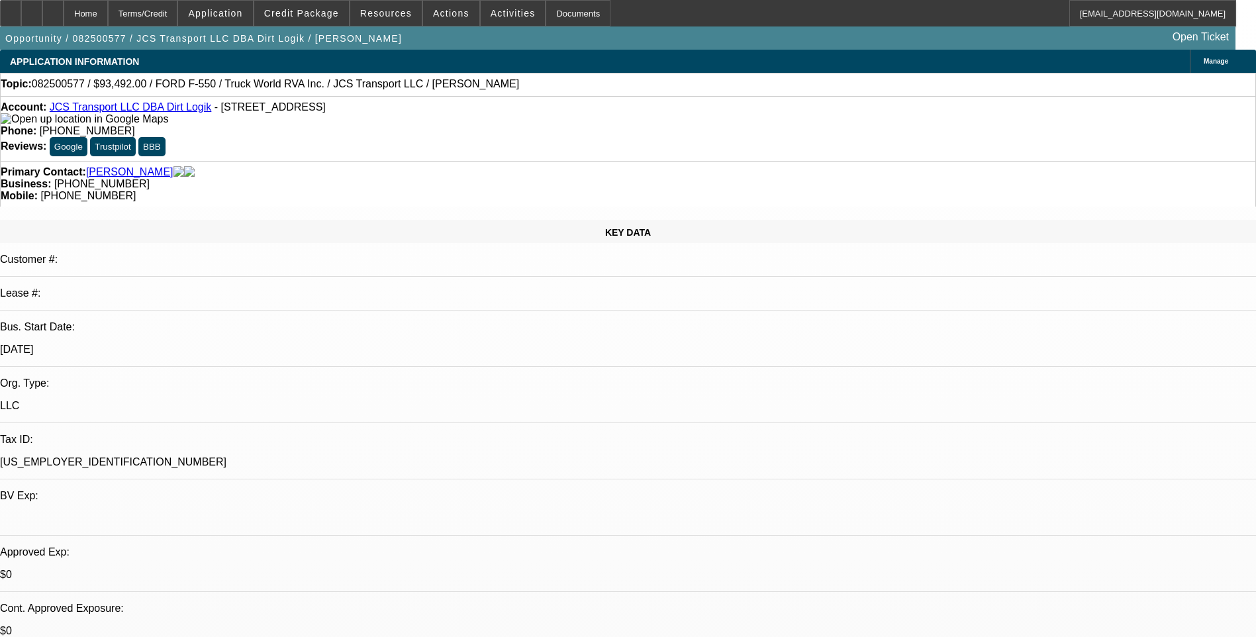
select select "0"
select select "1"
select select "6"
select select "1"
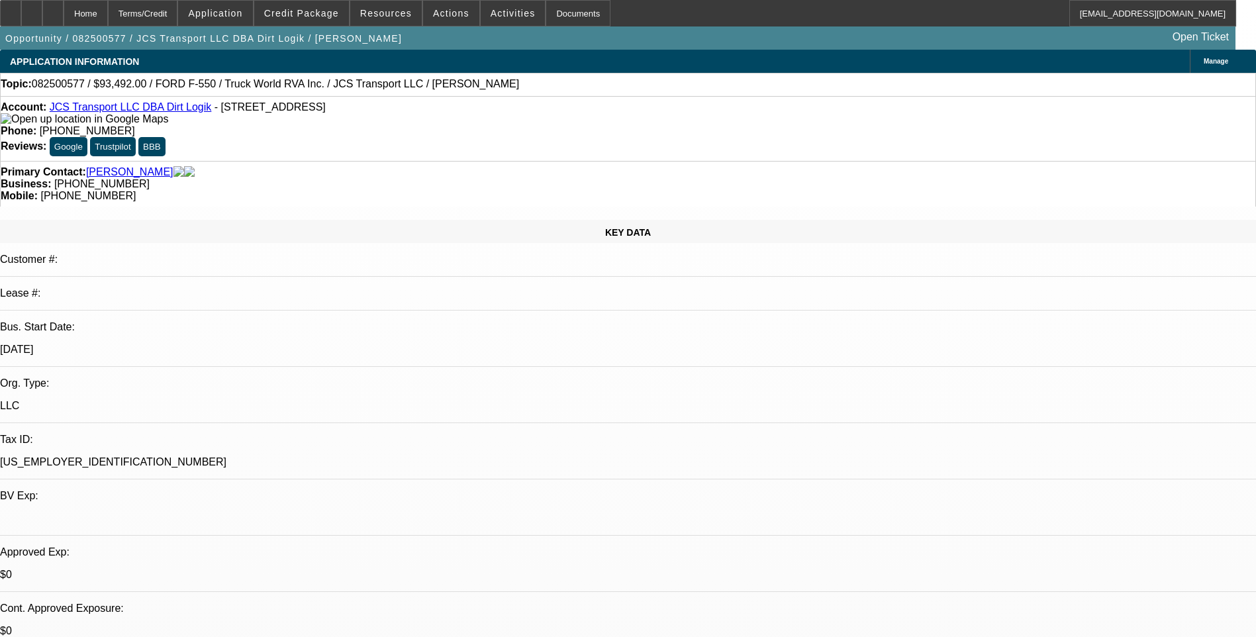
select select "1"
select select "6"
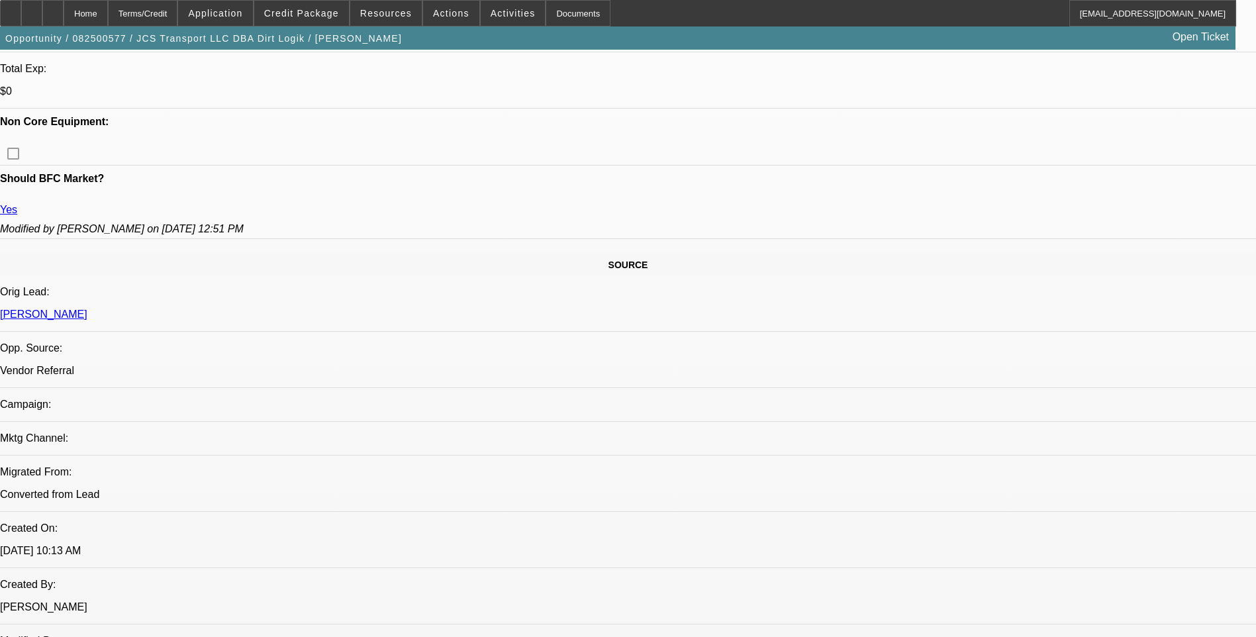
scroll to position [662, 0]
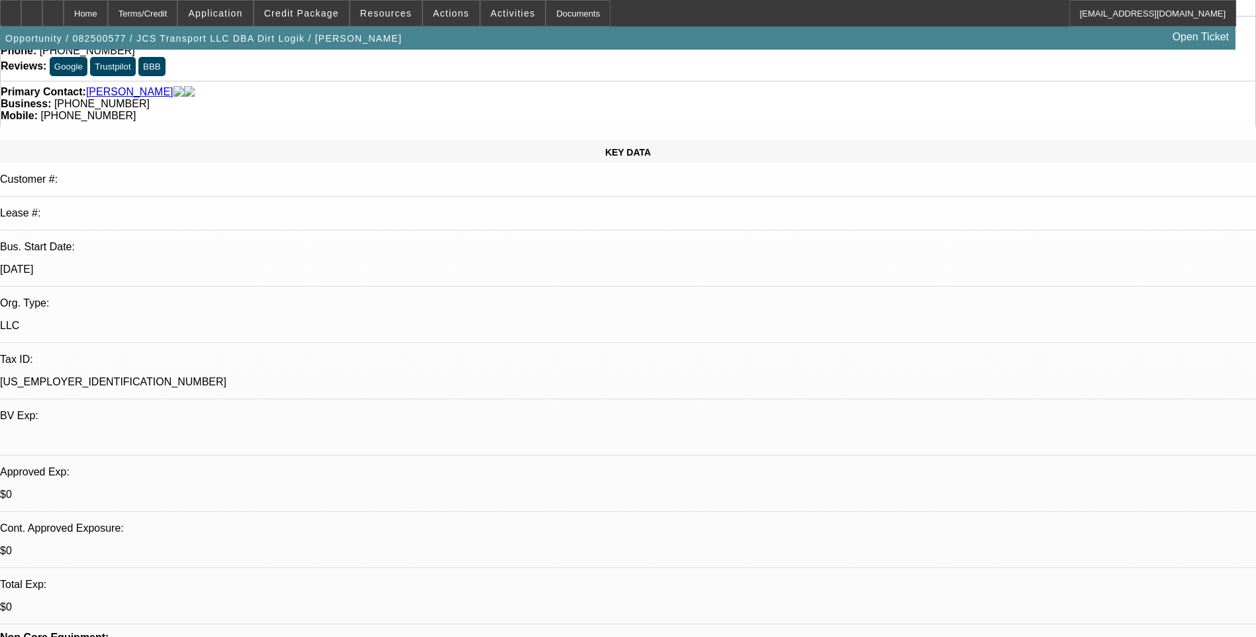
scroll to position [0, 0]
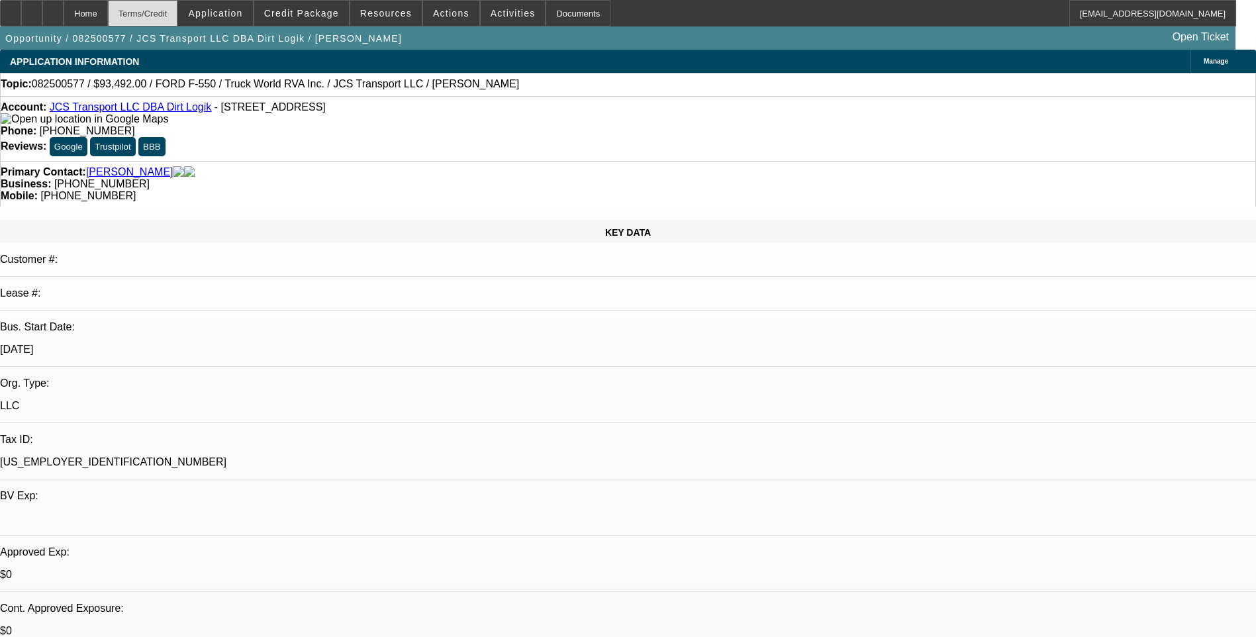
click at [178, 15] on div "Terms/Credit" at bounding box center [143, 13] width 70 height 26
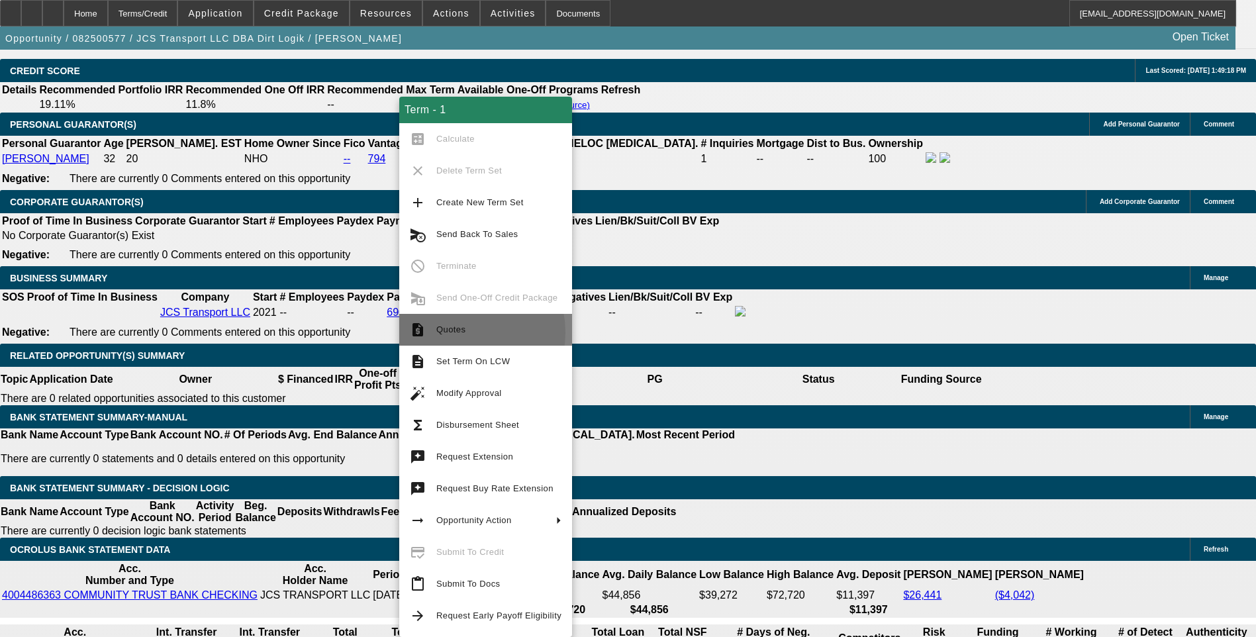
click at [458, 332] on span "Quotes" at bounding box center [450, 330] width 29 height 10
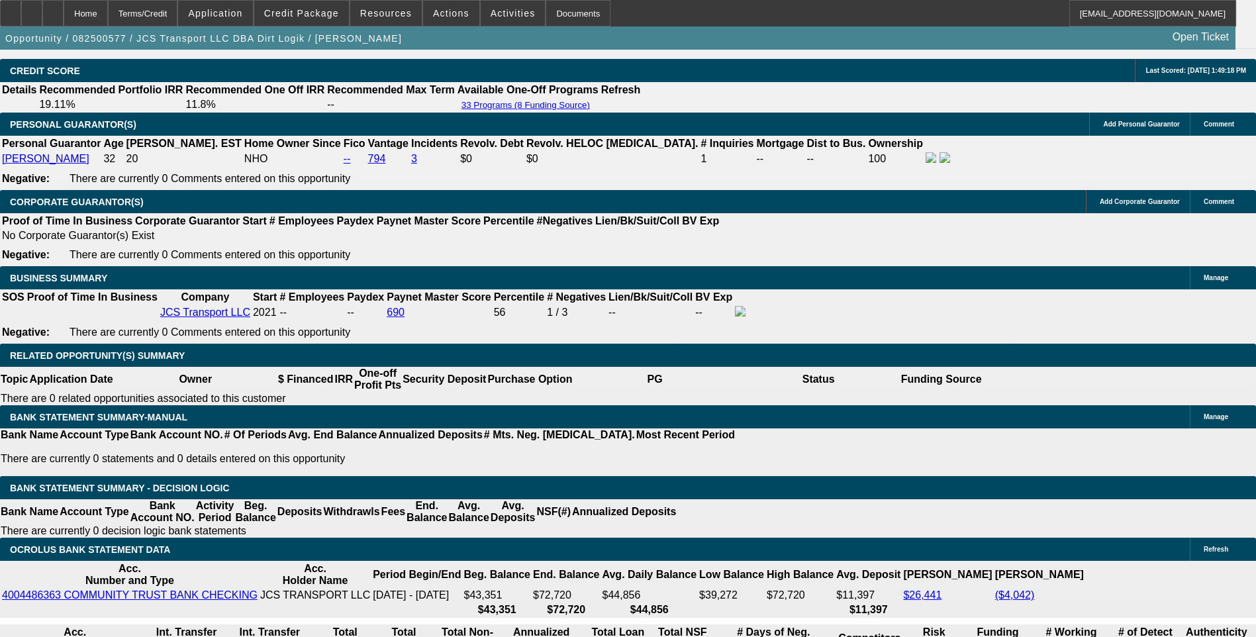
scroll to position [1964, 0]
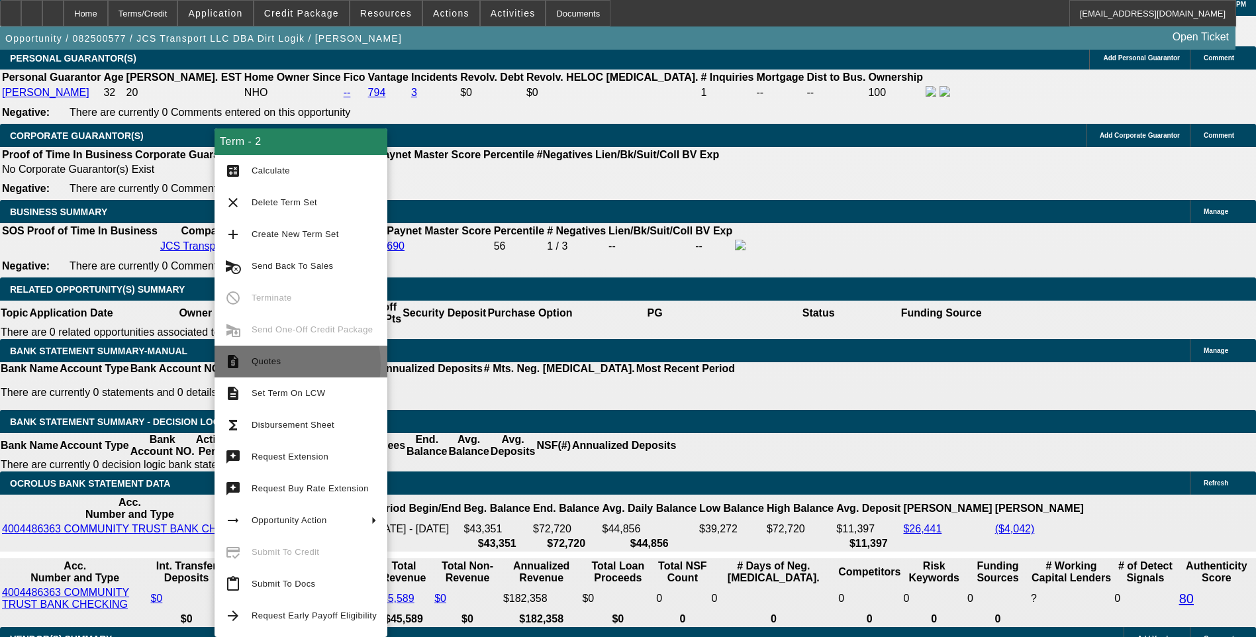
click at [279, 364] on span "Quotes" at bounding box center [314, 362] width 125 height 16
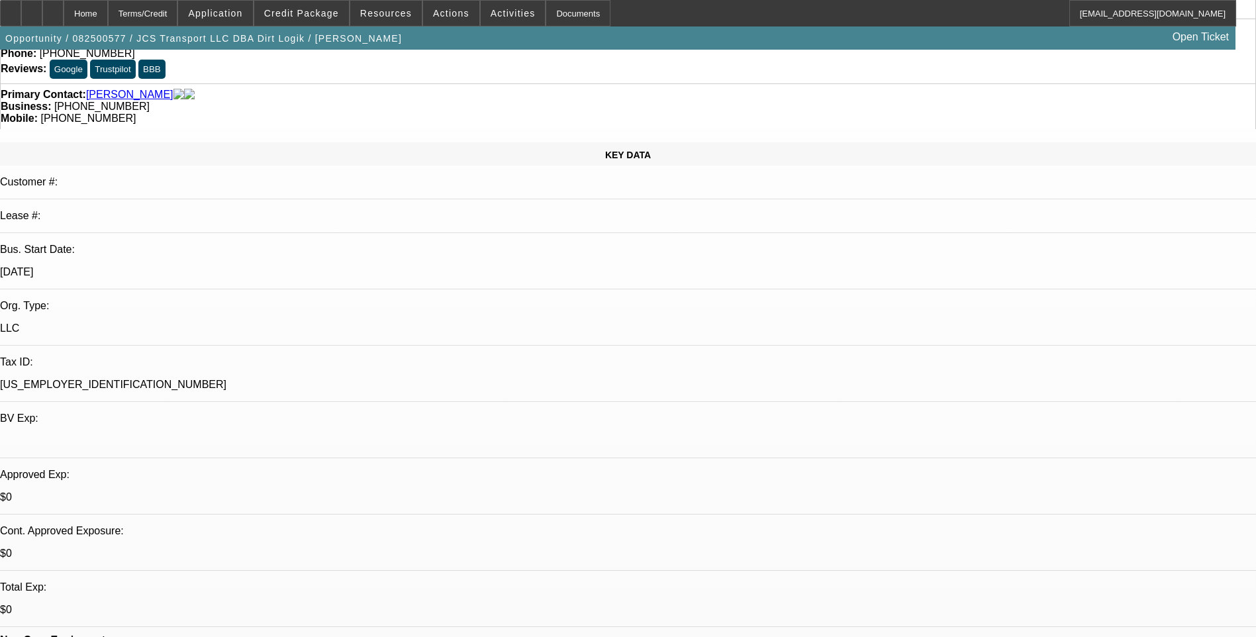
scroll to position [0, 0]
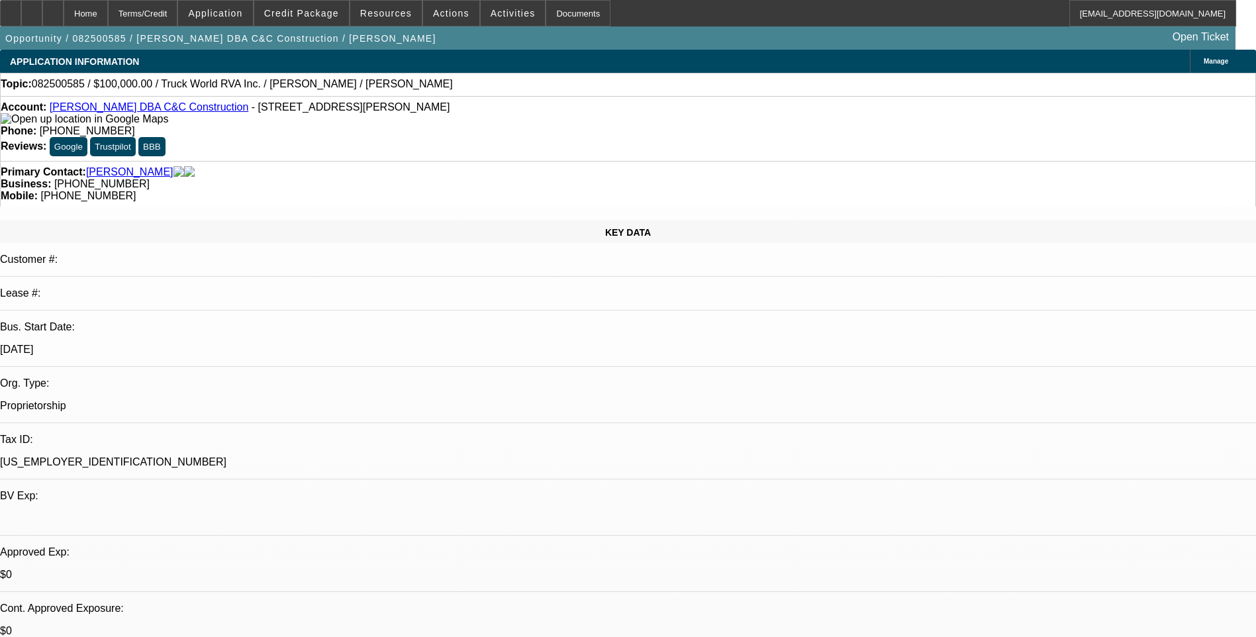
select select "0"
select select "2"
select select "0.1"
select select "1"
select select "2"
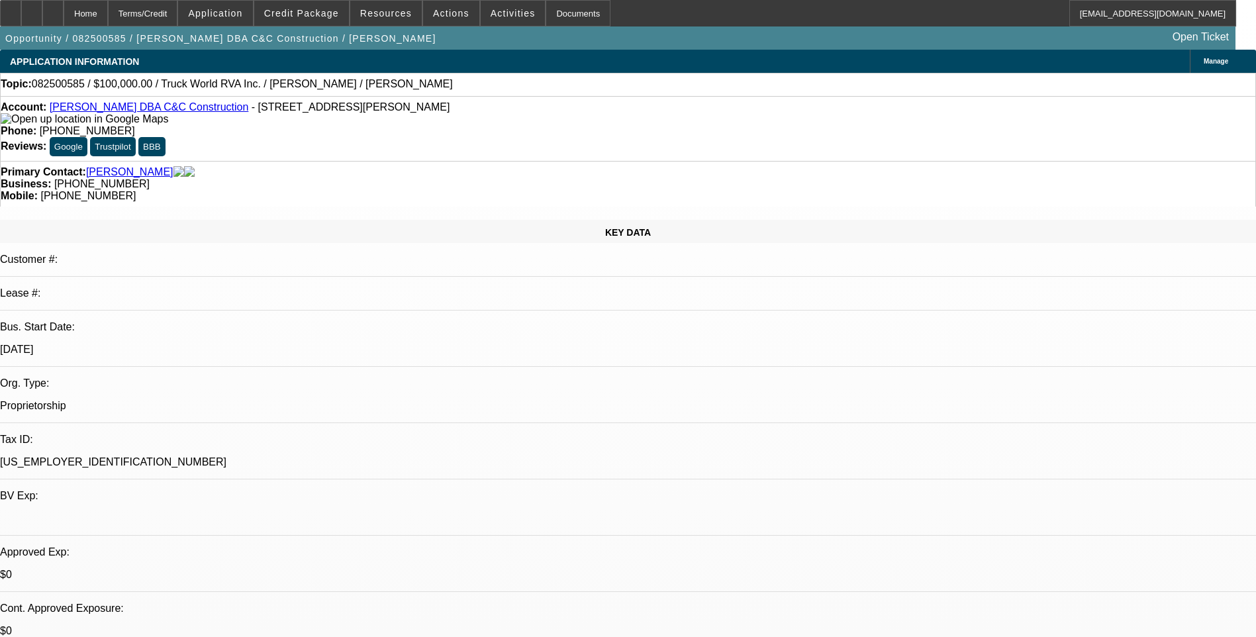
select select "4"
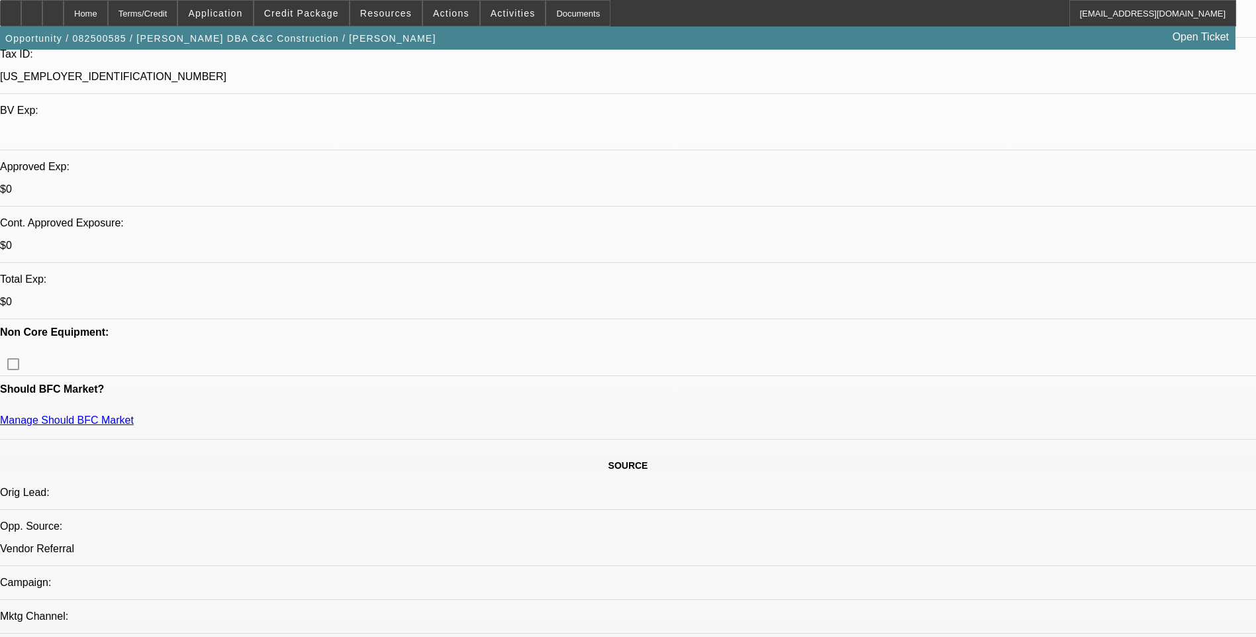
scroll to position [397, 0]
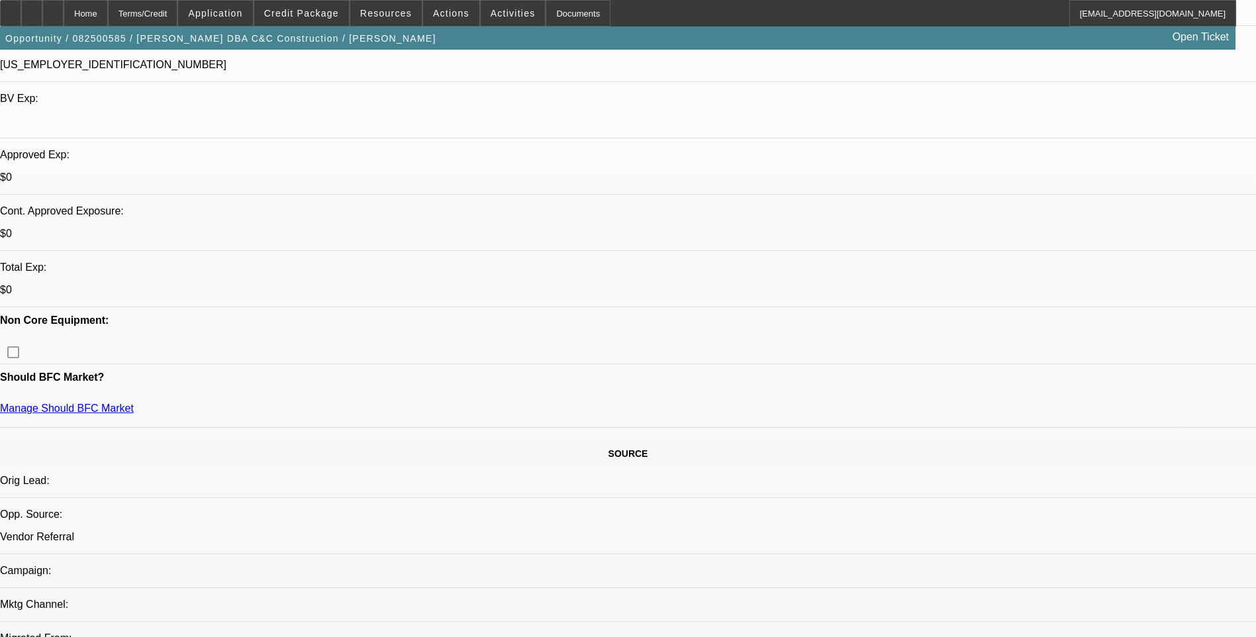
click at [308, 8] on span "Credit Package" at bounding box center [301, 13] width 75 height 11
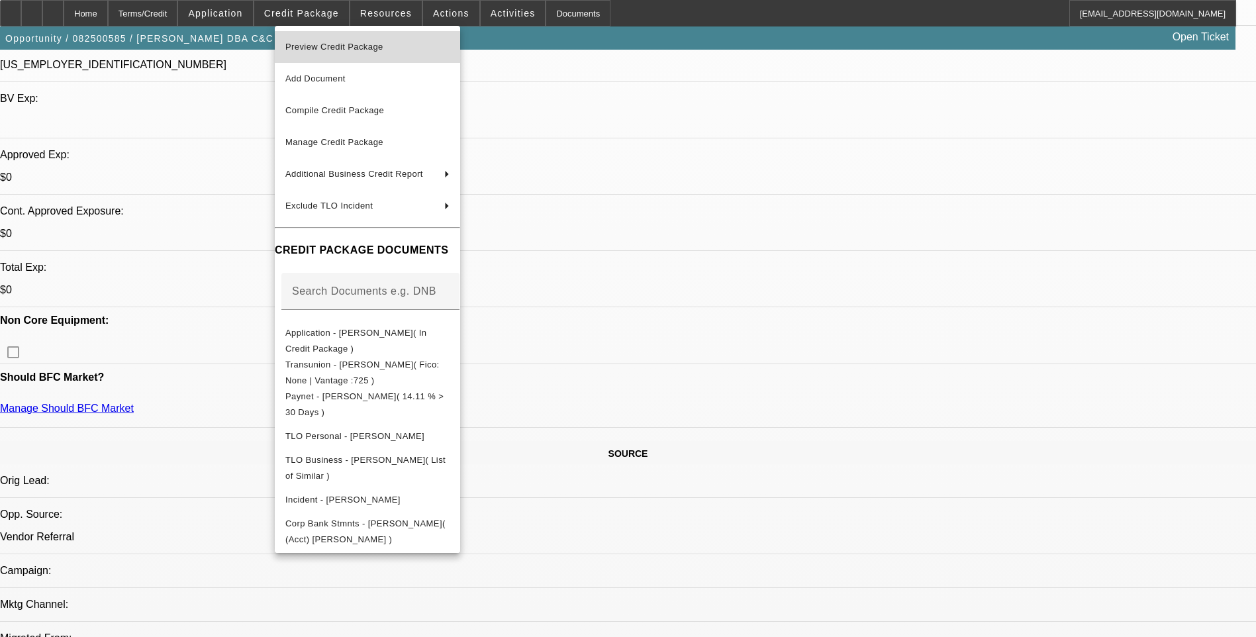
click at [354, 52] on span "Preview Credit Package" at bounding box center [367, 47] width 164 height 16
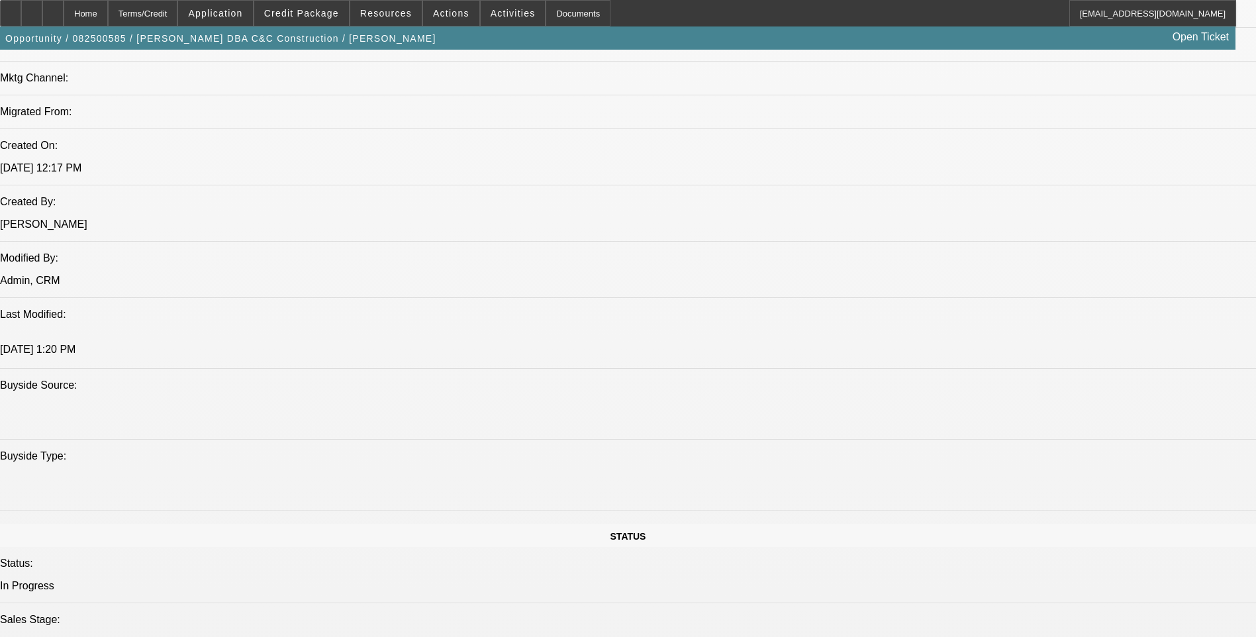
scroll to position [927, 0]
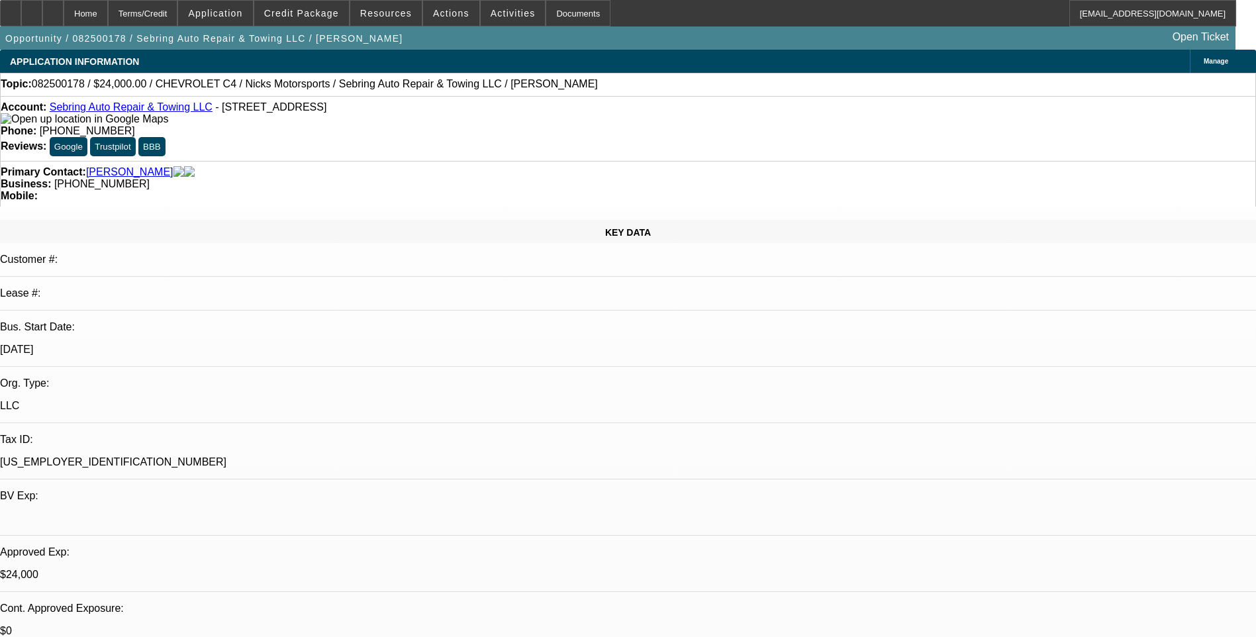
select select "0"
select select "2"
select select "0"
select select "2"
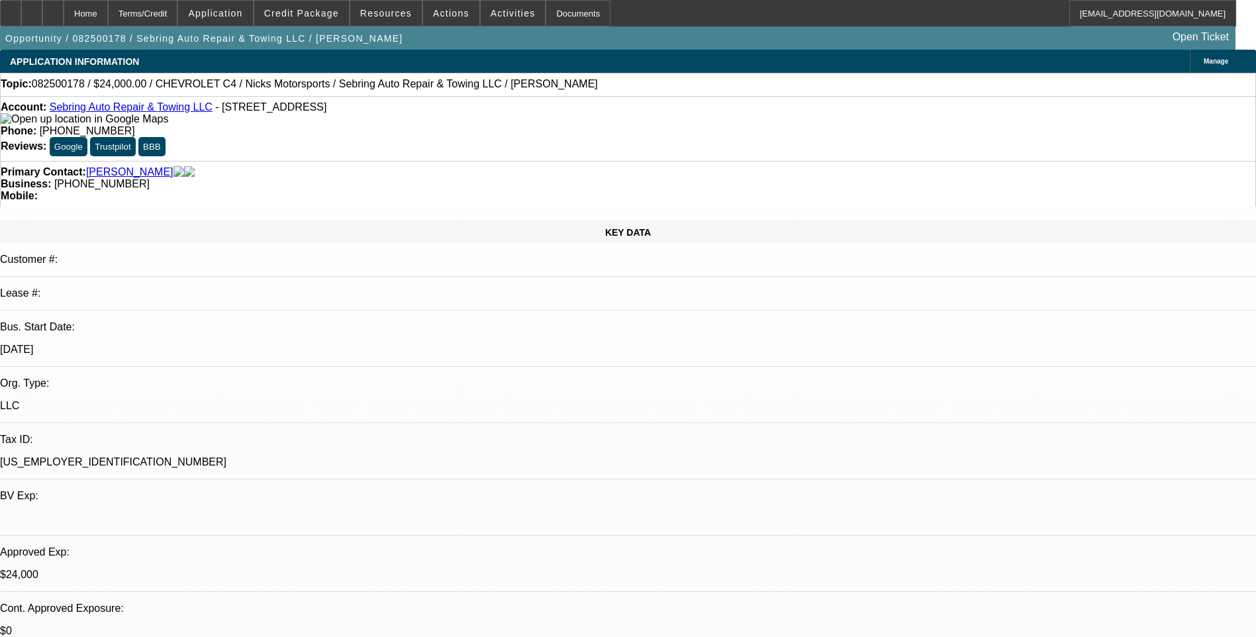
select select "0"
select select "2"
select select "0"
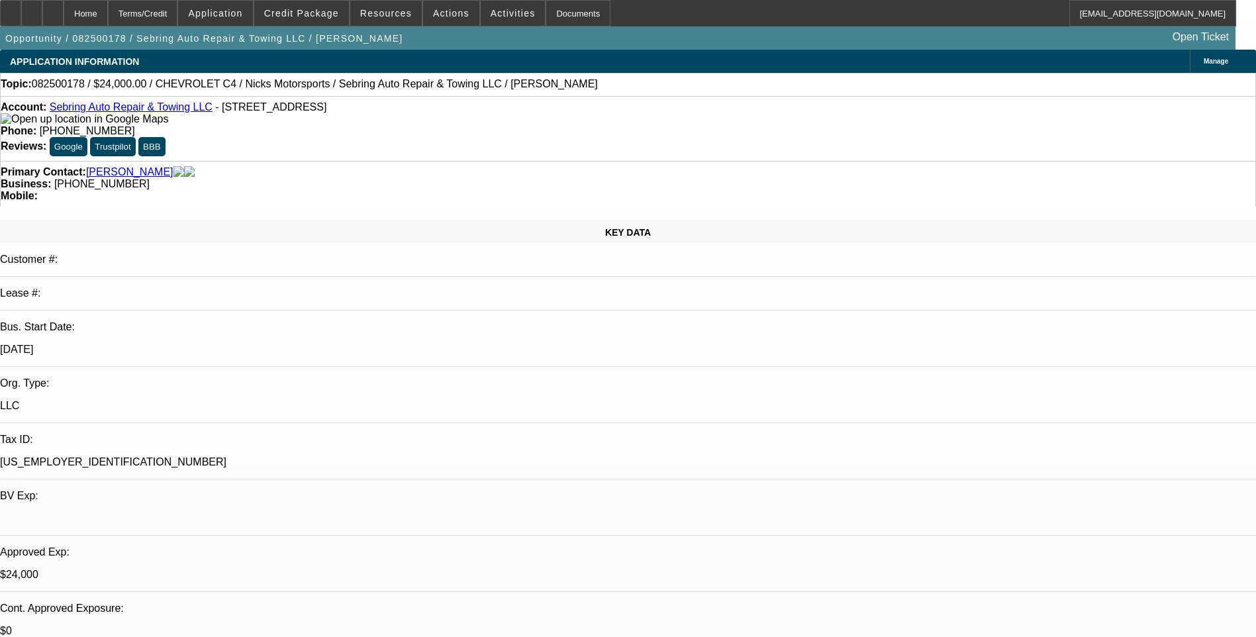
select select "0"
select select "1"
select select "2"
select select "6"
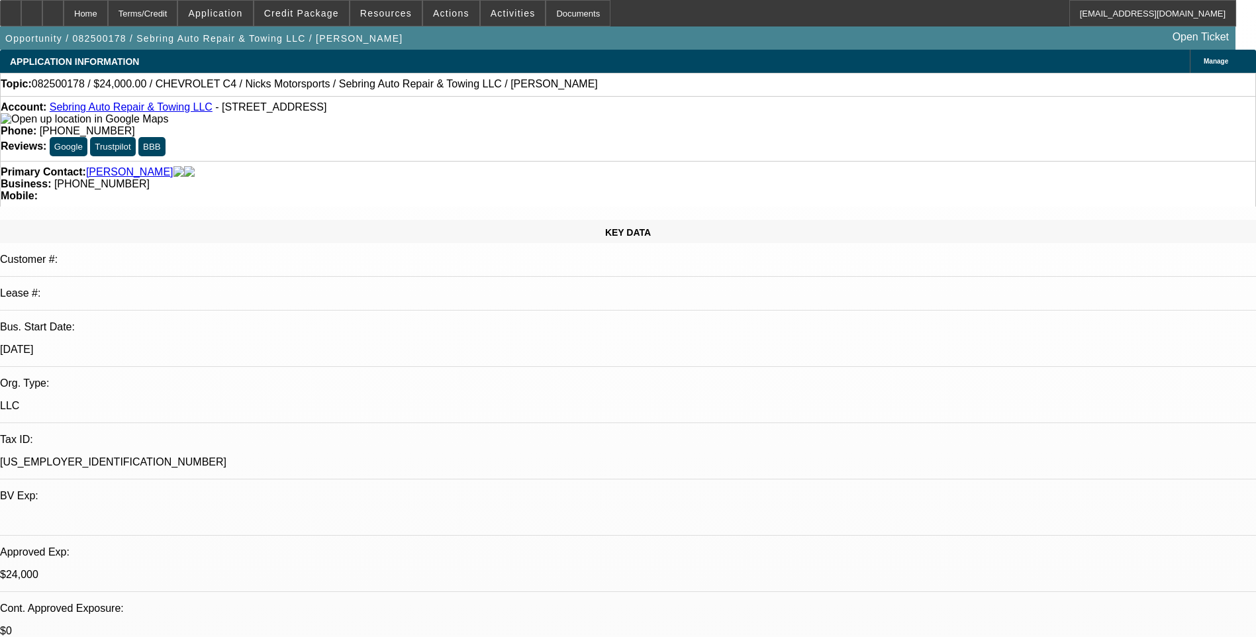
select select "1"
select select "2"
select select "6"
select select "1"
select select "2"
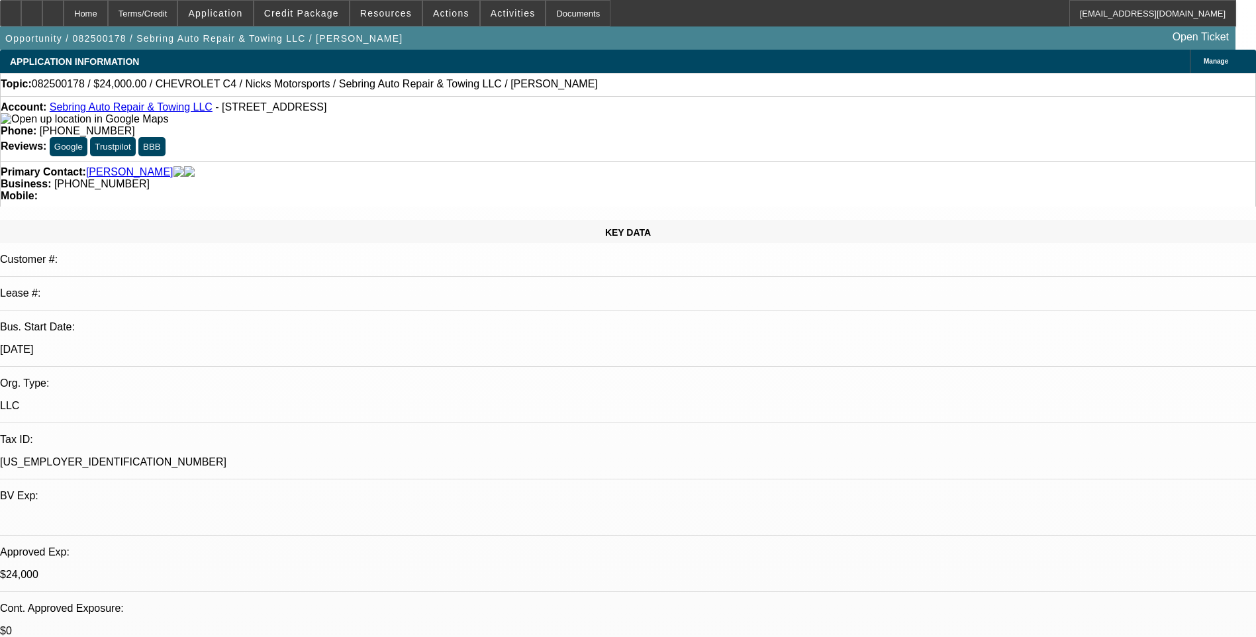
select select "6"
select select "1"
select select "6"
click at [174, 21] on div "Terms/Credit" at bounding box center [143, 13] width 70 height 26
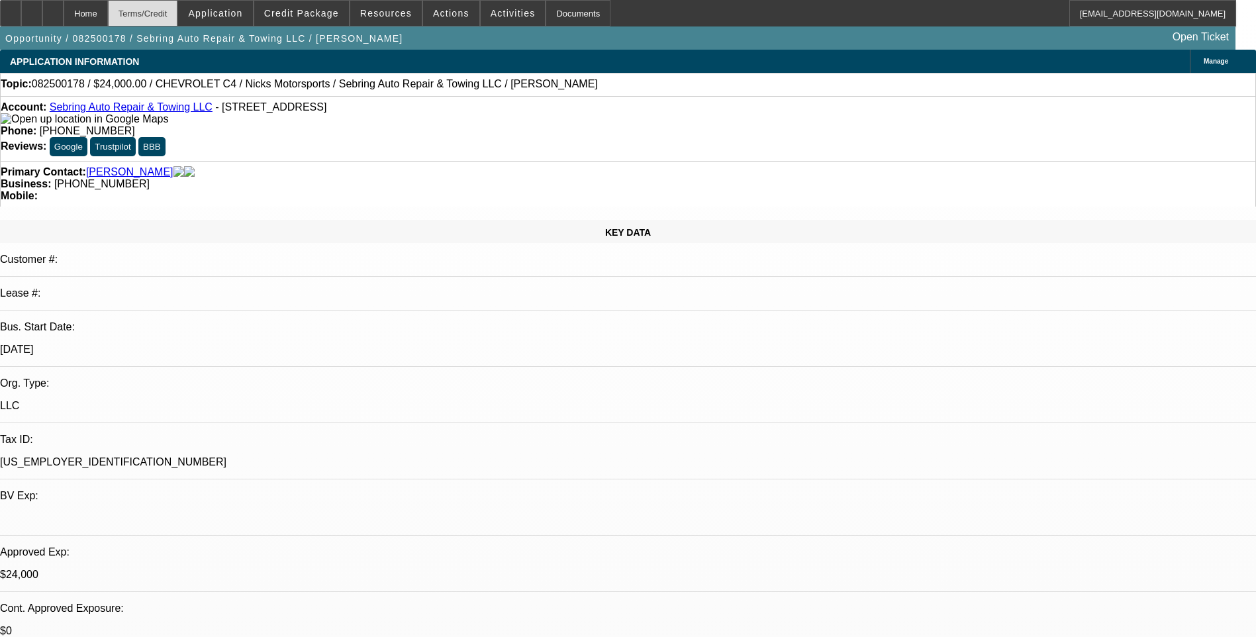
click at [178, 16] on div "Terms/Credit" at bounding box center [143, 13] width 70 height 26
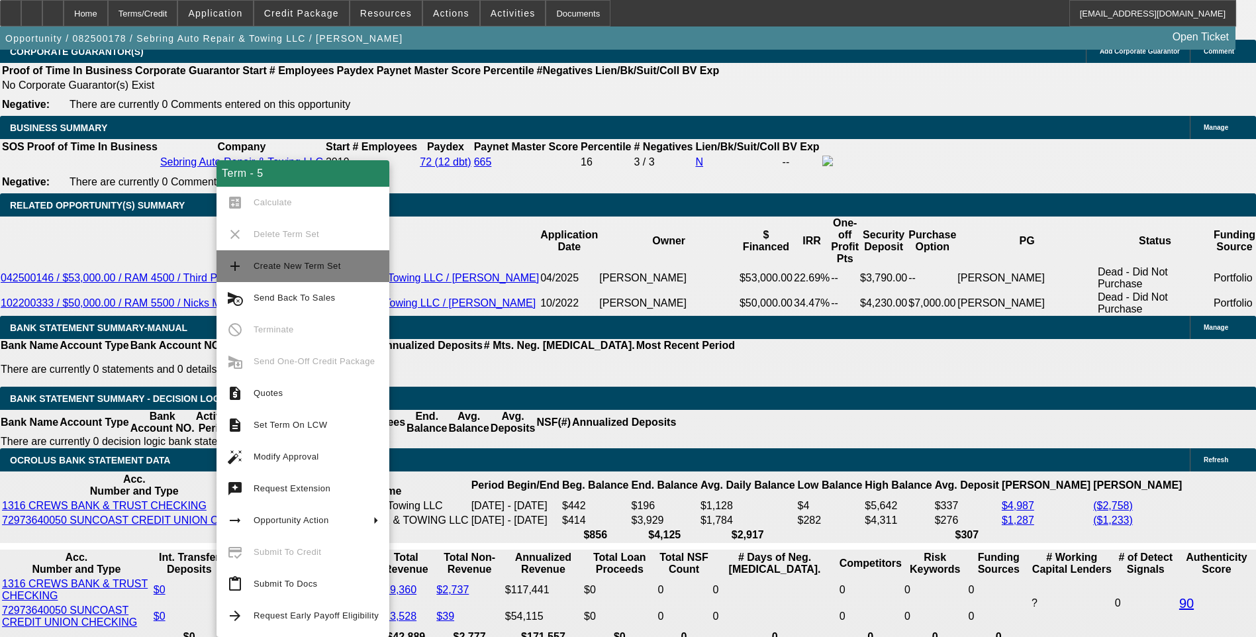
click at [281, 274] on span "Create New Term Set" at bounding box center [316, 266] width 125 height 16
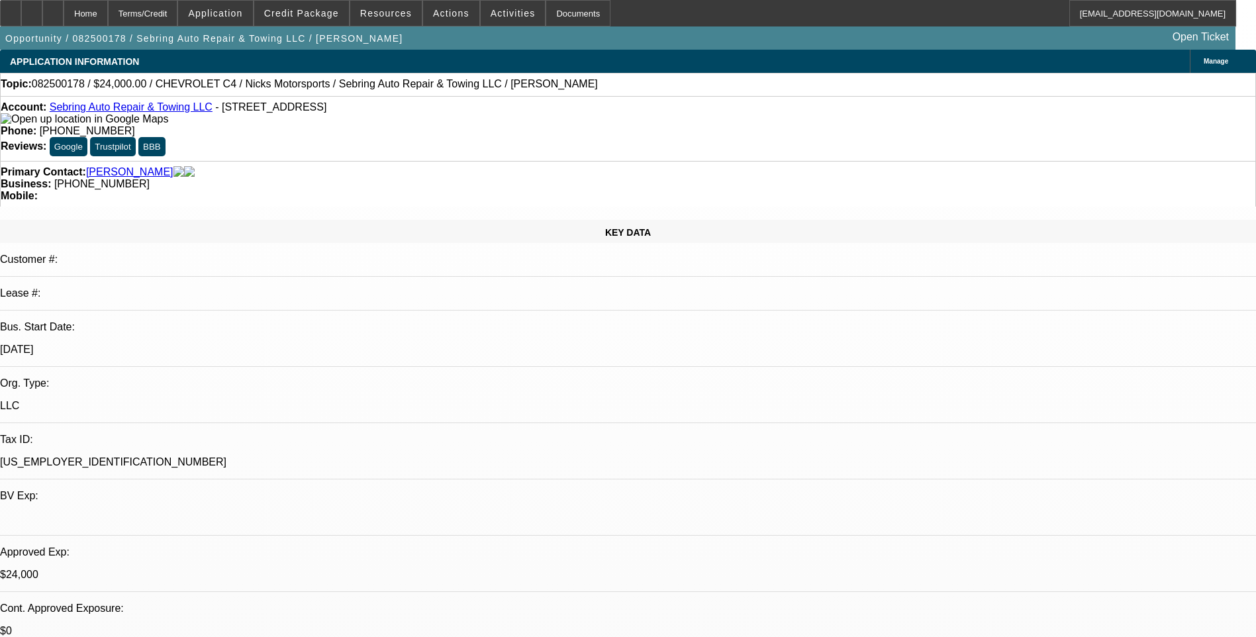
select select "0"
select select "2"
select select "0"
select select "2"
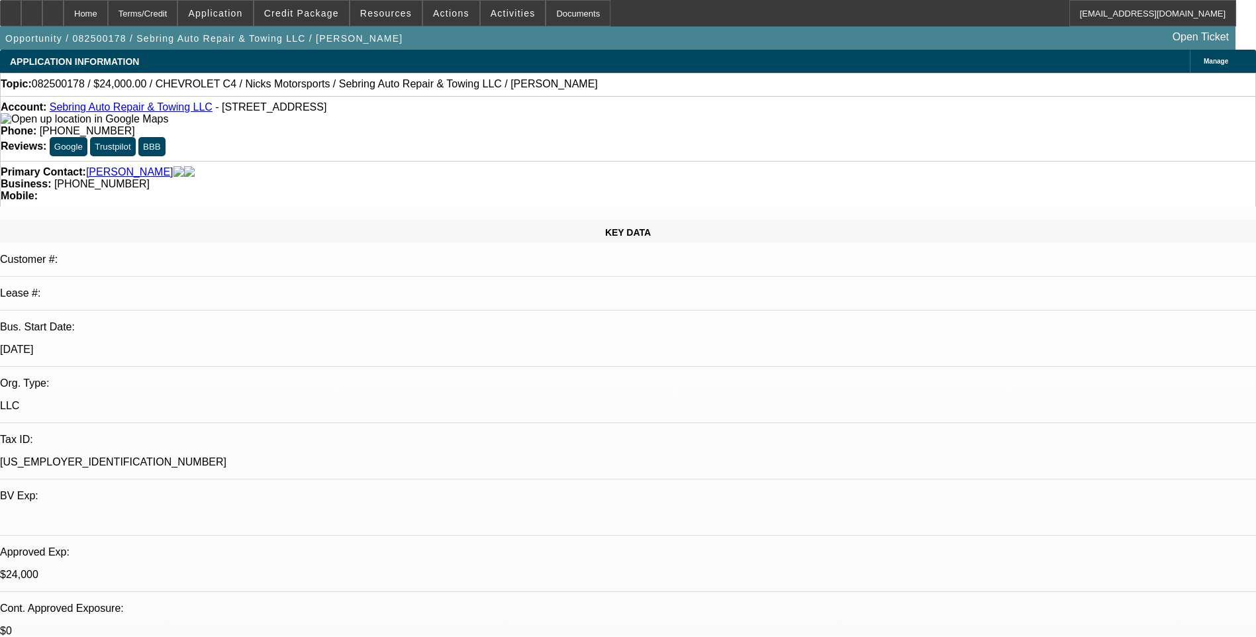
select select "0"
select select "2"
select select "0"
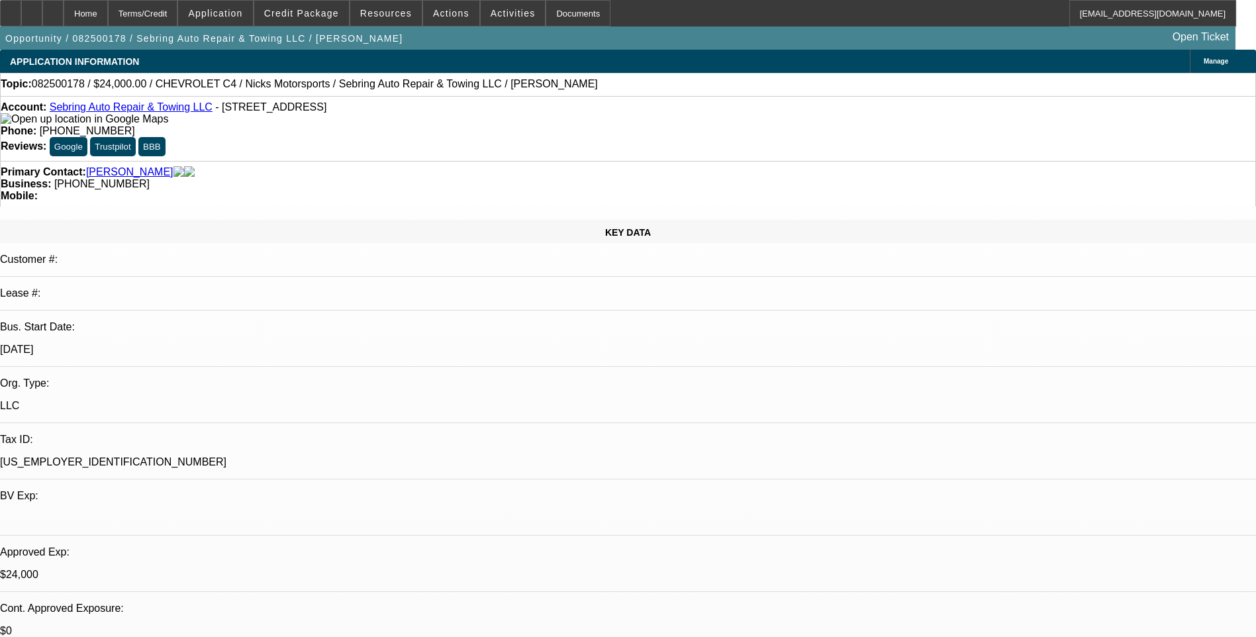
select select "2"
select select "0"
select select "1"
select select "2"
select select "6"
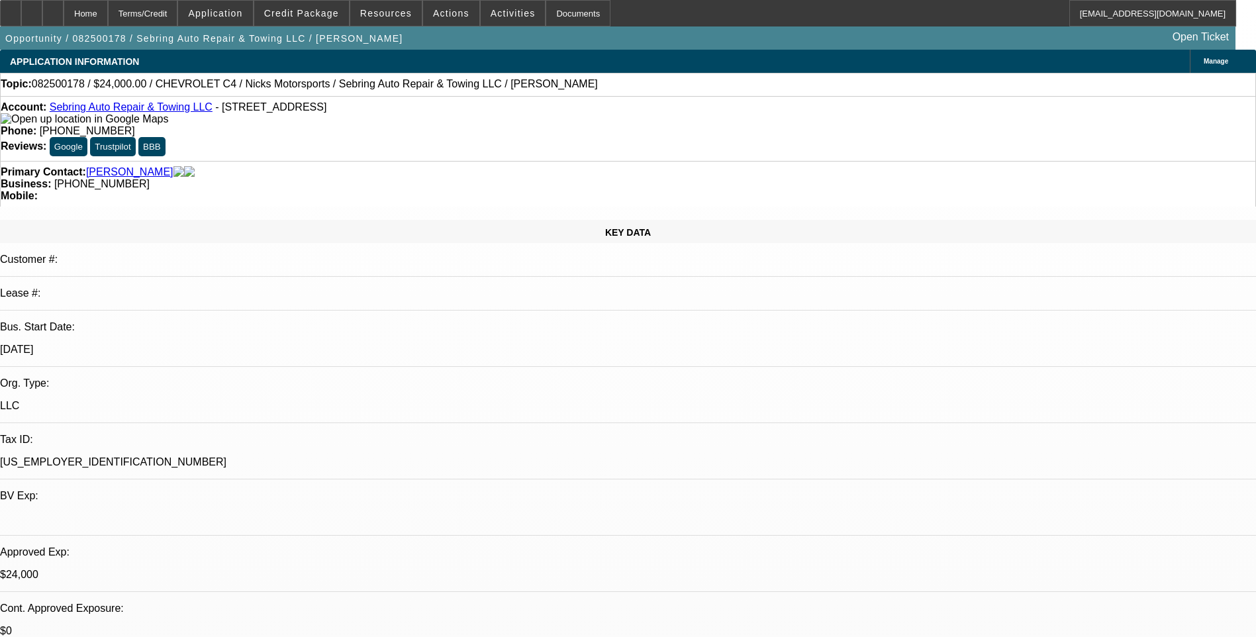
select select "1"
select select "2"
select select "6"
select select "1"
select select "2"
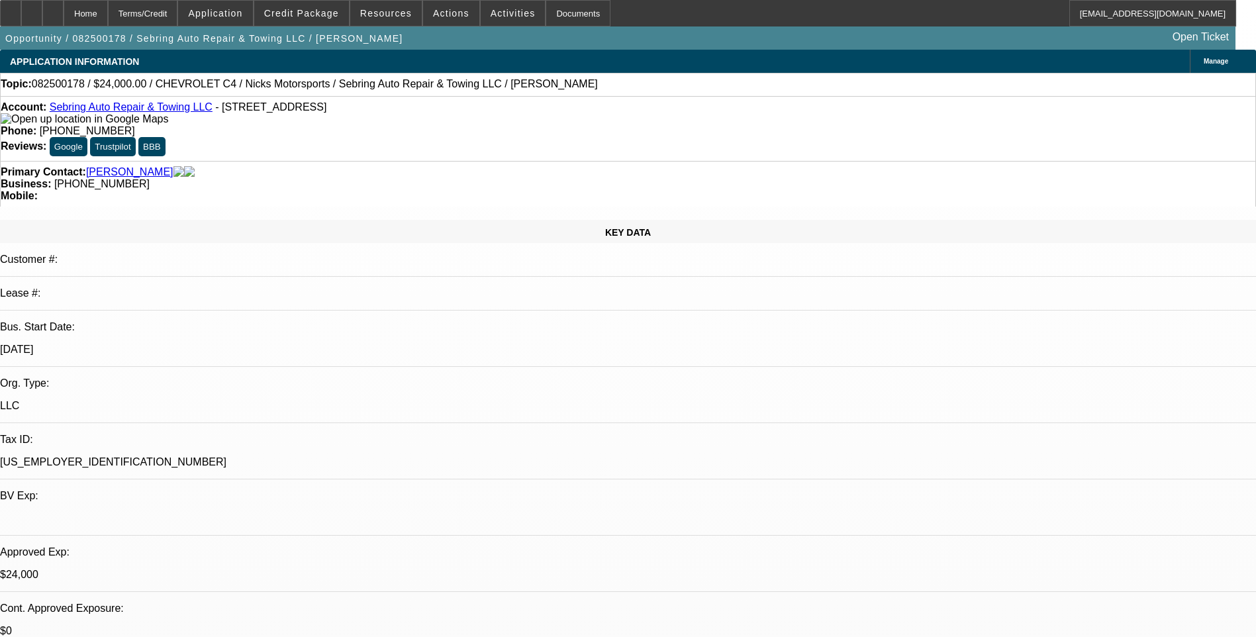
select select "6"
select select "1"
select select "2"
select select "6"
click at [178, 18] on div "Terms/Credit" at bounding box center [143, 13] width 70 height 26
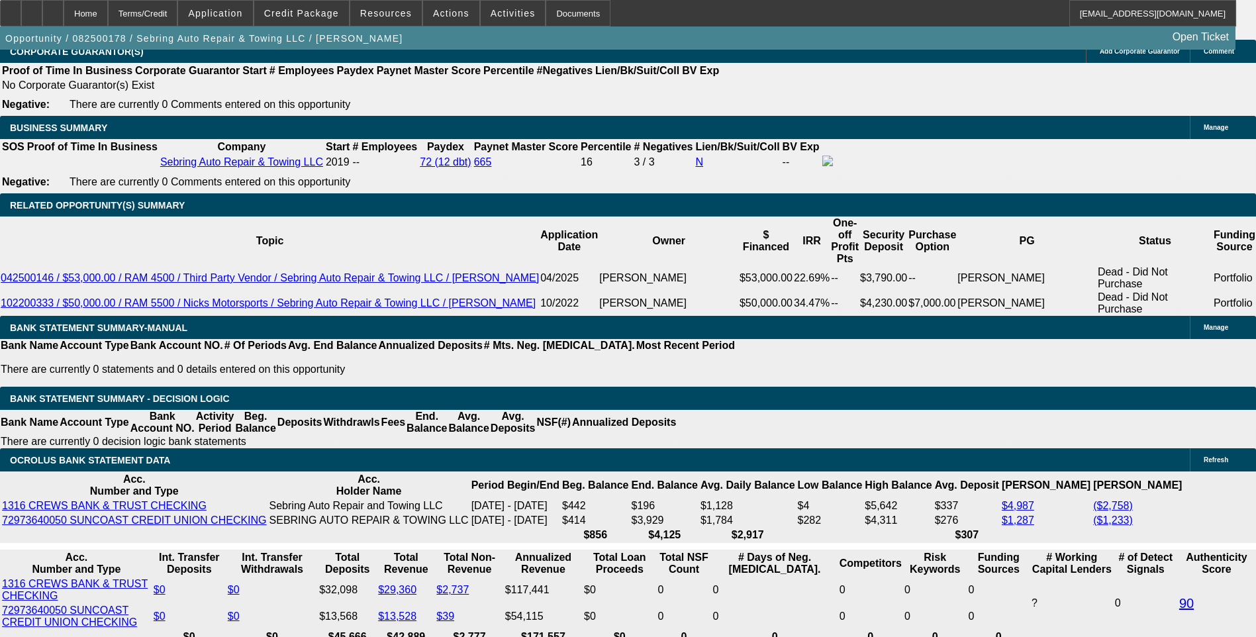
scroll to position [2213, 0]
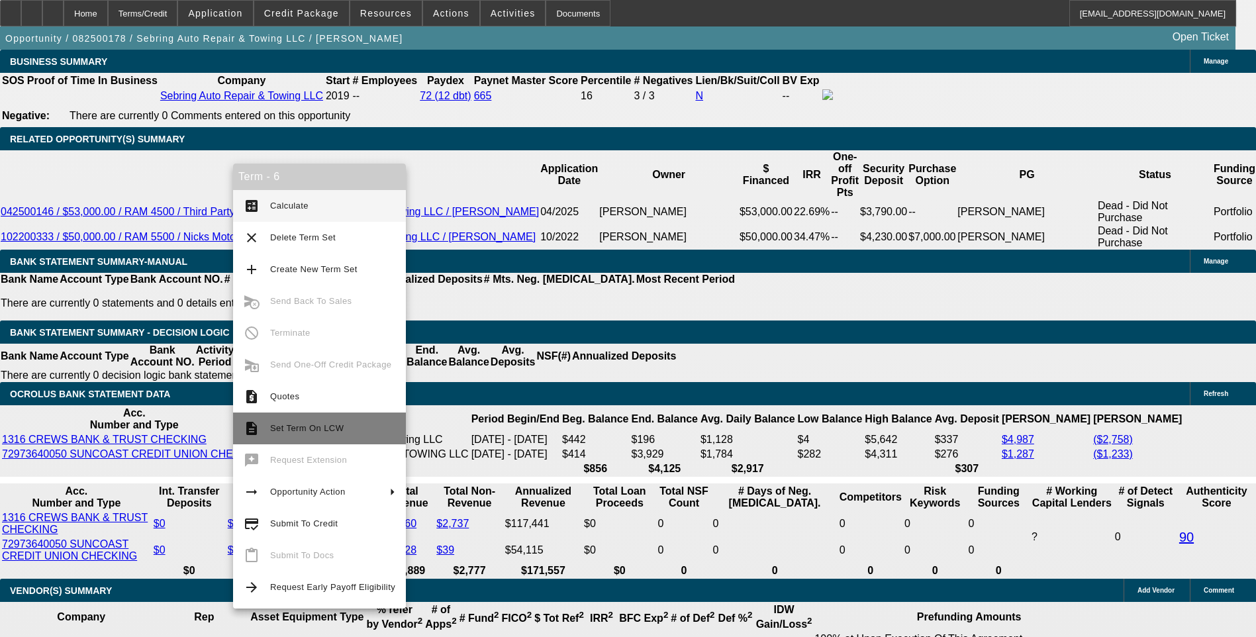
click at [293, 417] on button "description Set Term On LCW" at bounding box center [319, 429] width 173 height 32
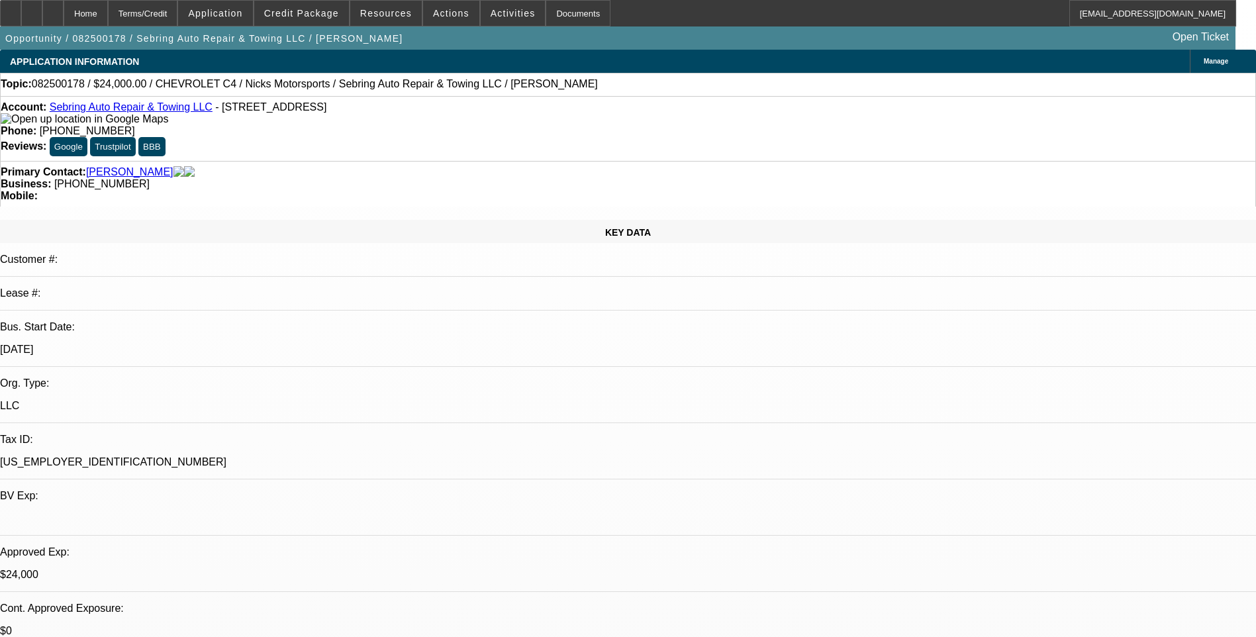
select select "0"
select select "2"
select select "0"
select select "2"
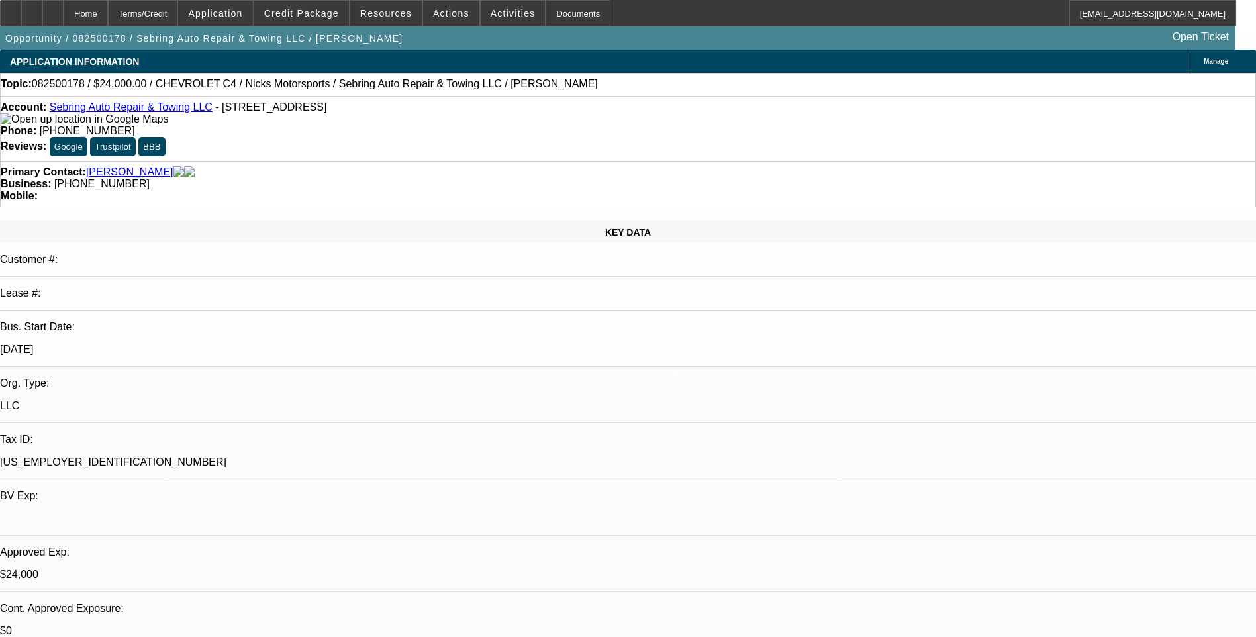
select select "0"
select select "2"
select select "0"
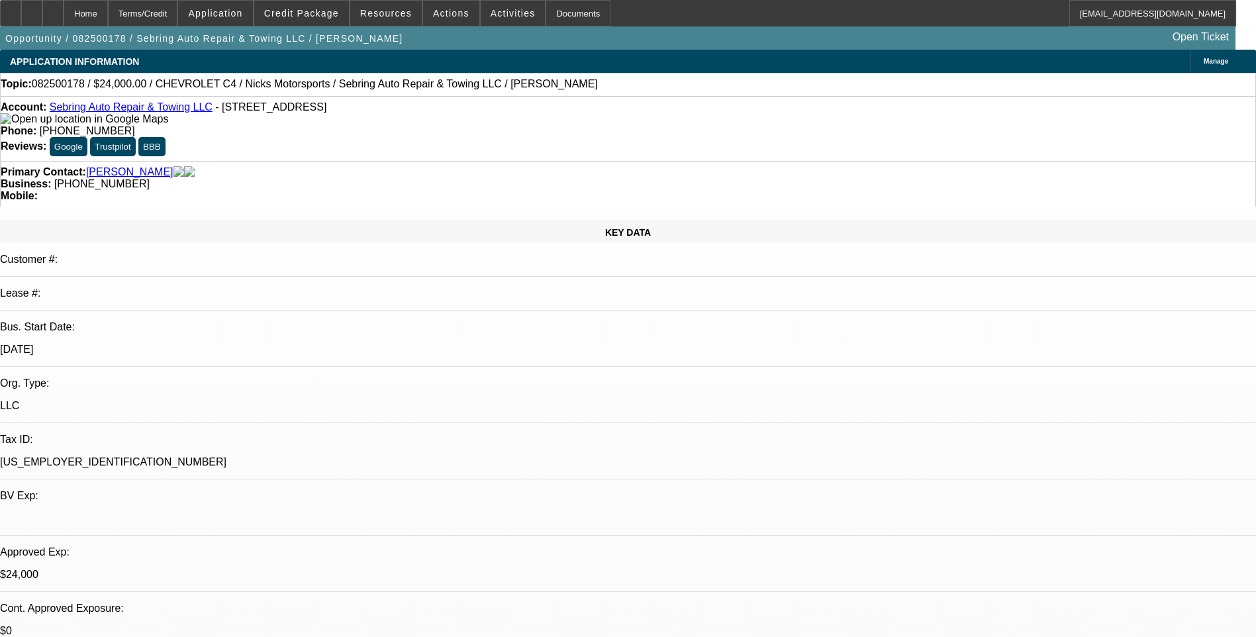
select select "2"
select select "0"
select select "1"
select select "2"
select select "6"
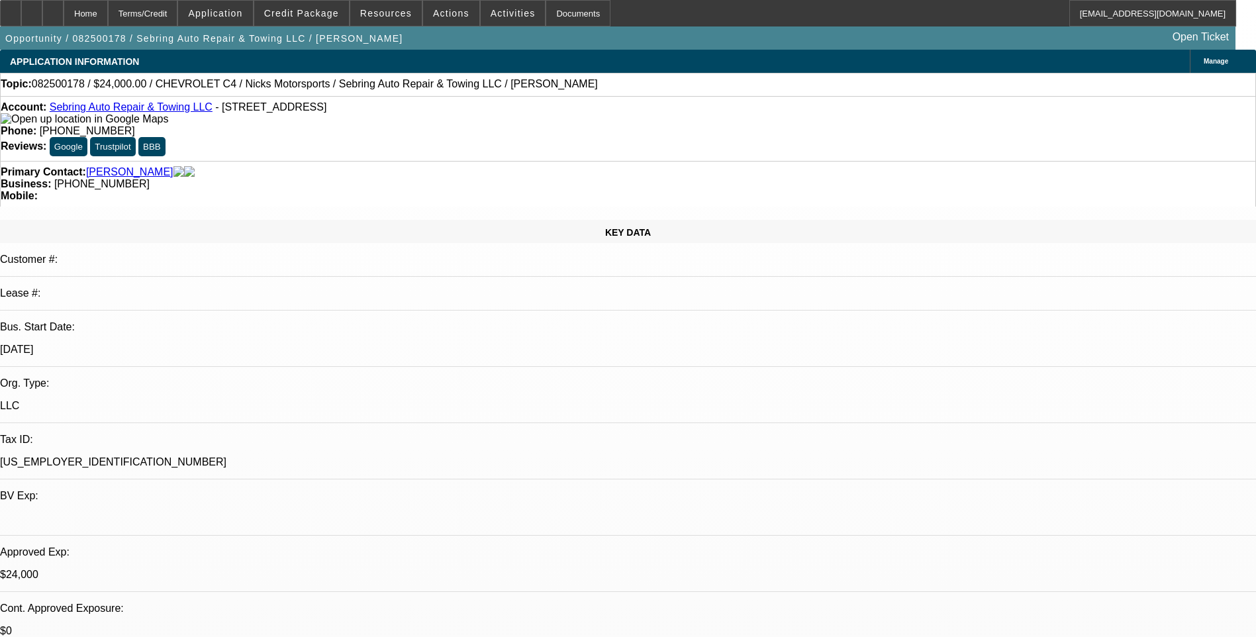
select select "1"
select select "2"
select select "6"
select select "1"
select select "2"
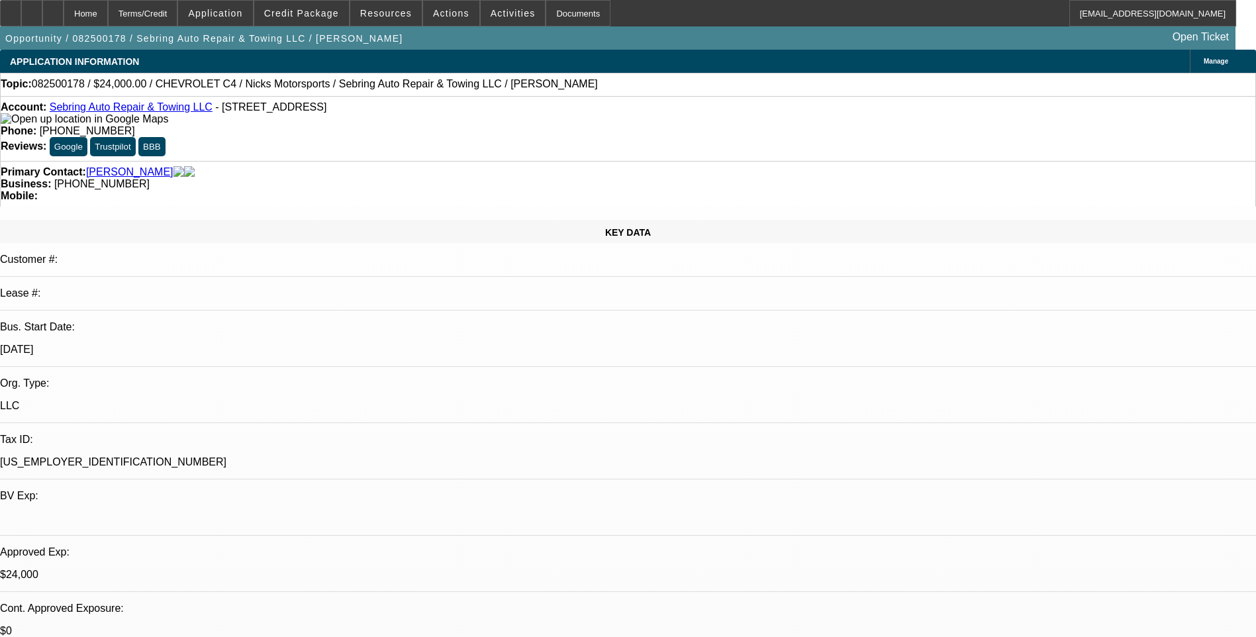
select select "6"
select select "1"
select select "2"
select select "6"
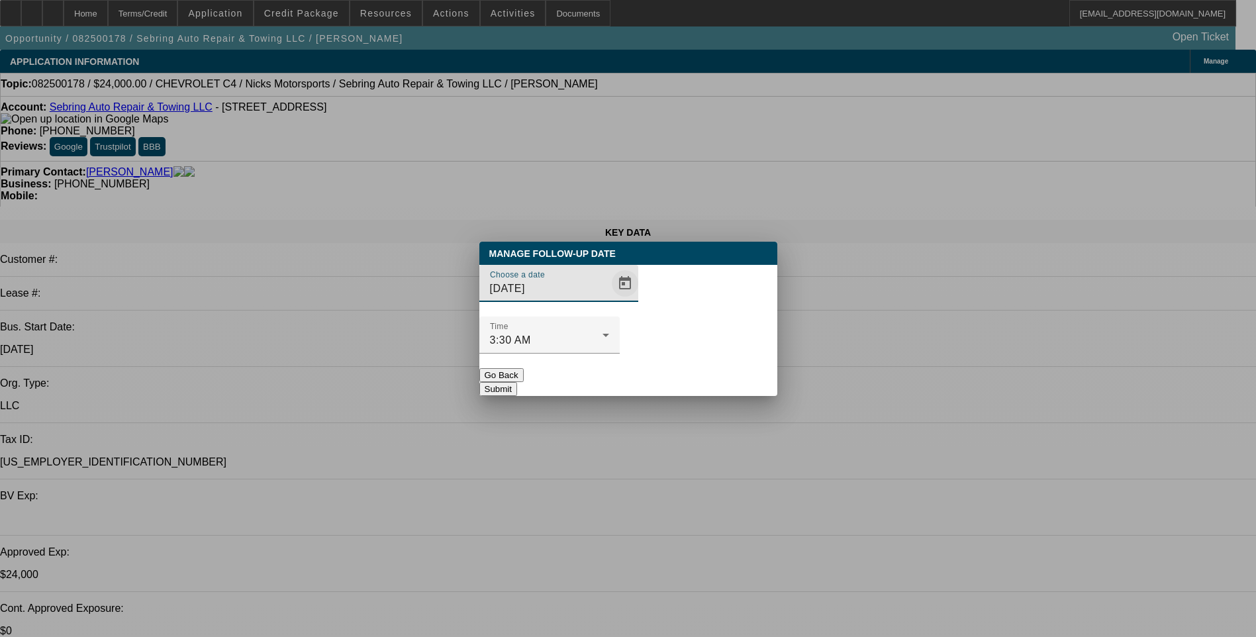
click at [609, 299] on span "Open calendar" at bounding box center [625, 284] width 32 height 32
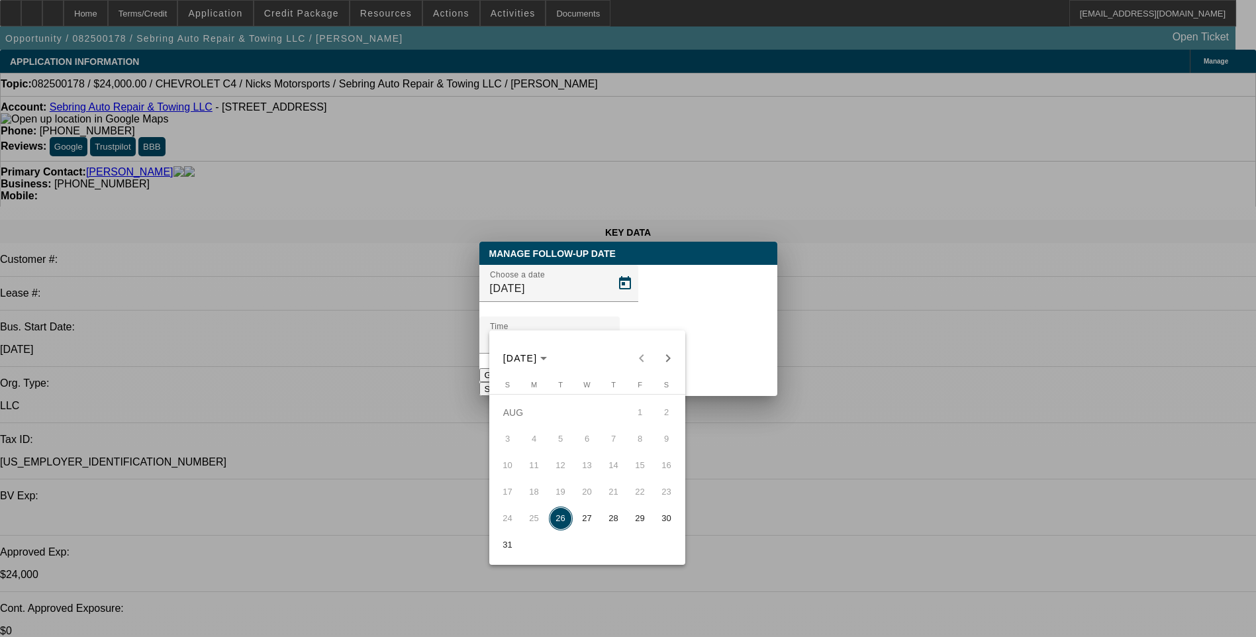
click at [614, 523] on span "28" at bounding box center [614, 519] width 24 height 24
type input "8/28/2025"
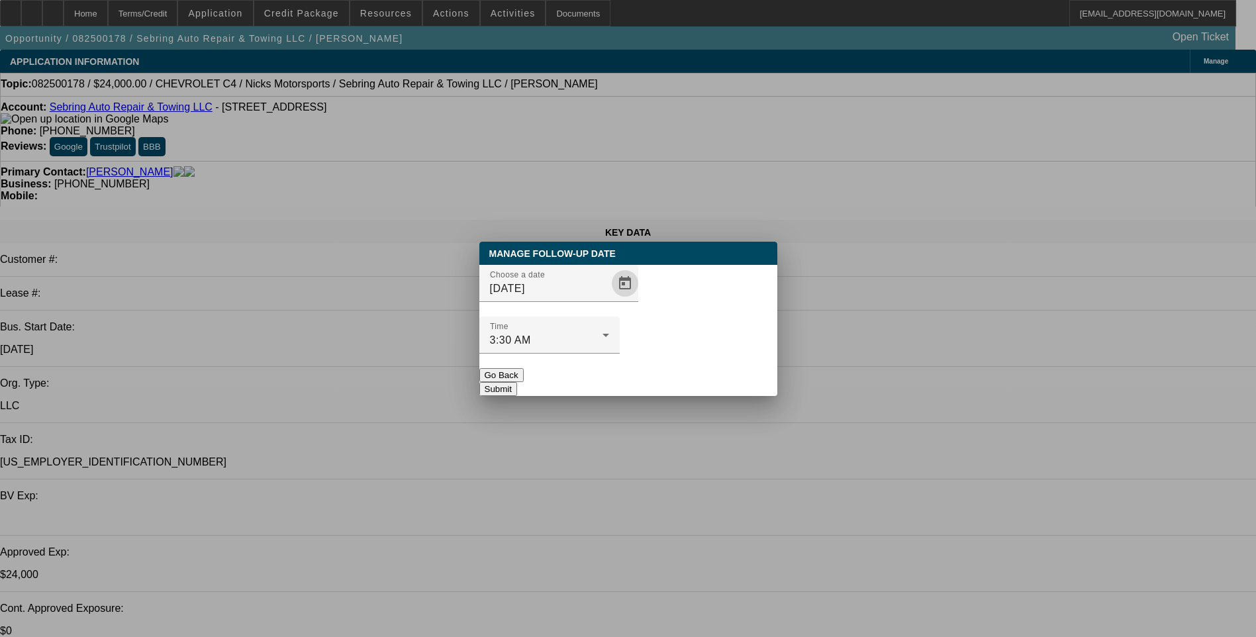
click at [517, 382] on button "Submit" at bounding box center [498, 389] width 38 height 14
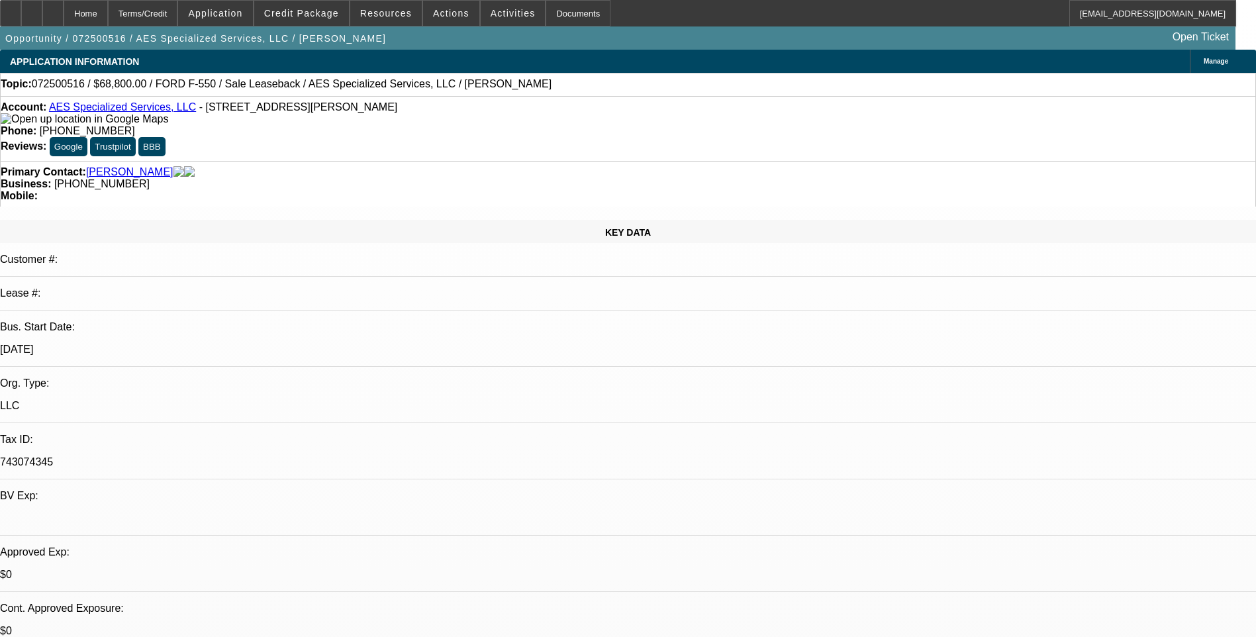
select select "0"
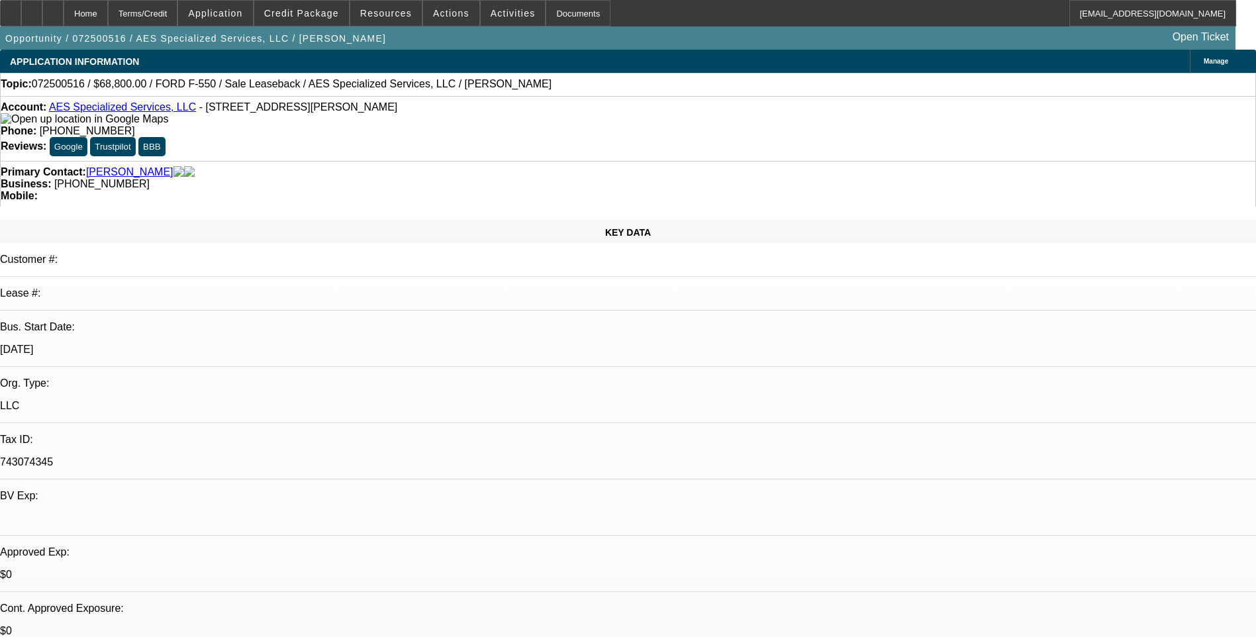
select select "0"
select select "0.2"
select select "0"
select select "0.1"
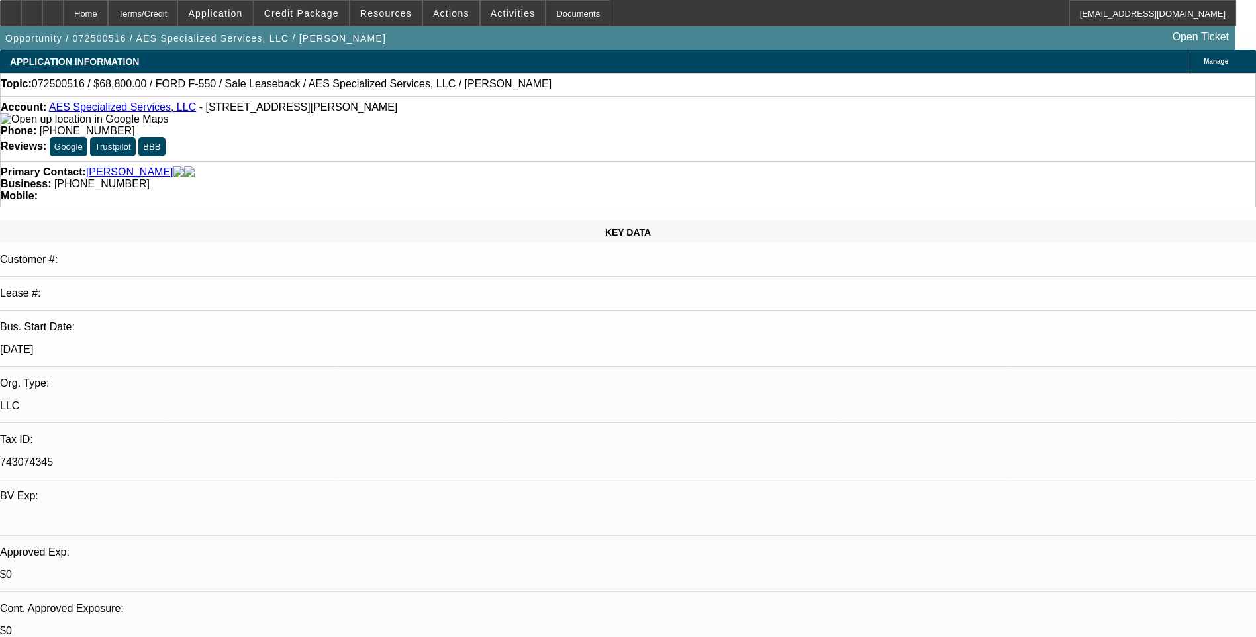
select select "0"
select select "1"
select select "6"
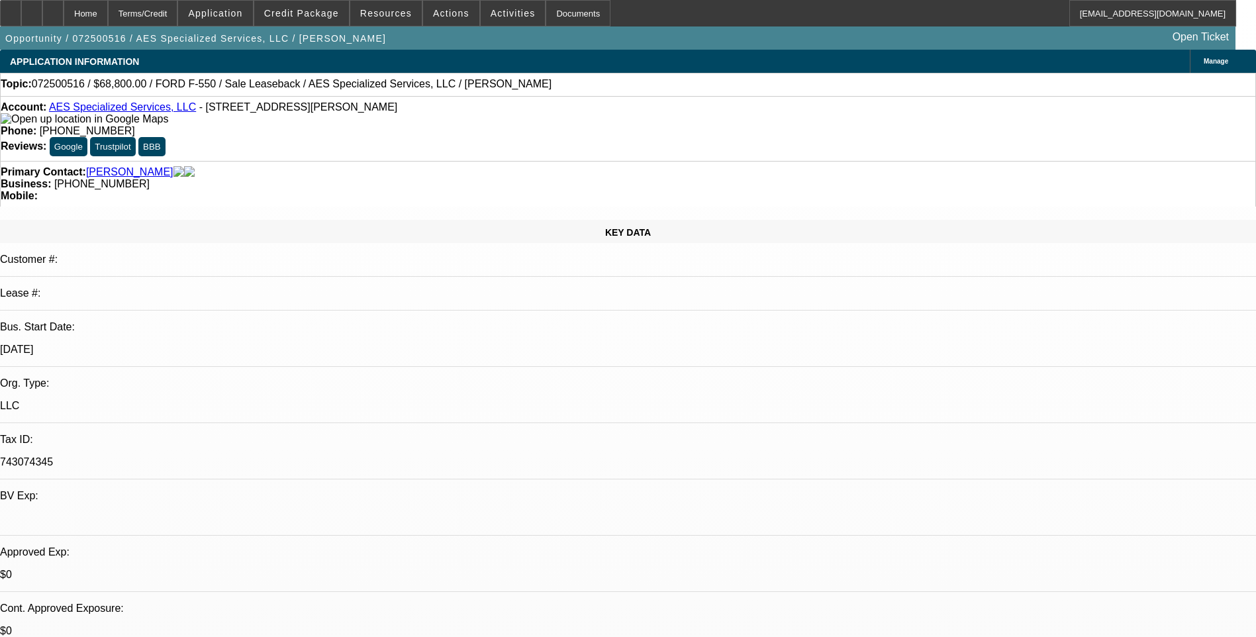
select select "1"
select select "6"
select select "1"
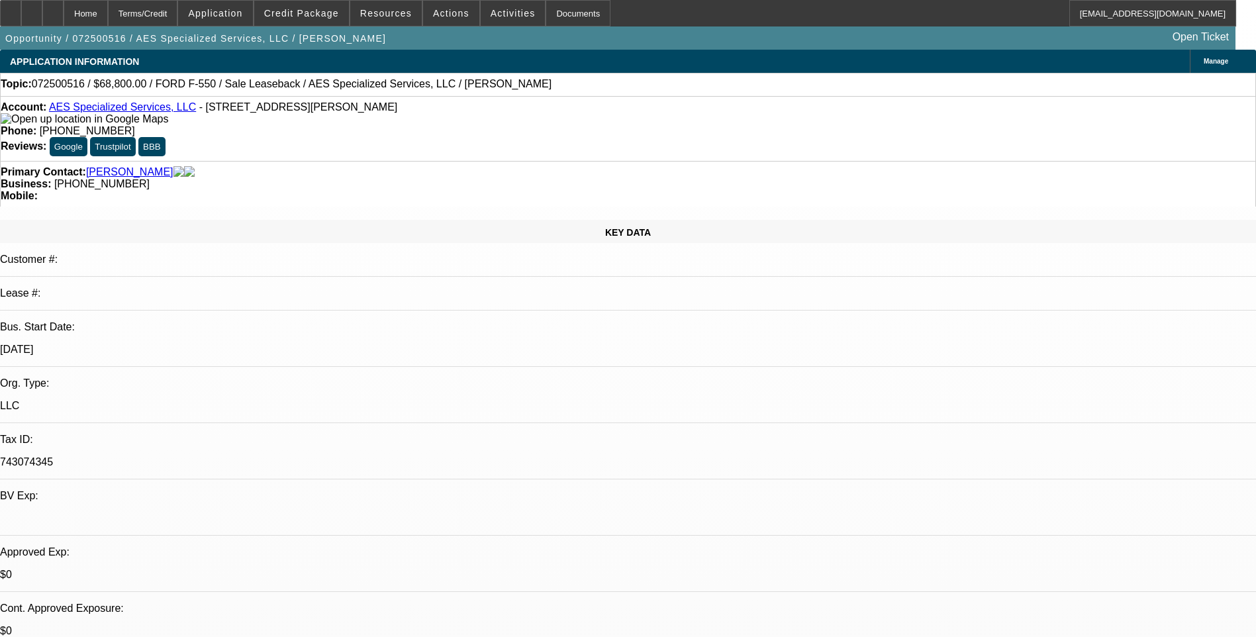
select select "6"
select select "1"
select select "6"
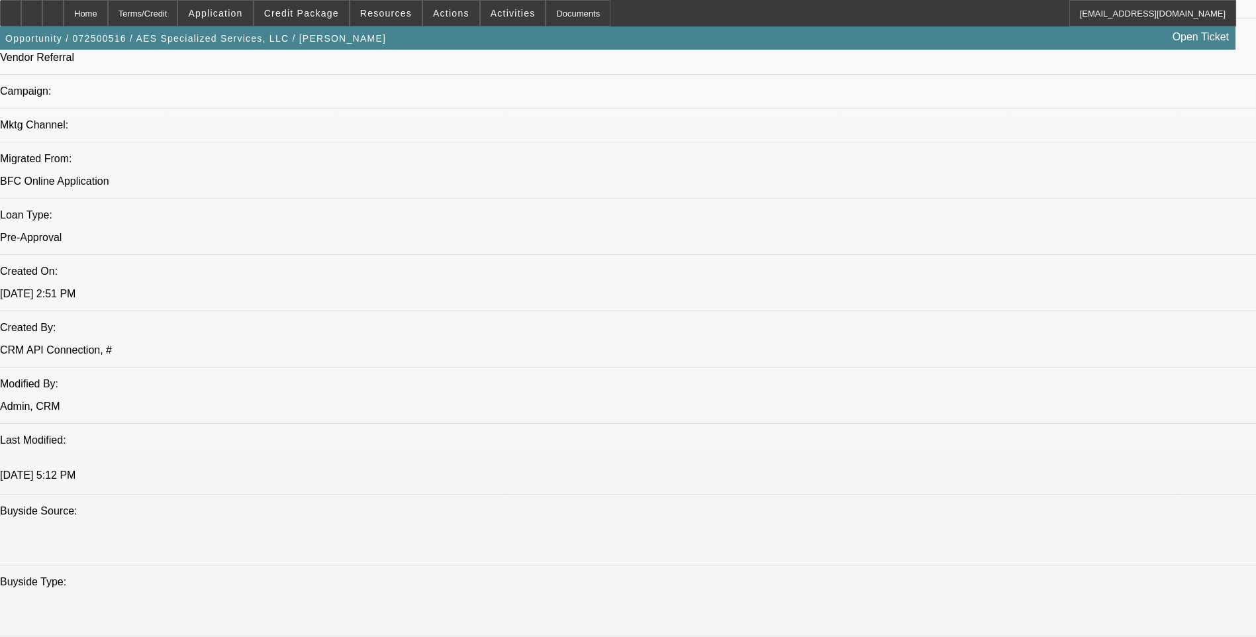
scroll to position [927, 0]
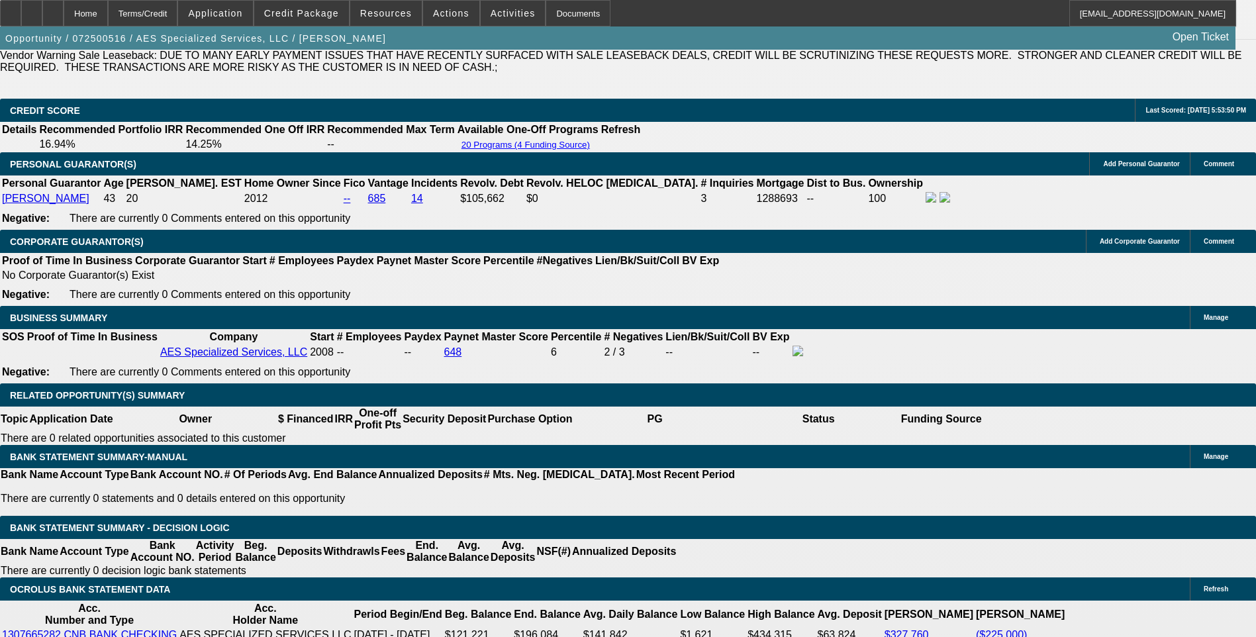
scroll to position [1987, 0]
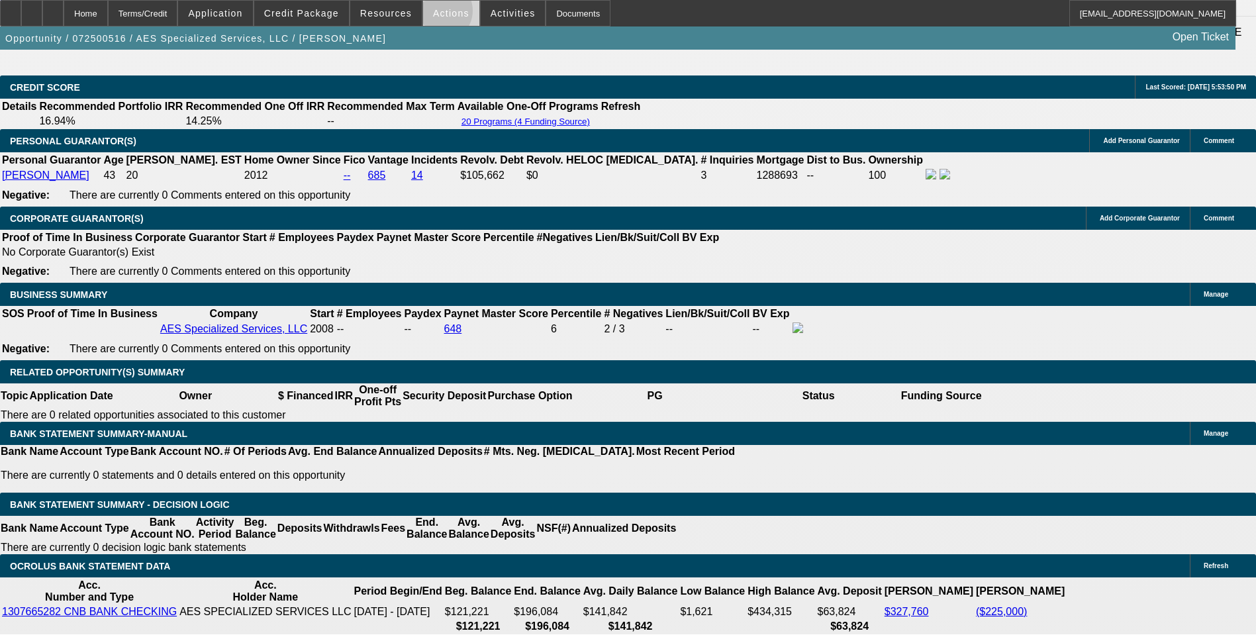
click at [434, 14] on span "Actions" at bounding box center [451, 13] width 36 height 11
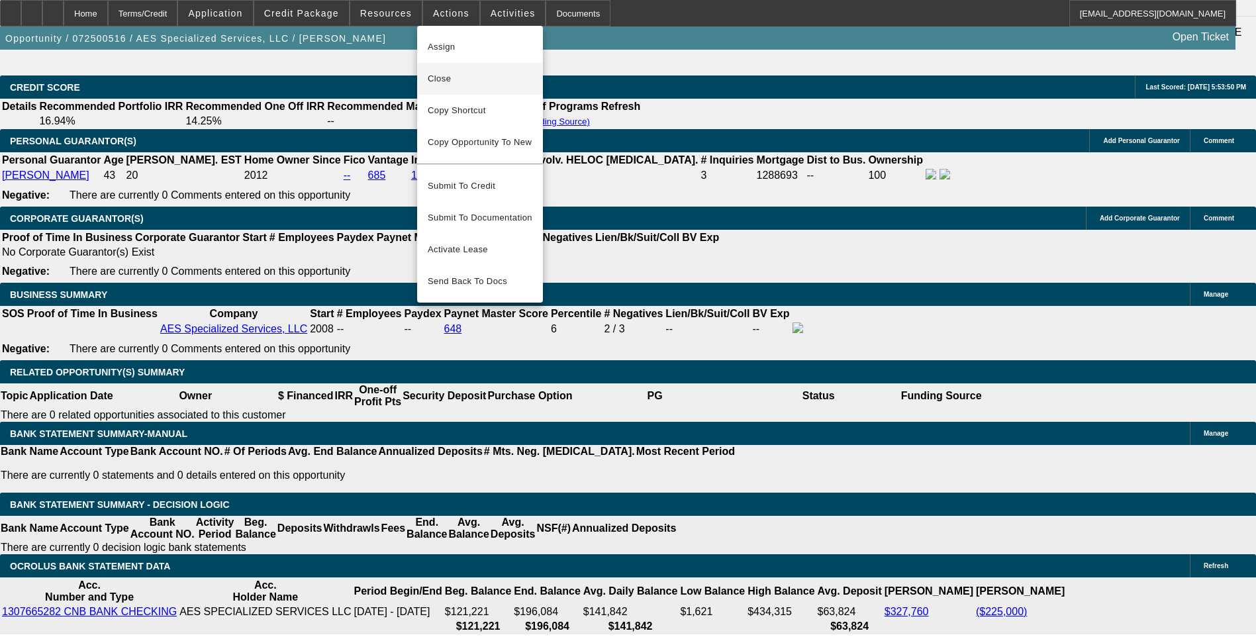
click at [460, 83] on span "Close" at bounding box center [480, 79] width 105 height 16
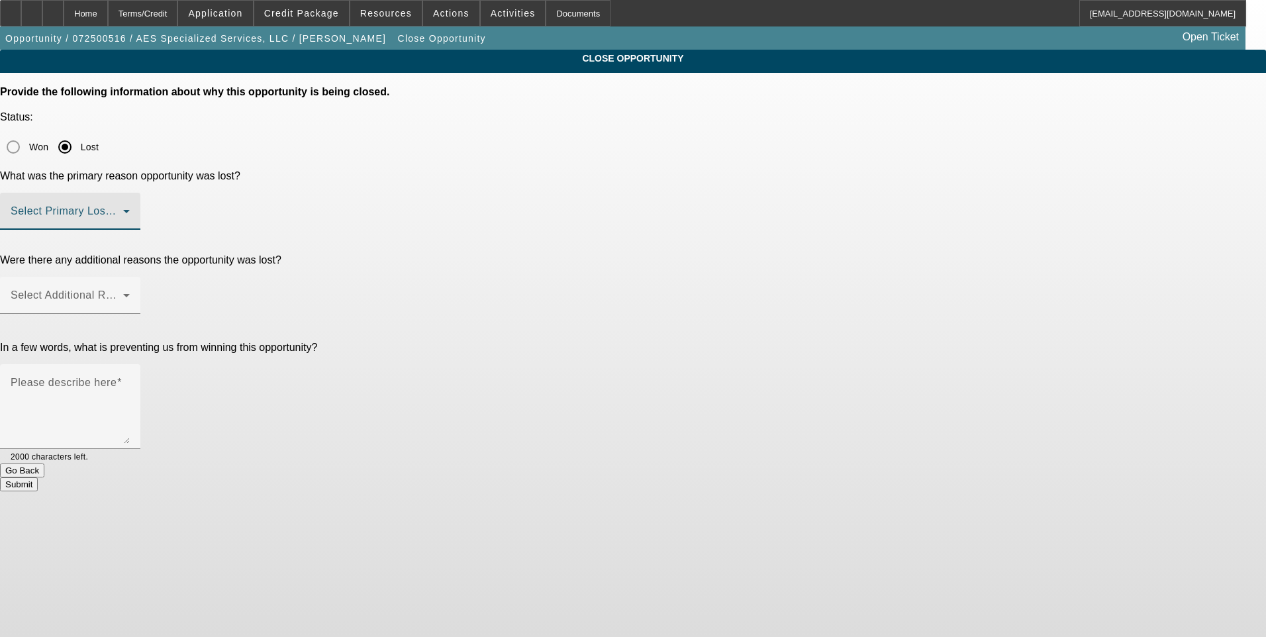
click at [123, 209] on span at bounding box center [67, 217] width 113 height 16
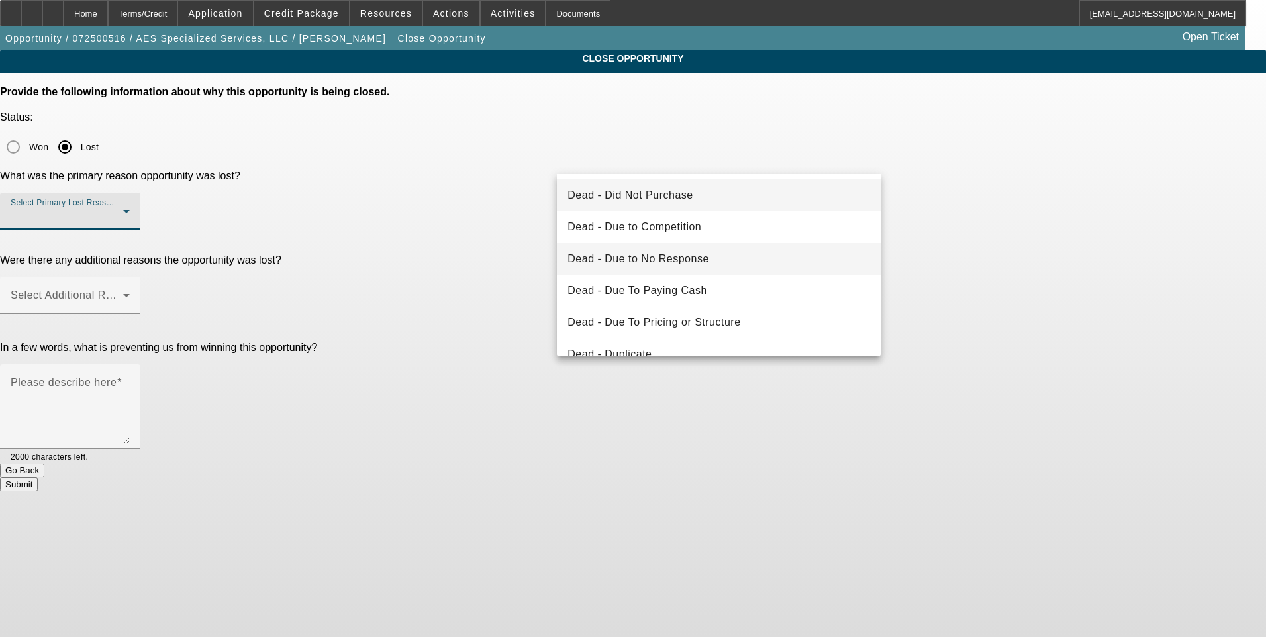
click at [683, 262] on span "Dead - Due to No Response" at bounding box center [639, 259] width 142 height 16
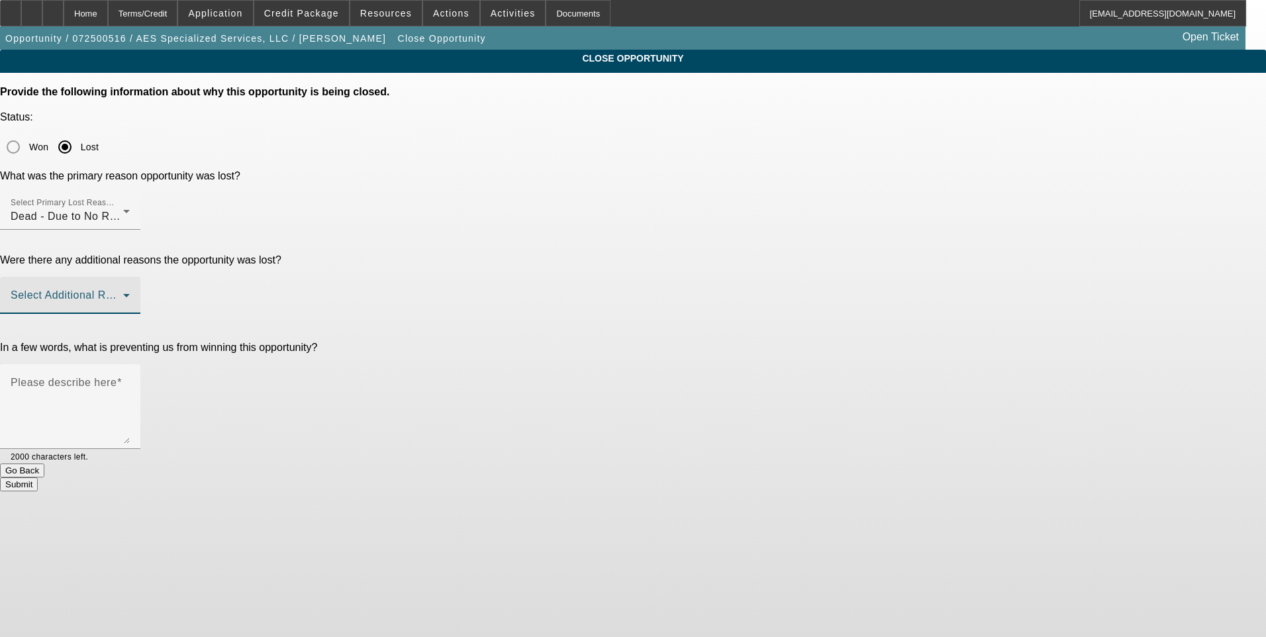
click at [123, 293] on span at bounding box center [67, 301] width 113 height 16
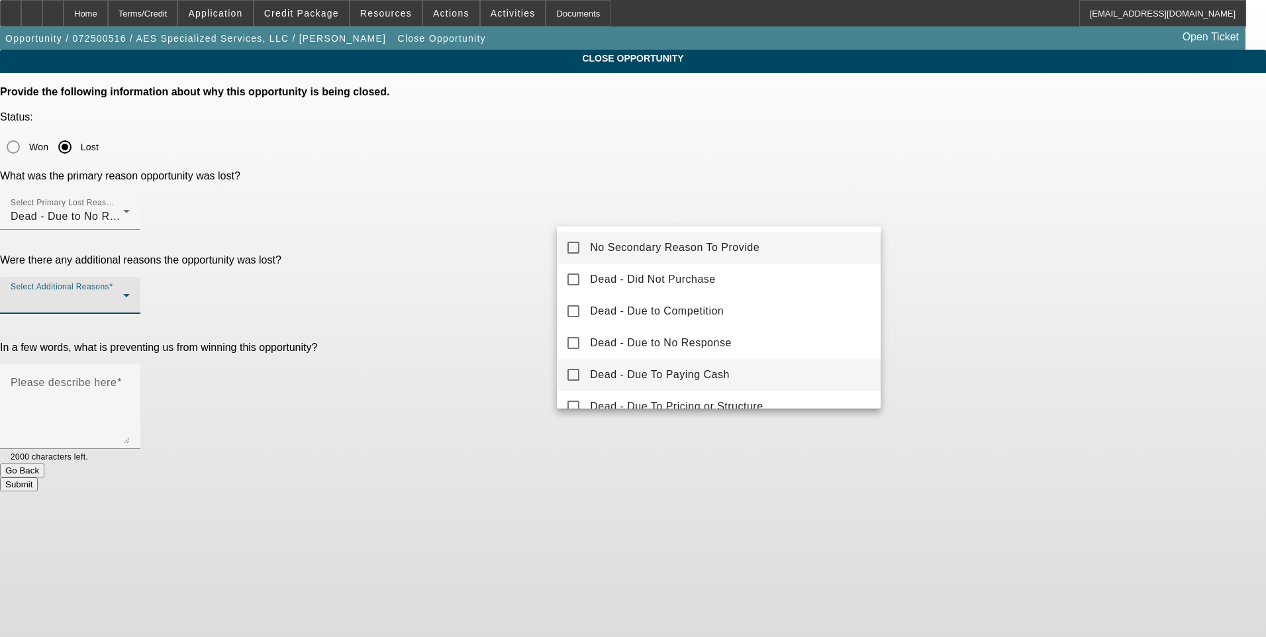
click at [648, 377] on span "Dead - Due To Paying Cash" at bounding box center [660, 375] width 140 height 16
click at [961, 331] on div at bounding box center [633, 318] width 1266 height 637
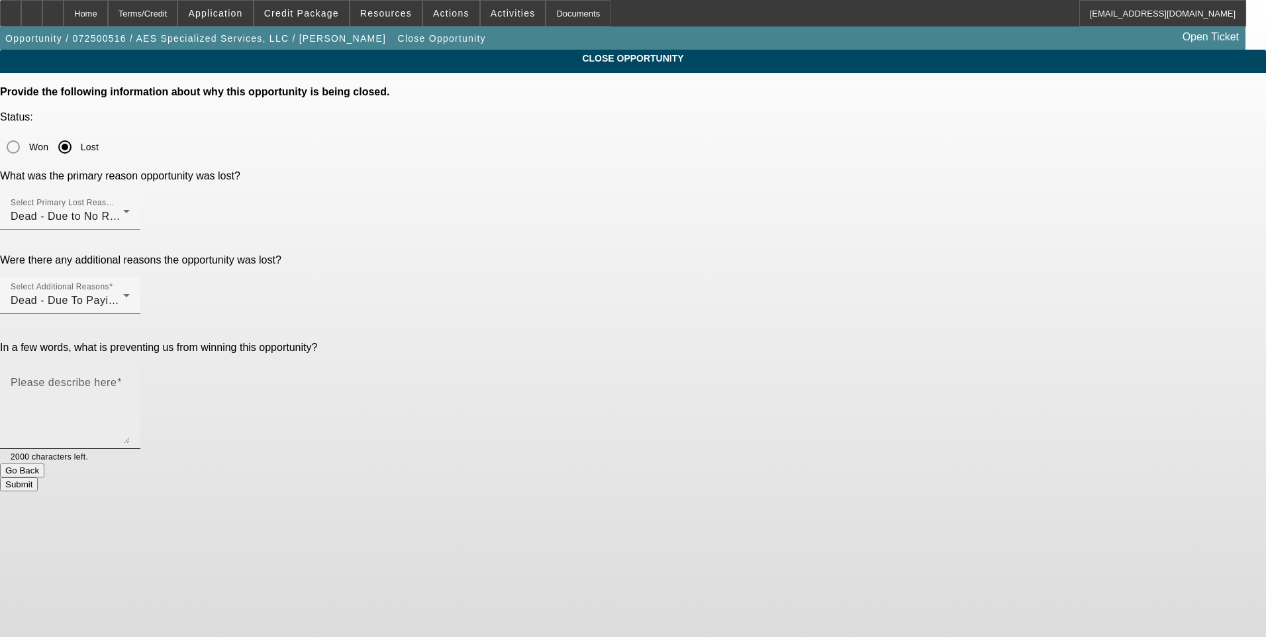
click at [130, 380] on textarea "Please describe here" at bounding box center [70, 412] width 119 height 64
type textarea "Customer stopped responding after sale leaseback approval."
click at [130, 380] on textarea "Customer stopped responding after sale leaseback approval." at bounding box center [70, 412] width 119 height 64
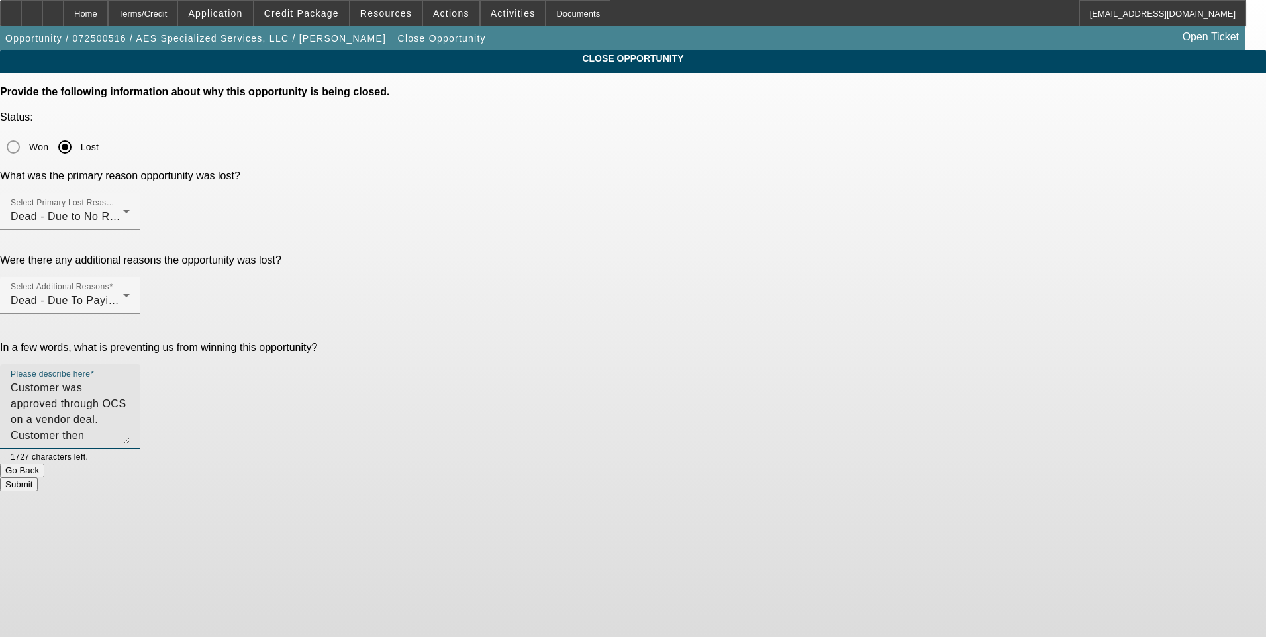
type textarea "Customer was approved through OCS on a vendor deal. Customer then purchased a t…"
click at [38, 478] on button "Submit" at bounding box center [19, 485] width 38 height 14
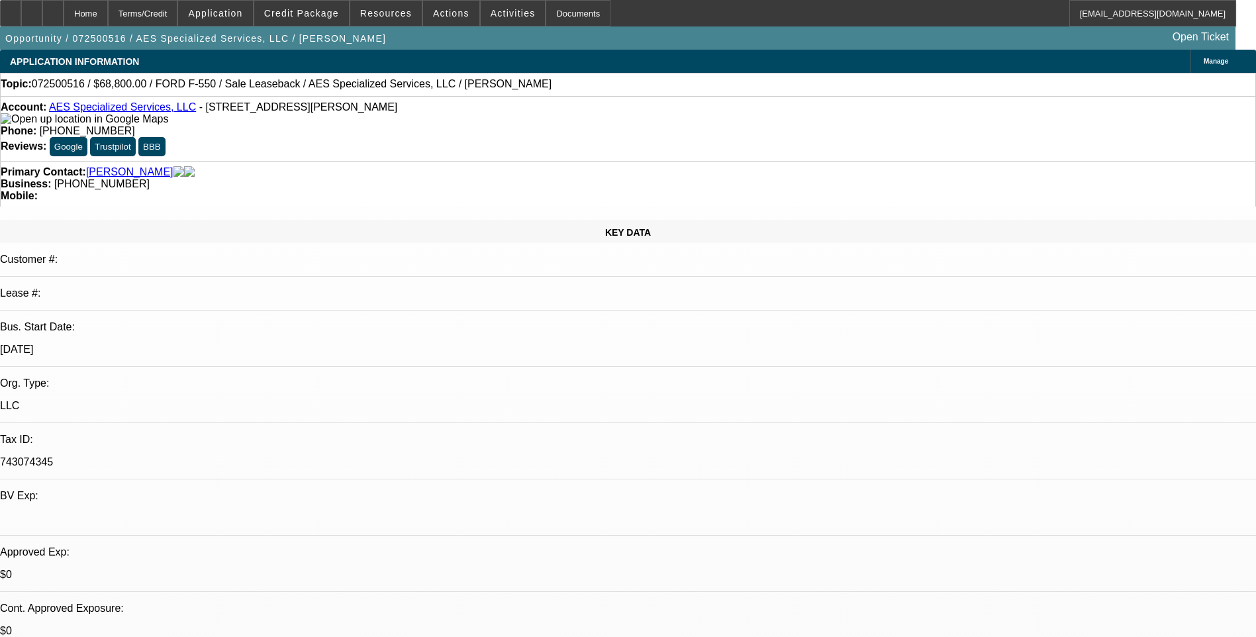
select select "0"
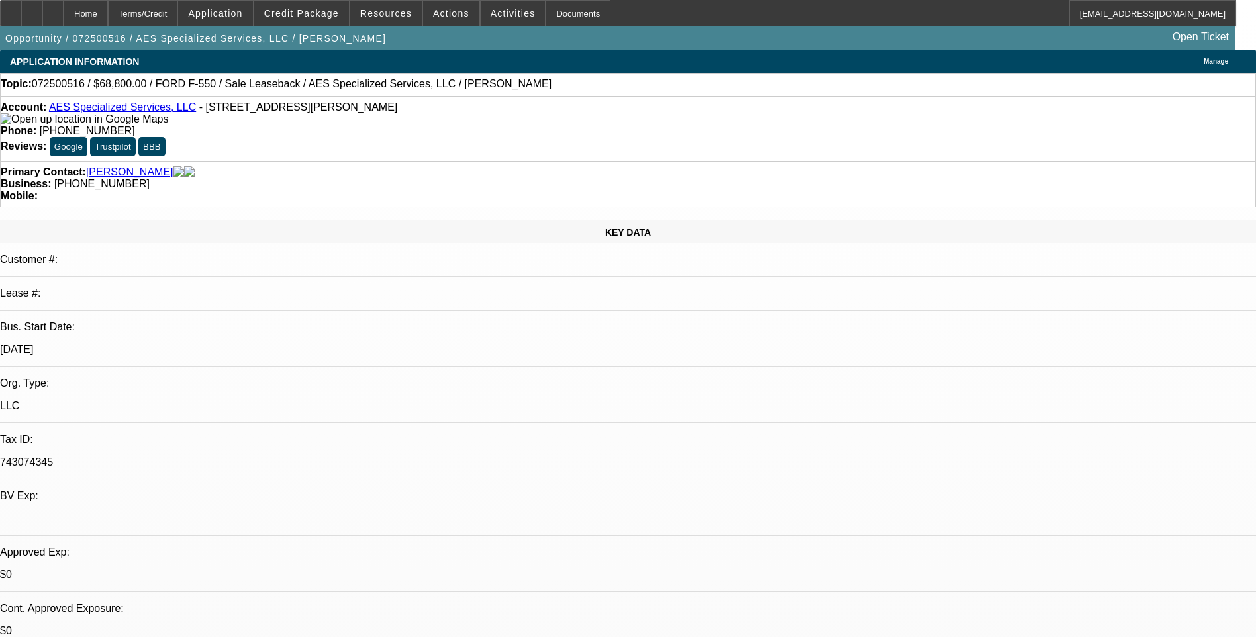
select select "0"
select select "0.2"
select select "0"
select select "0.1"
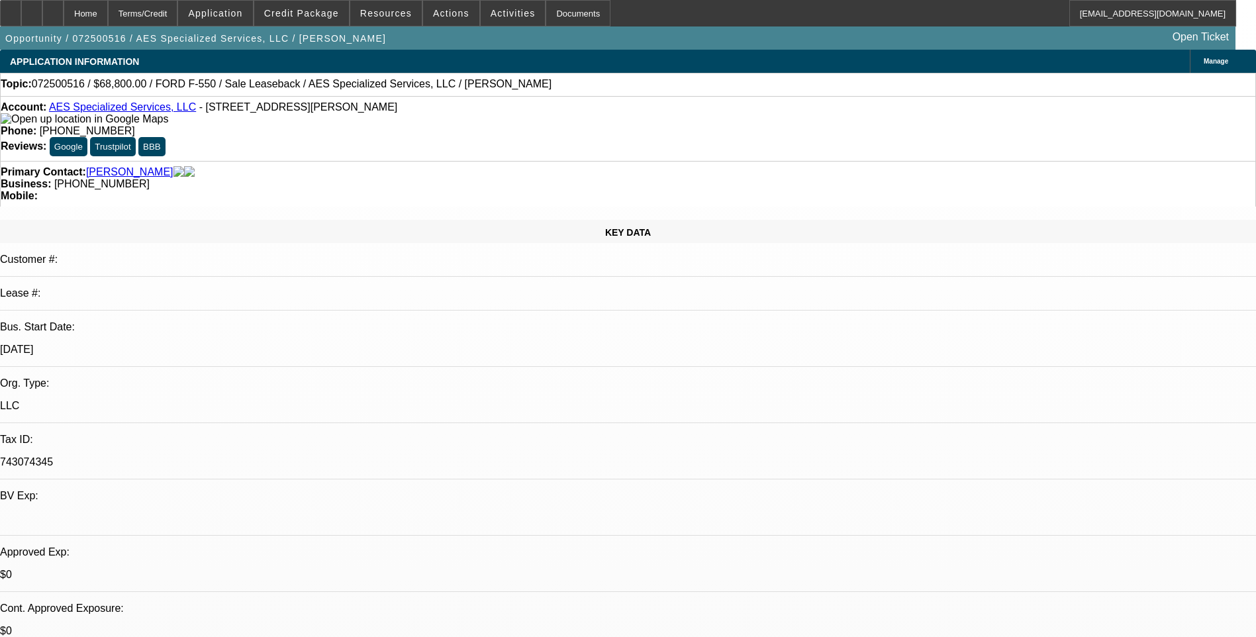
select select "0"
select select "1"
select select "6"
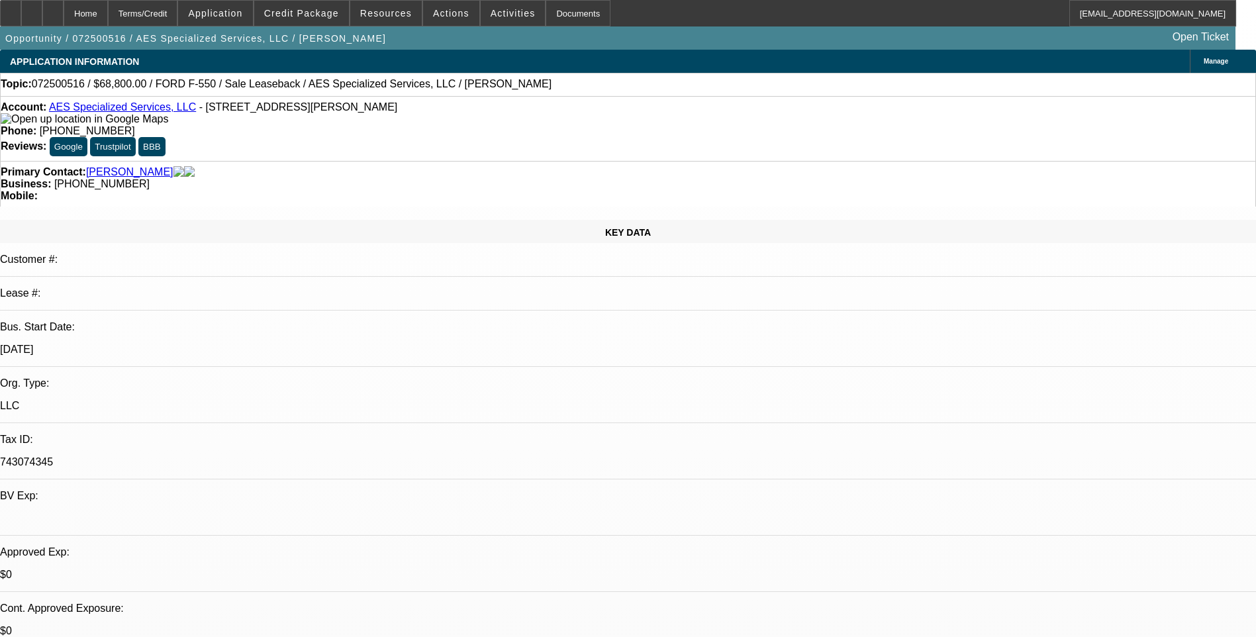
select select "1"
select select "6"
select select "1"
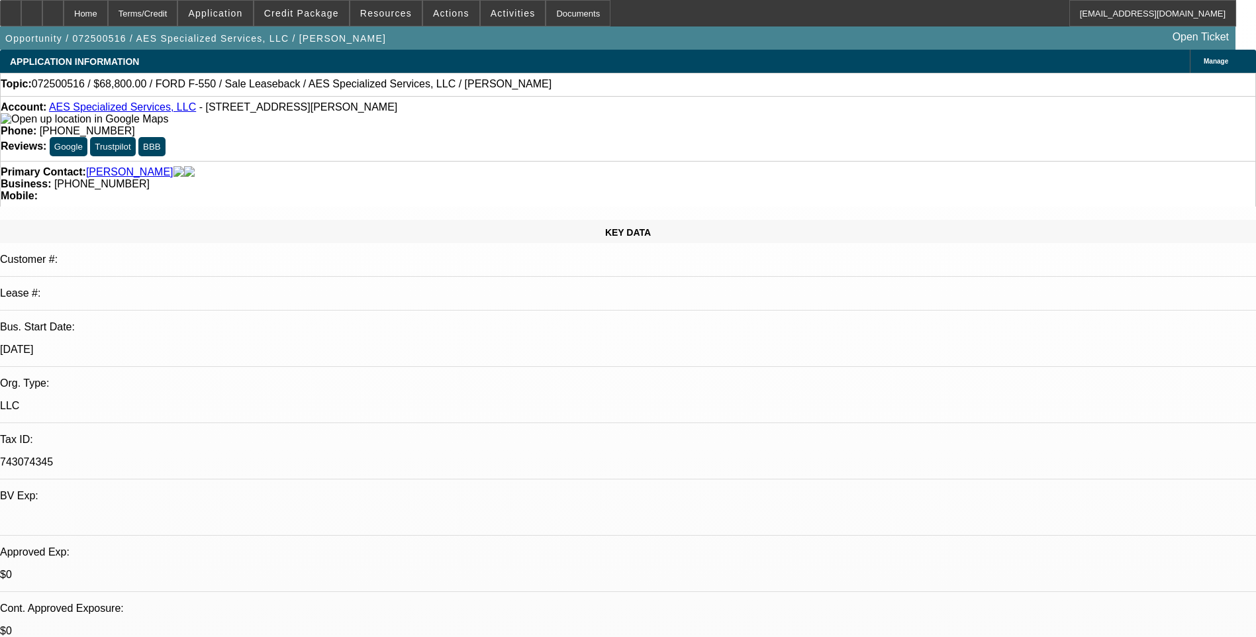
select select "6"
select select "1"
select select "6"
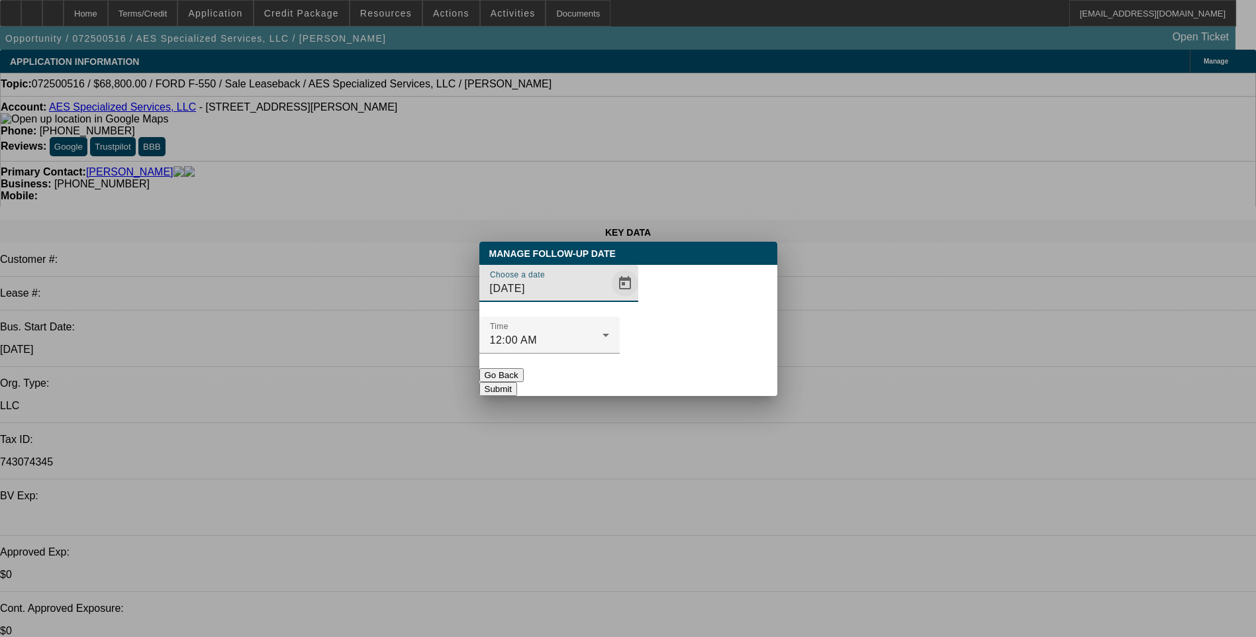
click at [609, 299] on span "Open calendar" at bounding box center [625, 284] width 32 height 32
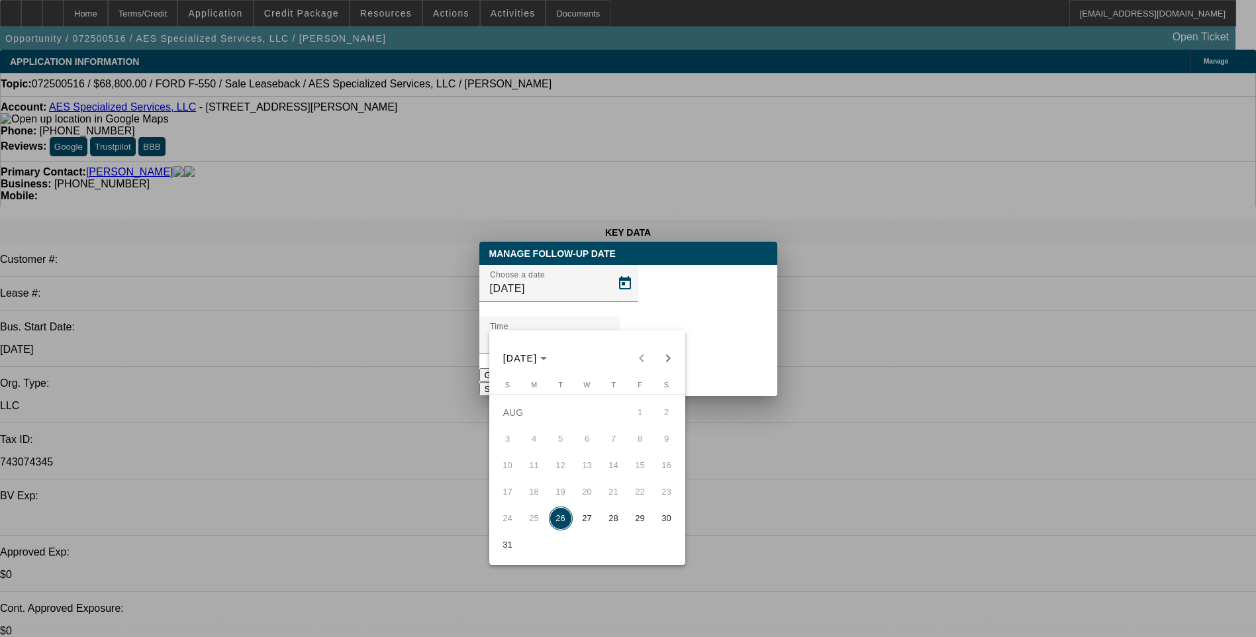
click at [666, 359] on span "Next month" at bounding box center [668, 358] width 26 height 26
click at [542, 504] on span "15" at bounding box center [535, 492] width 24 height 24
type input "[DATE]"
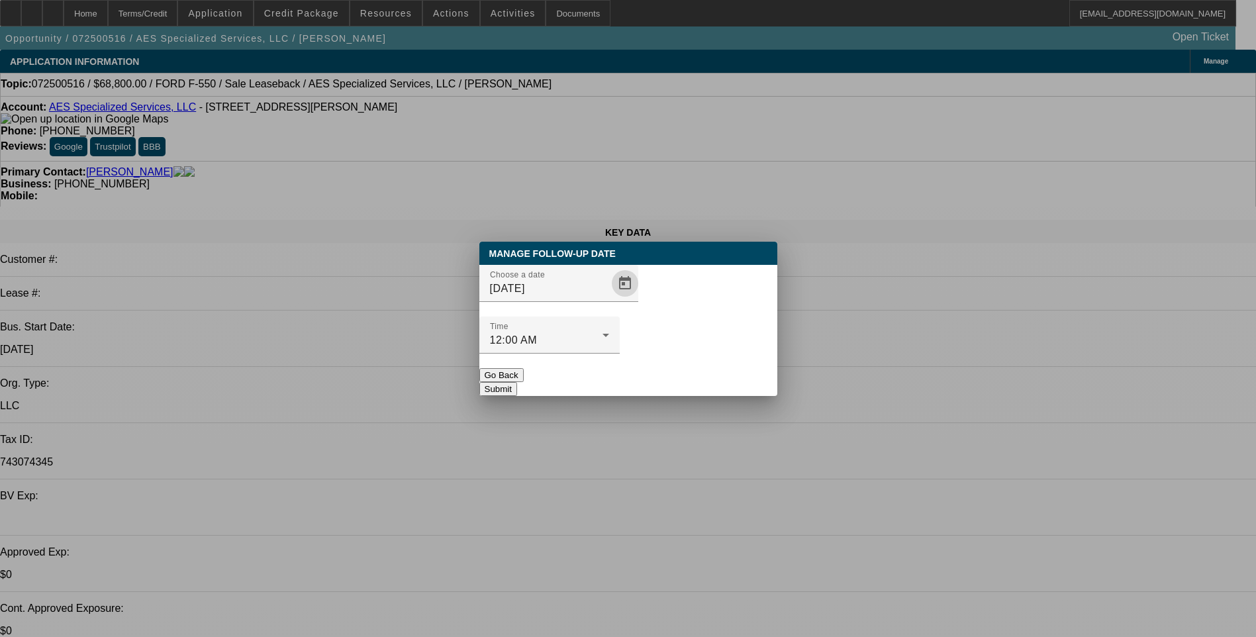
click at [517, 382] on button "Submit" at bounding box center [498, 389] width 38 height 14
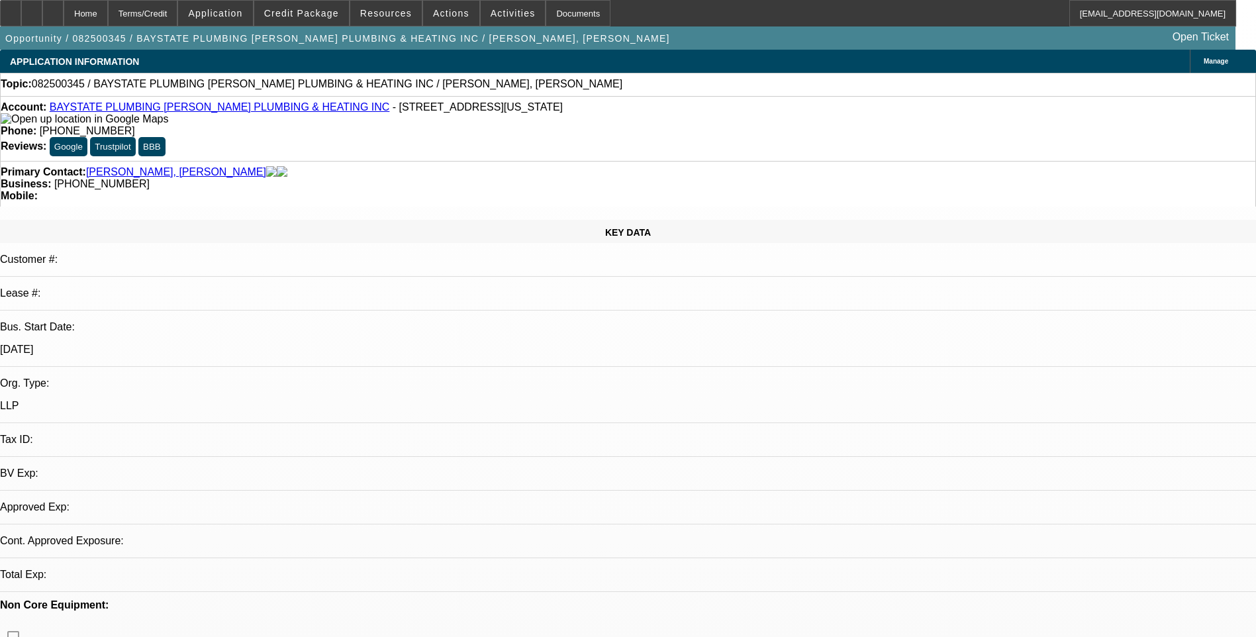
select select "0"
select select "2"
select select "0.1"
select select "1"
select select "2"
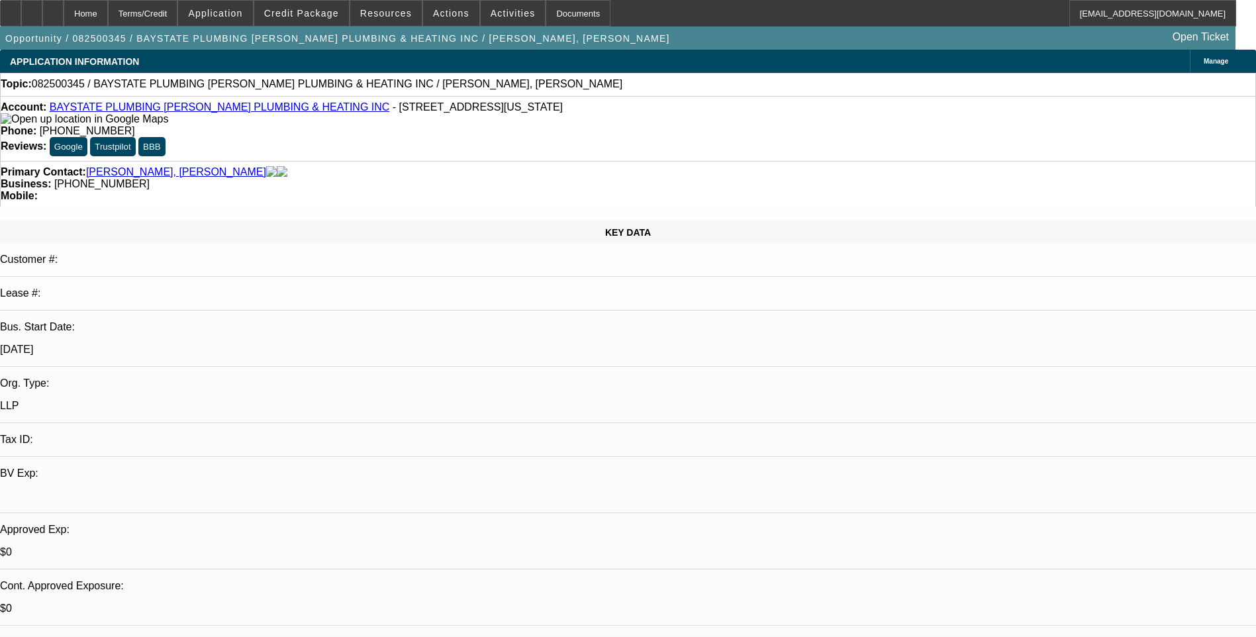
select select "4"
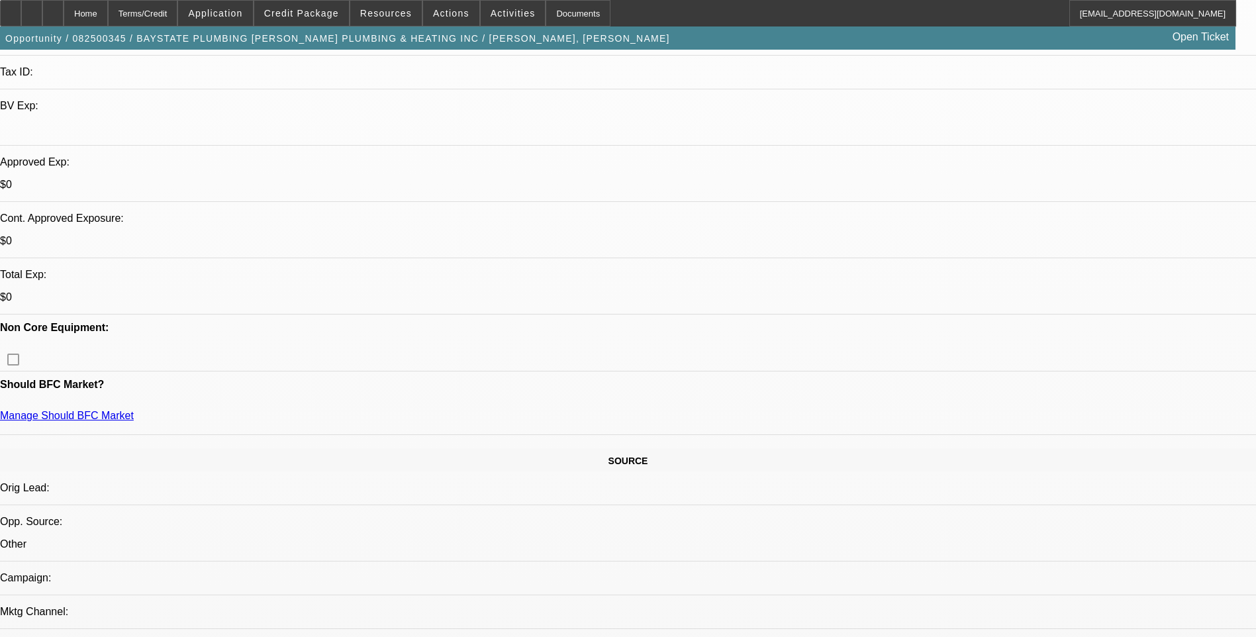
scroll to position [397, 0]
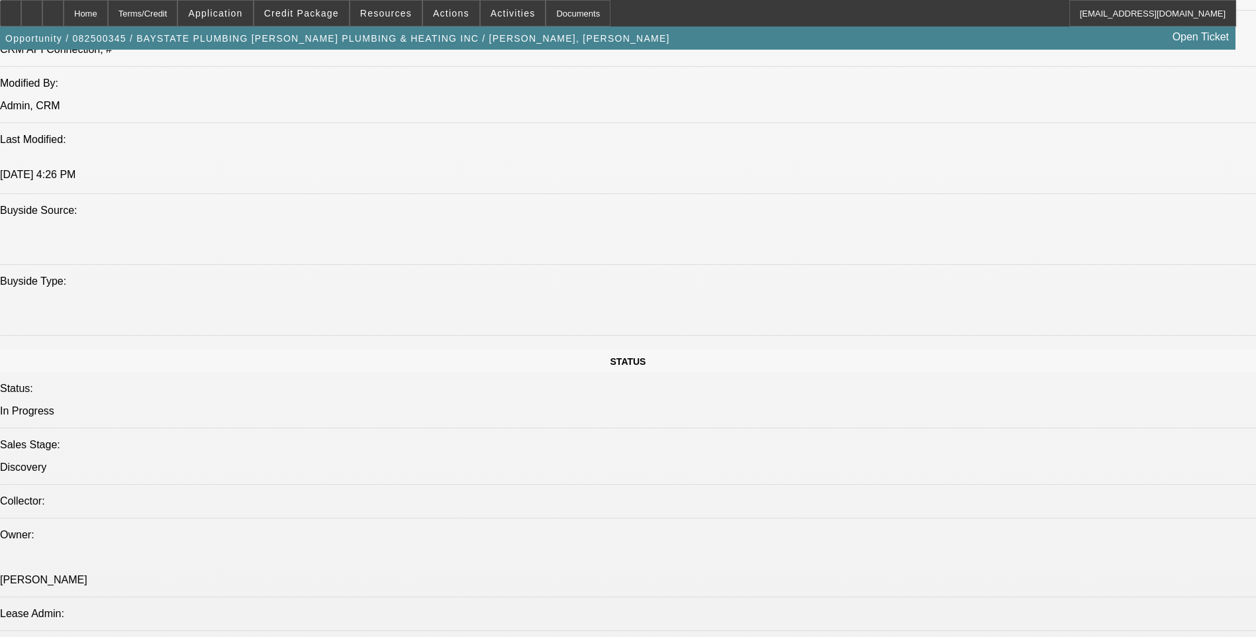
scroll to position [1258, 0]
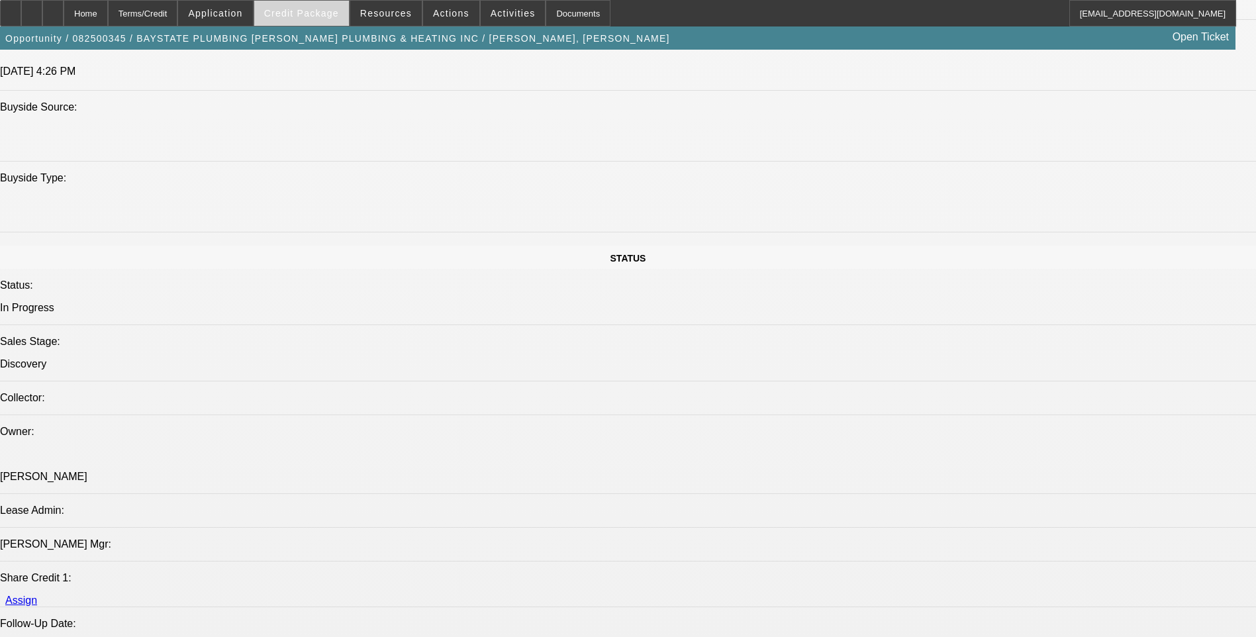
click at [327, 19] on span at bounding box center [301, 13] width 95 height 32
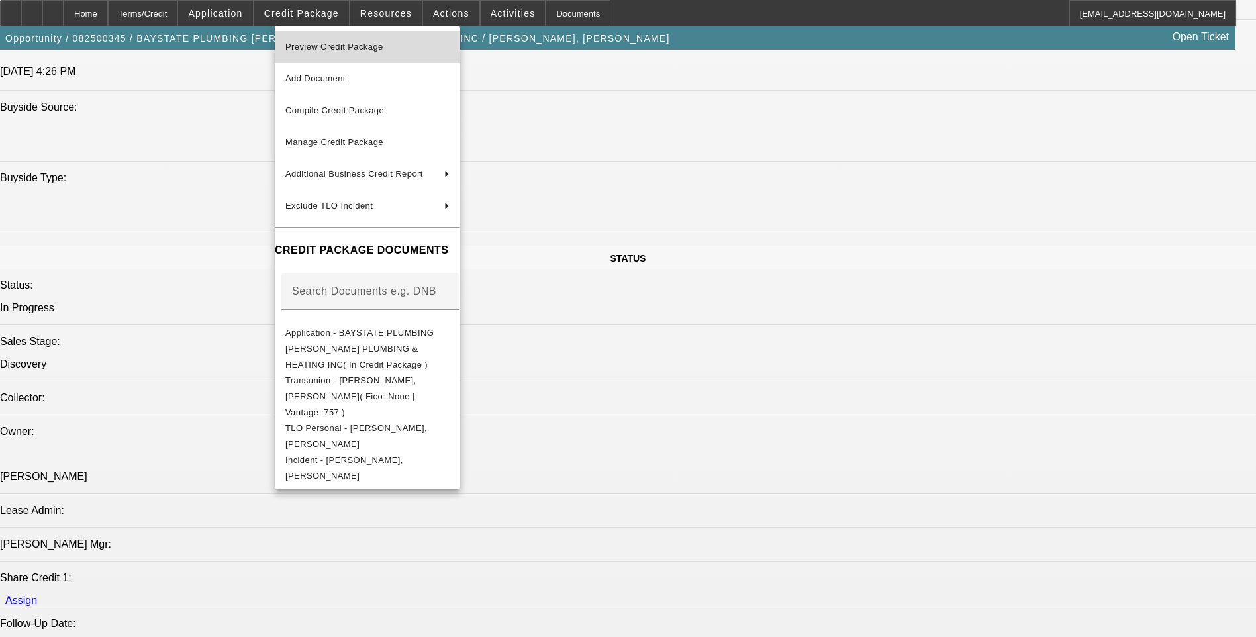
click at [340, 45] on span "Preview Credit Package" at bounding box center [334, 47] width 98 height 10
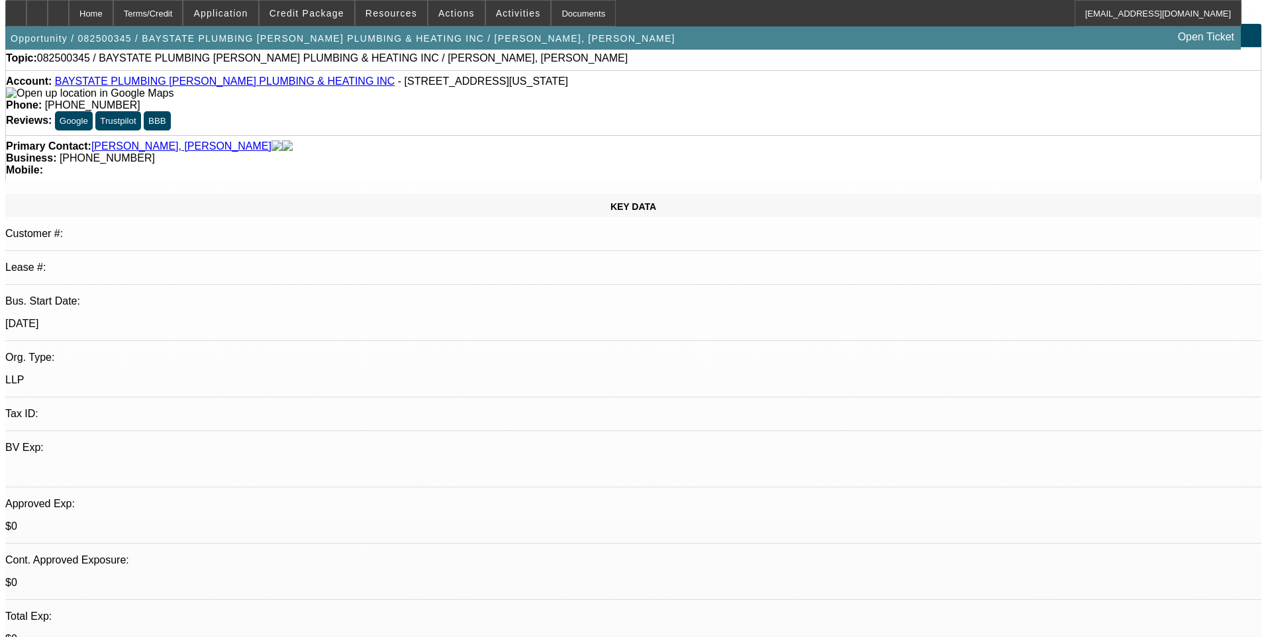
scroll to position [0, 0]
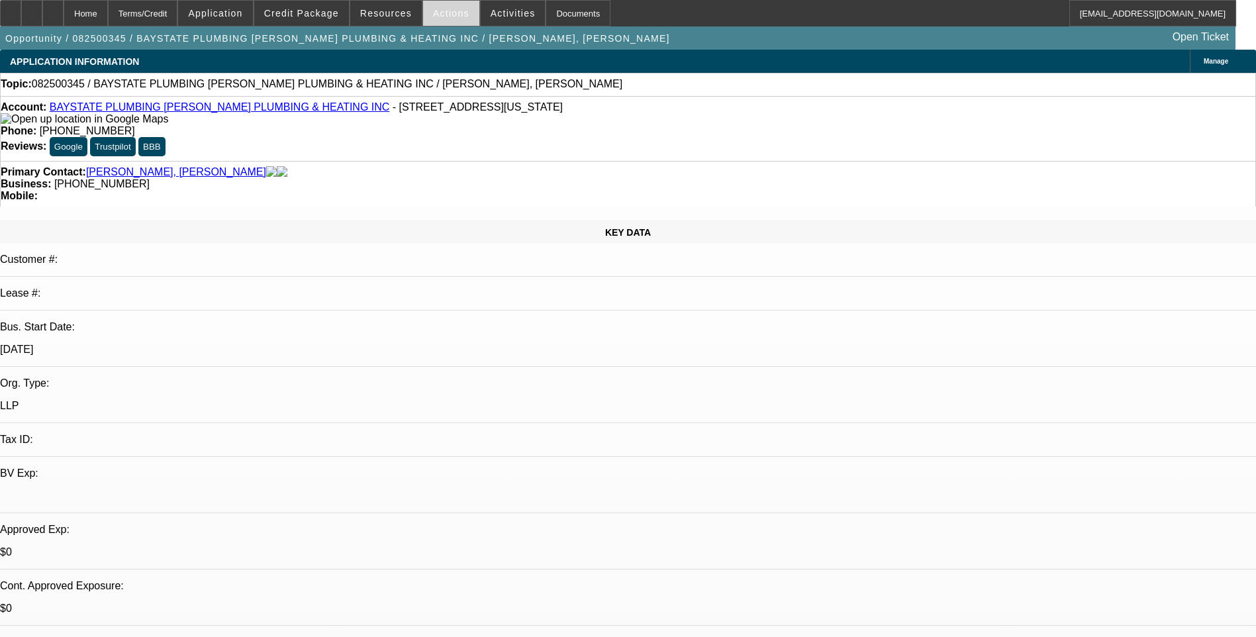
click at [448, 15] on span "Actions" at bounding box center [451, 13] width 36 height 11
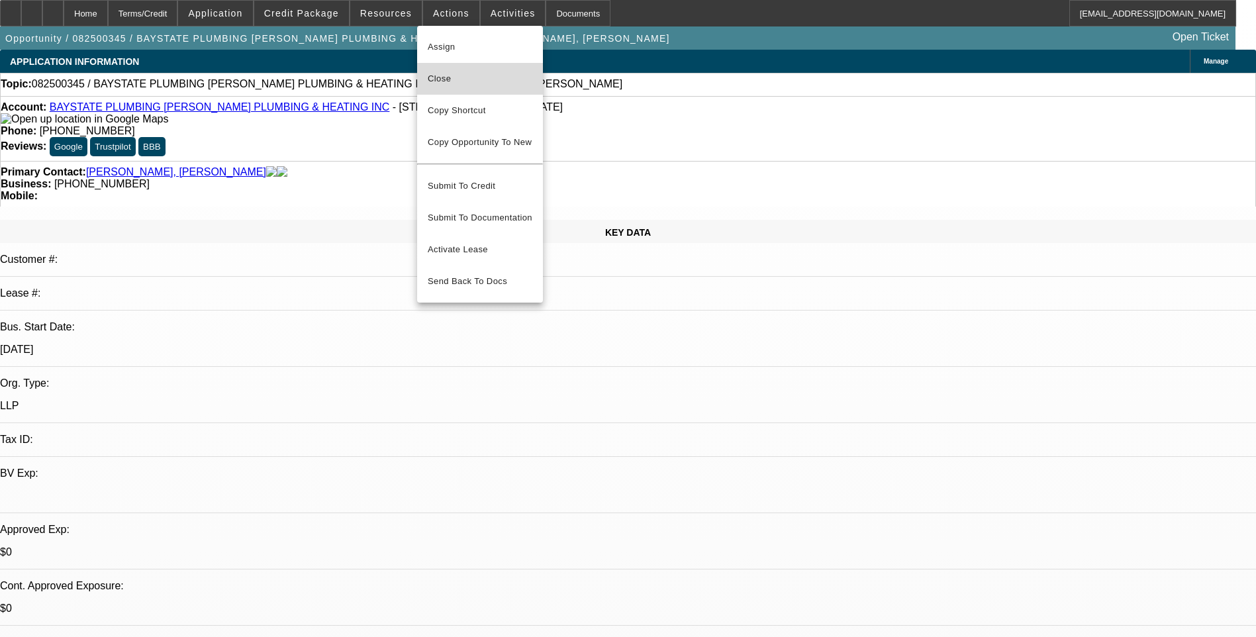
click at [465, 77] on span "Close" at bounding box center [480, 79] width 105 height 16
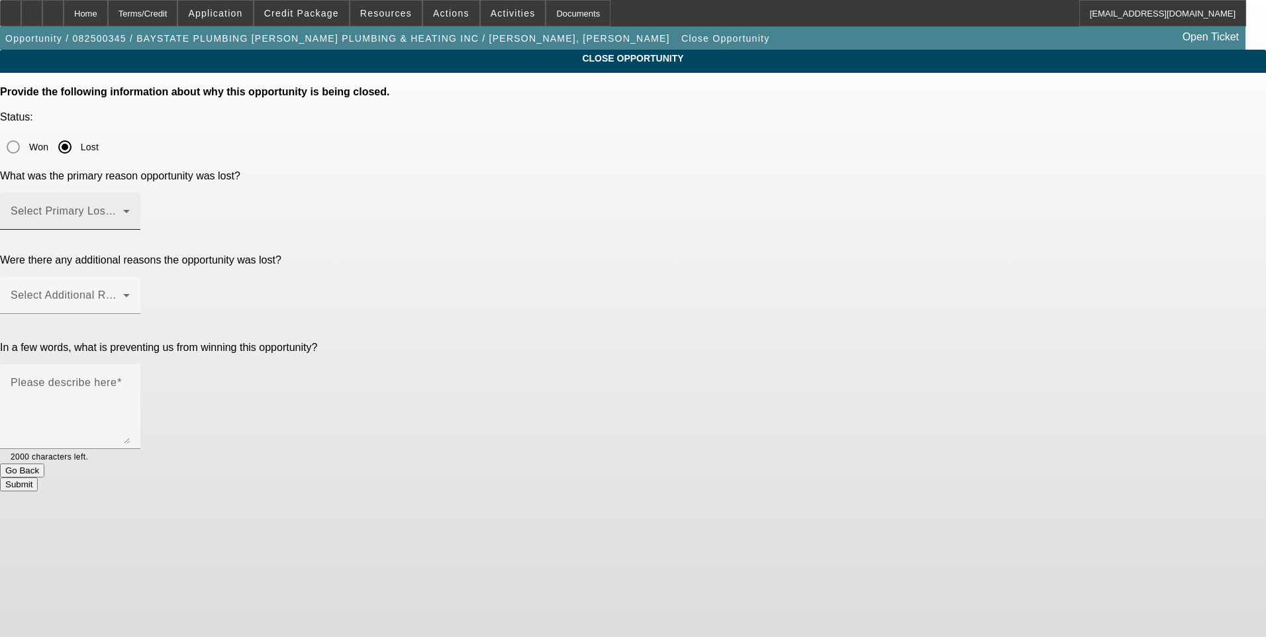
click at [123, 209] on span at bounding box center [67, 217] width 113 height 16
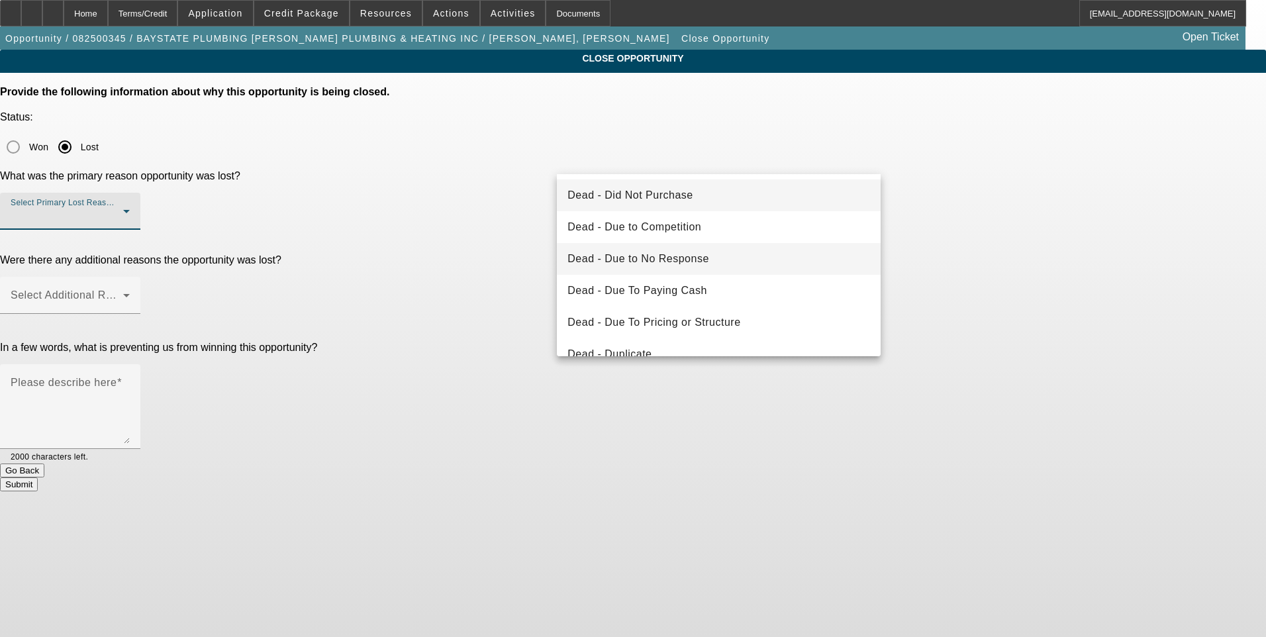
click at [695, 264] on span "Dead - Due to No Response" at bounding box center [639, 259] width 142 height 16
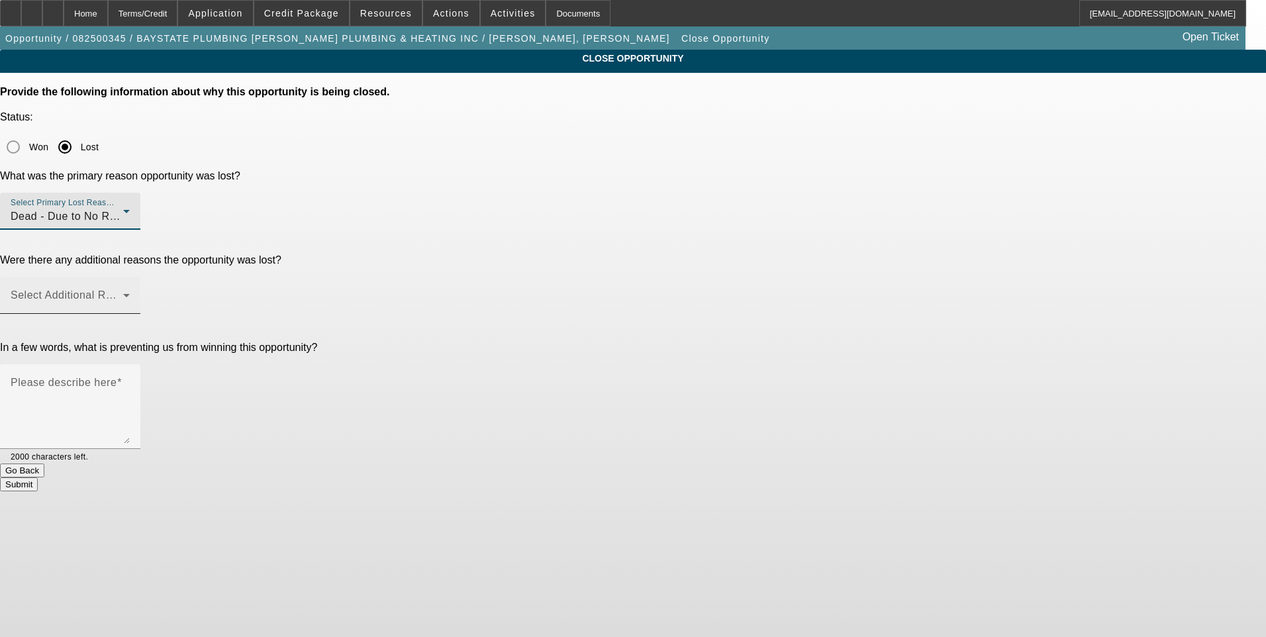
click at [123, 293] on span at bounding box center [67, 301] width 113 height 16
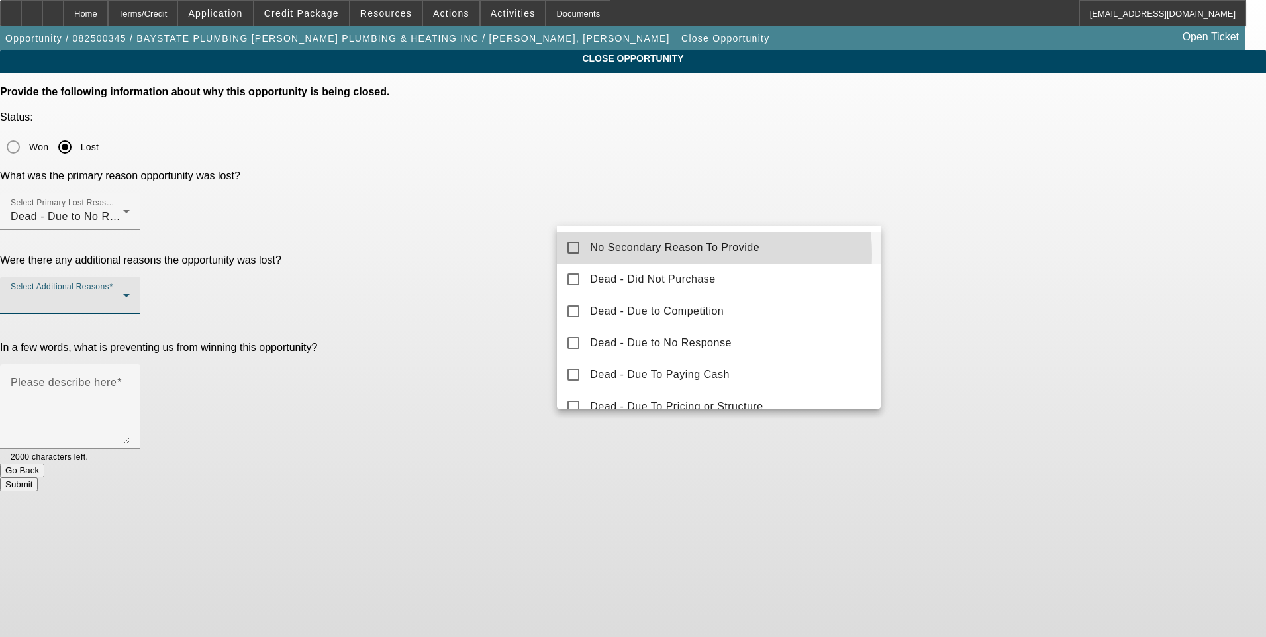
click at [667, 254] on span "No Secondary Reason To Provide" at bounding box center [675, 248] width 170 height 16
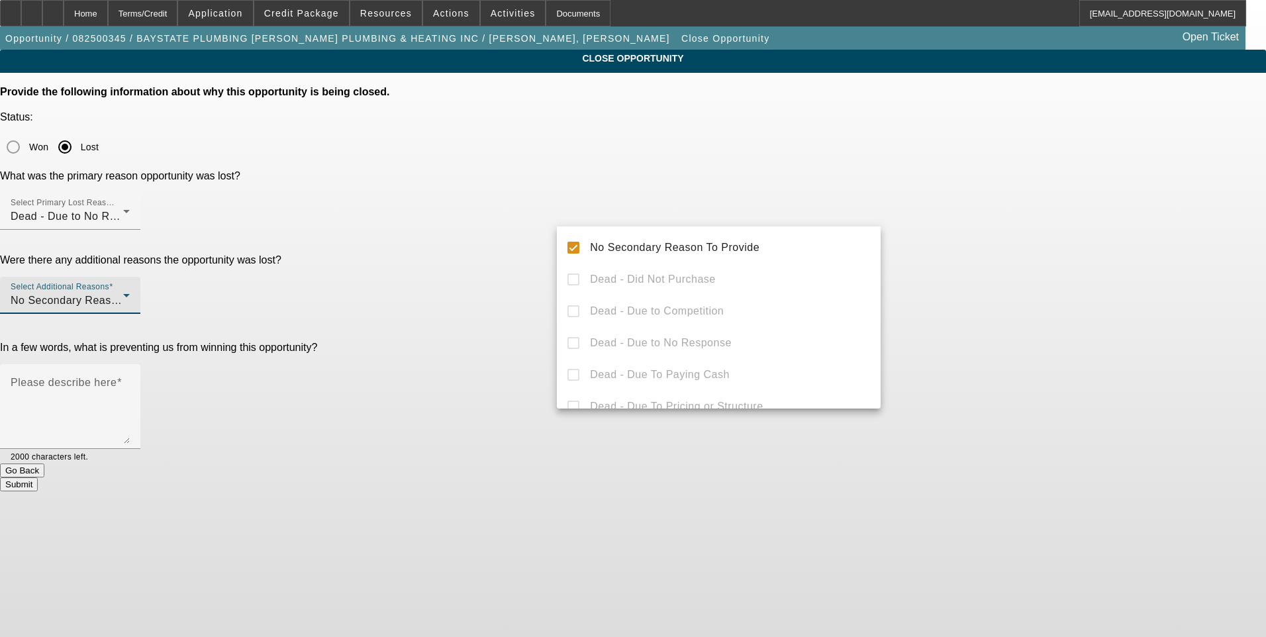
click at [1018, 291] on div at bounding box center [633, 318] width 1266 height 637
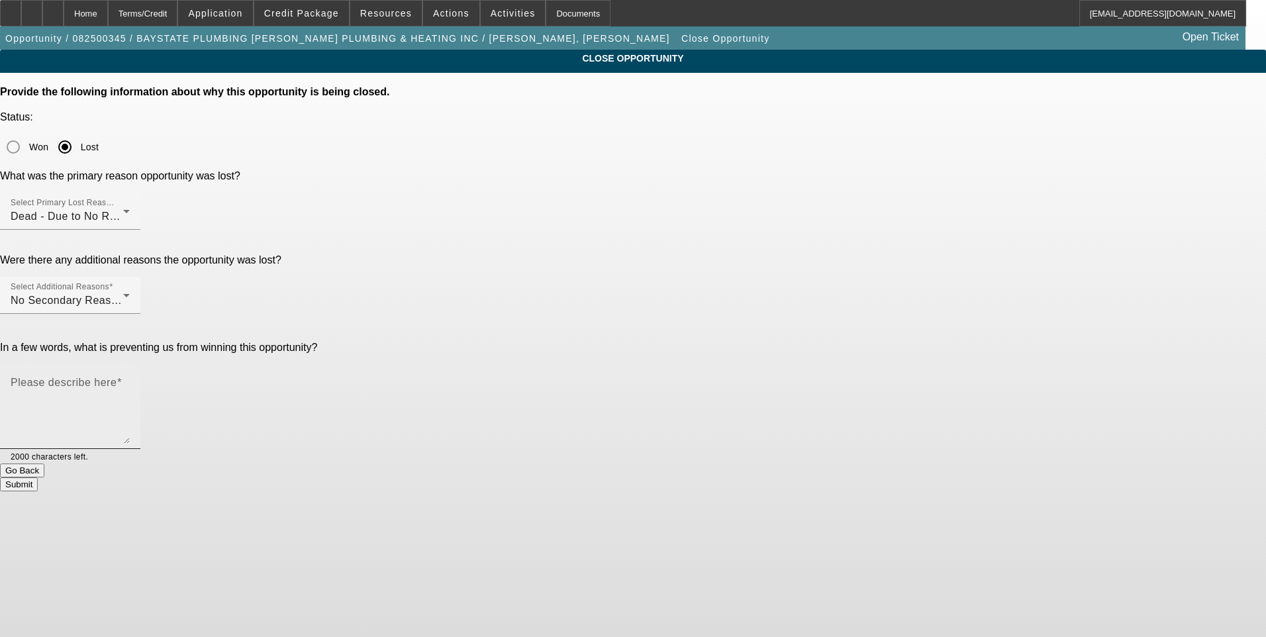
click at [130, 380] on textarea "Please describe here" at bounding box center [70, 412] width 119 height 64
type textarea "No response"
click at [38, 478] on button "Submit" at bounding box center [19, 485] width 38 height 14
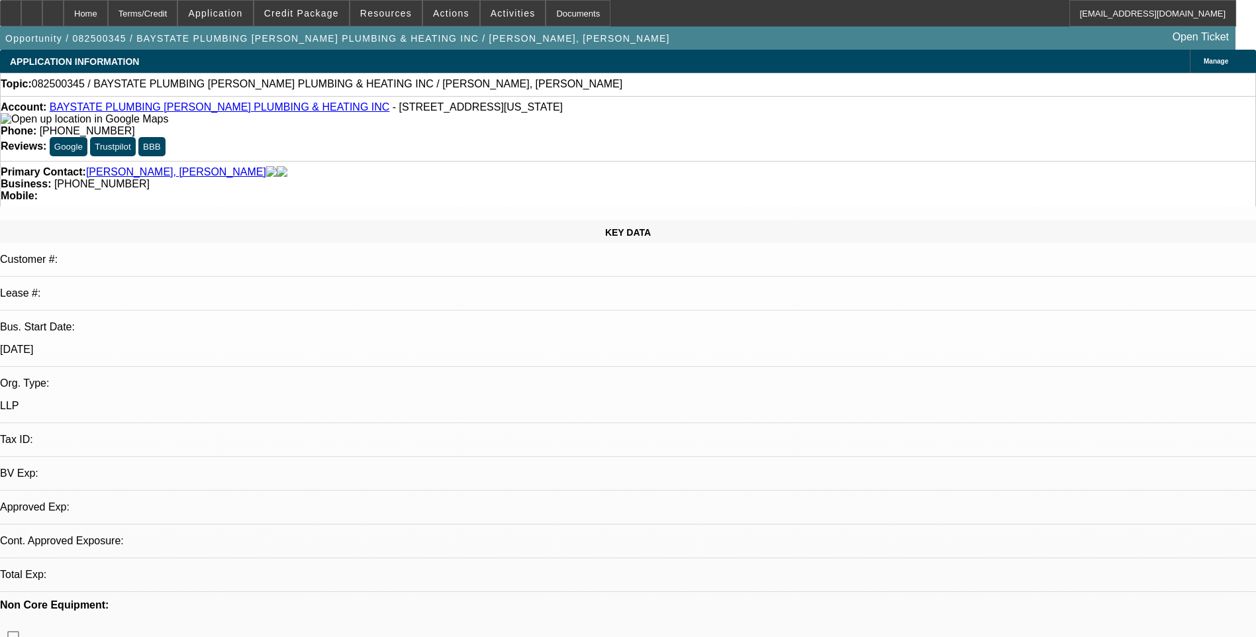
select select "0"
select select "2"
select select "0.1"
select select "1"
select select "2"
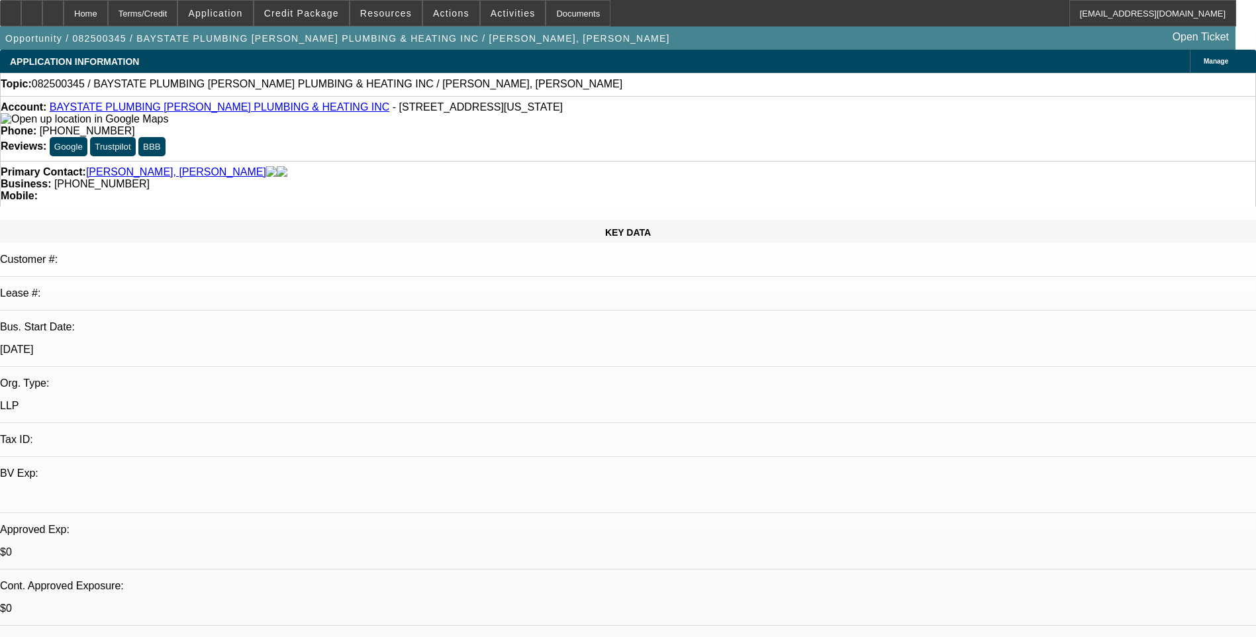
select select "4"
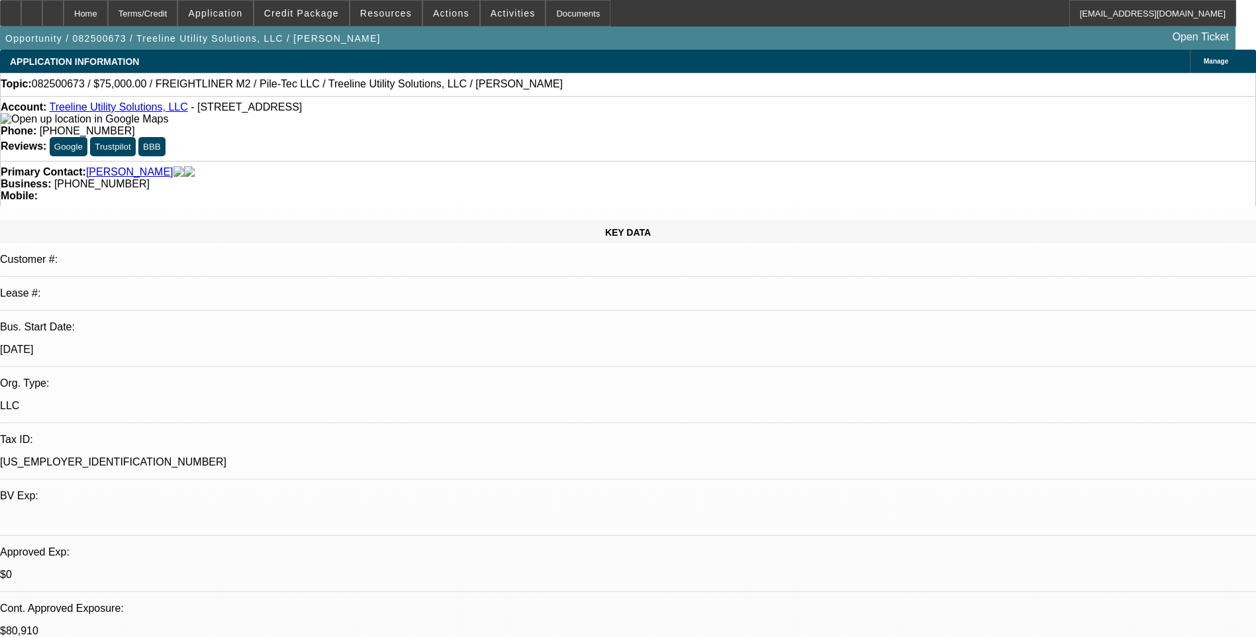
select select "0"
select select "2"
select select "0"
select select "2"
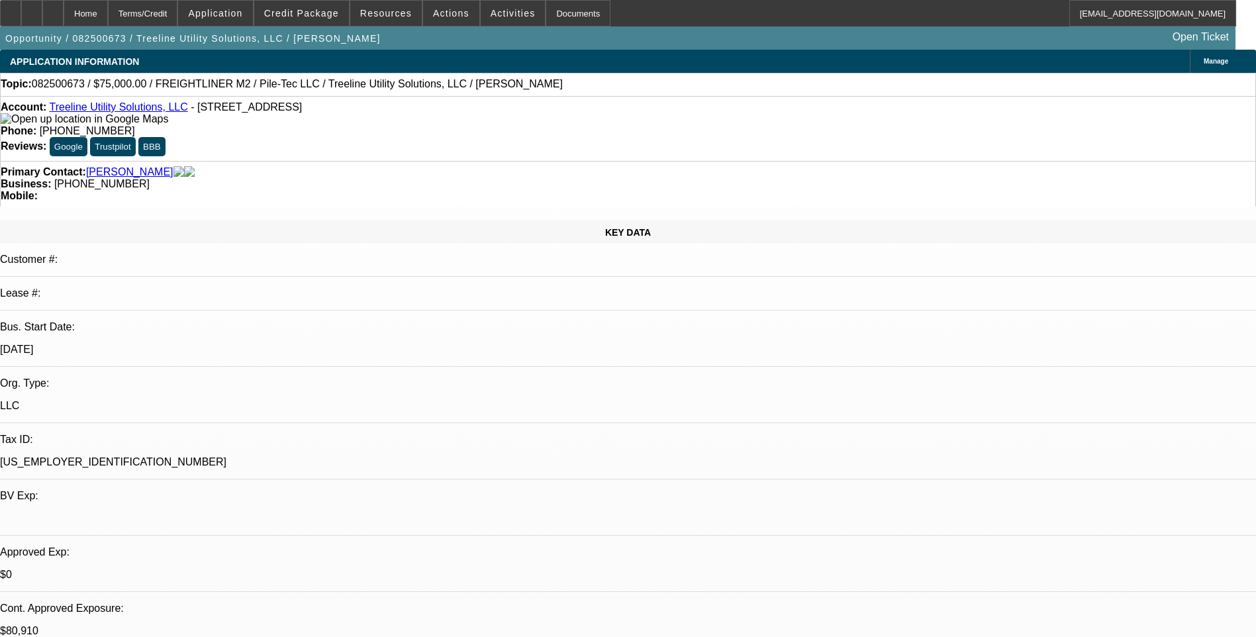
select select "0"
select select "2"
select select "0"
select select "0.1"
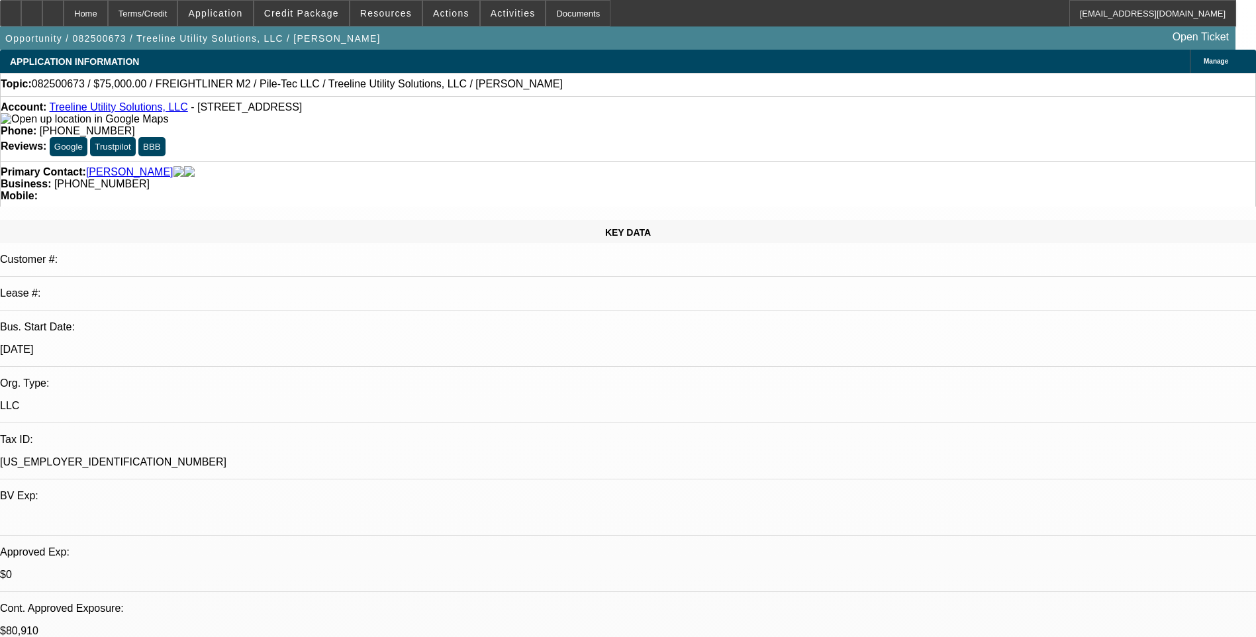
select select "2"
select select "0"
select select "1"
select select "2"
select select "6"
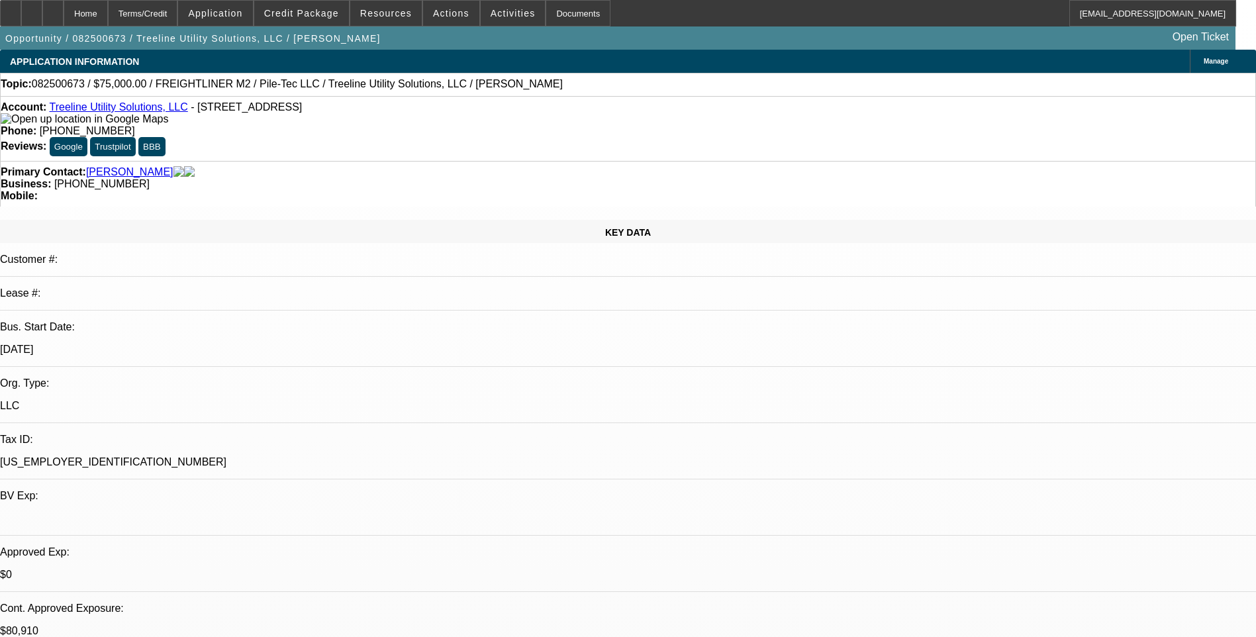
select select "1"
select select "2"
select select "6"
select select "1"
select select "2"
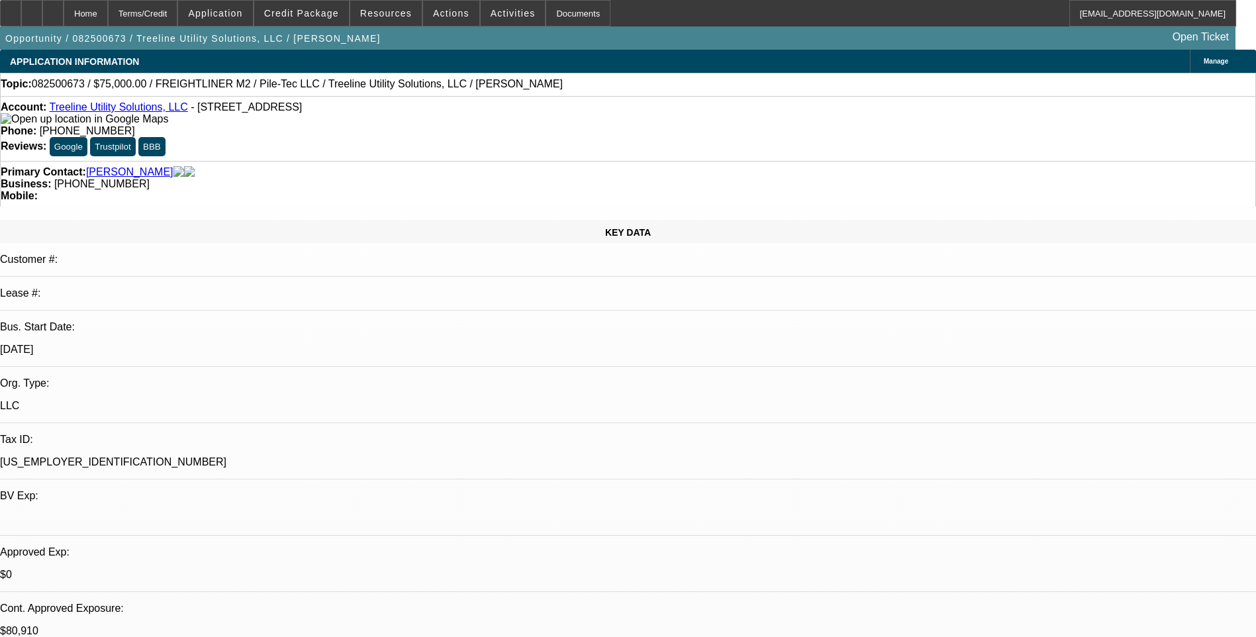
select select "6"
select select "1"
select select "2"
select select "6"
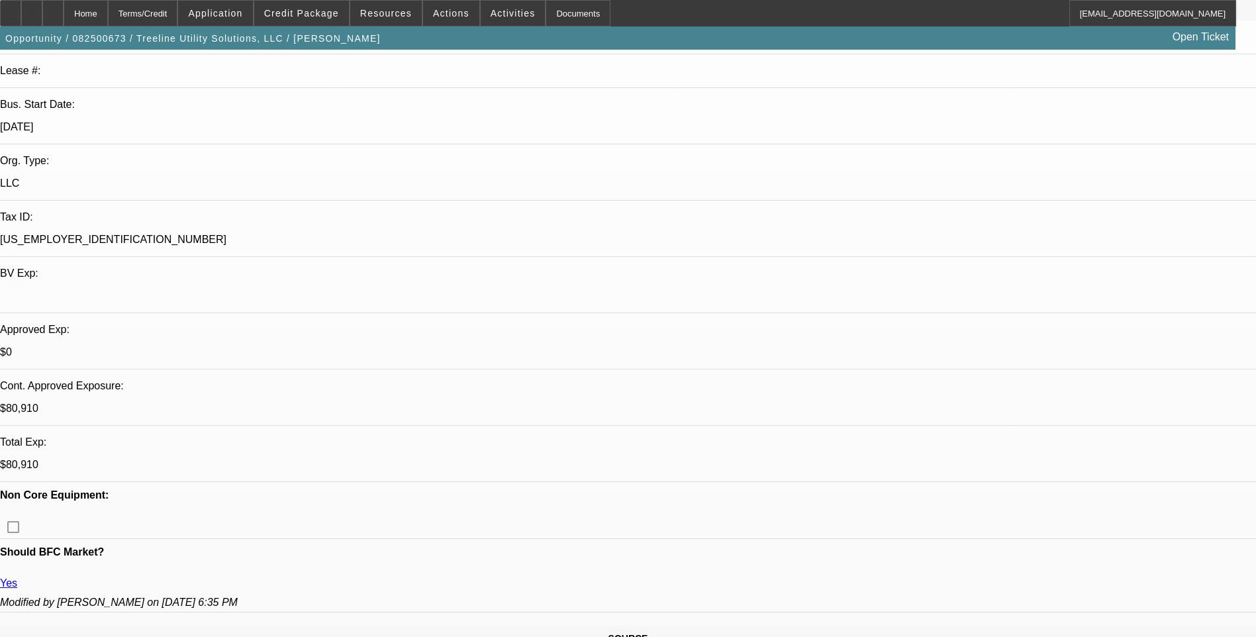
scroll to position [219, 0]
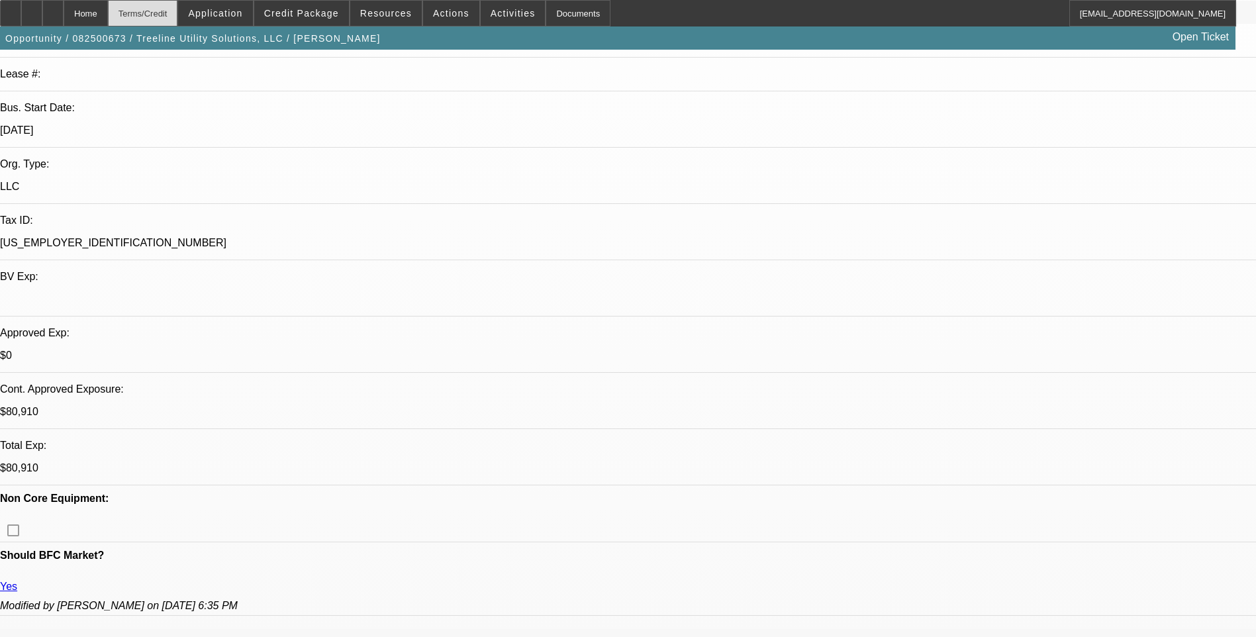
click at [165, 19] on div "Terms/Credit" at bounding box center [143, 13] width 70 height 26
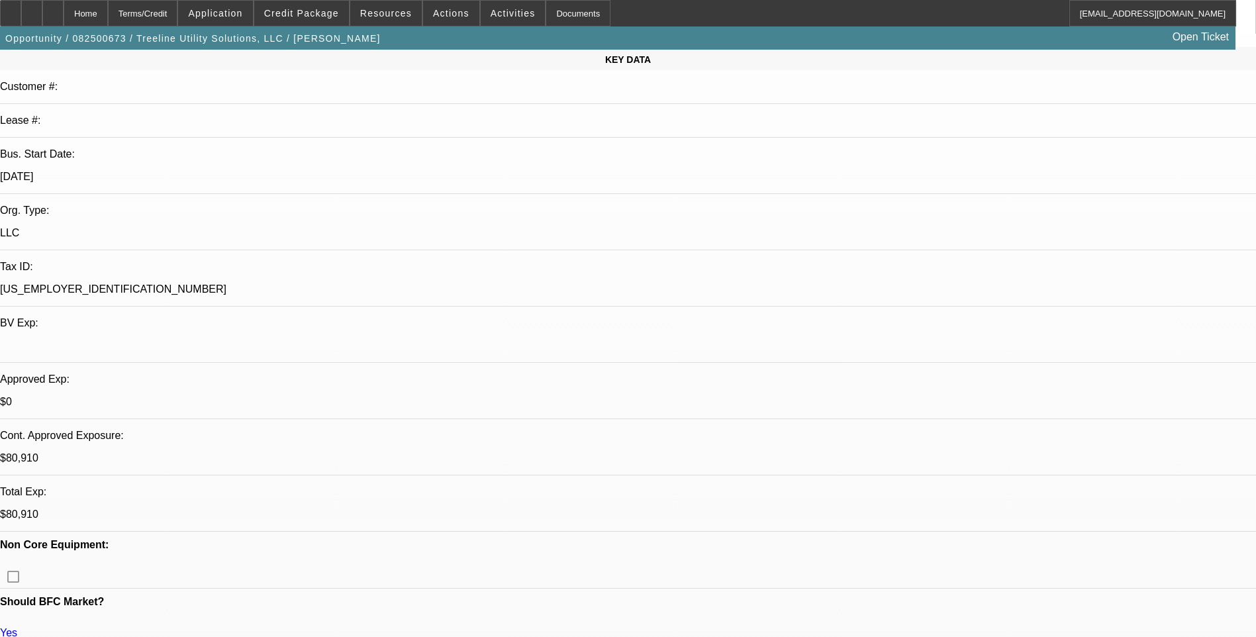
scroll to position [0, 0]
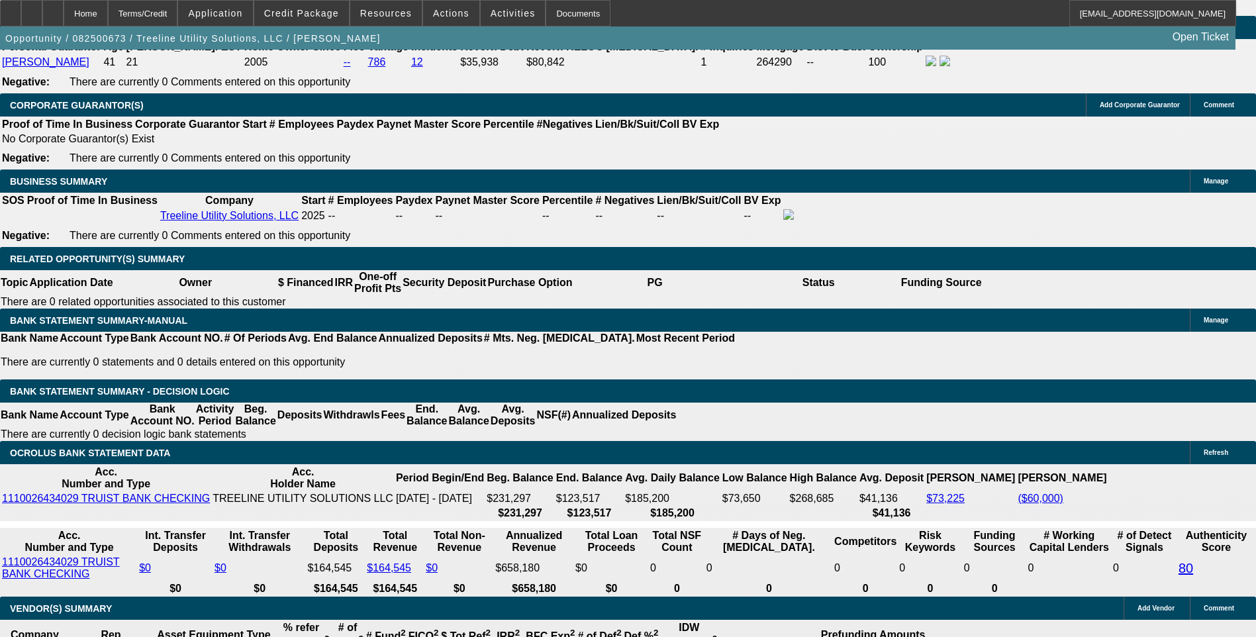
scroll to position [2053, 0]
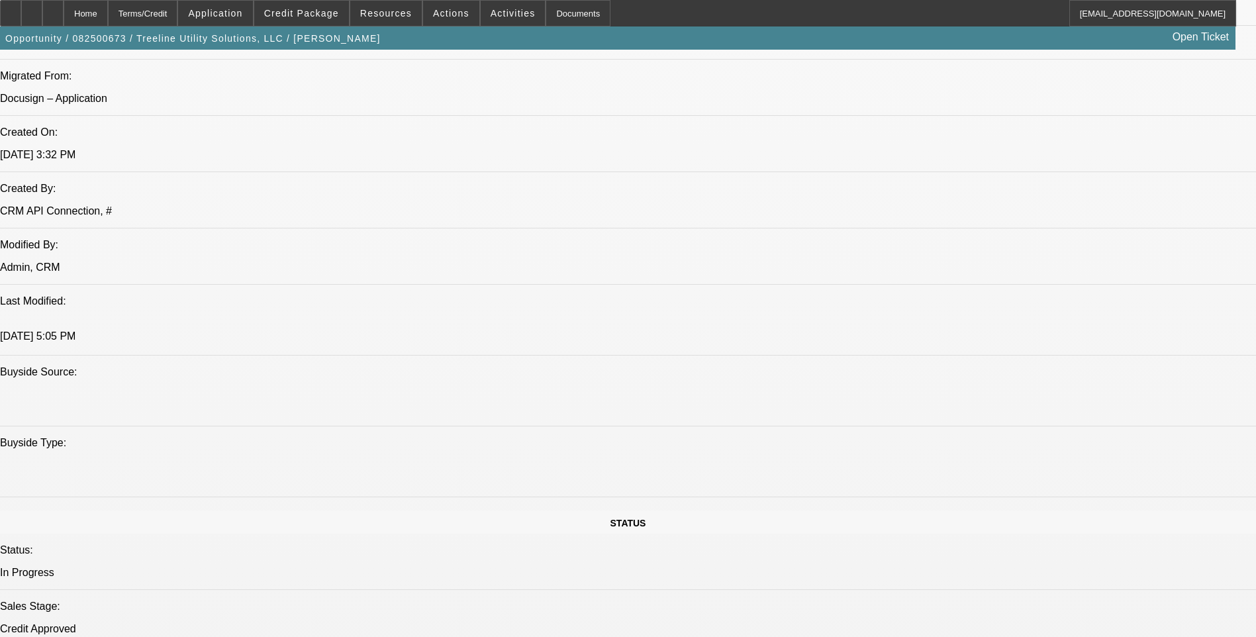
scroll to position [993, 0]
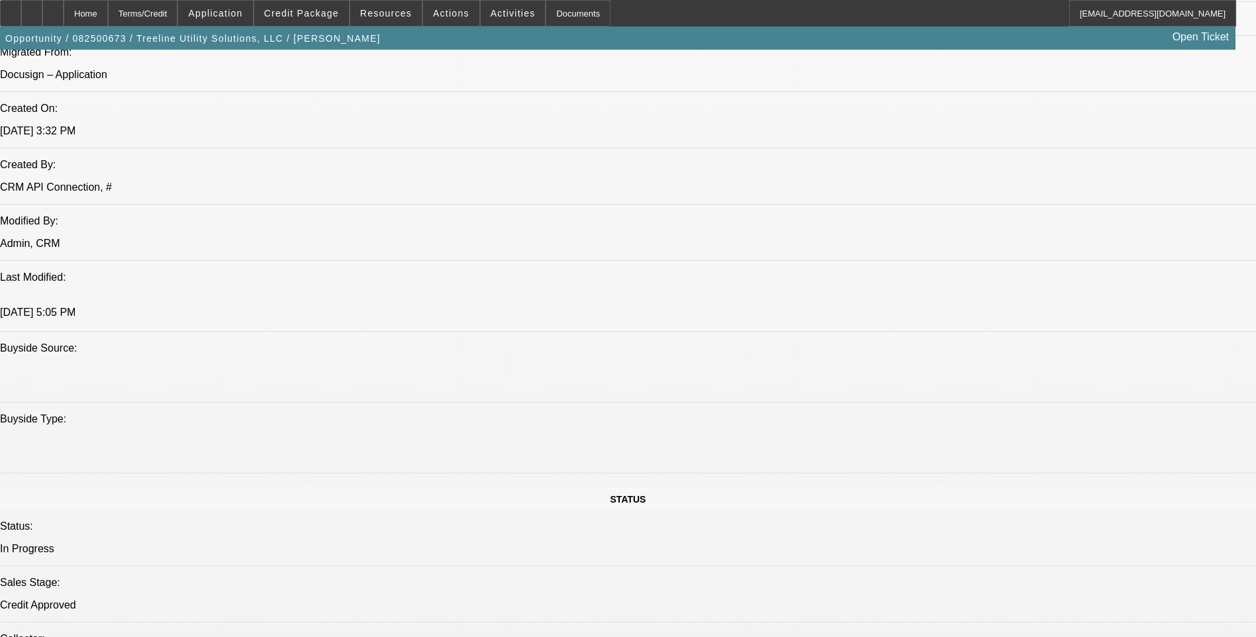
click at [172, 17] on div "Terms/Credit" at bounding box center [143, 13] width 70 height 26
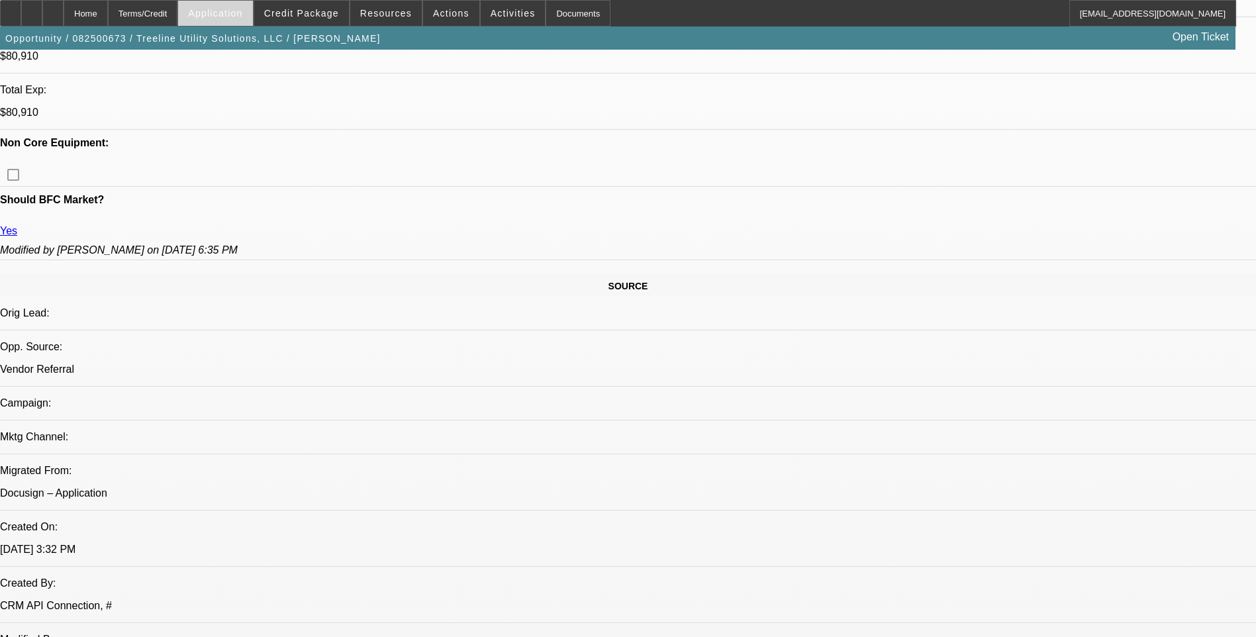
scroll to position [530, 0]
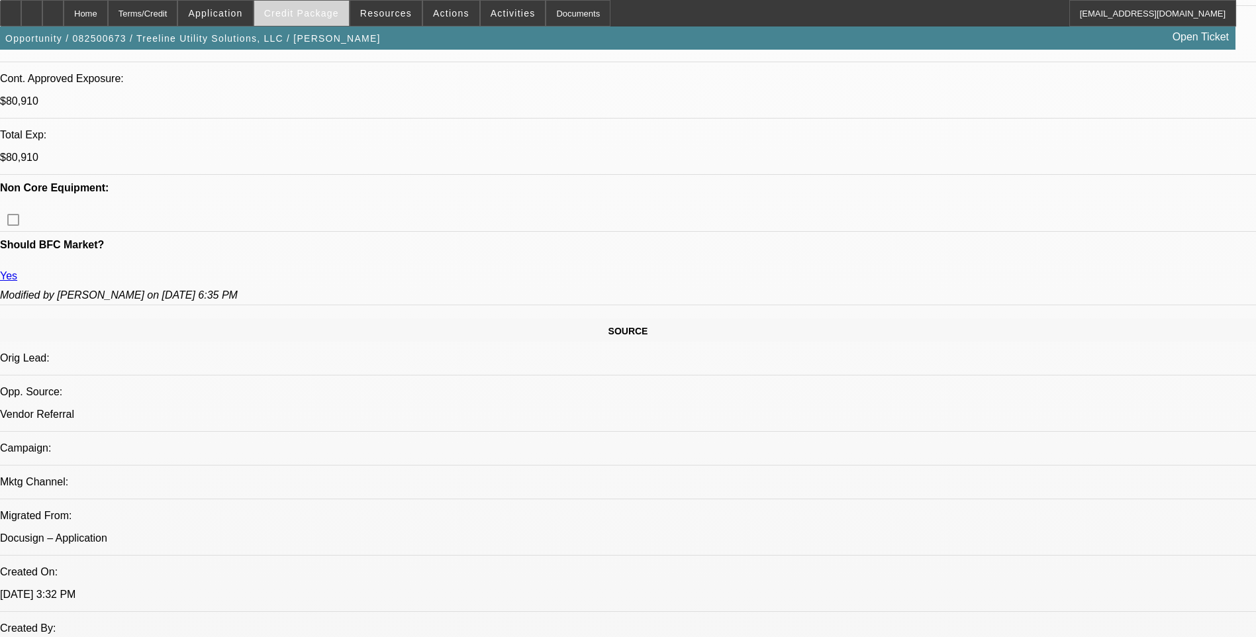
click at [339, 16] on span "Credit Package" at bounding box center [301, 13] width 75 height 11
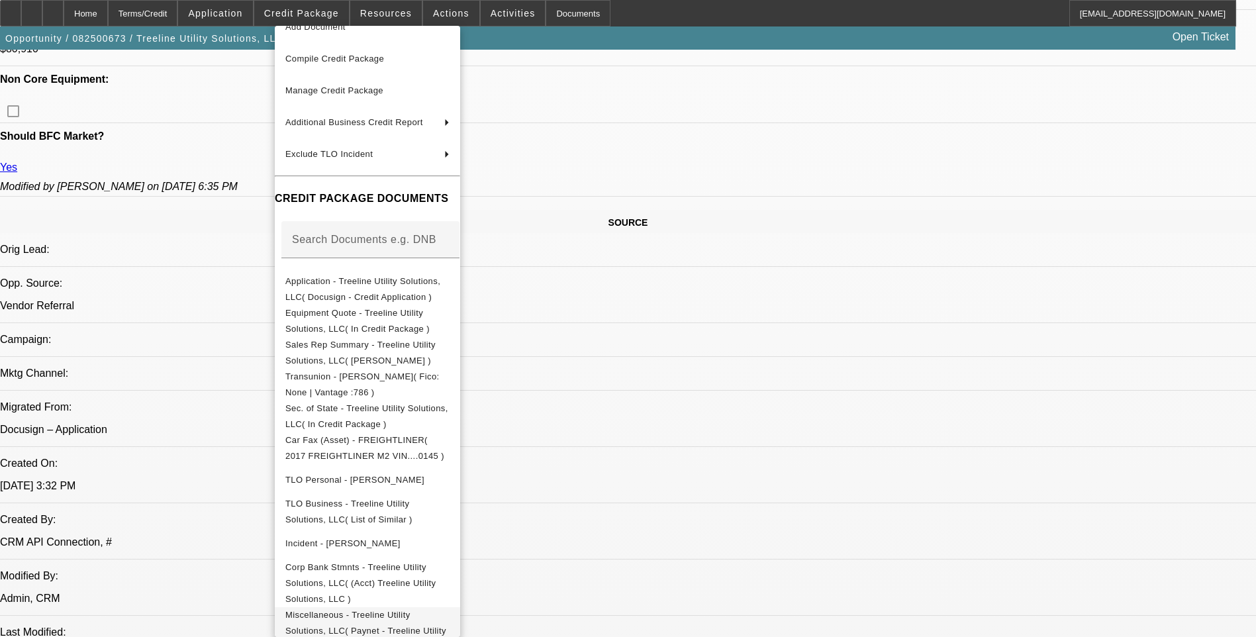
scroll to position [662, 0]
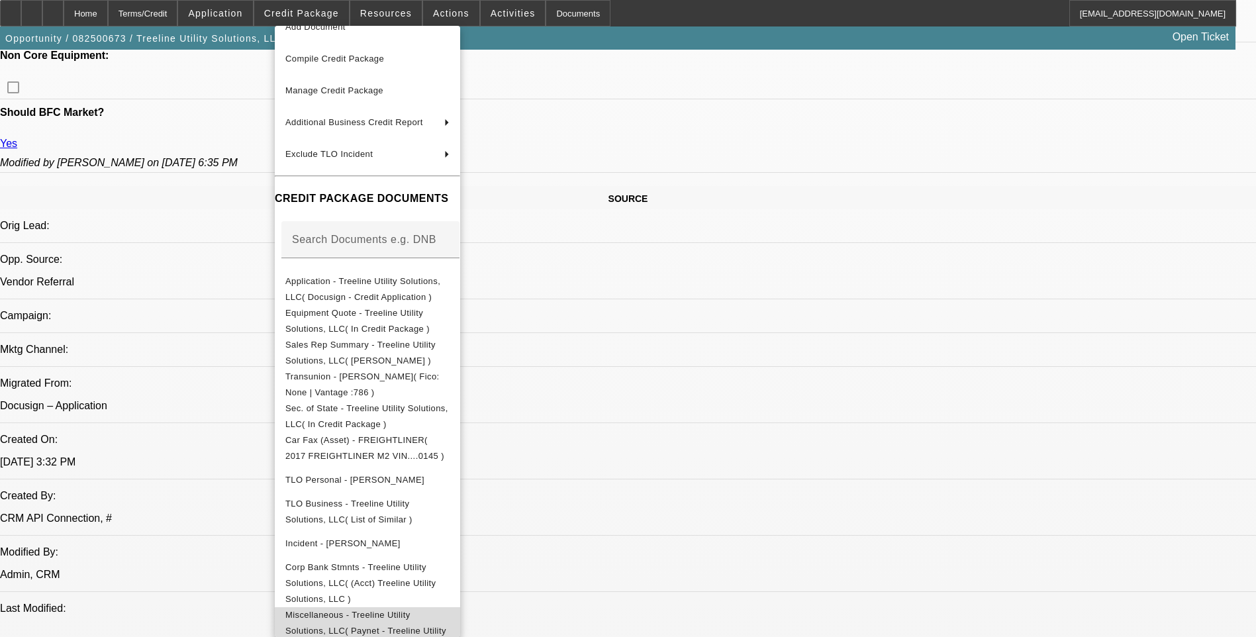
click at [417, 611] on span "Miscellaneous - Treeline Utility Solutions, LLC( Paynet - Treeline Utility Solu…" at bounding box center [367, 631] width 164 height 48
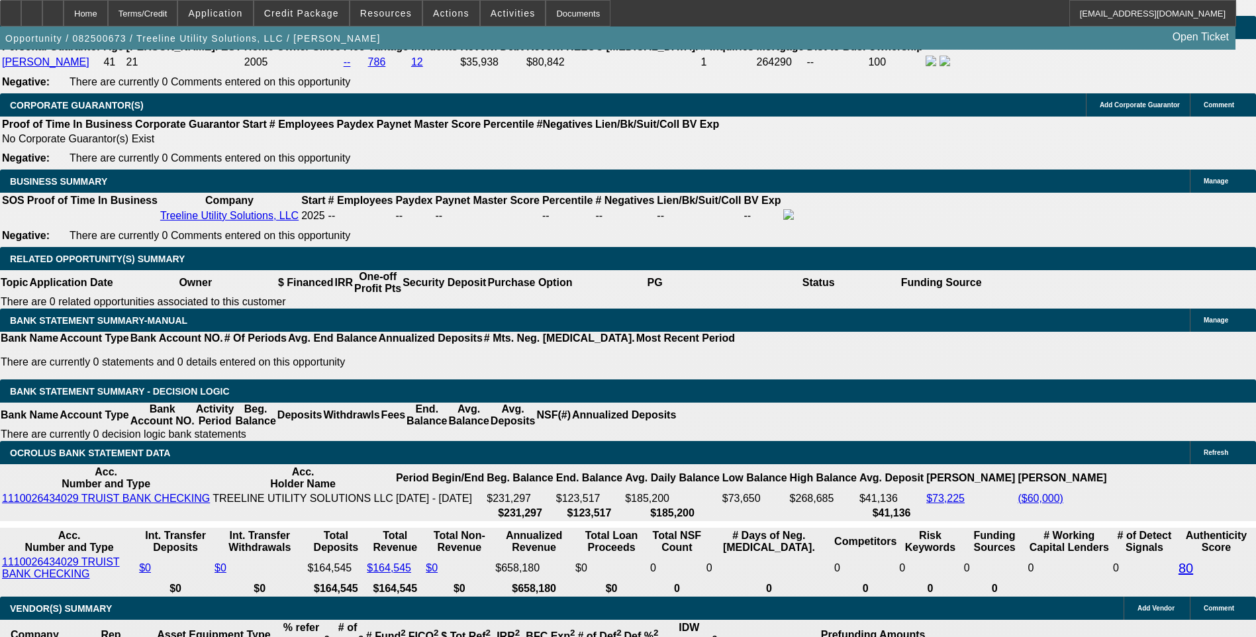
scroll to position [2053, 0]
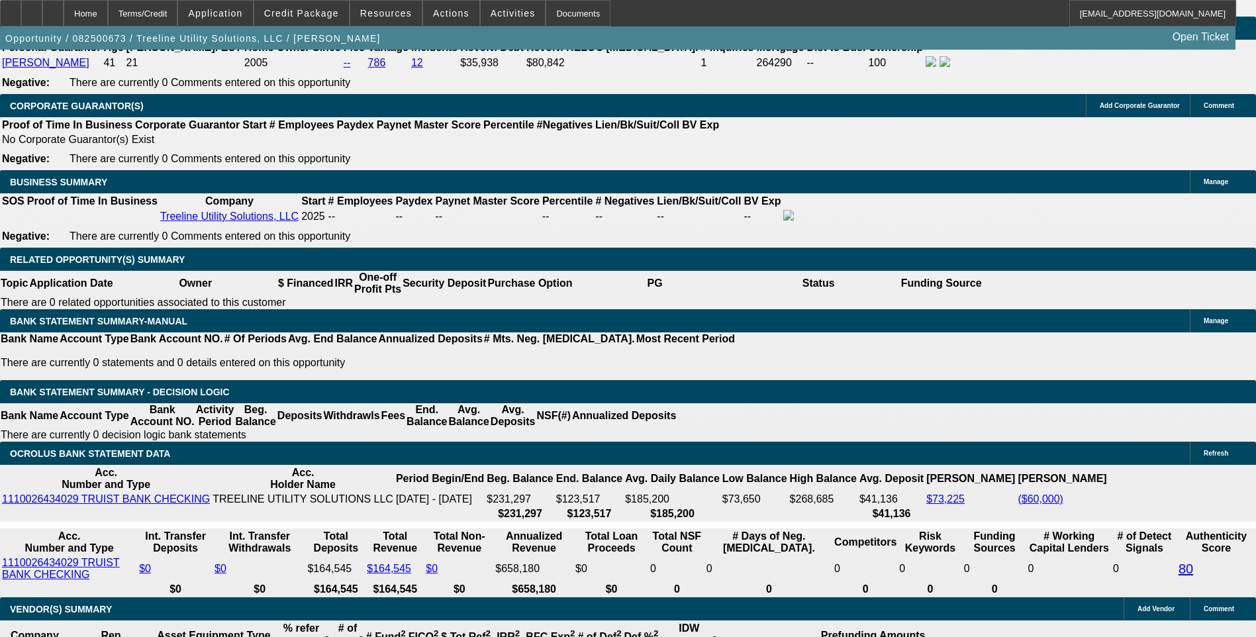
scroll to position [1987, 0]
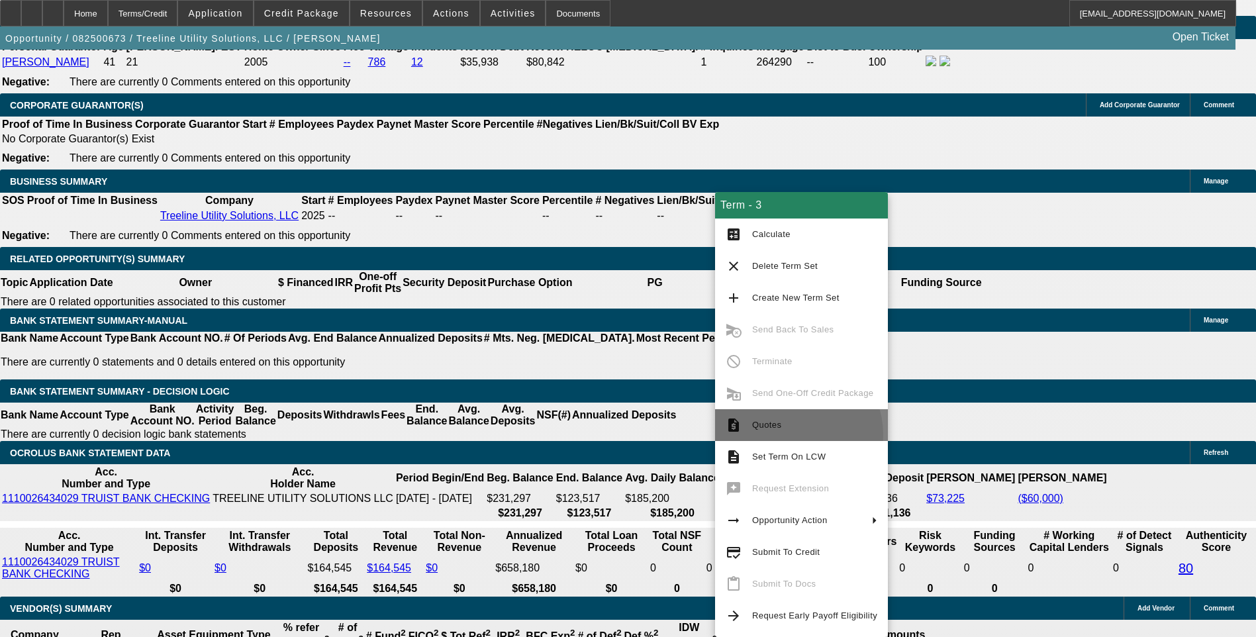
click at [789, 435] on button "request_quote Quotes" at bounding box center [801, 425] width 173 height 32
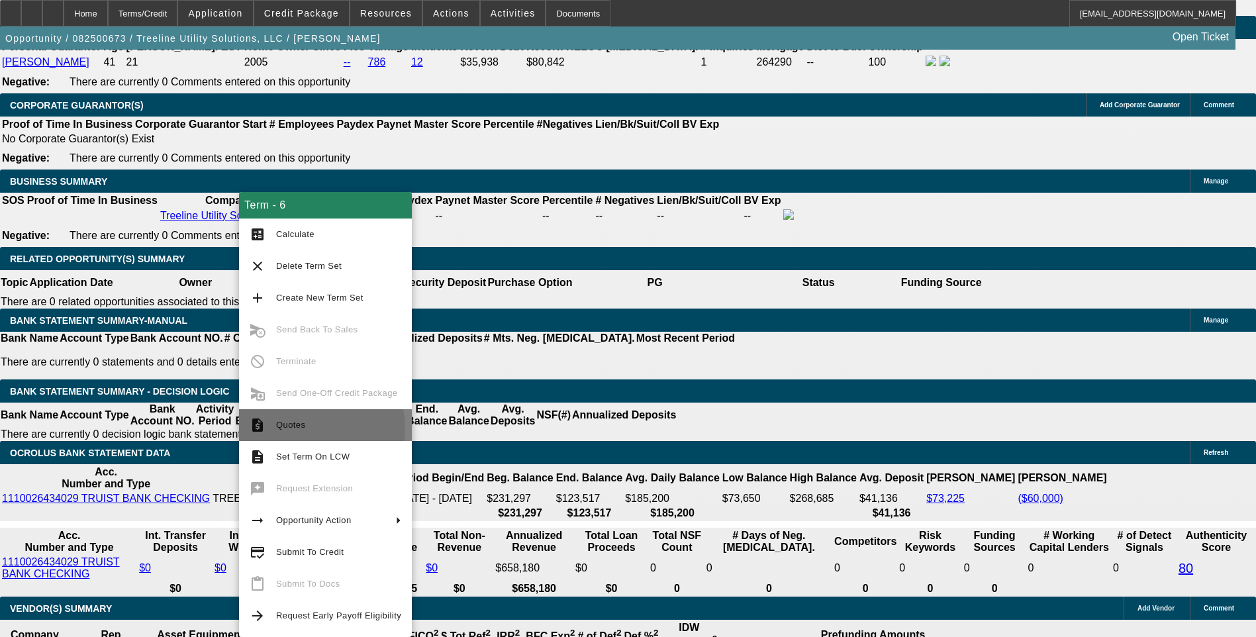
click at [319, 428] on span "Quotes" at bounding box center [338, 425] width 125 height 16
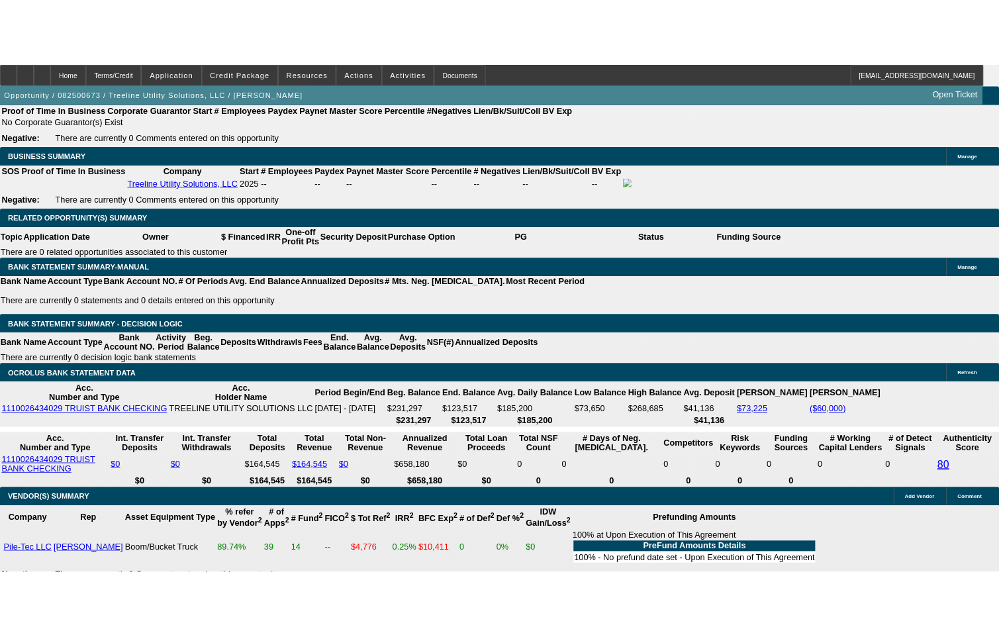
scroll to position [2247, 0]
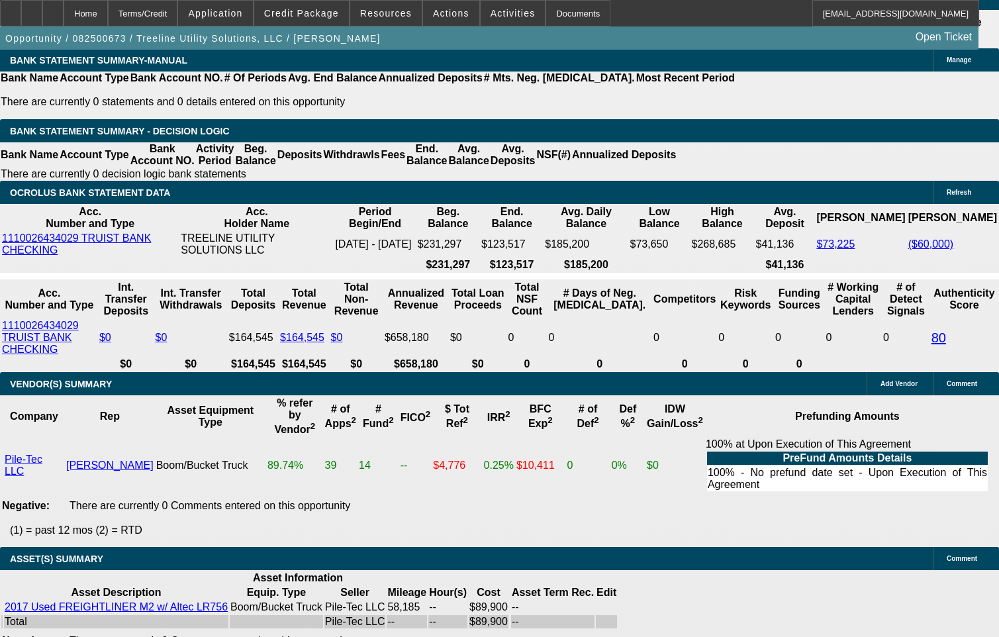
drag, startPoint x: 900, startPoint y: 233, endPoint x: 916, endPoint y: 241, distance: 17.8
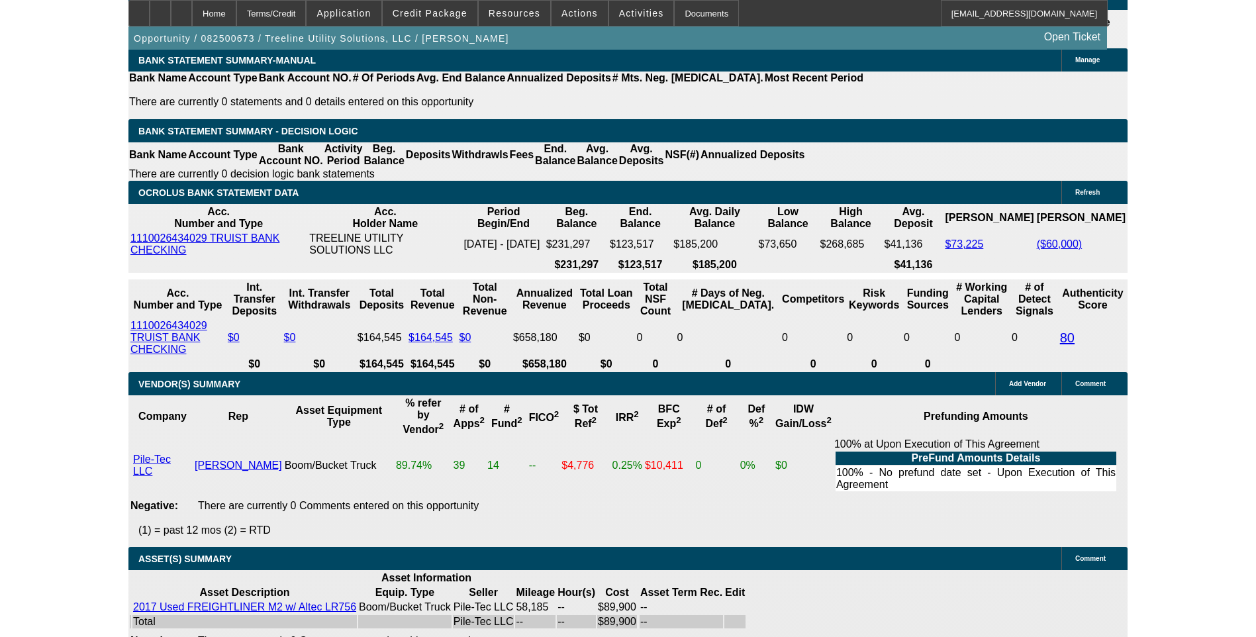
scroll to position [2053, 0]
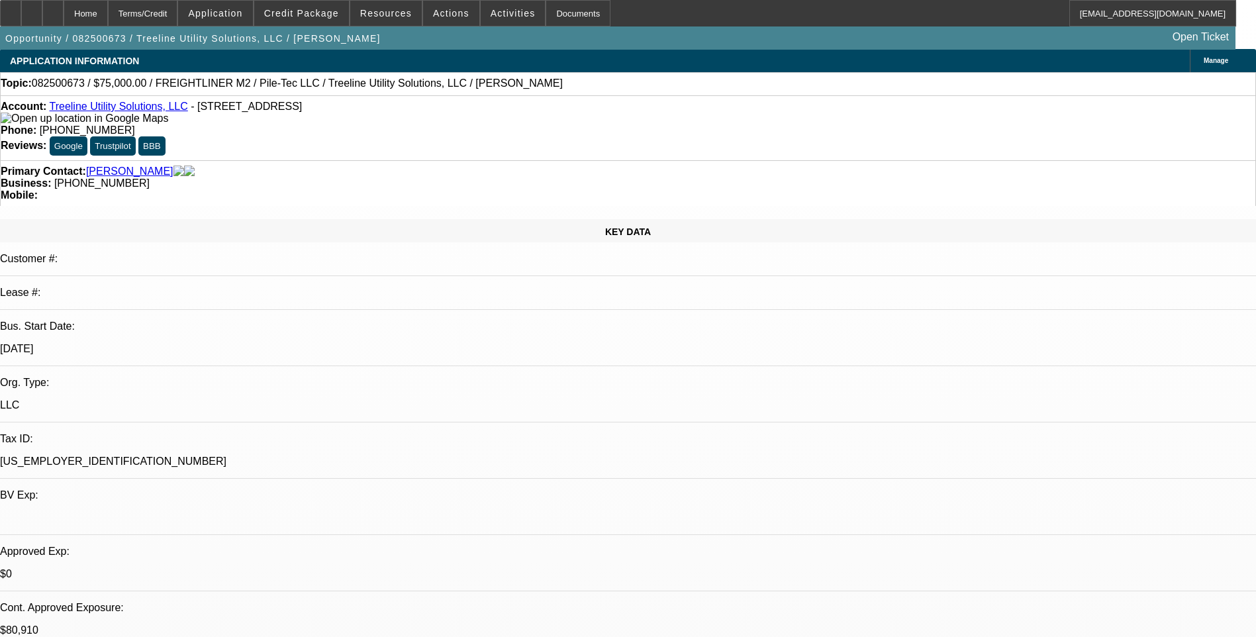
scroll to position [0, 0]
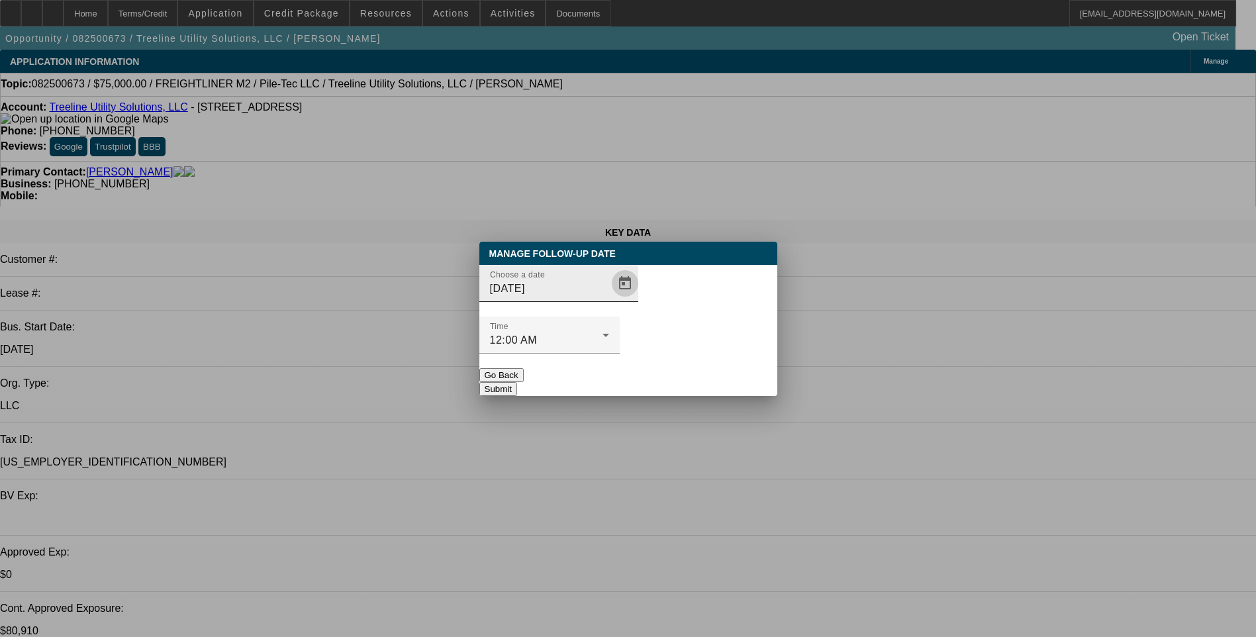
click at [609, 299] on span "Open calendar" at bounding box center [625, 284] width 32 height 32
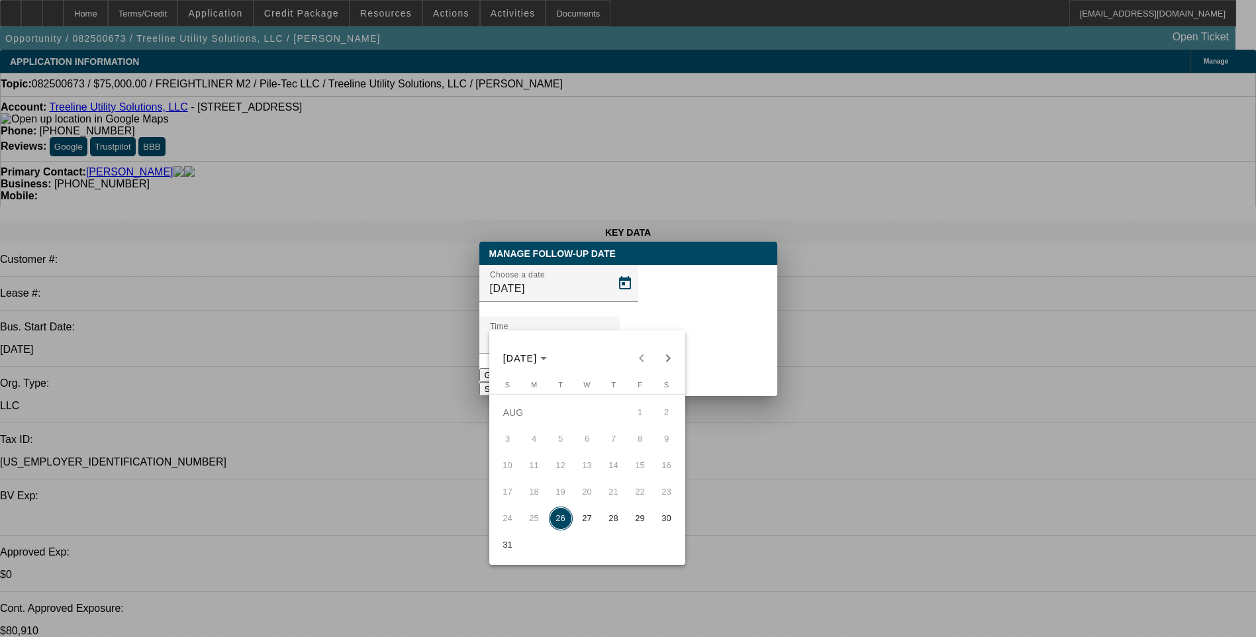
click at [587, 525] on span "27" at bounding box center [588, 519] width 24 height 24
type input "[DATE]"
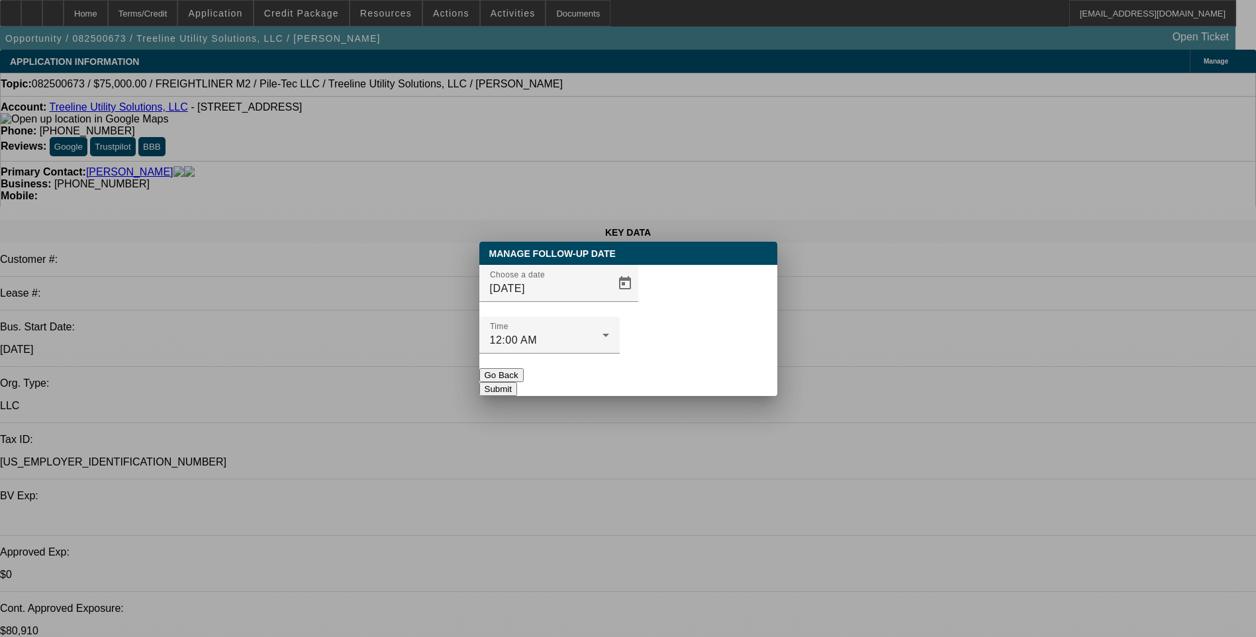
click at [517, 382] on button "Submit" at bounding box center [498, 389] width 38 height 14
